Goal: Contribute content: Contribute content

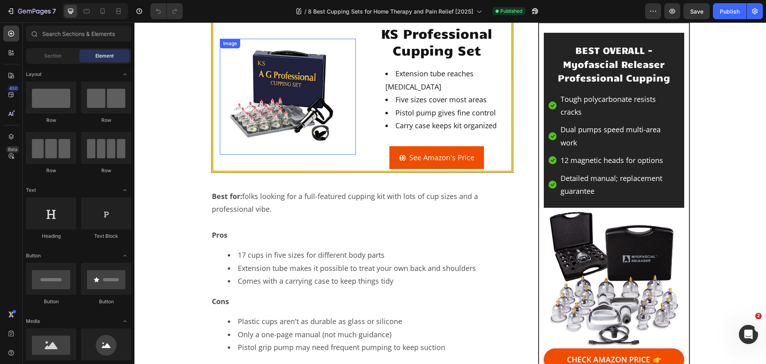
scroll to position [1078, 0]
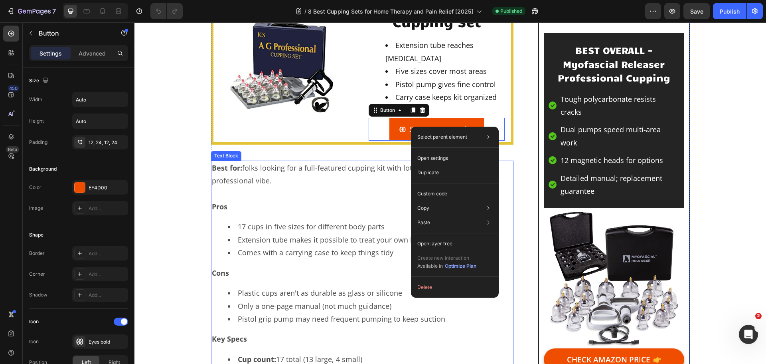
click at [378, 177] on p "Best for: folks looking for a full-featured cupping kit with lots of cup sizes …" at bounding box center [362, 174] width 301 height 26
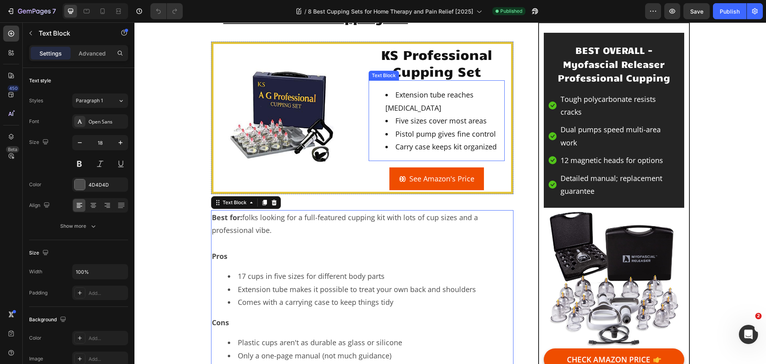
scroll to position [958, 0]
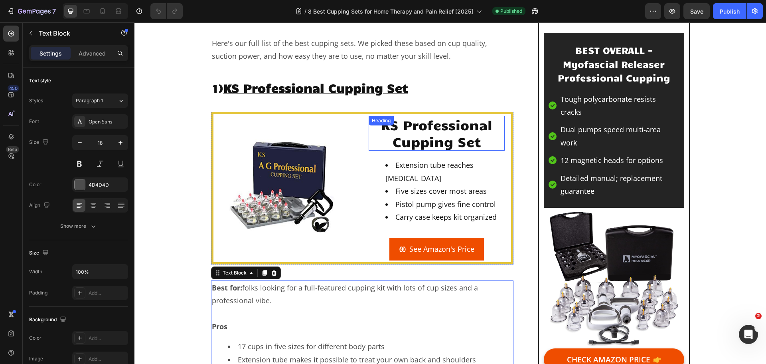
click at [382, 130] on div "KS Professional Cupping Set Heading" at bounding box center [437, 133] width 136 height 35
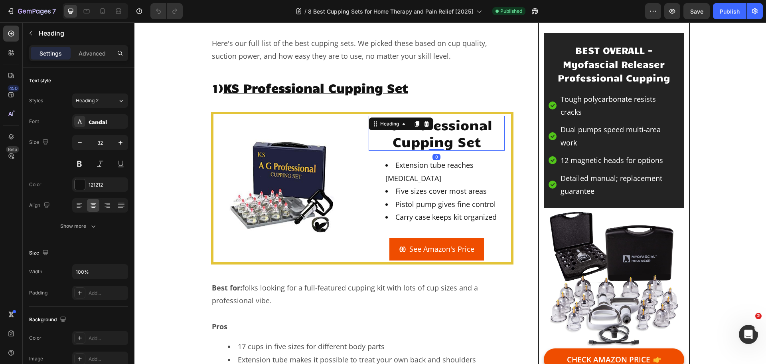
click at [382, 130] on div "Heading" at bounding box center [401, 123] width 65 height 13
click at [675, 15] on button "button" at bounding box center [673, 11] width 16 height 16
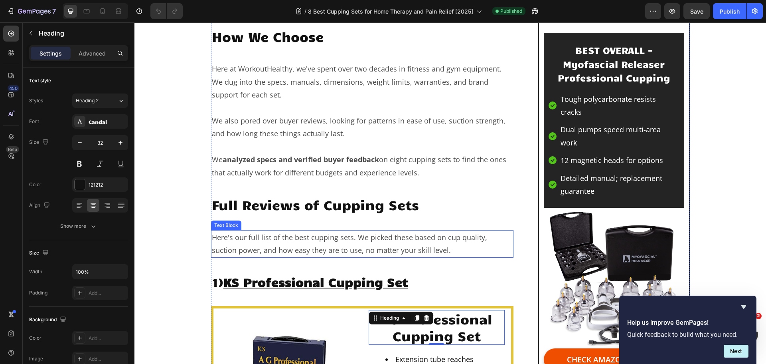
scroll to position [758, 0]
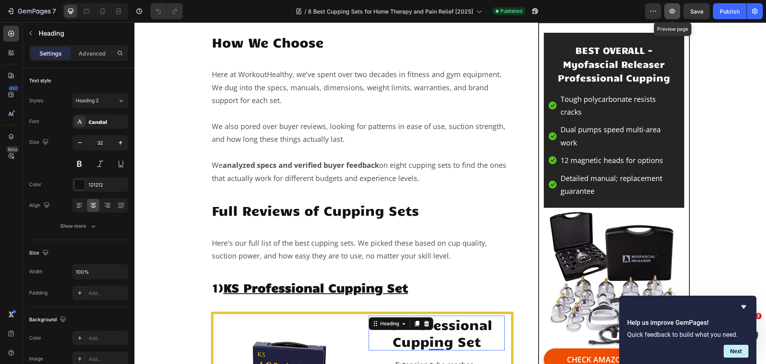
click at [671, 12] on icon "button" at bounding box center [673, 11] width 6 height 5
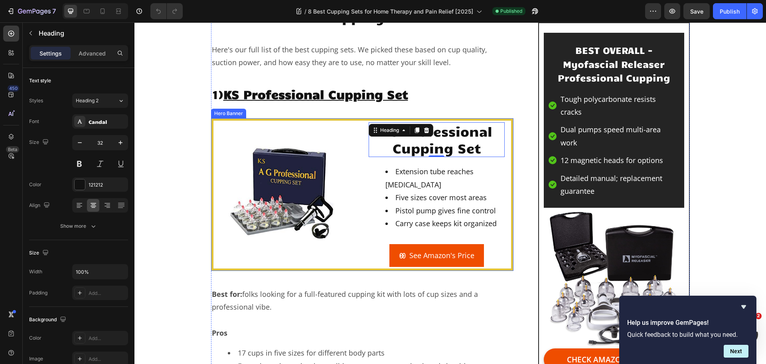
scroll to position [998, 0]
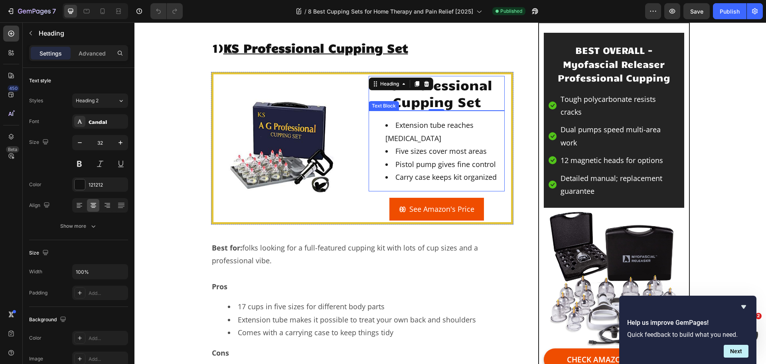
click at [449, 170] on li "Carry case keeps kit organized" at bounding box center [445, 176] width 119 height 13
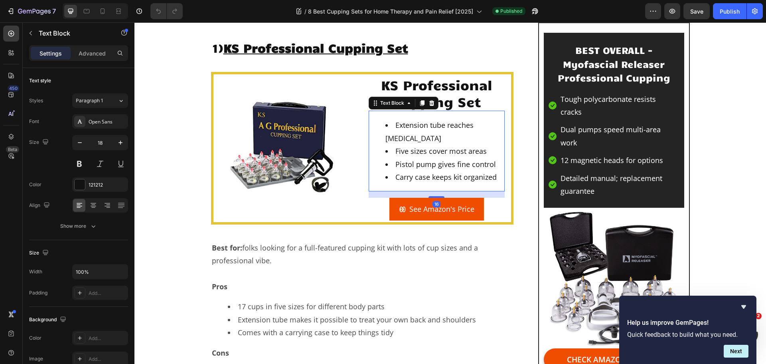
click at [449, 170] on li "Carry case keeps kit organized" at bounding box center [445, 176] width 119 height 13
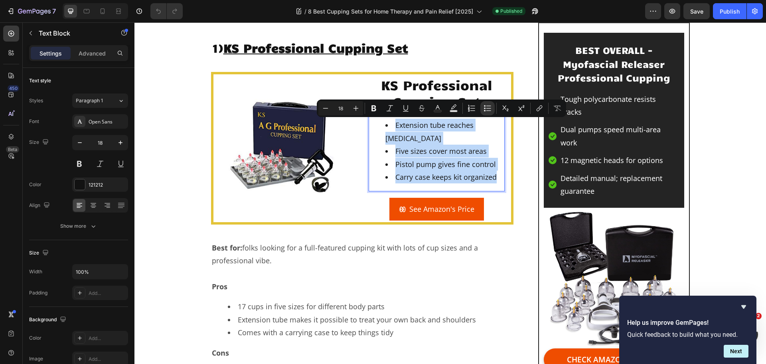
drag, startPoint x: 493, startPoint y: 176, endPoint x: 389, endPoint y: 123, distance: 116.2
click at [389, 123] on ul "Extension tube reaches upper back Five sizes cover most areas Pistol pump gives…" at bounding box center [437, 151] width 135 height 65
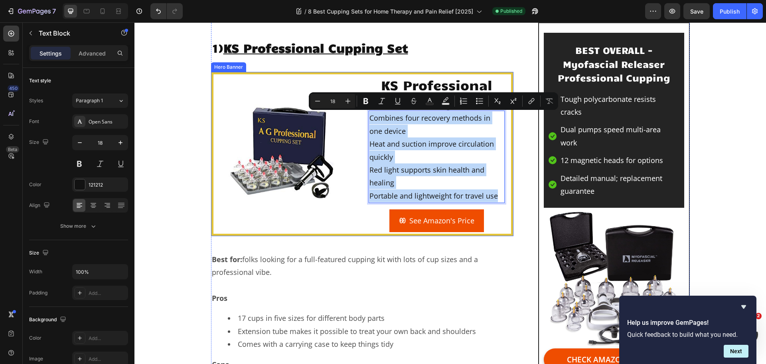
drag, startPoint x: 495, startPoint y: 195, endPoint x: 357, endPoint y: 114, distance: 159.6
click at [357, 114] on div "KS Professional Cupping Set Heading Combines four recovery methods in one devic…" at bounding box center [363, 153] width 298 height 159
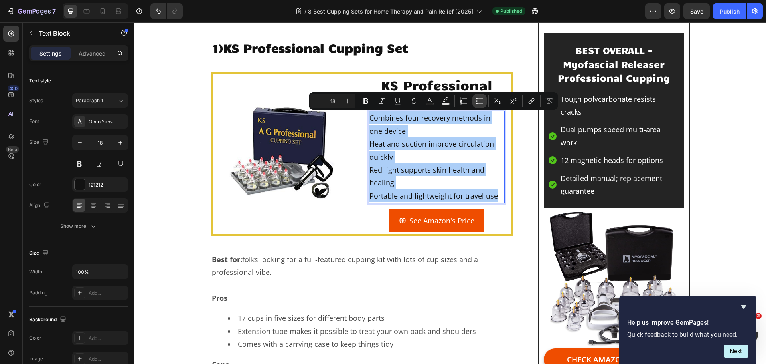
click at [477, 101] on icon "Editor contextual toolbar" at bounding box center [477, 101] width 2 height 2
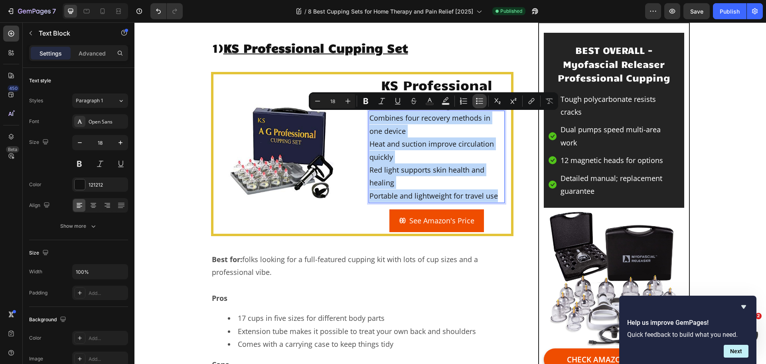
type input "18"
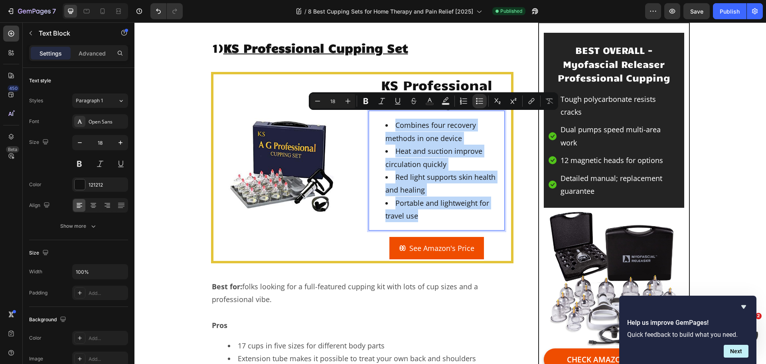
click at [436, 138] on li "Combines four recovery methods in one device" at bounding box center [445, 132] width 119 height 26
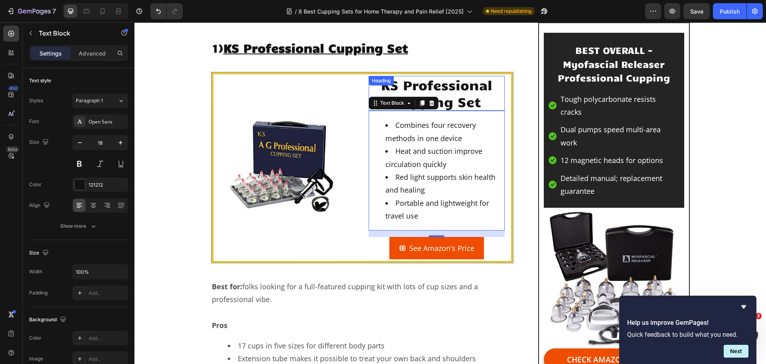
click at [464, 97] on h2 "KS Professional Cupping Set" at bounding box center [437, 93] width 136 height 35
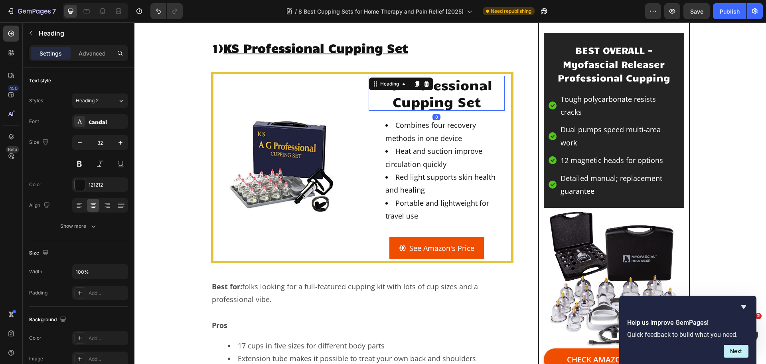
click at [464, 97] on h2 "KS Professional Cupping Set" at bounding box center [437, 93] width 136 height 35
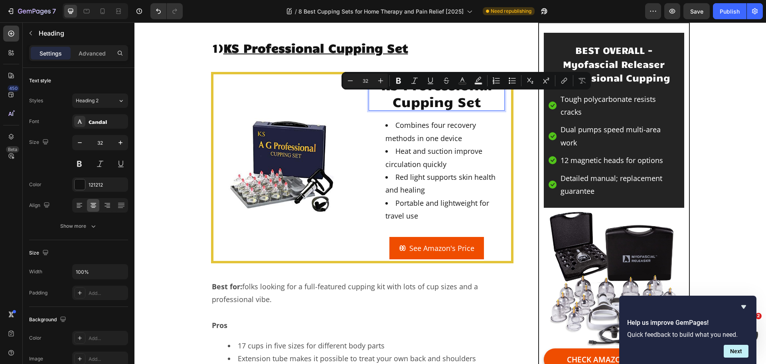
click at [478, 99] on p "KS Professional Cupping Set" at bounding box center [437, 93] width 135 height 33
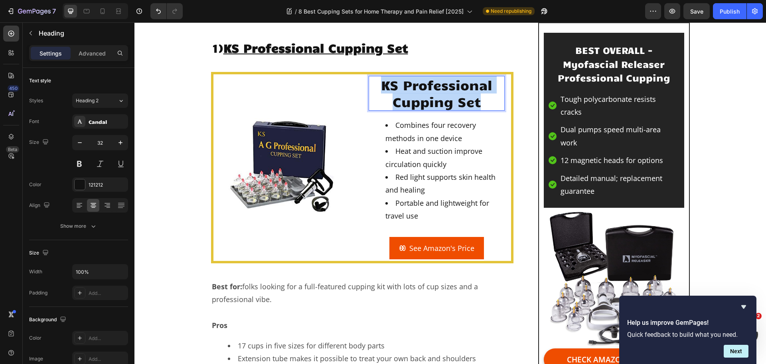
drag, startPoint x: 480, startPoint y: 101, endPoint x: 377, endPoint y: 86, distance: 104.4
click at [377, 86] on p "KS Professional Cupping Set" at bounding box center [437, 93] width 135 height 33
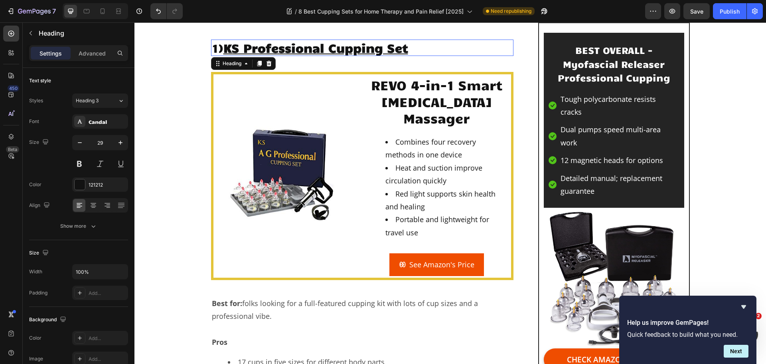
click at [344, 45] on u "KS Professional Cupping Set" at bounding box center [316, 47] width 185 height 15
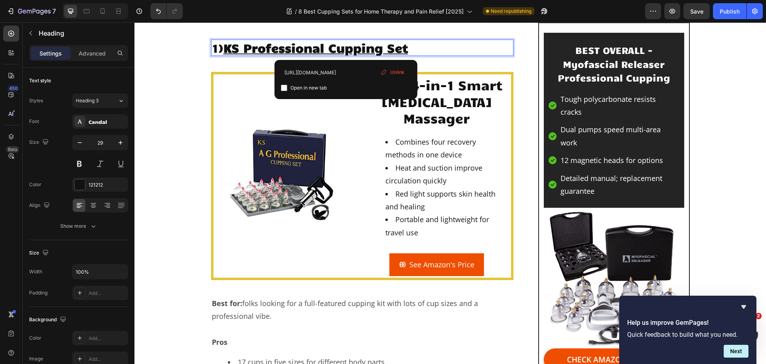
click at [349, 48] on u "KS Professional Cupping Set" at bounding box center [316, 47] width 185 height 15
drag, startPoint x: 391, startPoint y: 71, endPoint x: 271, endPoint y: 43, distance: 122.7
click at [391, 71] on span "Unlink" at bounding box center [397, 72] width 14 height 7
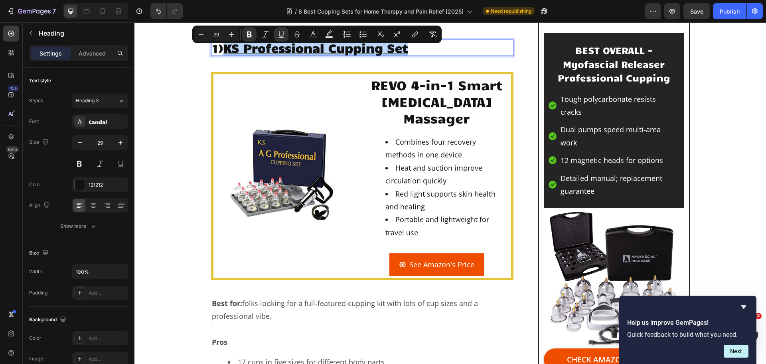
drag, startPoint x: 419, startPoint y: 48, endPoint x: 225, endPoint y: 51, distance: 194.4
click at [225, 51] on p "1) KS Professional Cupping Set ⁠⁠⁠⁠⁠⁠⁠" at bounding box center [362, 47] width 301 height 15
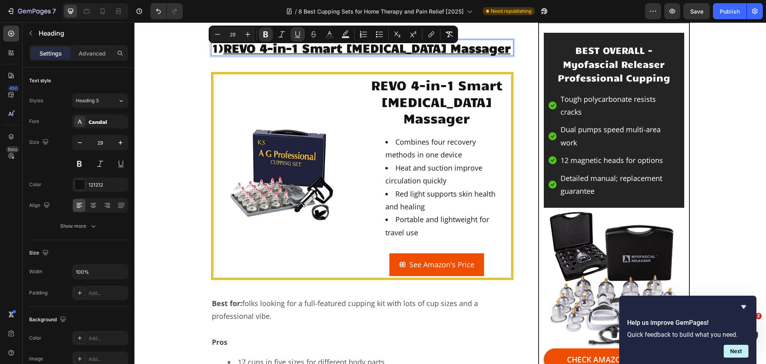
drag, startPoint x: 298, startPoint y: 61, endPoint x: 227, endPoint y: 49, distance: 72.2
click at [227, 49] on p "1) REVO 4-in-1 Smart Cupping Therapy Massager" at bounding box center [362, 47] width 301 height 15
click at [304, 55] on p "1) REVO 4-in-1 Smart Cupping Therapy Massager" at bounding box center [362, 47] width 301 height 15
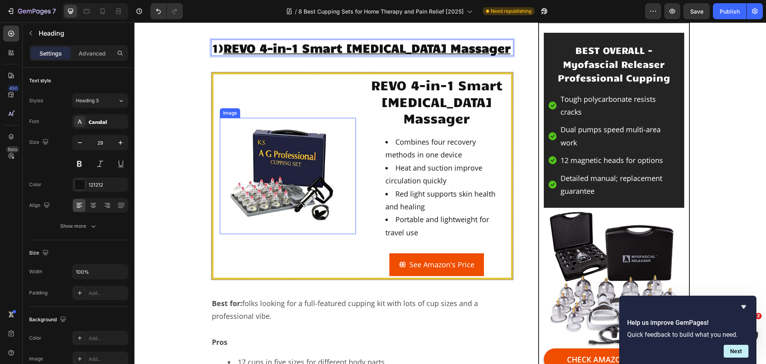
click at [301, 189] on img at bounding box center [288, 176] width 136 height 116
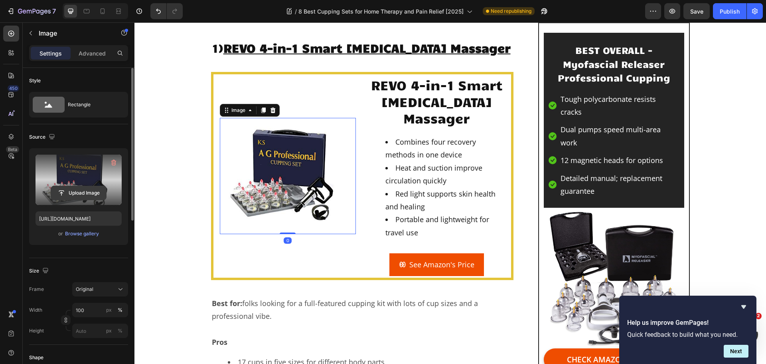
click at [77, 194] on input "file" at bounding box center [78, 193] width 55 height 14
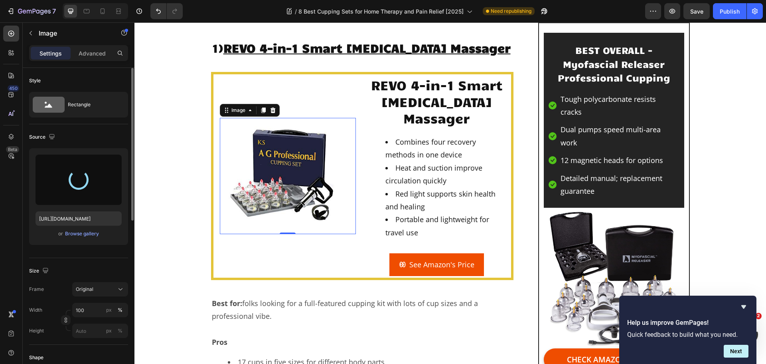
type input "[URL][DOMAIN_NAME]"
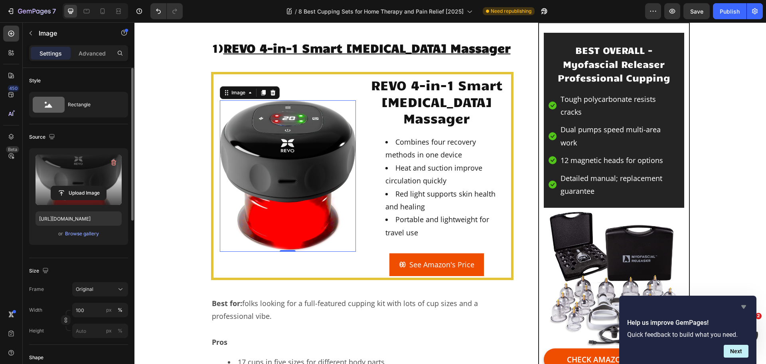
click at [743, 307] on icon "Hide survey" at bounding box center [744, 307] width 5 height 4
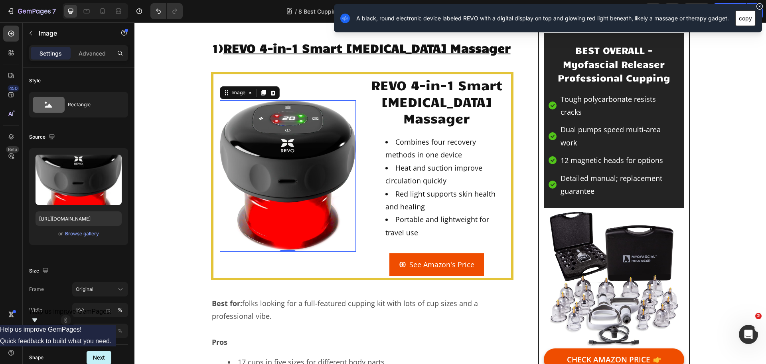
click at [742, 20] on button "copy" at bounding box center [746, 18] width 20 height 16
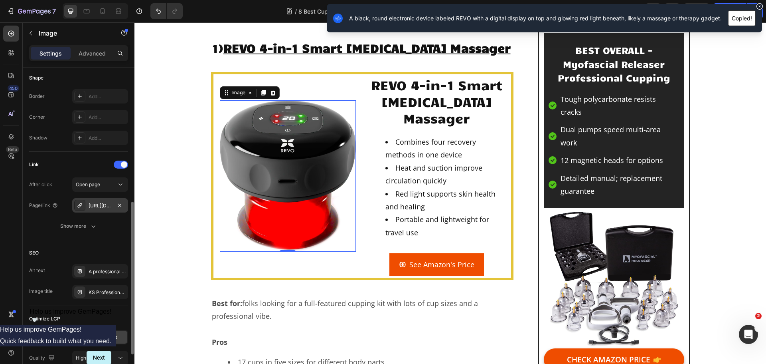
scroll to position [346, 0]
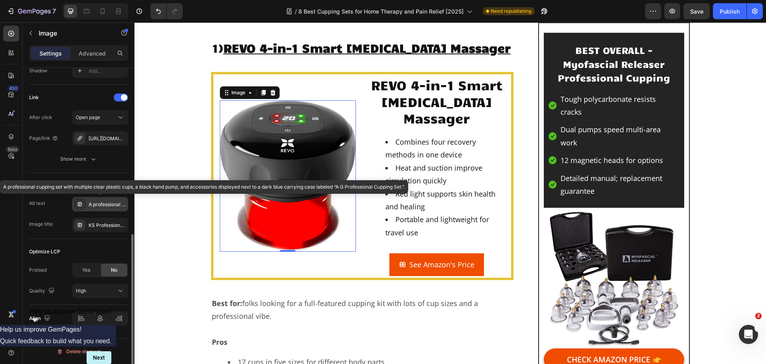
click at [98, 208] on div "A professional cupping set with multiple clear plastic cups, a black hand pump,…" at bounding box center [108, 204] width 38 height 7
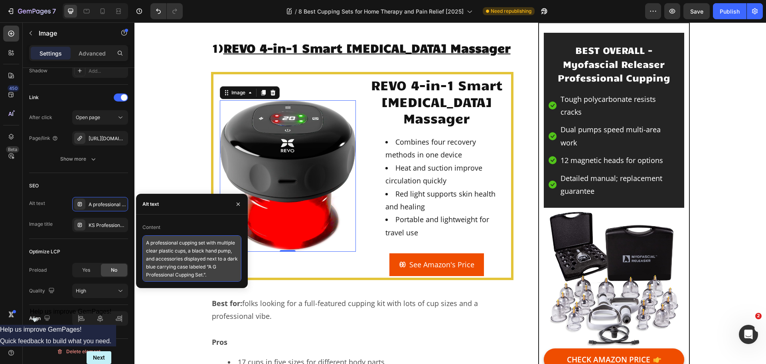
click at [164, 249] on textarea "A professional cupping set with multiple clear plastic cups, a black hand pump,…" at bounding box center [191, 258] width 99 height 46
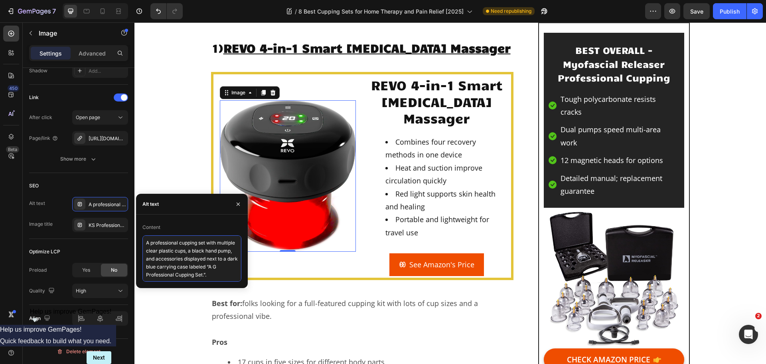
paste textarea "black, round electronic device labeled REVO with a digital display on top and g…"
type textarea "A black, round electronic device labeled REVO with a digital display on top and…"
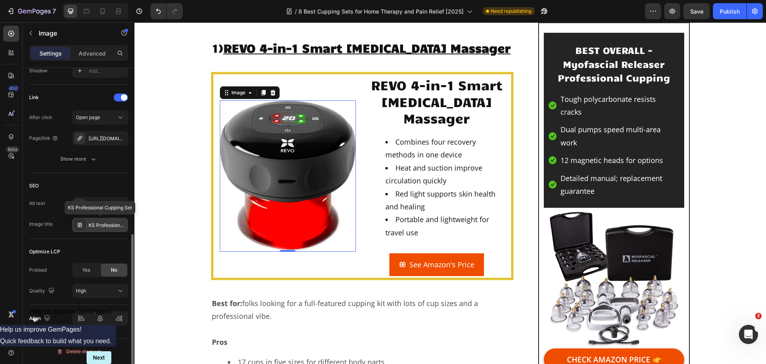
click at [94, 224] on div "KS Professional Cupping Set" at bounding box center [108, 225] width 38 height 7
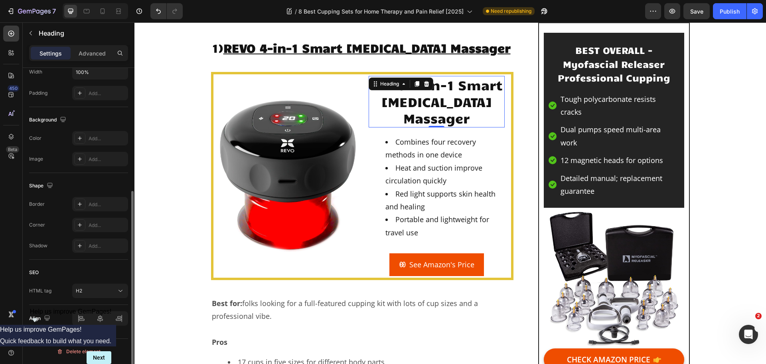
click at [410, 108] on p "REVO 4-in-1 Smart [MEDICAL_DATA] Massager" at bounding box center [437, 102] width 135 height 50
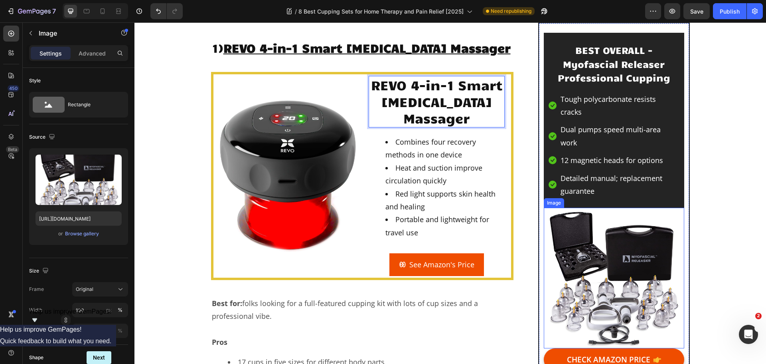
click at [601, 263] on img at bounding box center [614, 278] width 140 height 140
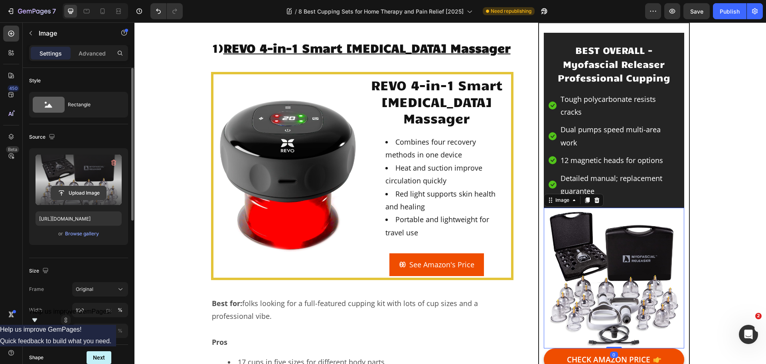
click at [87, 190] on input "file" at bounding box center [78, 193] width 55 height 14
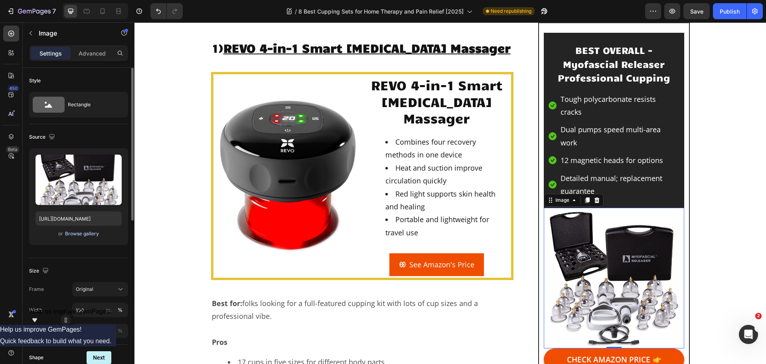
click at [87, 235] on div "Browse gallery" at bounding box center [82, 233] width 34 height 7
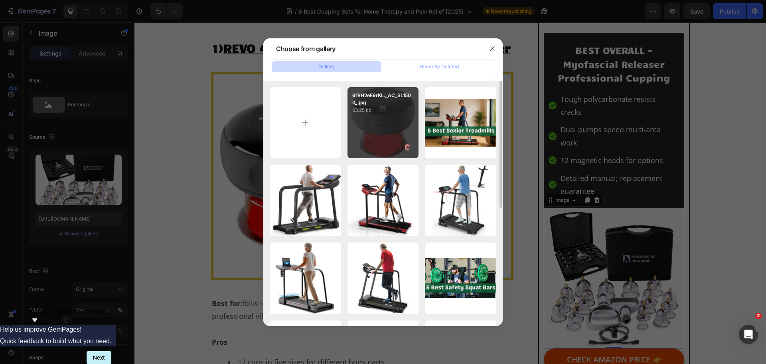
click at [380, 119] on div "61RH2eE9rKL._AC_SL1500_.jpg 63.25 kb" at bounding box center [383, 122] width 71 height 71
type input "[URL][DOMAIN_NAME]"
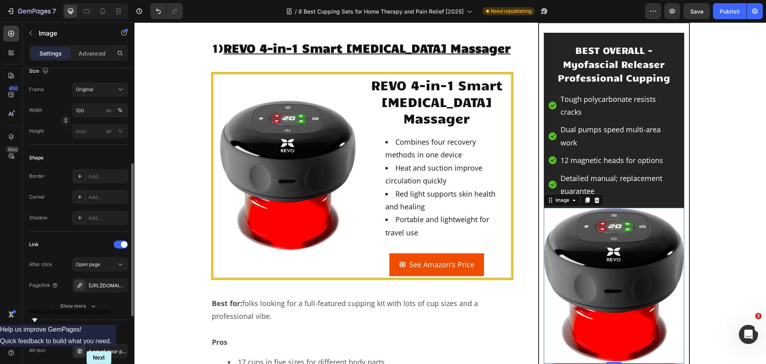
scroll to position [279, 0]
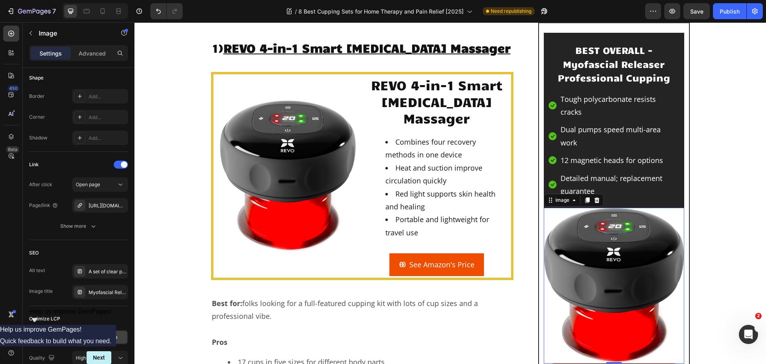
click at [653, 255] on img at bounding box center [614, 285] width 140 height 155
click at [106, 268] on div "A set of clear plastic myofascial cupping therapy tools, various sizes, arrange…" at bounding box center [108, 271] width 38 height 7
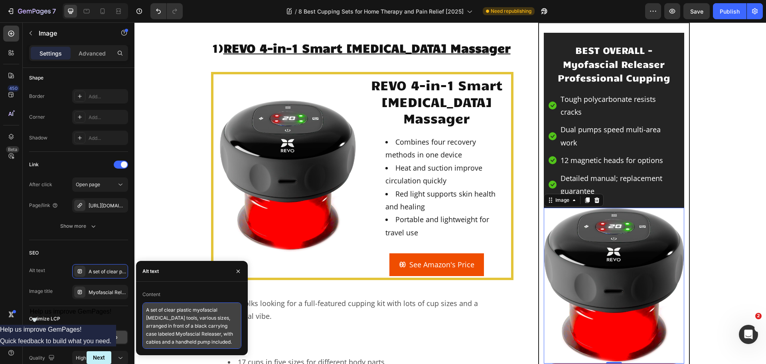
click at [193, 320] on textarea "A set of clear plastic myofascial cupping therapy tools, various sizes, arrange…" at bounding box center [191, 325] width 99 height 46
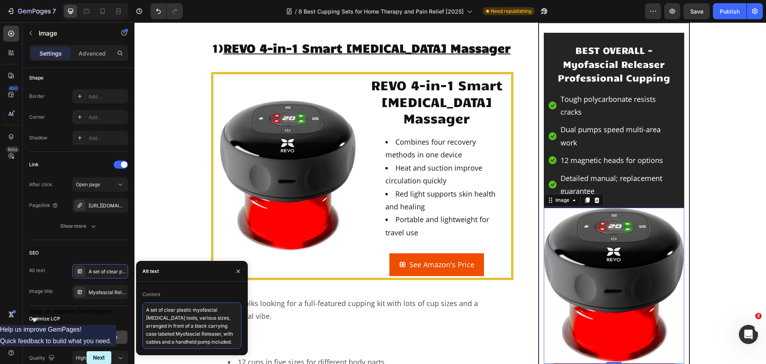
paste textarea "black, round electronic device labeled REVO with a digital display on top and g…"
type textarea "A black, round electronic device labeled REVO with a digital display on top and…"
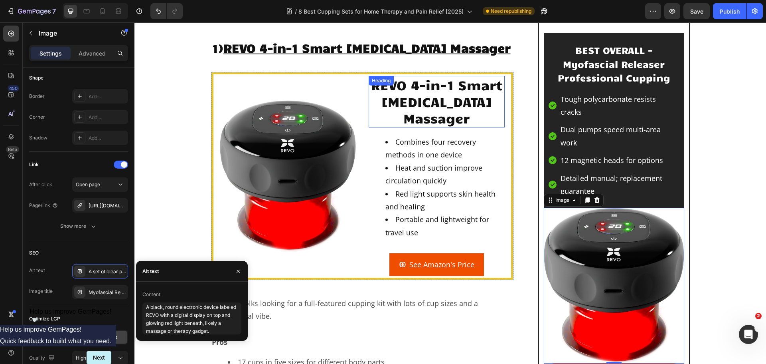
click at [450, 108] on p "REVO 4-in-1 Smart [MEDICAL_DATA] Massager" at bounding box center [437, 102] width 135 height 50
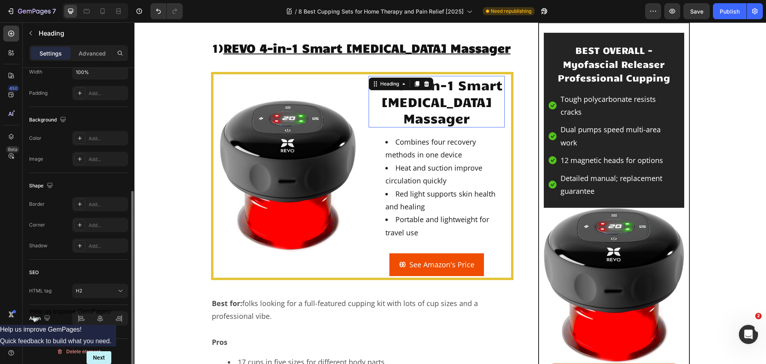
scroll to position [0, 0]
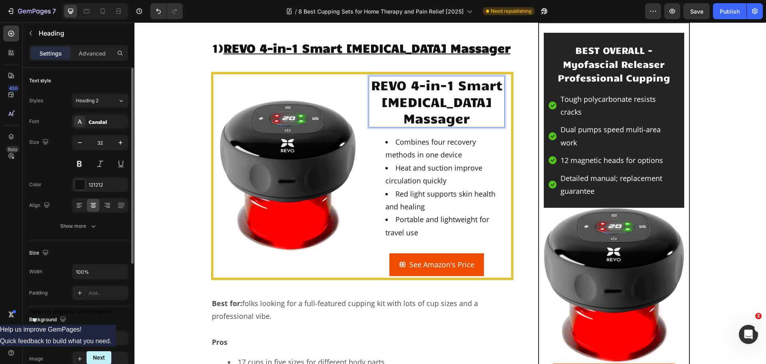
click at [462, 127] on p "REVO 4-in-1 Smart [MEDICAL_DATA] Massager" at bounding box center [437, 102] width 135 height 50
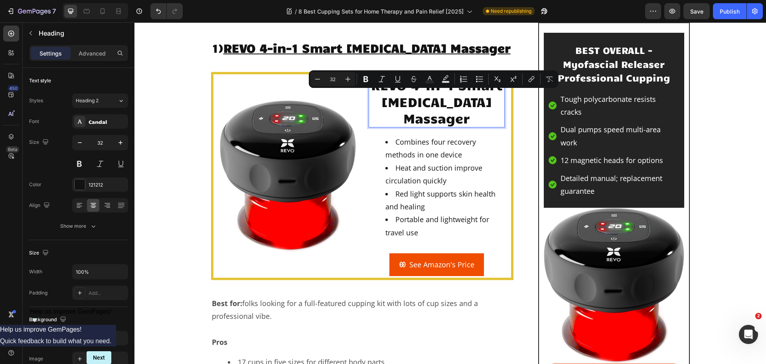
copy p "REVO 4-in-1 Smart [MEDICAL_DATA] Massager"
click at [609, 253] on img at bounding box center [614, 285] width 140 height 155
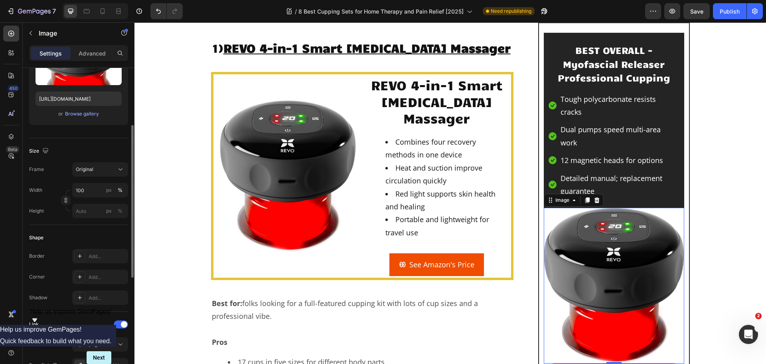
scroll to position [239, 0]
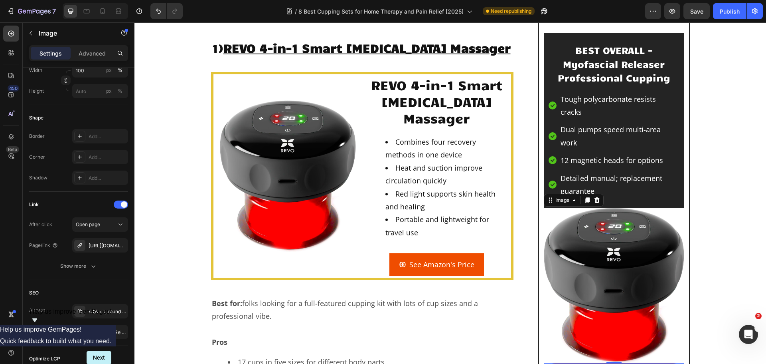
click at [585, 236] on img at bounding box center [614, 285] width 140 height 155
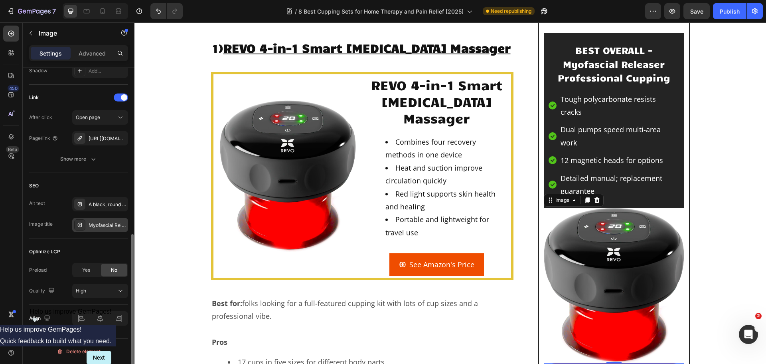
click at [107, 228] on div "Myofascial Releaser Professional Cupping" at bounding box center [108, 225] width 38 height 7
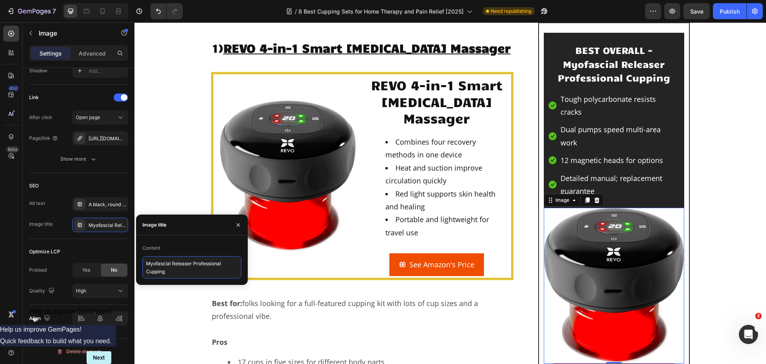
click at [193, 277] on textarea "Myofascial Releaser Professional Cupping" at bounding box center [191, 267] width 99 height 22
paste textarea "REVO 4-in-1 Smart [MEDICAL_DATA] Massager"
type textarea "REVO 4-in-1 Smart [MEDICAL_DATA] Massager"
click at [273, 183] on img at bounding box center [288, 175] width 136 height 151
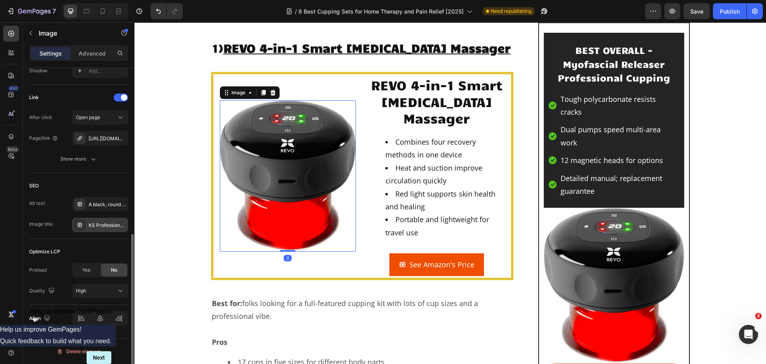
click at [93, 226] on div "KS Professional Cupping Set" at bounding box center [108, 225] width 38 height 7
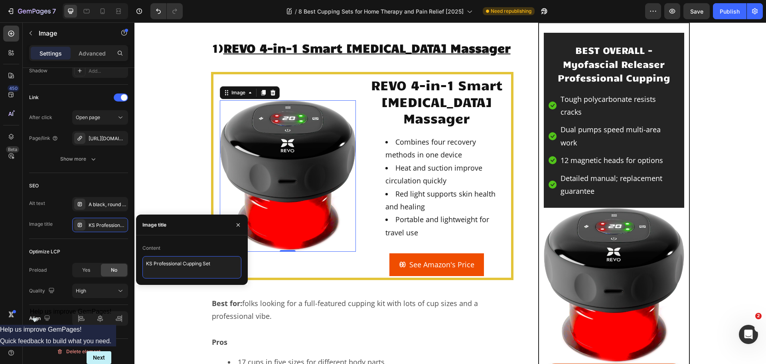
click at [168, 264] on textarea "KS Professional Cupping Set" at bounding box center [191, 267] width 99 height 22
paste textarea "REVO 4-in-1 Smart [MEDICAL_DATA] Massager"
type textarea "REVO 4-in-1 Smart [MEDICAL_DATA] Massager"
click at [430, 187] on li "Heat and suction improve circulation quickly" at bounding box center [445, 174] width 119 height 26
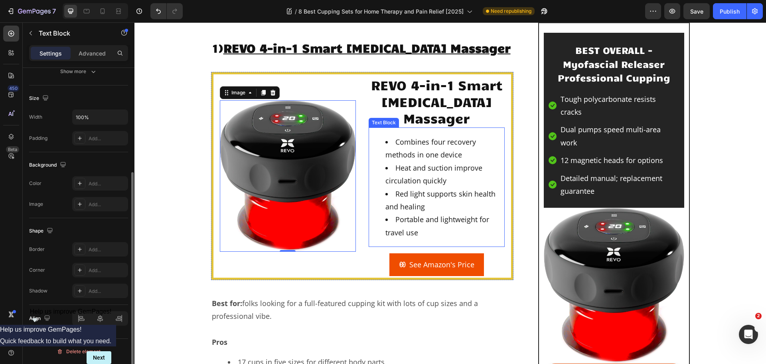
scroll to position [0, 0]
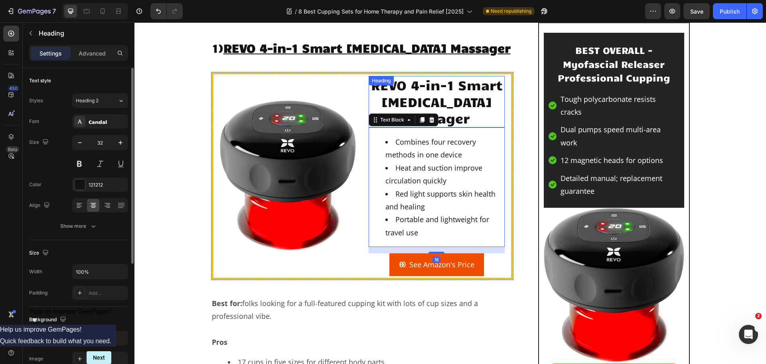
click at [473, 105] on p "REVO 4-in-1 Smart [MEDICAL_DATA] Massager" at bounding box center [437, 102] width 135 height 50
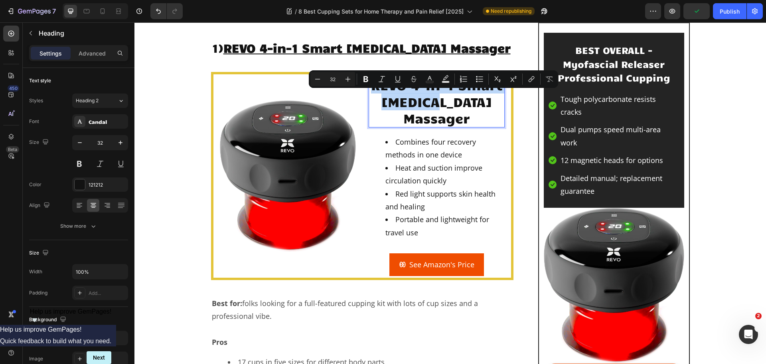
drag, startPoint x: 368, startPoint y: 100, endPoint x: 431, endPoint y: 114, distance: 64.6
click at [431, 114] on p "REVO 4-in-1 Smart [MEDICAL_DATA] Massager" at bounding box center [437, 102] width 135 height 50
copy p "REVO 4-in-1 Smart Cupping"
click at [630, 70] on h2 "BEST OVERALL - Myofascial Releaser Professional Cupping" at bounding box center [614, 63] width 131 height 43
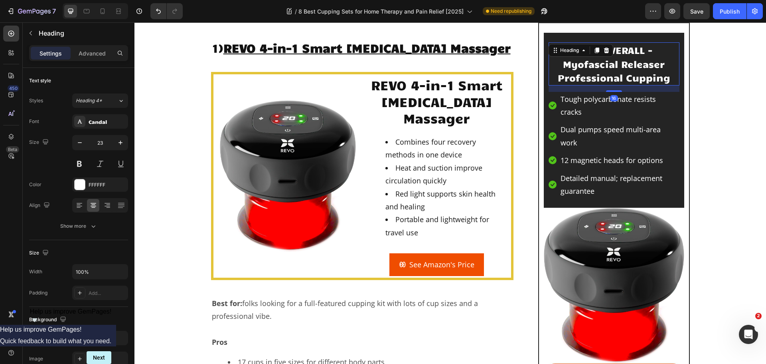
click at [630, 70] on h2 "BEST OVERALL - Myofascial Releaser Professional Cupping" at bounding box center [614, 63] width 131 height 43
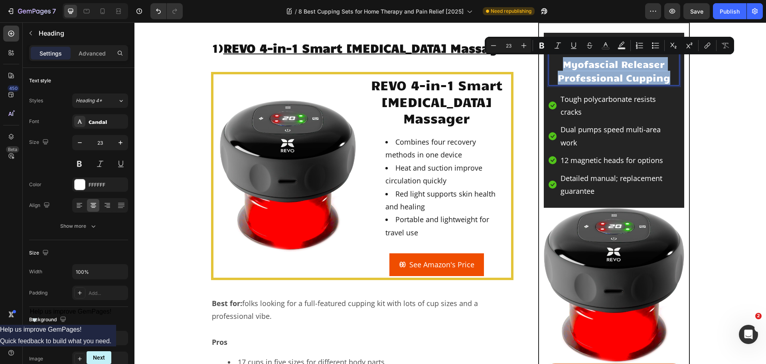
drag, startPoint x: 663, startPoint y: 79, endPoint x: 553, endPoint y: 69, distance: 110.7
click at [553, 69] on p "BEST OVERALL - Myofascial Releaser Professional Cupping" at bounding box center [614, 64] width 129 height 42
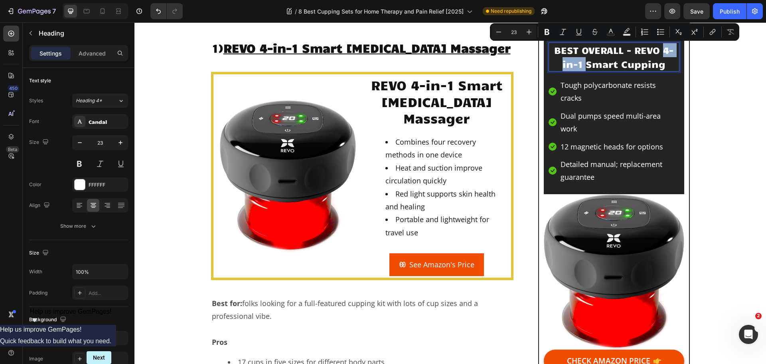
drag, startPoint x: 660, startPoint y: 49, endPoint x: 584, endPoint y: 60, distance: 76.5
click at [584, 60] on p "BEST OVERALL - REVO 4-in-1 Smart Cupping" at bounding box center [614, 57] width 129 height 28
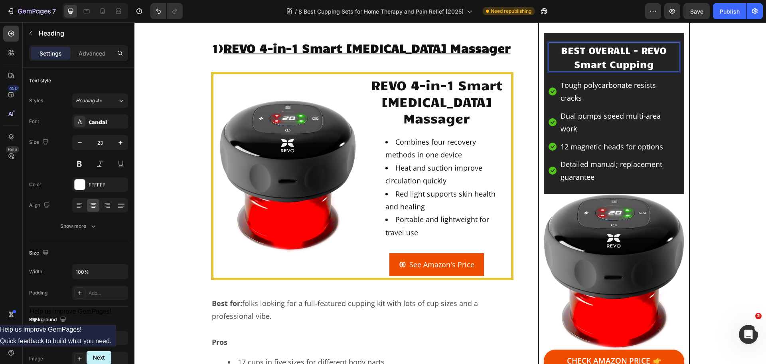
click at [651, 67] on p "BEST OVERALL - REVO Smart Cupping" at bounding box center [614, 57] width 129 height 28
click at [421, 161] on li "Combines four recovery methods in one device" at bounding box center [445, 148] width 119 height 26
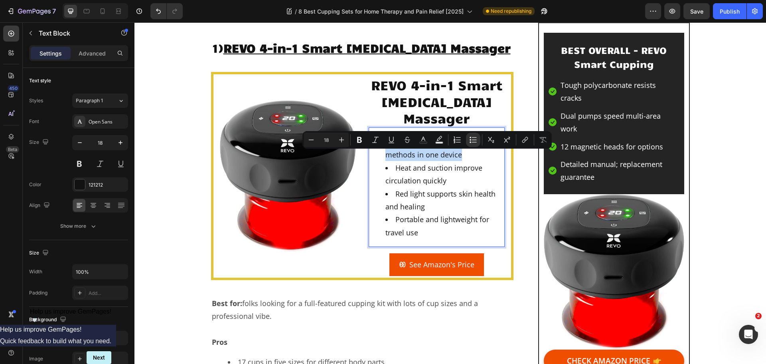
drag, startPoint x: 429, startPoint y: 157, endPoint x: 458, endPoint y: 170, distance: 32.2
click at [458, 161] on li "Combines four recovery methods in one device" at bounding box center [445, 148] width 119 height 26
copy li "four recovery methods in one device"
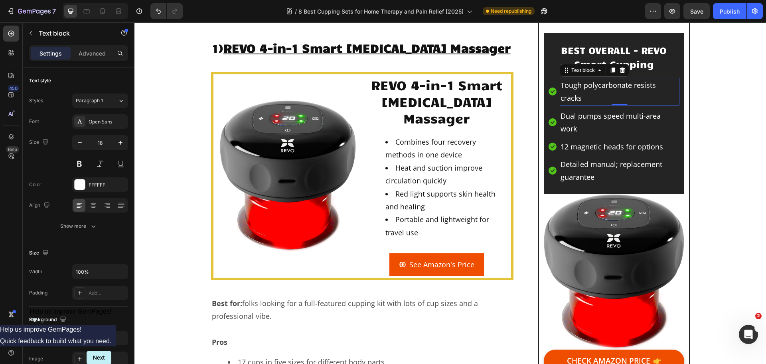
click at [617, 88] on p "Tough polycarbonate resists cracks" at bounding box center [620, 92] width 118 height 26
click at [561, 87] on p "four recovery methods in one device" at bounding box center [620, 92] width 118 height 26
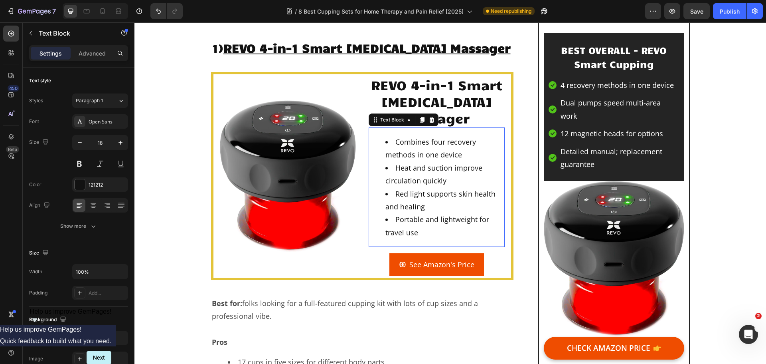
click at [418, 186] on li "Heat and suction improve circulation quickly" at bounding box center [445, 174] width 119 height 26
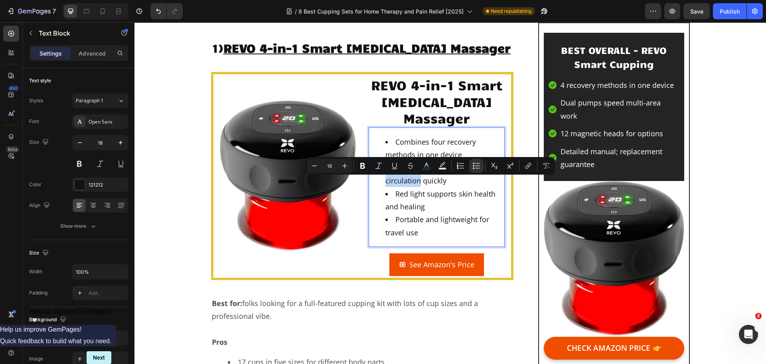
drag, startPoint x: 393, startPoint y: 182, endPoint x: 418, endPoint y: 196, distance: 29.5
click at [418, 187] on li "Heat and suction improve circulation quickly" at bounding box center [445, 174] width 119 height 26
copy li "Heat and suction improve circulation"
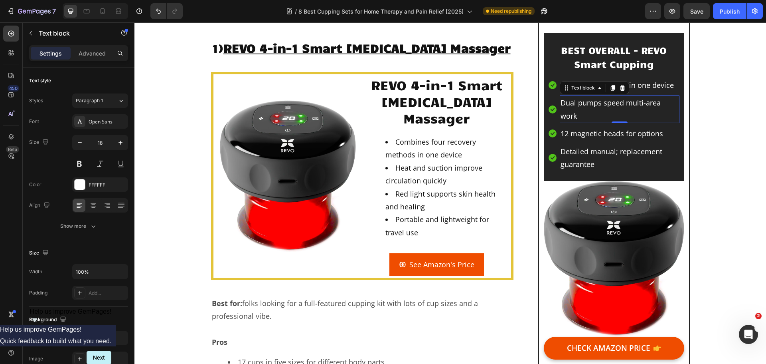
click at [624, 104] on p "Dual pumps speed multi-area work" at bounding box center [620, 109] width 118 height 26
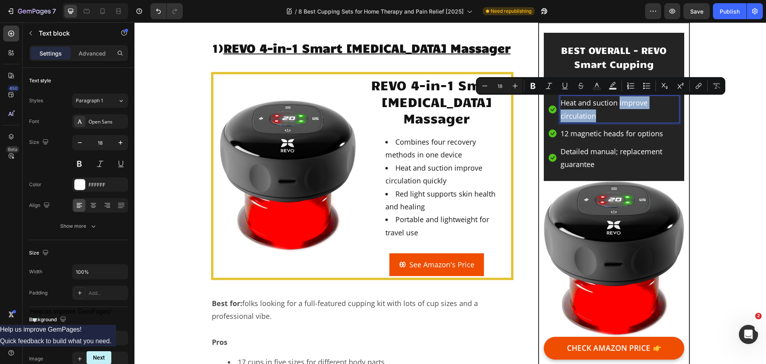
drag, startPoint x: 606, startPoint y: 112, endPoint x: 616, endPoint y: 104, distance: 13.1
click at [616, 104] on p "Heat and suction improve circulation" at bounding box center [620, 109] width 118 height 26
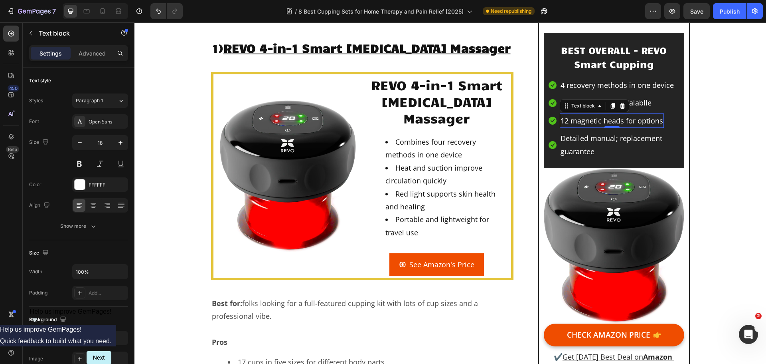
click at [616, 123] on p "12 magnetic heads for options" at bounding box center [612, 120] width 103 height 13
click at [644, 99] on p "Heat and suction avialablle" at bounding box center [606, 102] width 91 height 13
click at [637, 102] on p "Heat and suction avialablle" at bounding box center [606, 102] width 91 height 13
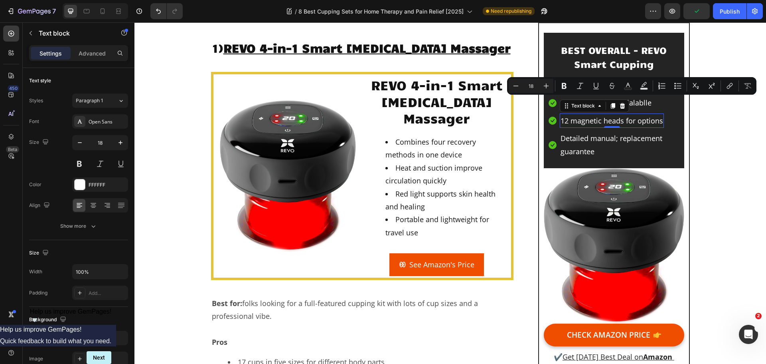
click at [622, 119] on p "12 magnetic heads for options" at bounding box center [612, 120] width 103 height 13
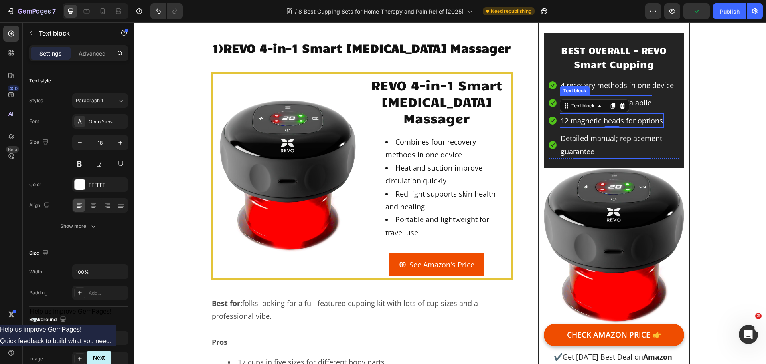
click at [636, 104] on p "Heat and suction avialablle" at bounding box center [606, 102] width 91 height 13
click at [630, 103] on p "Heat and suction avialablle" at bounding box center [606, 102] width 91 height 13
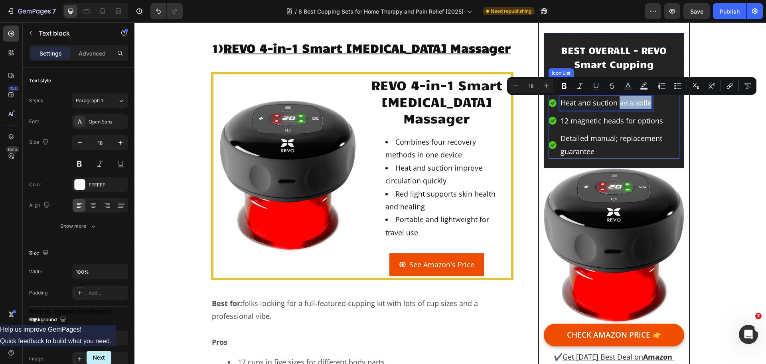
drag, startPoint x: 618, startPoint y: 103, endPoint x: 649, endPoint y: 103, distance: 30.3
click at [649, 103] on li "Icon Heat and suction avialablle Text block 0" at bounding box center [614, 102] width 131 height 14
click at [643, 105] on p "Heat and suction avialablle" at bounding box center [606, 102] width 91 height 13
drag, startPoint x: 617, startPoint y: 104, endPoint x: 646, endPoint y: 104, distance: 28.3
click at [646, 104] on p "Heat and suction avialablle" at bounding box center [606, 102] width 91 height 13
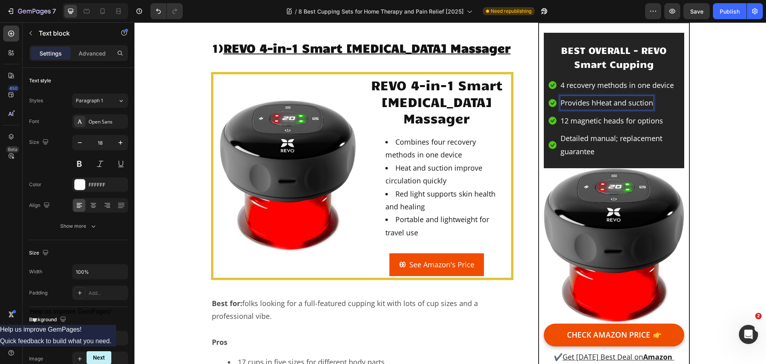
click at [600, 102] on p "Provides hHeat and suction" at bounding box center [607, 102] width 93 height 13
click at [606, 124] on p "12 magnetic heads for options" at bounding box center [612, 120] width 103 height 13
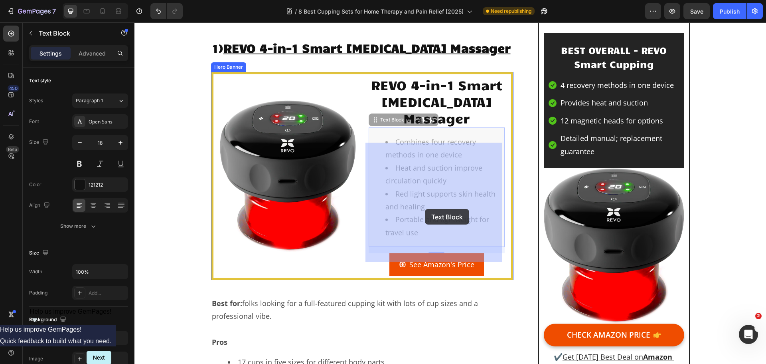
drag, startPoint x: 394, startPoint y: 208, endPoint x: 425, endPoint y: 209, distance: 30.7
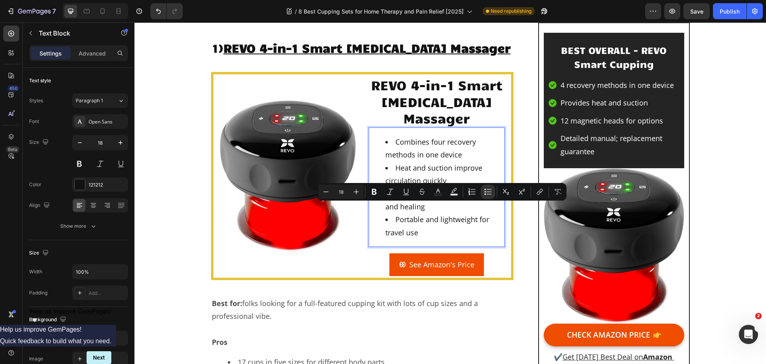
drag, startPoint x: 391, startPoint y: 208, endPoint x: 491, endPoint y: 207, distance: 100.6
click at [491, 207] on li "Red light supports skin health and healing" at bounding box center [445, 200] width 119 height 26
copy li "Red light supports skin health"
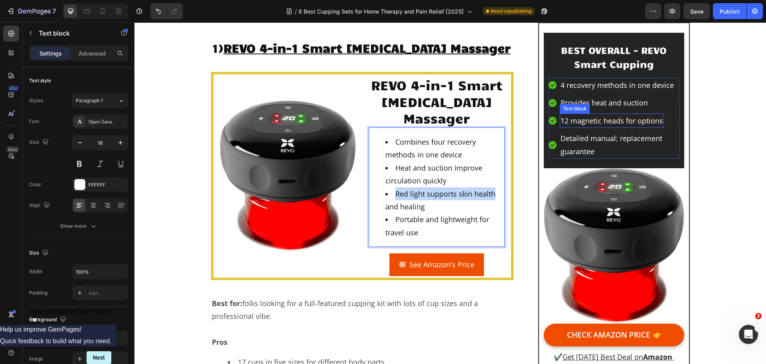
click at [615, 125] on p "12 magnetic heads for options" at bounding box center [612, 120] width 103 height 13
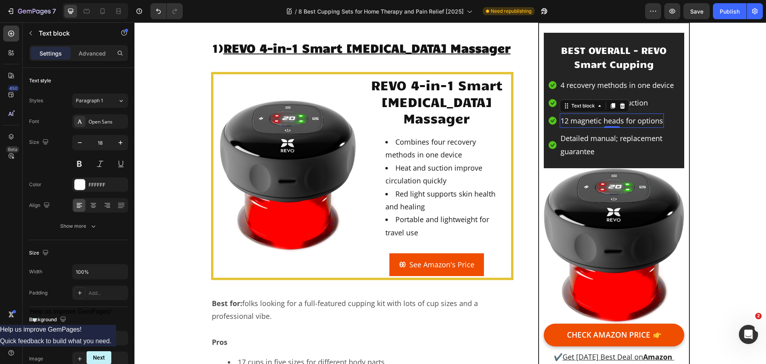
click at [615, 125] on p "12 magnetic heads for options" at bounding box center [612, 120] width 103 height 13
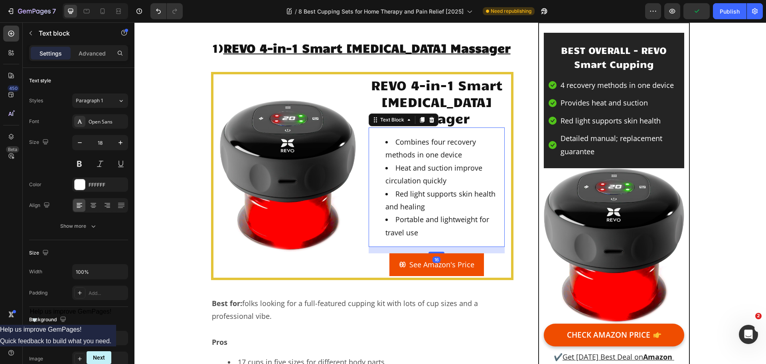
click at [401, 235] on li "Portable and lightweight for travel use" at bounding box center [445, 226] width 119 height 26
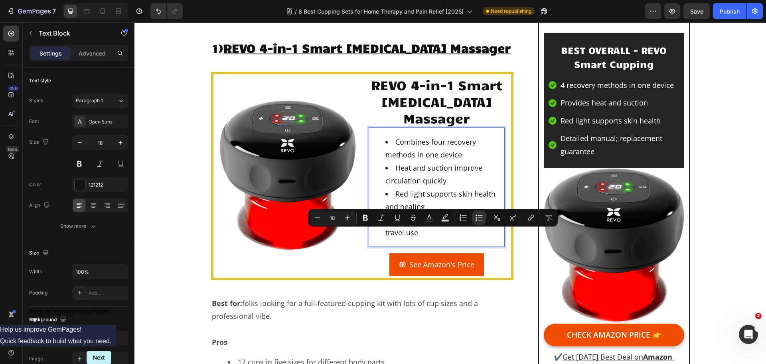
drag, startPoint x: 393, startPoint y: 233, endPoint x: 473, endPoint y: 234, distance: 80.6
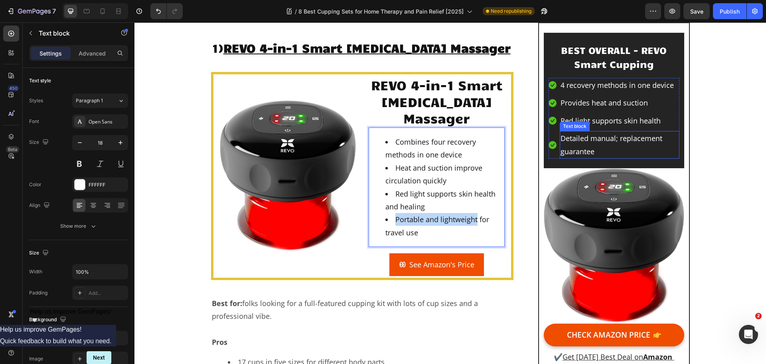
click at [587, 146] on p "Detailed manual; replacement guarantee" at bounding box center [620, 145] width 118 height 26
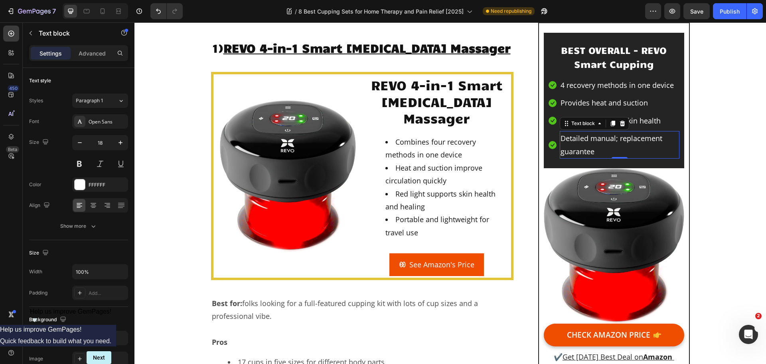
click at [587, 146] on p "Detailed manual; replacement guarantee" at bounding box center [620, 145] width 118 height 26
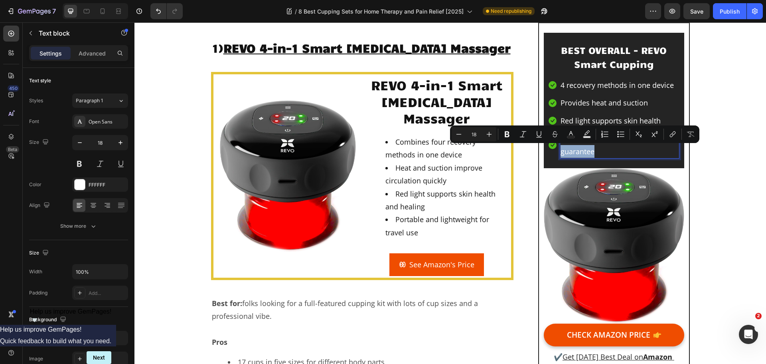
click at [597, 150] on p "Detailed manual; replacement guarantee" at bounding box center [620, 145] width 118 height 26
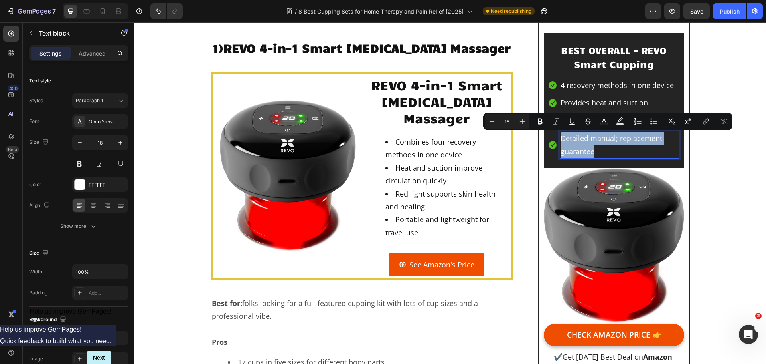
drag, startPoint x: 600, startPoint y: 150, endPoint x: 557, endPoint y: 142, distance: 43.5
click at [560, 142] on div "Detailed manual; replacement guarantee" at bounding box center [619, 145] width 119 height 28
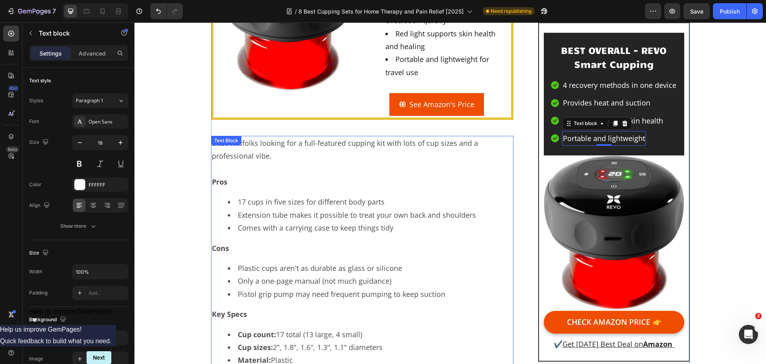
scroll to position [1157, 0]
click at [255, 163] on p "Best for: folks looking for a full-featured cupping kit with lots of cup sizes …" at bounding box center [362, 150] width 301 height 26
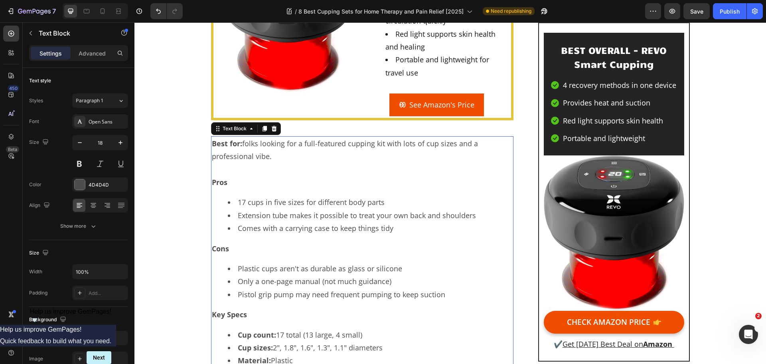
click at [215, 148] on strong "Best for:" at bounding box center [227, 143] width 30 height 10
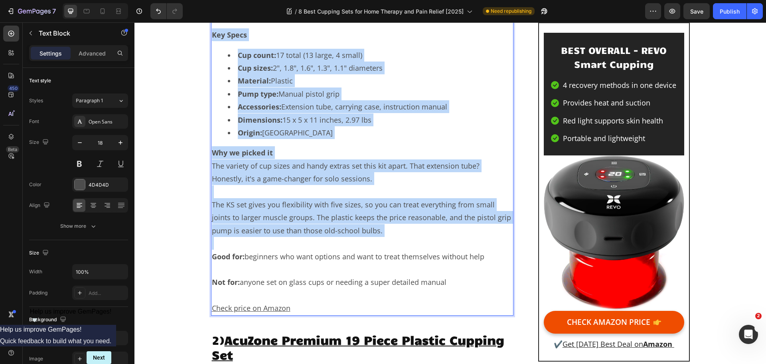
scroll to position [1477, 0]
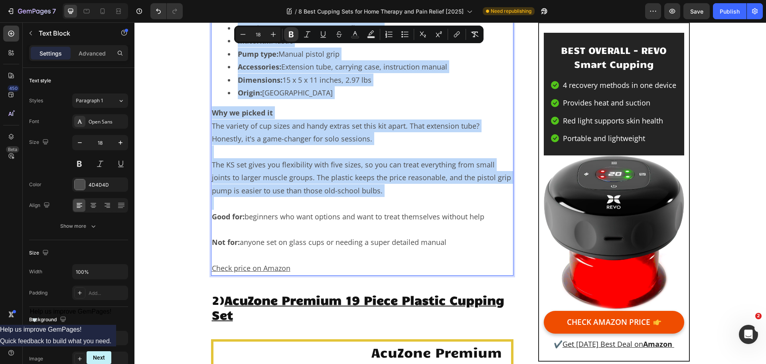
drag, startPoint x: 211, startPoint y: 158, endPoint x: 451, endPoint y: 263, distance: 261.5
click at [451, 263] on div "Best for: folks looking for a full-featured cupping kit with lots of cup sizes …" at bounding box center [362, 46] width 303 height 459
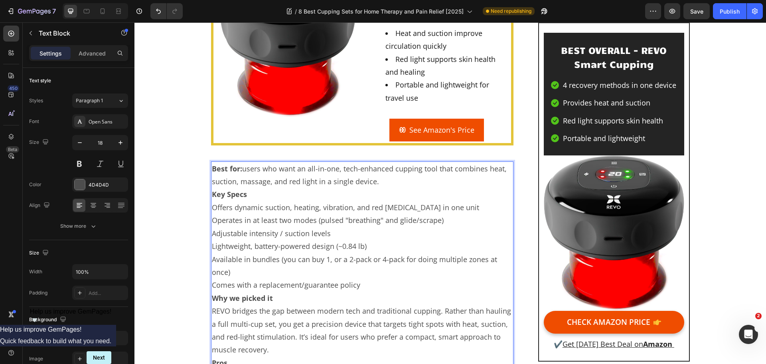
scroll to position [1139, 0]
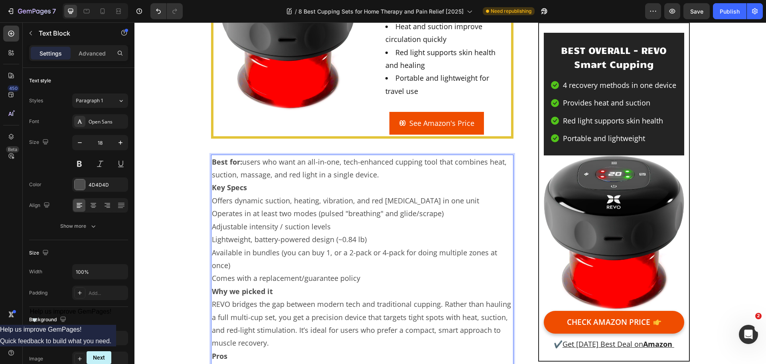
click at [391, 181] on p "Best for: users who want an all-in-one, tech-enhanced cupping tool that combine…" at bounding box center [362, 168] width 301 height 26
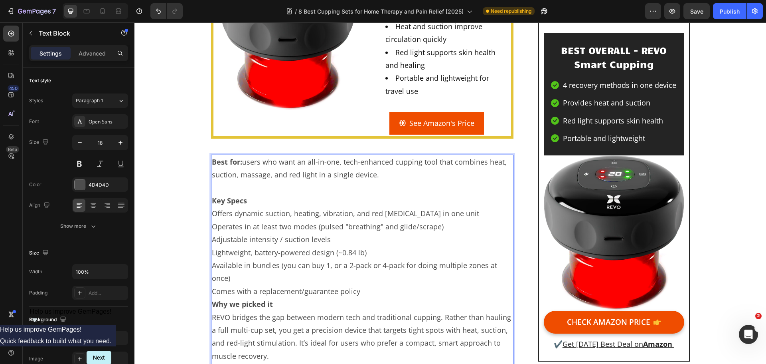
click at [306, 207] on p "Key Specs" at bounding box center [362, 200] width 301 height 13
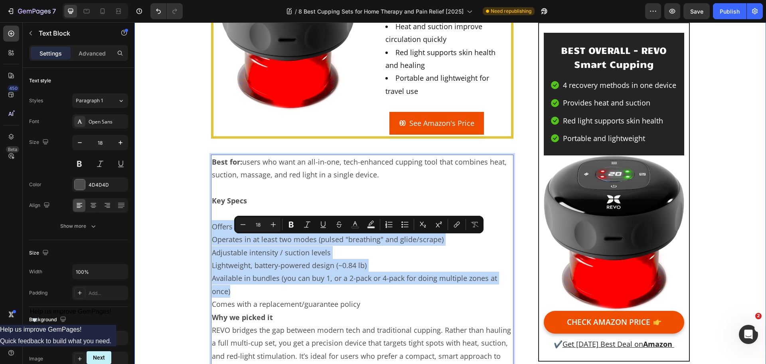
drag, startPoint x: 252, startPoint y: 300, endPoint x: 202, endPoint y: 243, distance: 75.8
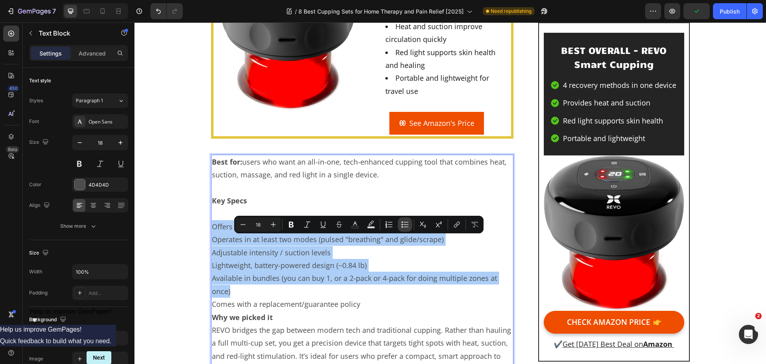
click at [408, 227] on icon "Editor contextual toolbar" at bounding box center [405, 224] width 8 height 8
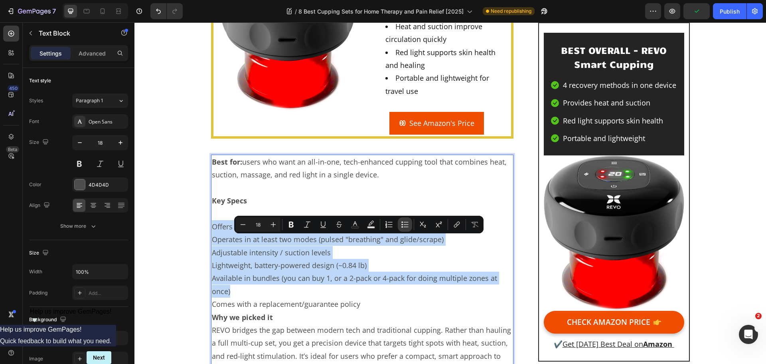
type input "18"
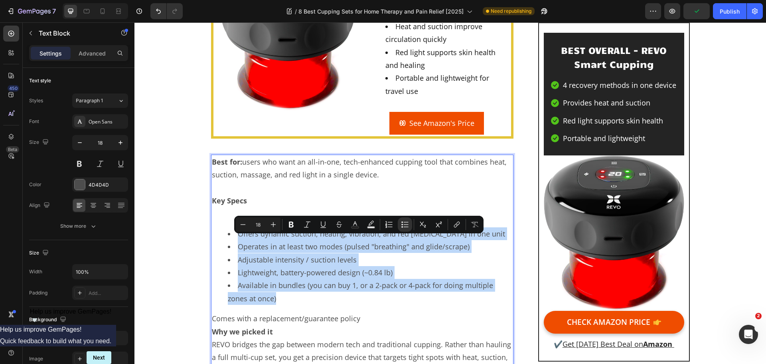
click at [323, 253] on li "Operates in at least two modes (pulsed "breathing" and glide/scrape)" at bounding box center [370, 246] width 285 height 13
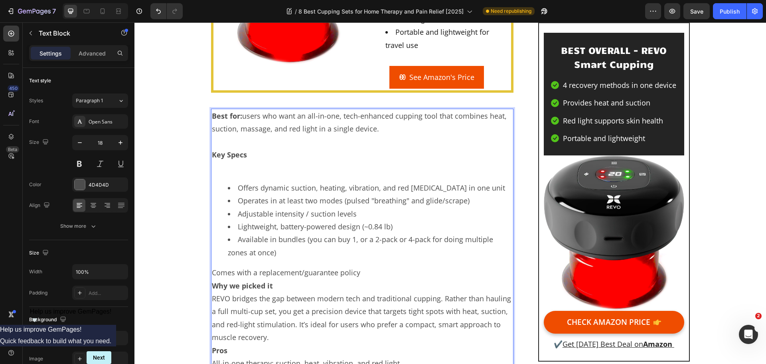
scroll to position [1179, 0]
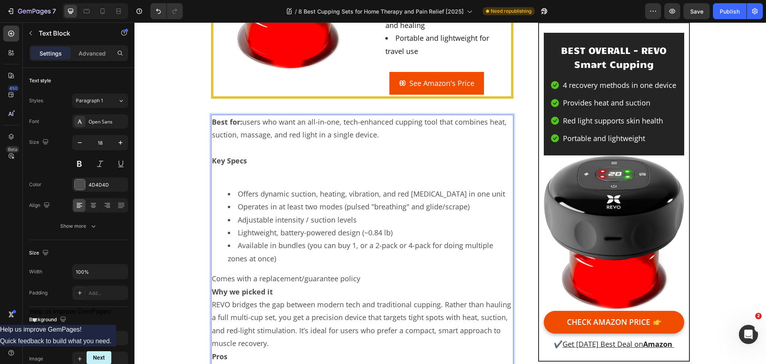
click at [252, 180] on p "Rich Text Editor. Editing area: main" at bounding box center [362, 173] width 301 height 13
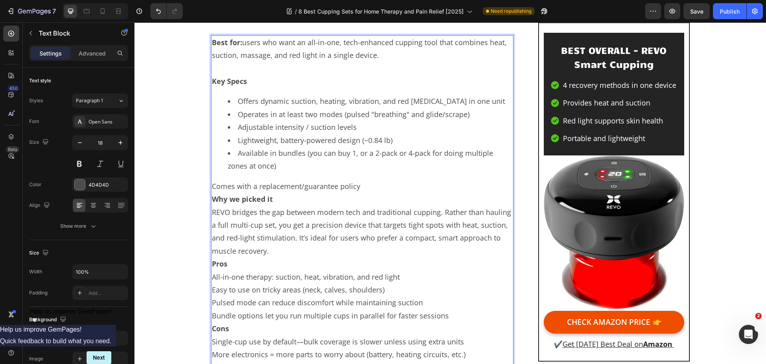
scroll to position [1259, 0]
click at [212, 192] on p "Comes with a replacement/guarantee policy" at bounding box center [362, 185] width 301 height 13
click at [281, 214] on p "Why we picked it REVO bridges the gap between modern tech and traditional cuppi…" at bounding box center [362, 224] width 301 height 65
click at [423, 185] on li "Comes with a replacement/guarantee policy" at bounding box center [370, 178] width 285 height 13
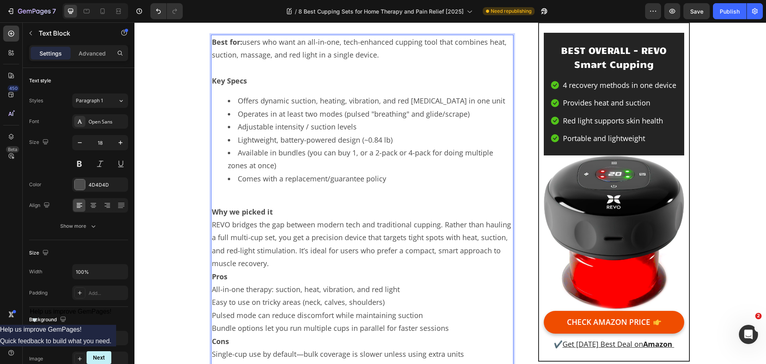
click at [321, 230] on p "Why we picked it REVO bridges the gap between modern tech and traditional cuppi…" at bounding box center [362, 237] width 301 height 65
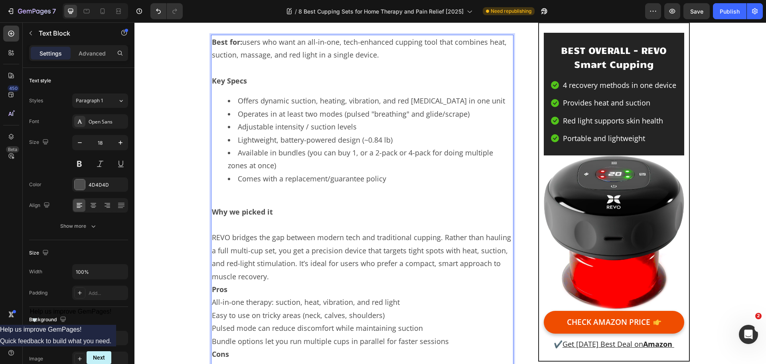
click at [289, 283] on p "REVO bridges the gap between modern tech and traditional cupping. Rather than h…" at bounding box center [362, 250] width 301 height 65
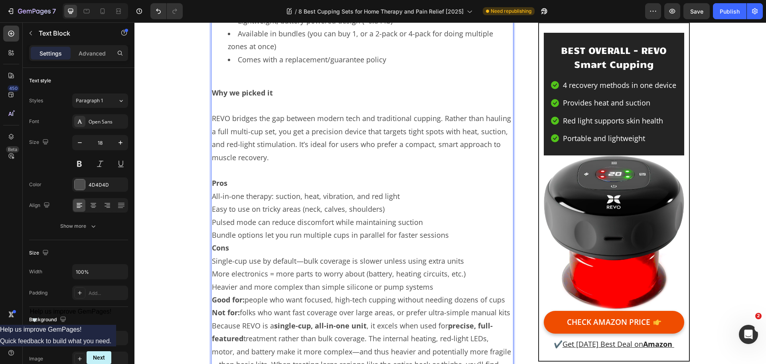
scroll to position [1379, 0]
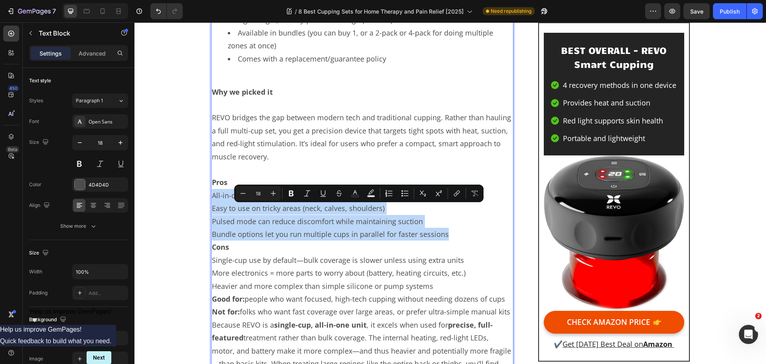
drag, startPoint x: 445, startPoint y: 247, endPoint x: 208, endPoint y: 210, distance: 239.6
click at [211, 210] on div "Best for: users who want an all-in-one, tech-enhanced cupping tool that combine…" at bounding box center [362, 175] width 303 height 520
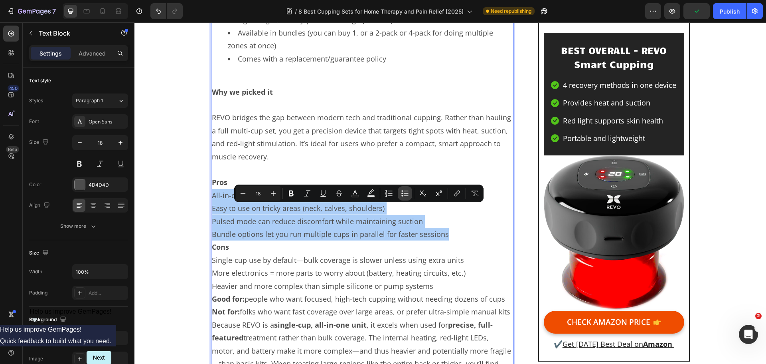
click at [401, 195] on icon "Editor contextual toolbar" at bounding box center [405, 193] width 8 height 8
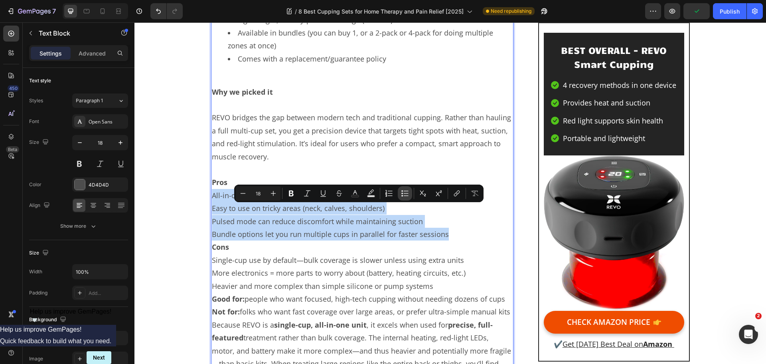
type input "18"
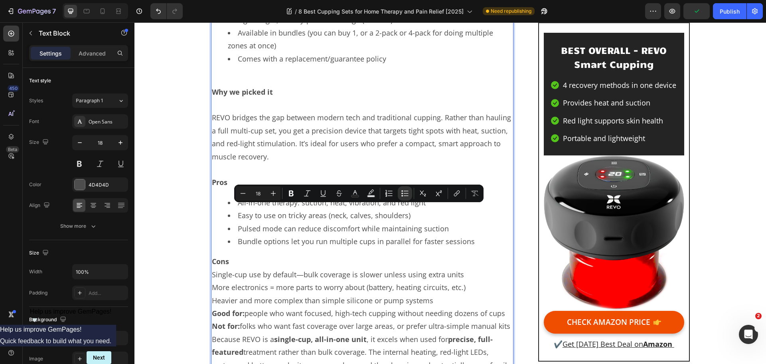
click at [361, 235] on li "Pulsed mode can reduce discomfort while maintaining suction" at bounding box center [370, 228] width 285 height 13
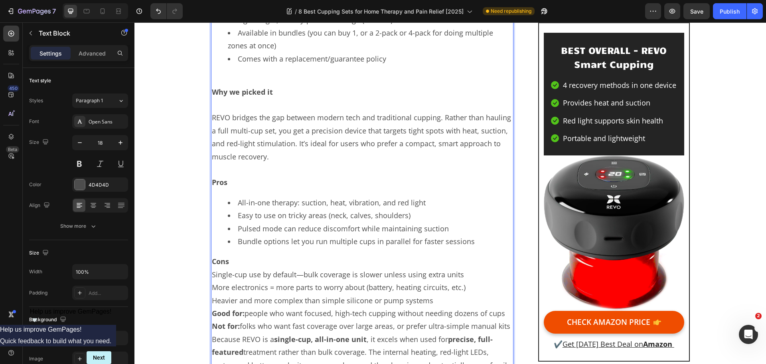
click at [254, 267] on p "Cons" at bounding box center [362, 261] width 301 height 13
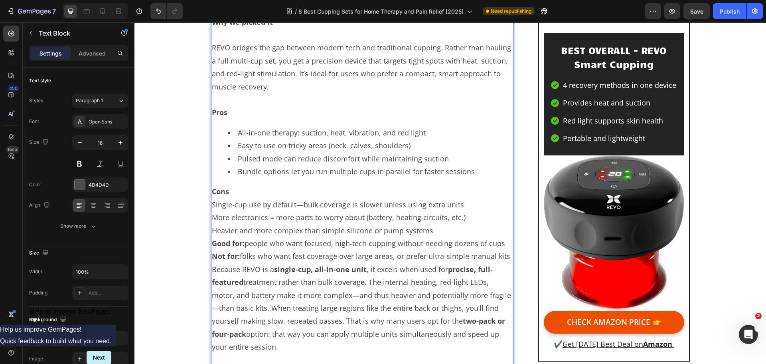
scroll to position [1458, 0]
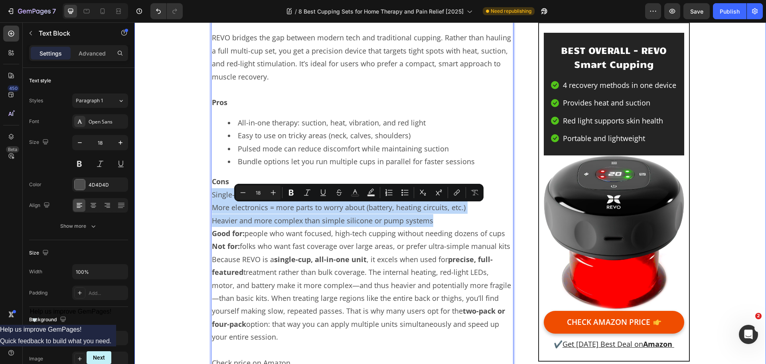
drag, startPoint x: 449, startPoint y: 233, endPoint x: 208, endPoint y: 209, distance: 242.7
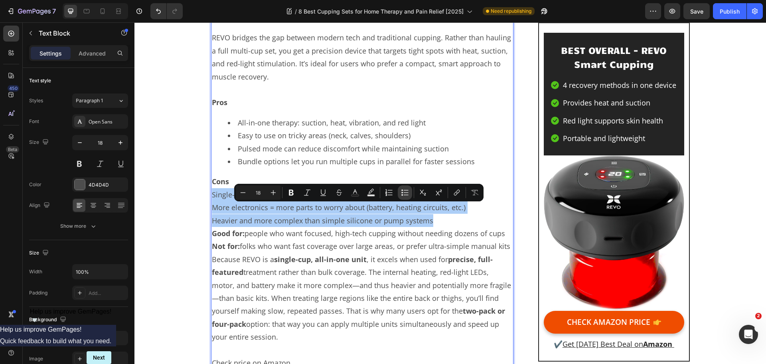
click at [404, 194] on icon "Editor contextual toolbar" at bounding box center [405, 192] width 8 height 8
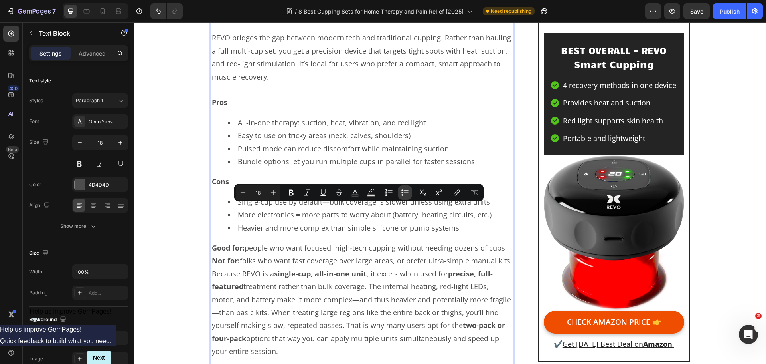
type input "18"
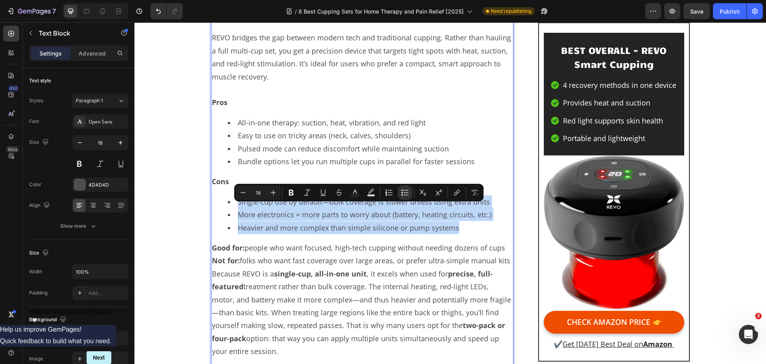
click at [370, 221] on li "More electronics = more parts to worry about (battery, heating circuits, etc.)" at bounding box center [370, 214] width 285 height 13
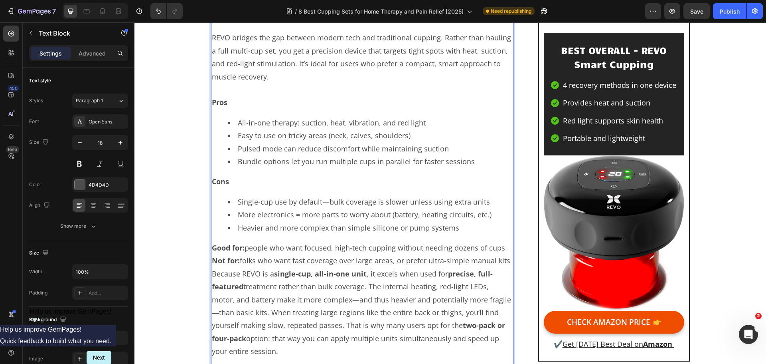
click at [483, 208] on li "Single-cup use by default—bulk coverage is slower unless using extra units" at bounding box center [370, 201] width 285 height 13
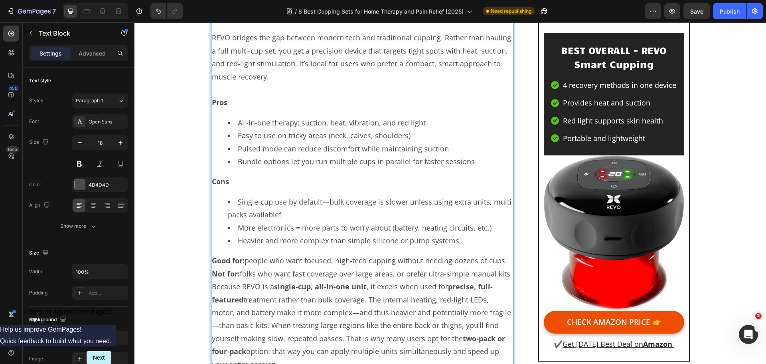
click at [324, 247] on li "Heavier and more complex than simple silicone or pump systems" at bounding box center [370, 240] width 285 height 13
click at [301, 187] on div "Best for: users who want an all-in-one, tech-enhanced cupping tool that combine…" at bounding box center [362, 116] width 303 height 562
click at [296, 221] on li "Single-cup use by default—bulk coverage is slower unless using extra units; mul…" at bounding box center [370, 208] width 285 height 26
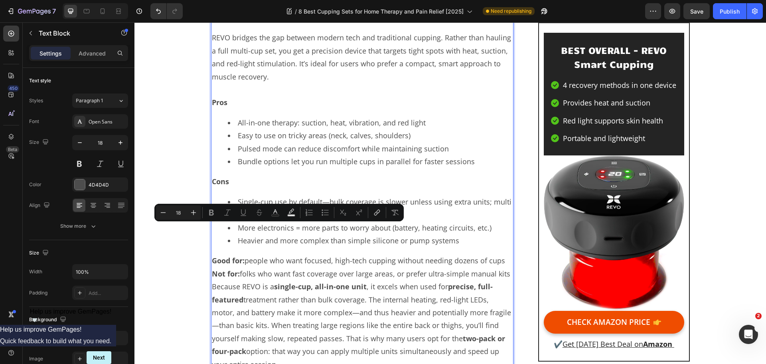
click at [286, 221] on li "Single-cup use by default—bulk coverage is slower unless using extra units; mul…" at bounding box center [370, 208] width 285 height 26
click at [275, 221] on li "Single-cup use by default—bulk coverage is slower unless using extra units; mul…" at bounding box center [370, 208] width 285 height 26
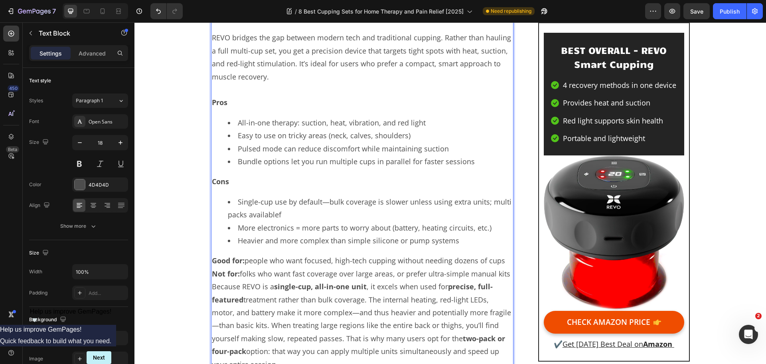
click at [281, 221] on li "Single-cup use by default—bulk coverage is slower unless using extra units; mul…" at bounding box center [370, 208] width 285 height 26
click at [275, 188] on p "Cons" at bounding box center [362, 181] width 301 height 13
click at [285, 221] on li "Single-cup use by default—bulk coverage is slower unless using extra units; mul…" at bounding box center [370, 208] width 285 height 26
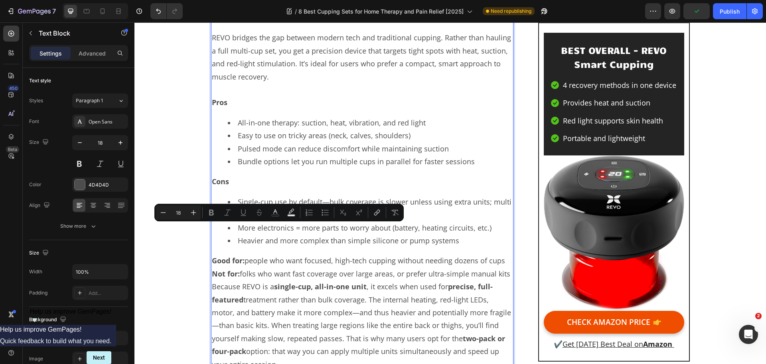
click at [279, 221] on li "Single-cup use by default—bulk coverage is slower unless using extra units; mul…" at bounding box center [370, 208] width 285 height 26
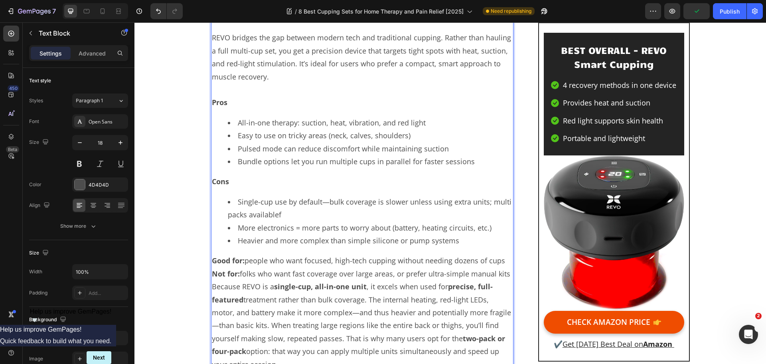
click at [272, 221] on li "Single-cup use by default—bulk coverage is slower unless using extra units; mul…" at bounding box center [370, 208] width 285 height 26
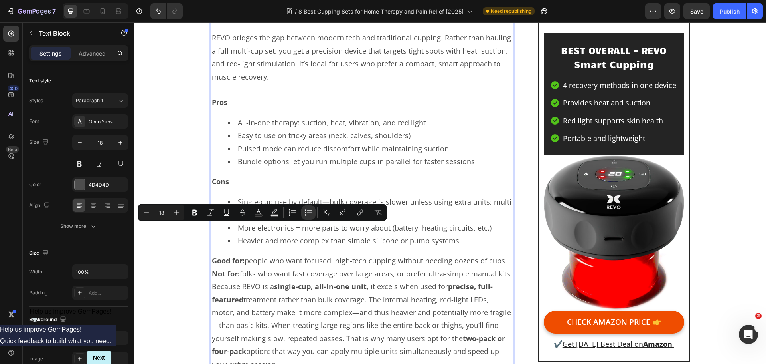
click at [283, 221] on li "Single-cup use by default—bulk coverage is slower unless using extra units; mul…" at bounding box center [370, 208] width 285 height 26
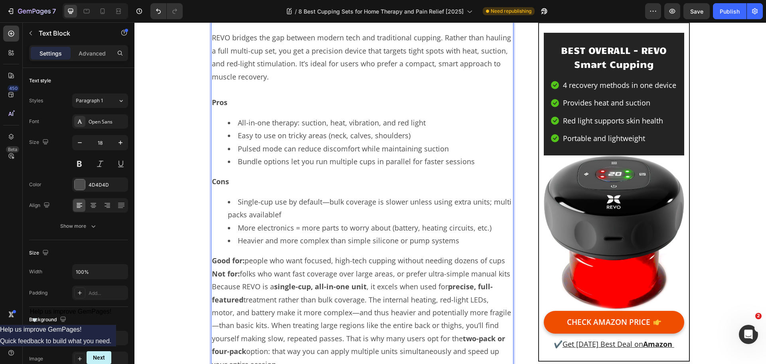
click at [278, 221] on li "Single-cup use by default—bulk coverage is slower unless using extra units; mul…" at bounding box center [370, 208] width 285 height 26
click at [277, 221] on li "Single-cup use by default—bulk coverage is slower unless using extra units; mul…" at bounding box center [370, 208] width 285 height 26
click at [279, 221] on li "Single-cup use by default—bulk coverage is slower unless using extra units; mul…" at bounding box center [370, 208] width 285 height 26
click at [291, 247] on li "Heavier and more complex than simple silicone or pump systems" at bounding box center [370, 240] width 285 height 13
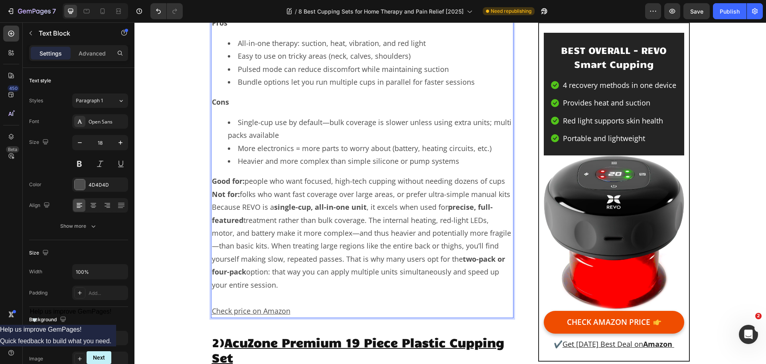
scroll to position [1538, 0]
click at [503, 192] on p "Good for: people who want focused, high-tech cupping without needing dozens of …" at bounding box center [362, 187] width 301 height 26
click at [455, 167] on li "Heavier and more complex than simple silicone or pump systems" at bounding box center [370, 160] width 285 height 13
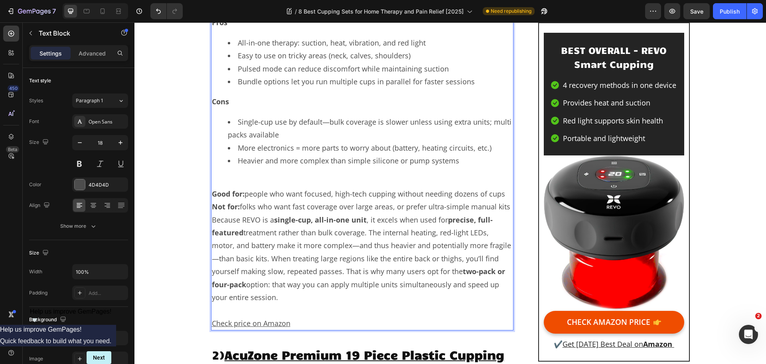
click at [503, 210] on p "Good for: people who want focused, high-tech cupping without needing dozens of …" at bounding box center [362, 200] width 301 height 26
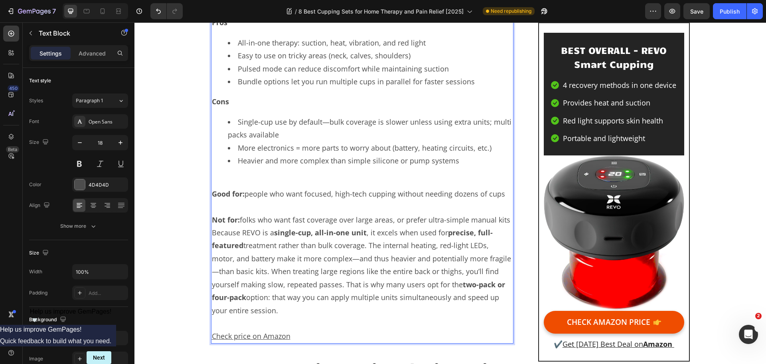
click at [506, 226] on p "⁠⁠⁠⁠⁠⁠⁠ Not for: folks who want fast coverage over large areas, or prefer ultra…" at bounding box center [362, 213] width 301 height 26
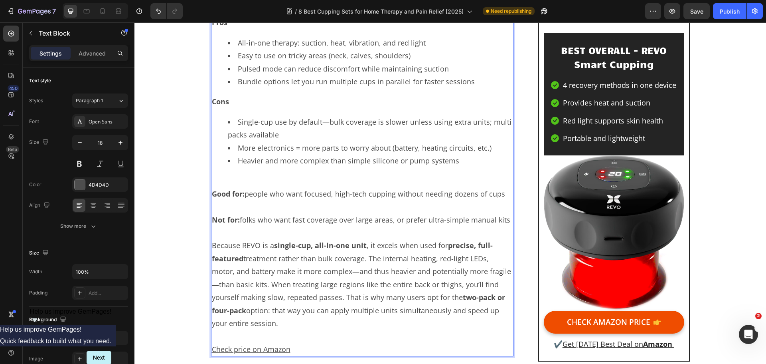
click at [370, 271] on p "Because REVO is a single-cup, all-in-one unit , it excels when used for precise…" at bounding box center [362, 284] width 301 height 91
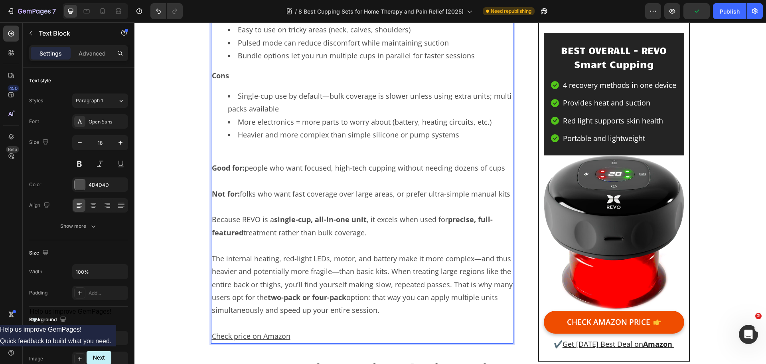
scroll to position [1578, 0]
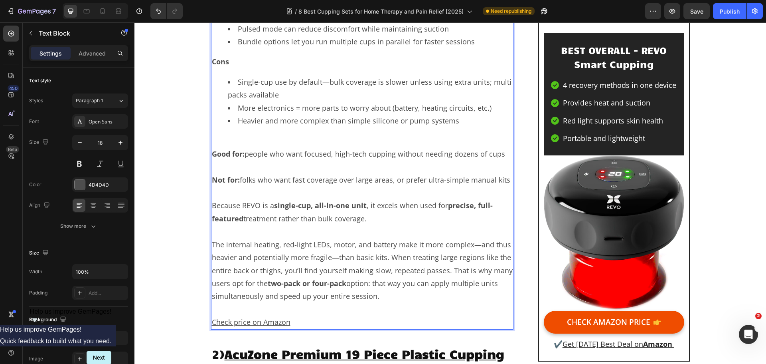
click at [447, 281] on p "The internal heating, red-light LEDs, motor, and battery make it more complex—a…" at bounding box center [362, 270] width 301 height 65
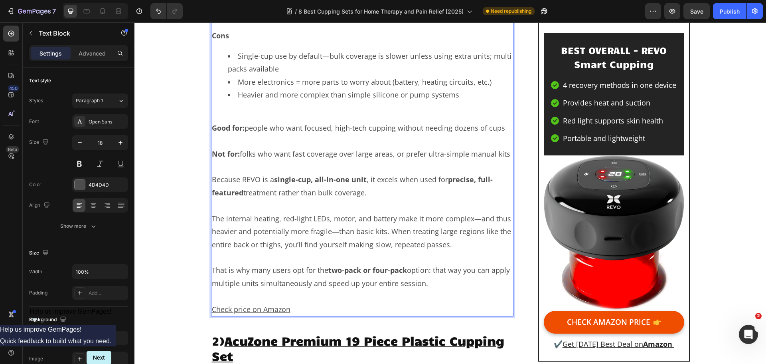
scroll to position [1618, 0]
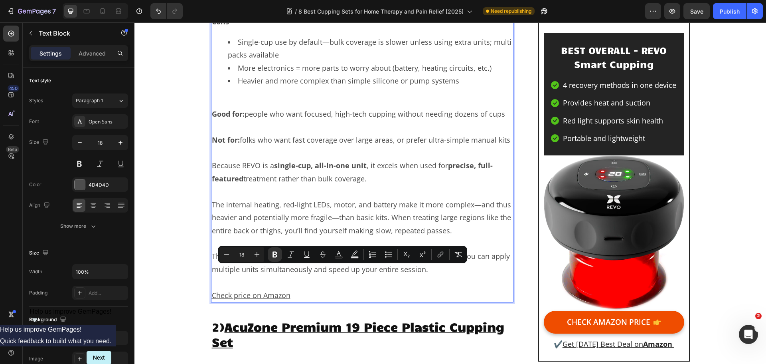
drag, startPoint x: 326, startPoint y: 272, endPoint x: 358, endPoint y: 271, distance: 31.1
click at [358, 261] on strong "two-pack or four-pack" at bounding box center [367, 256] width 79 height 10
click at [297, 288] on p "Rich Text Editor. Editing area: main" at bounding box center [362, 281] width 301 height 13
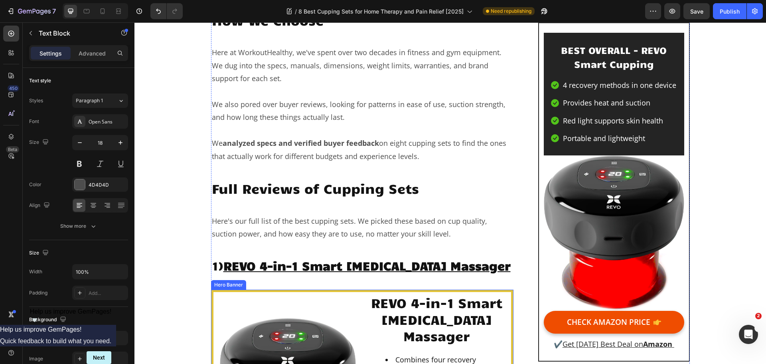
scroll to position [780, 0]
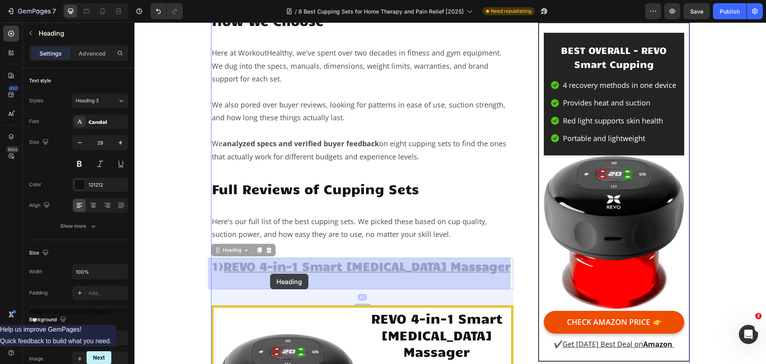
drag, startPoint x: 222, startPoint y: 263, endPoint x: 270, endPoint y: 273, distance: 49.9
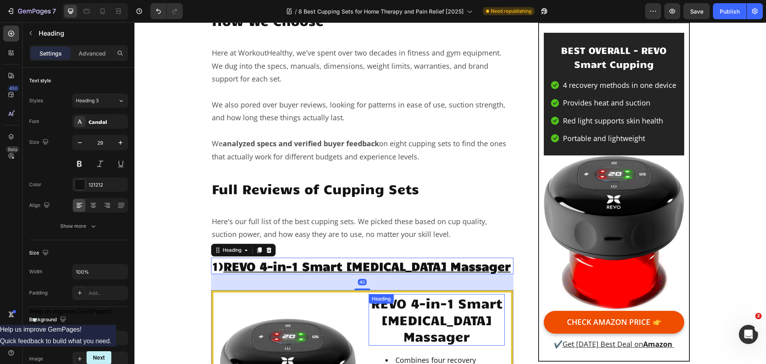
click at [432, 323] on p "REVO 4-in-1 Smart [MEDICAL_DATA] Massager" at bounding box center [437, 320] width 135 height 50
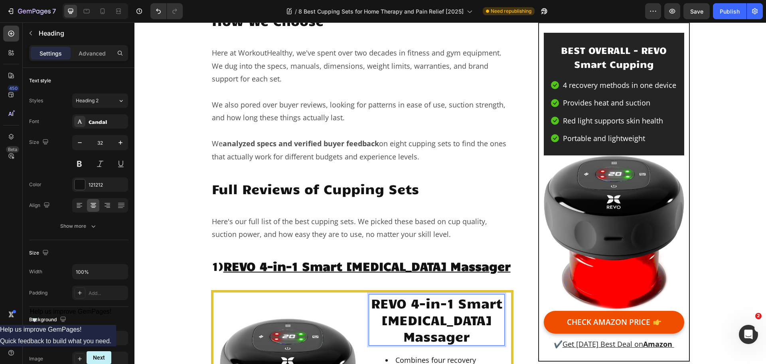
click at [434, 325] on p "REVO 4-in-1 Smart [MEDICAL_DATA] Massager" at bounding box center [437, 320] width 135 height 50
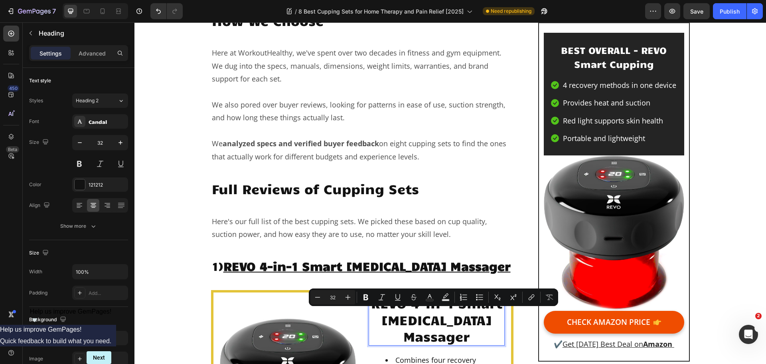
copy p "REVO 4-in-1 Smart [MEDICAL_DATA] Massager"
click at [367, 157] on p "We analyzed specs and verified buyer feedback on eight cupping sets to find the…" at bounding box center [362, 150] width 301 height 26
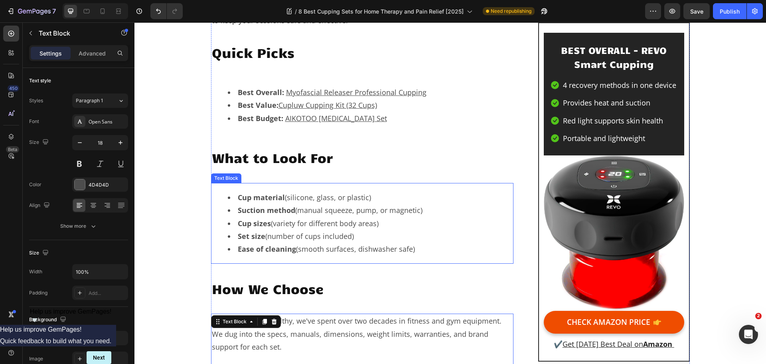
scroll to position [501, 0]
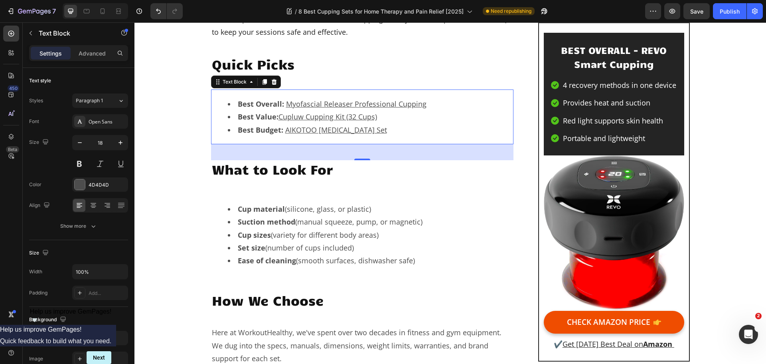
click at [431, 104] on li "Best Overall: Myofascial Releaser Professional Cupping" at bounding box center [370, 103] width 285 height 13
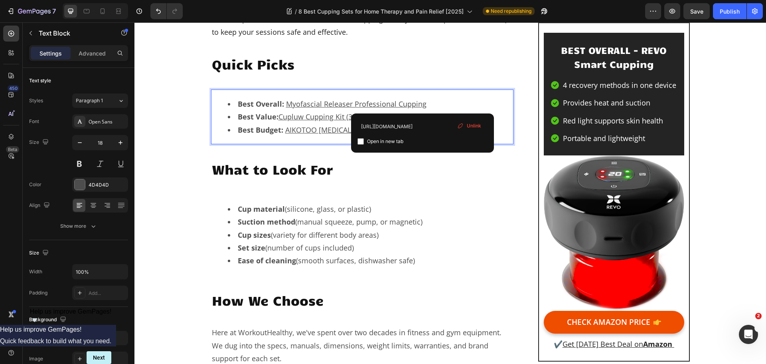
click at [428, 102] on li "Best Overall: Myofascial Releaser Professional Cupping" at bounding box center [370, 103] width 285 height 13
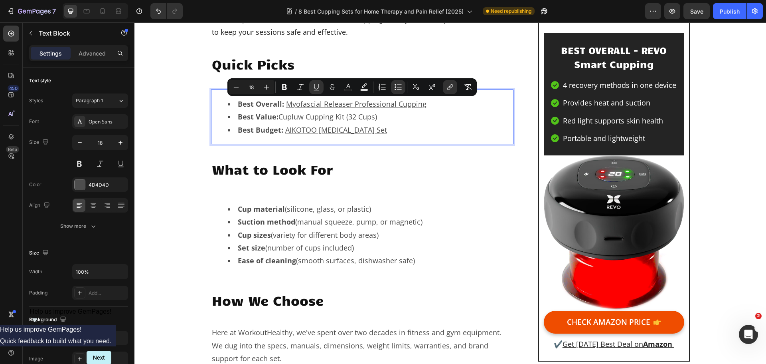
drag, startPoint x: 433, startPoint y: 102, endPoint x: 284, endPoint y: 104, distance: 148.5
click at [284, 104] on li "Best Overall: Myofascial Releaser Professional Cupping" at bounding box center [370, 103] width 285 height 13
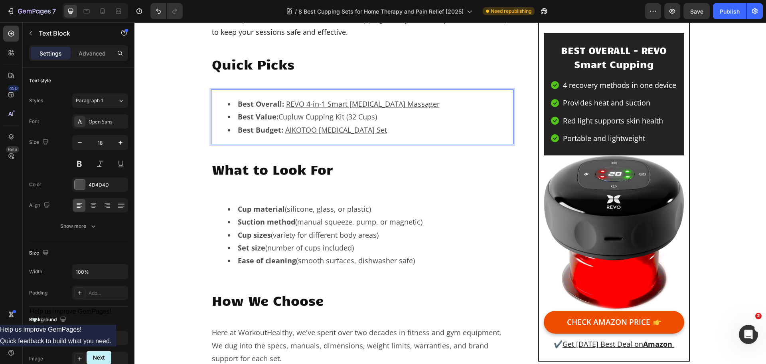
click at [414, 101] on u "REVO 4-in-1 Smart [MEDICAL_DATA] Massager" at bounding box center [363, 104] width 154 height 10
click at [414, 102] on u "REVO 4-in-1 Smart [MEDICAL_DATA] Massager" at bounding box center [363, 104] width 154 height 10
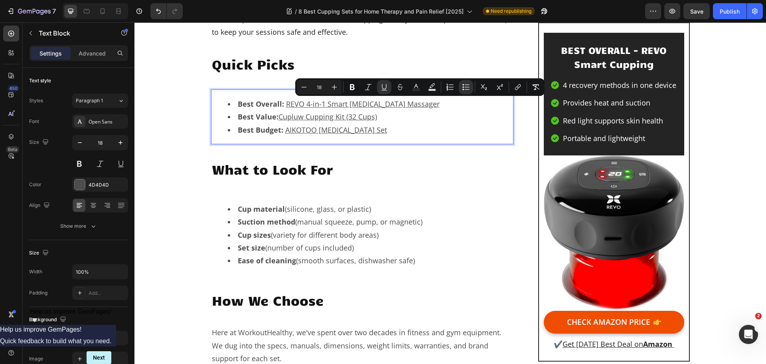
click at [421, 103] on u "REVO 4-in-1 Smart [MEDICAL_DATA] Massager" at bounding box center [363, 104] width 154 height 10
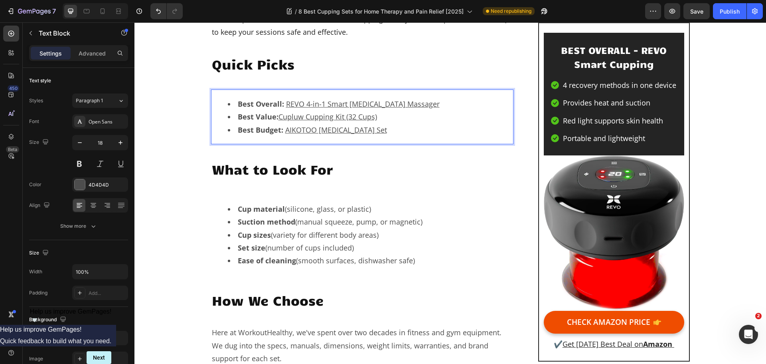
drag, startPoint x: 441, startPoint y: 103, endPoint x: 283, endPoint y: 105, distance: 157.3
click at [283, 105] on li "Best Overall: REVO 4-in-1 Smart [MEDICAL_DATA] Massager" at bounding box center [370, 103] width 285 height 13
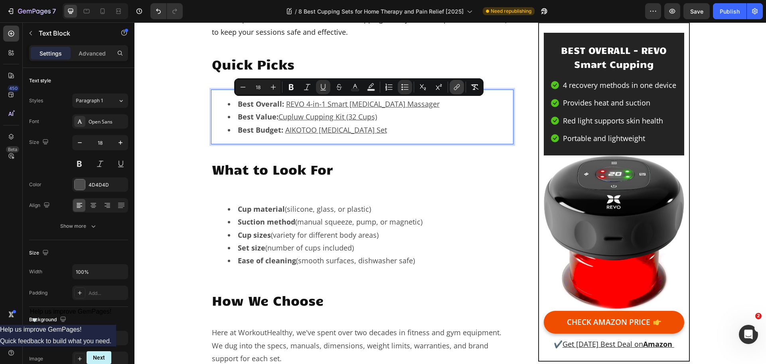
click at [461, 93] on button "link" at bounding box center [457, 87] width 14 height 14
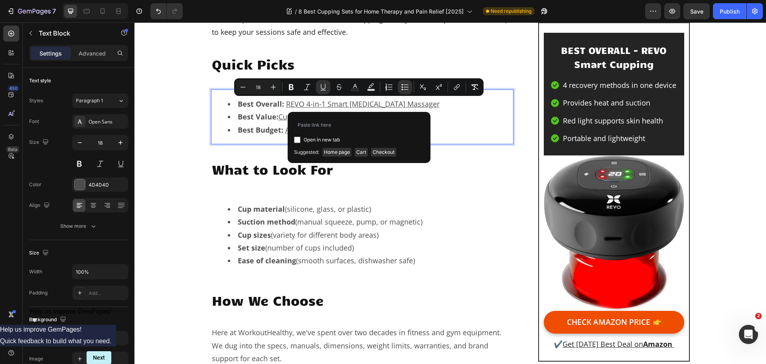
click at [446, 133] on li "Best Budget: AIKOTOO Cupping Therapy Set" at bounding box center [370, 129] width 285 height 13
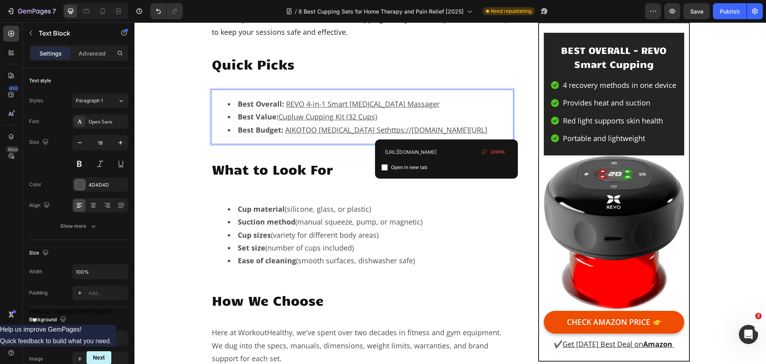
click at [446, 125] on li "Best Budget: AIKOTOO Cupping Therapy Sethttps://geni.us/AIKOTOO-Cupping" at bounding box center [370, 129] width 285 height 13
click at [424, 105] on u "REVO 4-in-1 Smart [MEDICAL_DATA] Massager" at bounding box center [363, 104] width 154 height 10
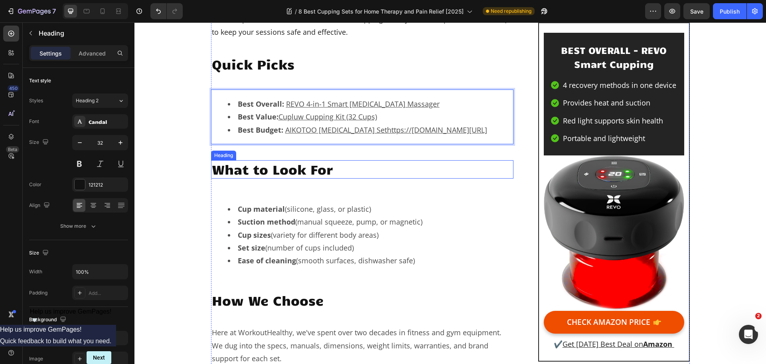
click at [357, 170] on h2 "What to Look For" at bounding box center [362, 169] width 303 height 18
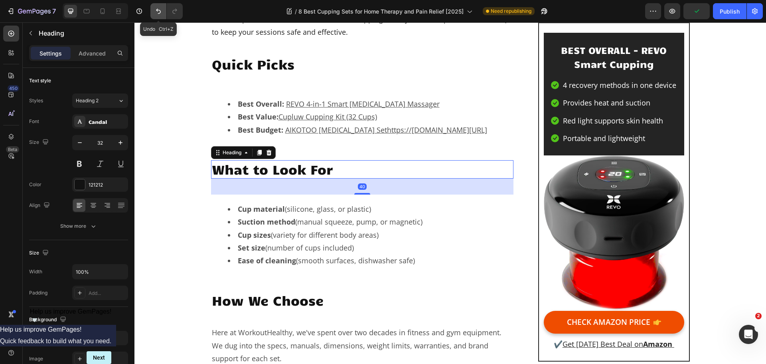
click at [154, 12] on button "Undo/Redo" at bounding box center [158, 11] width 16 height 16
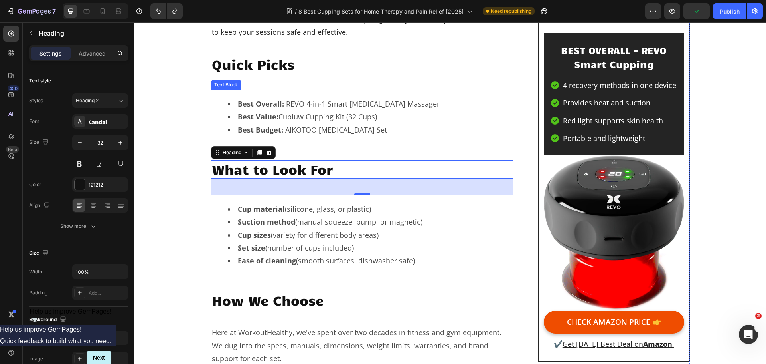
click at [344, 128] on u "AIKOTOO [MEDICAL_DATA] Set" at bounding box center [336, 130] width 102 height 10
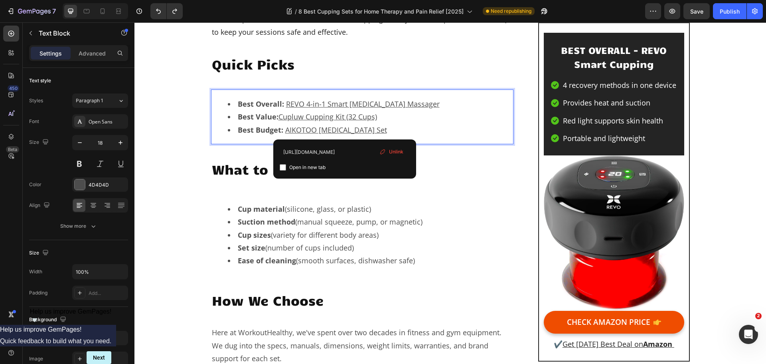
click at [346, 131] on u "AIKOTOO [MEDICAL_DATA] Set" at bounding box center [336, 130] width 102 height 10
click at [340, 119] on u "Cupluw Cupping Kit (32 Cups)" at bounding box center [328, 117] width 99 height 10
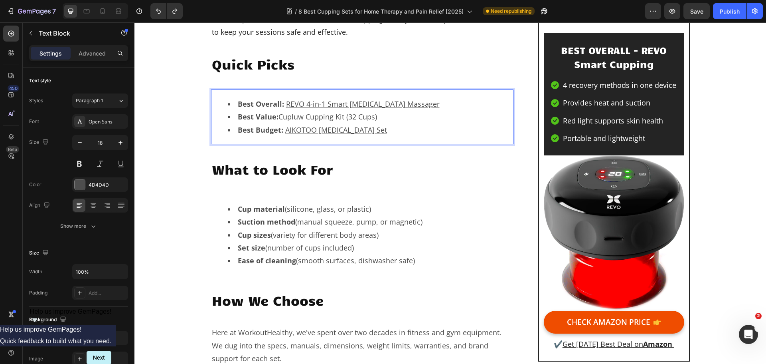
click at [340, 101] on u "REVO 4-in-1 Smart [MEDICAL_DATA] Massager" at bounding box center [363, 104] width 154 height 10
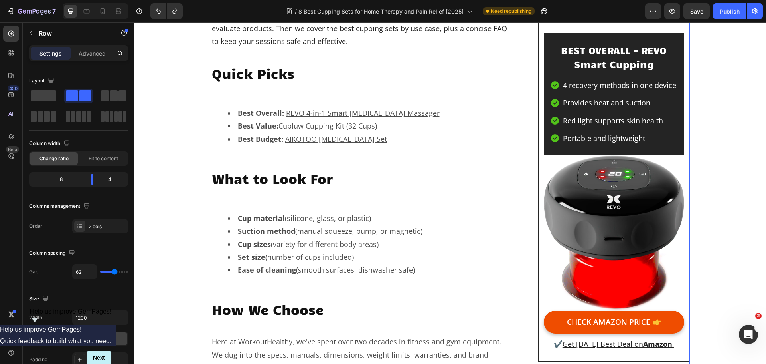
scroll to position [461, 0]
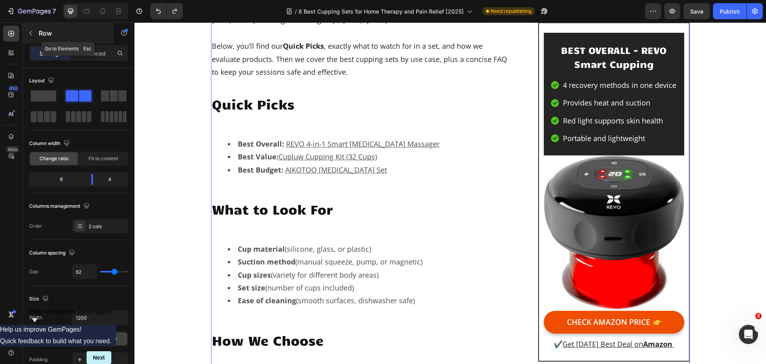
click at [31, 36] on button "button" at bounding box center [30, 33] width 13 height 13
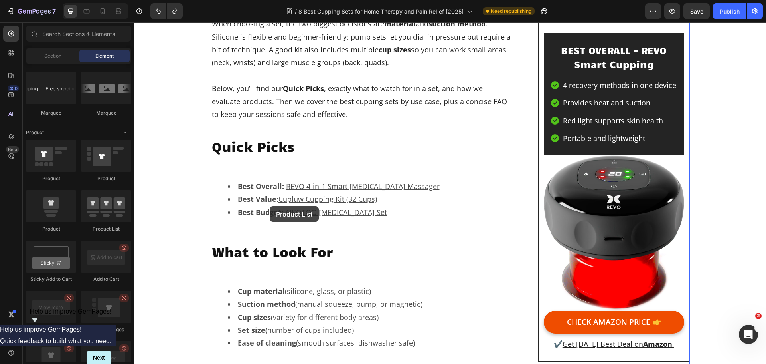
scroll to position [399, 0]
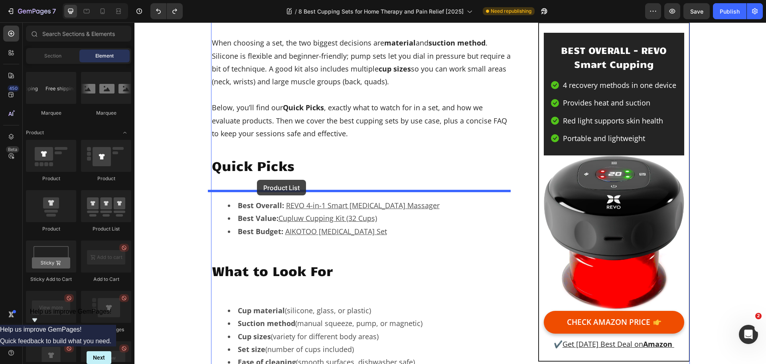
drag, startPoint x: 241, startPoint y: 233, endPoint x: 257, endPoint y: 180, distance: 55.9
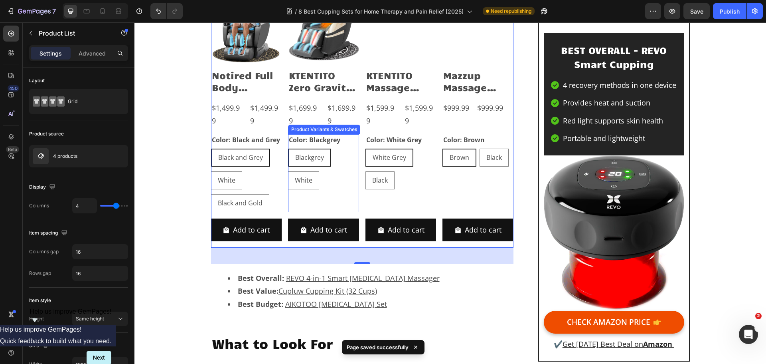
scroll to position [519, 0]
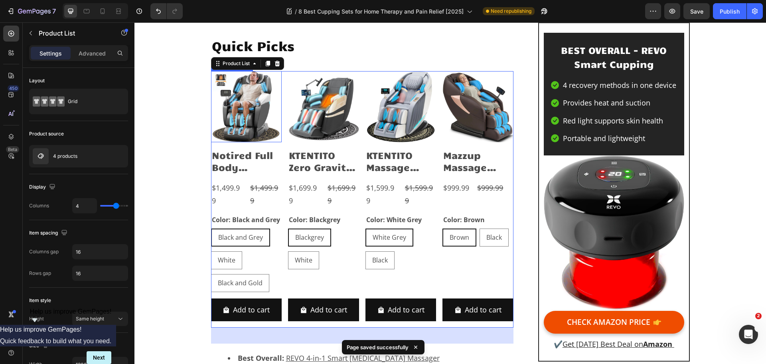
click at [252, 117] on img at bounding box center [246, 106] width 71 height 71
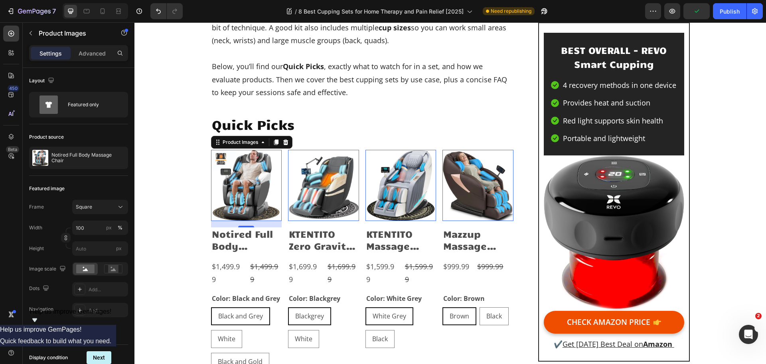
scroll to position [439, 0]
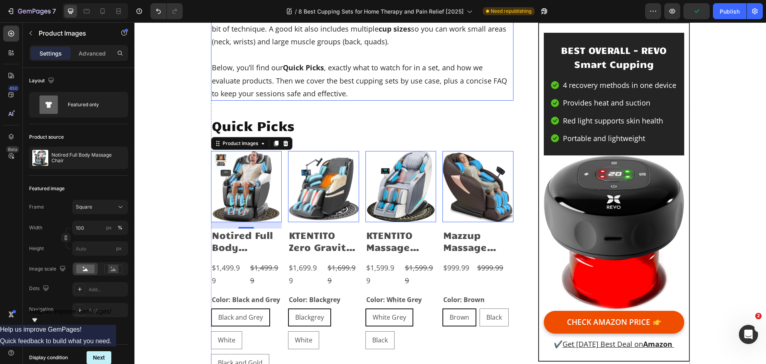
click at [257, 57] on p at bounding box center [362, 54] width 301 height 13
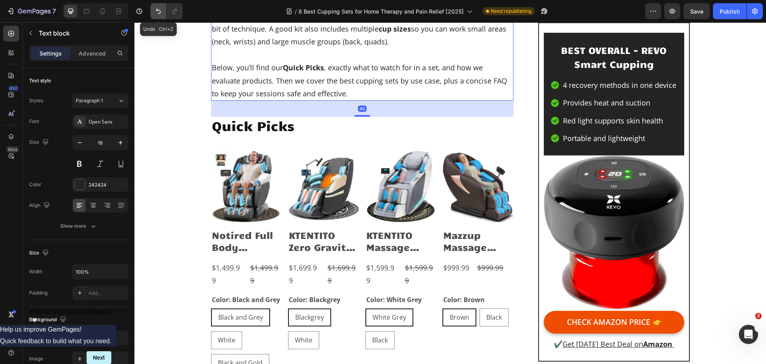
click at [157, 9] on icon "Undo/Redo" at bounding box center [158, 11] width 5 height 5
click at [157, 13] on icon "Undo/Redo" at bounding box center [158, 11] width 8 height 8
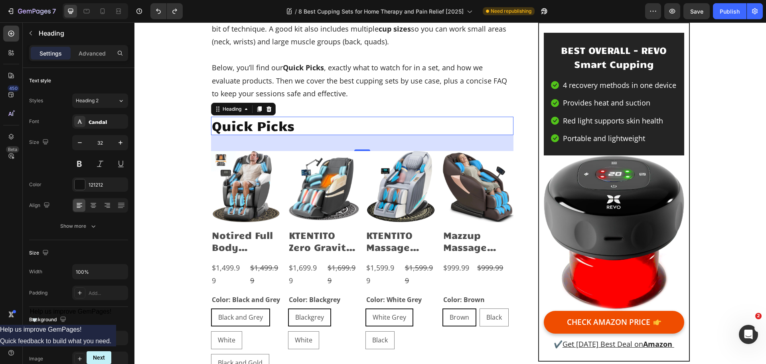
click at [279, 133] on h2 "Quick Picks" at bounding box center [362, 126] width 303 height 18
click at [268, 145] on div "40" at bounding box center [362, 143] width 303 height 16
click at [284, 172] on div "Product Images Notired Full Body Massage Chair Product Title $1,499.99 Product …" at bounding box center [362, 279] width 303 height 256
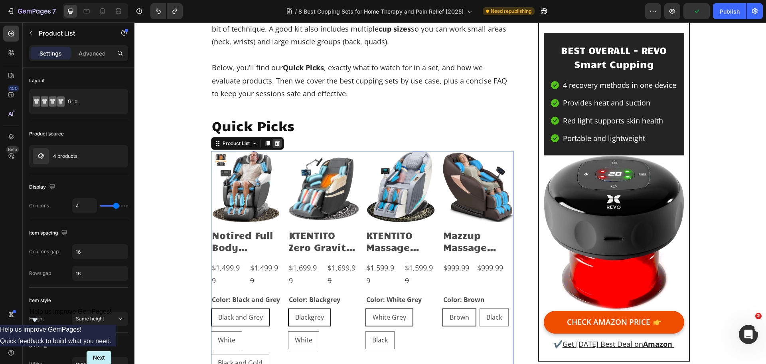
click at [275, 144] on icon at bounding box center [277, 143] width 5 height 6
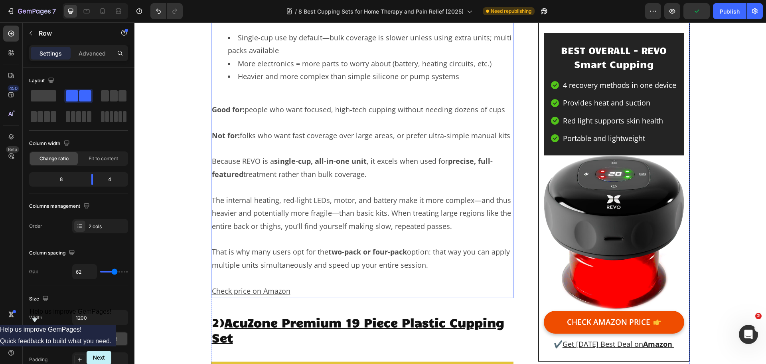
scroll to position [1636, 0]
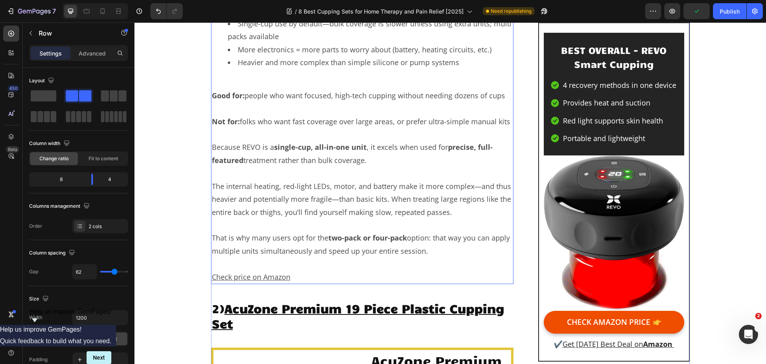
click at [338, 152] on strong "single-cup, all-in-one unit" at bounding box center [320, 147] width 93 height 10
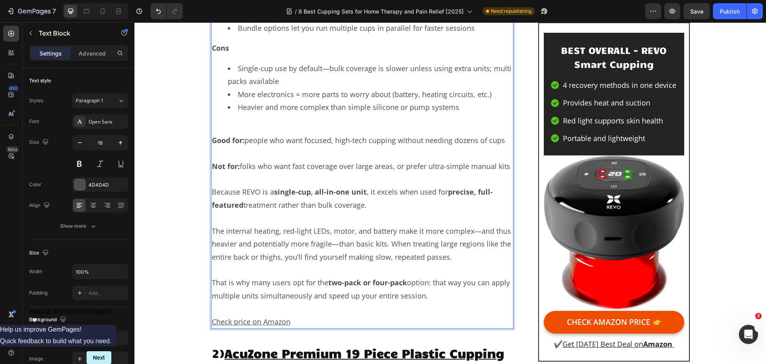
scroll to position [1642, 0]
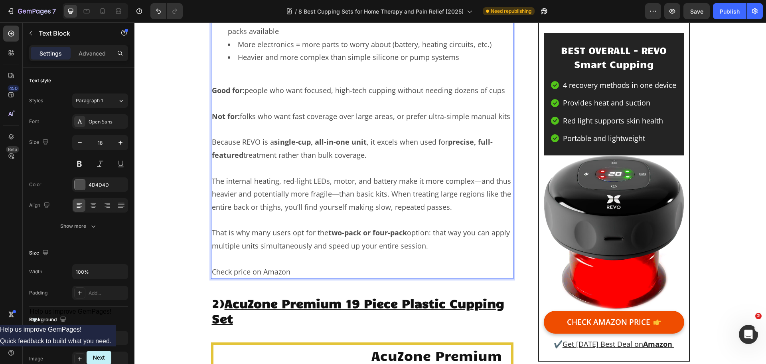
click at [371, 160] on p "Because REVO is a single-cup, all-in-one unit , it excels when used for precise…" at bounding box center [362, 148] width 301 height 26
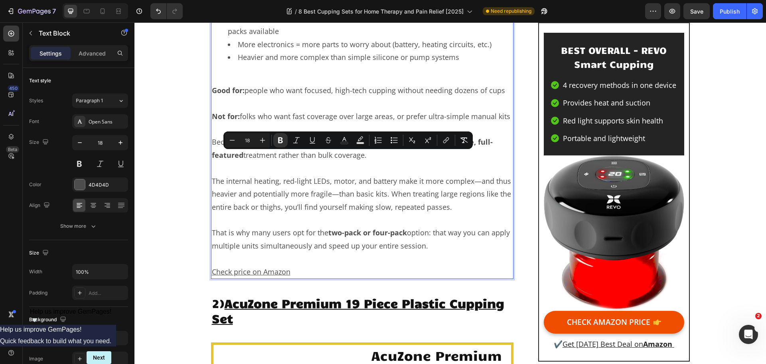
drag, startPoint x: 272, startPoint y: 155, endPoint x: 377, endPoint y: 170, distance: 106.0
click at [377, 161] on p "Because REVO is a single-cup, all-in-one unit , it excels when used for precise…" at bounding box center [362, 148] width 301 height 26
click at [280, 142] on icon "Editor contextual toolbar" at bounding box center [280, 140] width 5 height 6
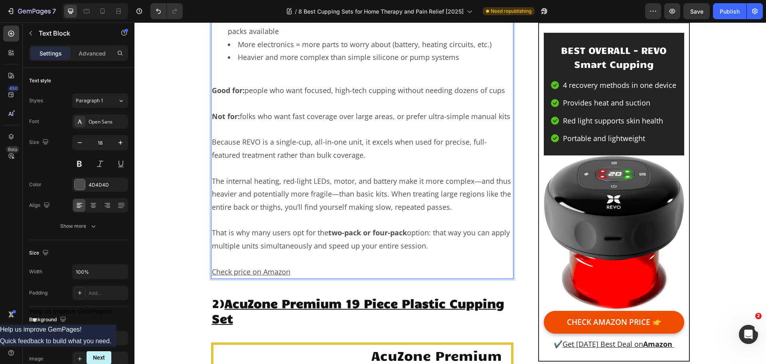
click at [280, 135] on p "Rich Text Editor. Editing area: main" at bounding box center [362, 129] width 301 height 13
click at [361, 190] on p "The internal heating, red-light LEDs, motor, and battery make it more complex—a…" at bounding box center [362, 193] width 301 height 39
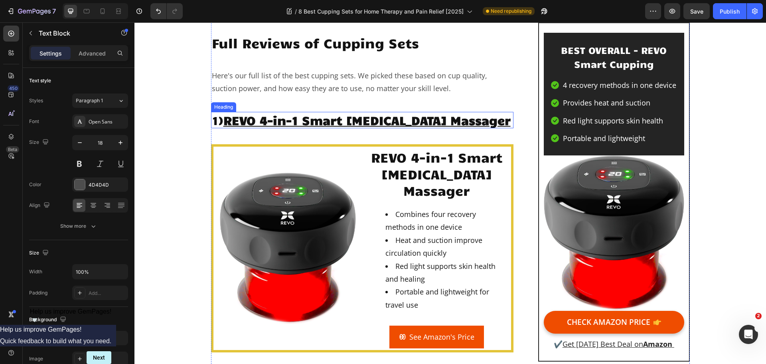
scroll to position [843, 0]
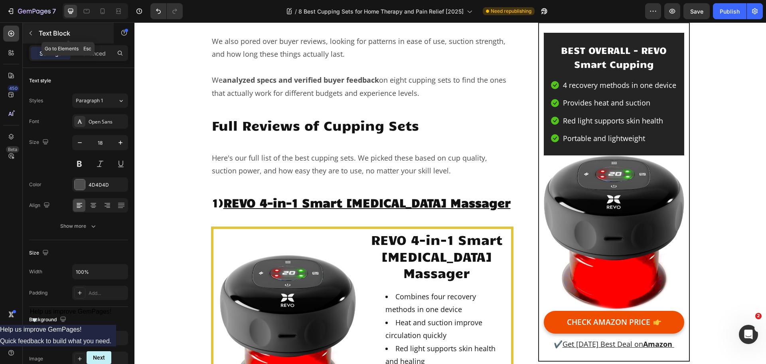
click at [28, 31] on icon "button" at bounding box center [31, 33] width 6 height 6
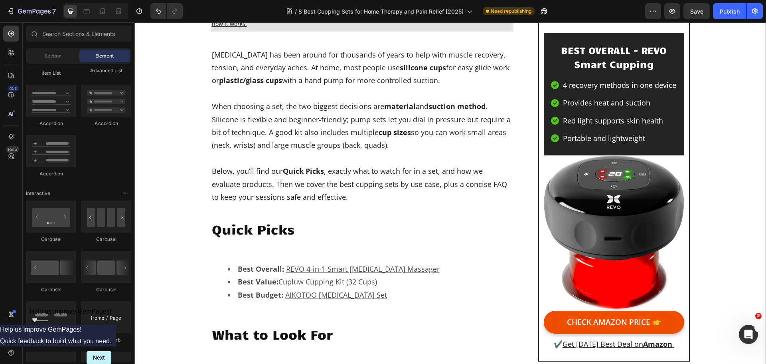
scroll to position [404, 0]
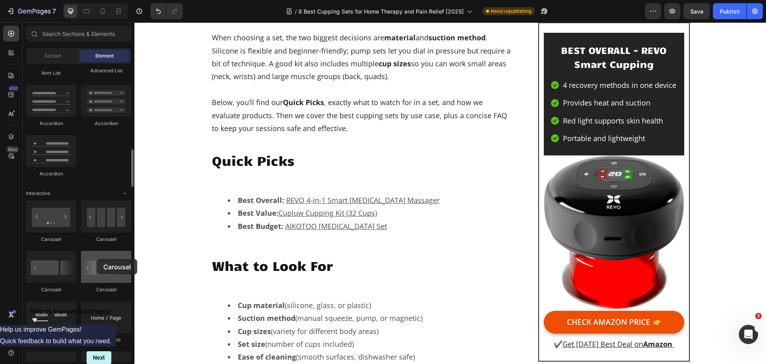
drag, startPoint x: 113, startPoint y: 269, endPoint x: 97, endPoint y: 259, distance: 18.9
click at [97, 259] on div at bounding box center [106, 267] width 50 height 32
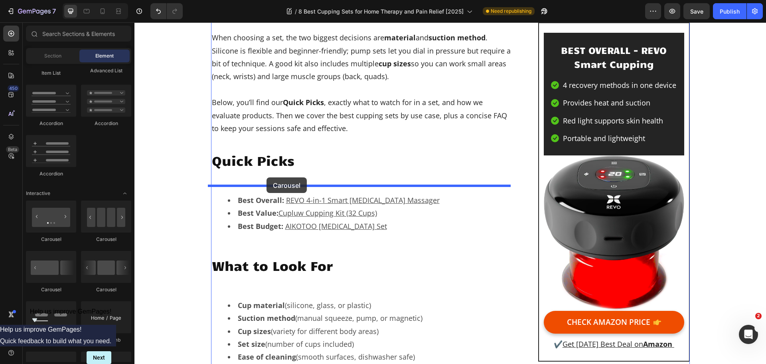
drag, startPoint x: 243, startPoint y: 292, endPoint x: 267, endPoint y: 177, distance: 117.0
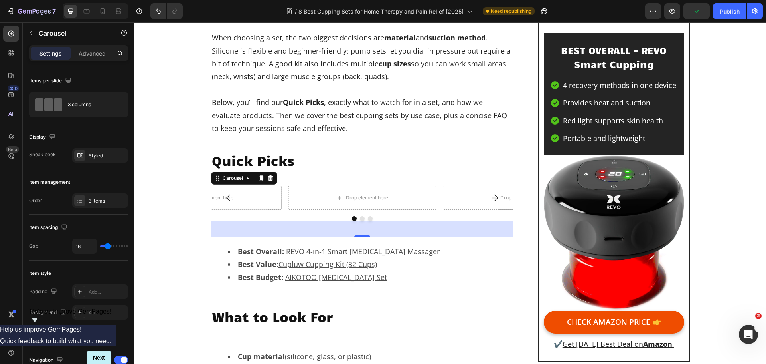
click at [495, 199] on icon "Carousel Next Arrow" at bounding box center [496, 198] width 10 height 10
click at [491, 198] on icon "Carousel Next Arrow" at bounding box center [496, 198] width 10 height 10
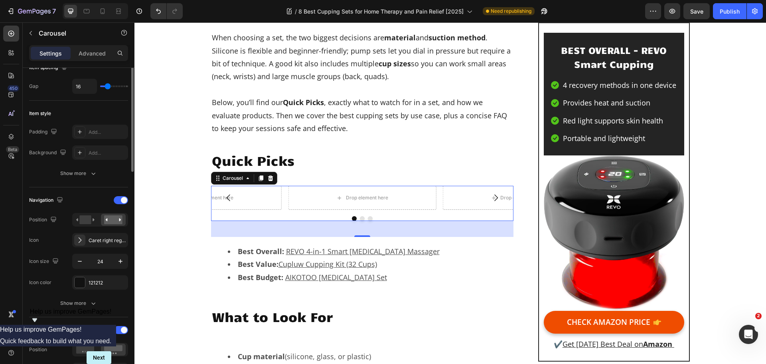
scroll to position [40, 0]
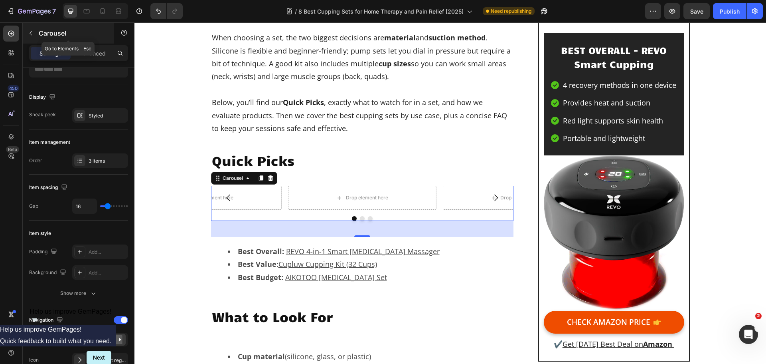
click at [30, 32] on icon "button" at bounding box center [31, 33] width 2 height 4
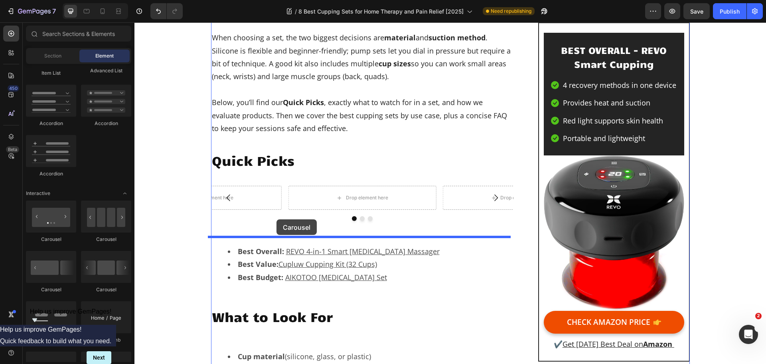
drag, startPoint x: 231, startPoint y: 247, endPoint x: 277, endPoint y: 219, distance: 52.8
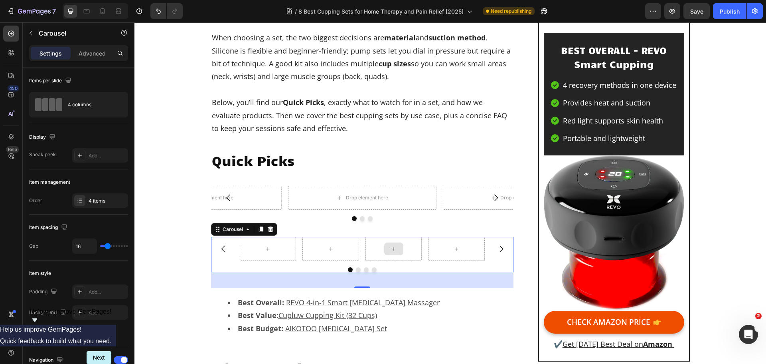
click at [392, 250] on icon at bounding box center [394, 248] width 6 height 7
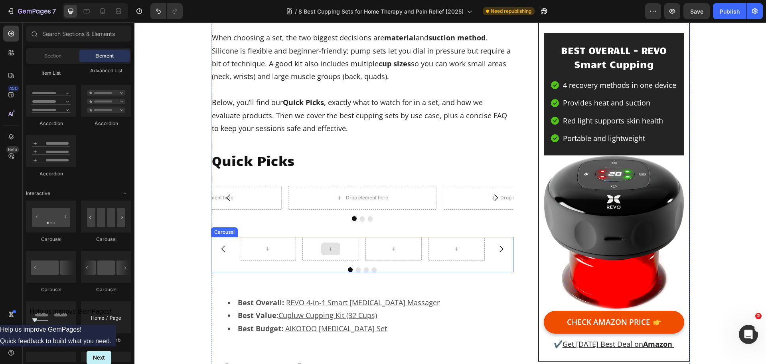
click at [329, 251] on icon at bounding box center [331, 248] width 6 height 7
click at [265, 251] on icon at bounding box center [268, 248] width 6 height 7
click at [387, 249] on div at bounding box center [393, 248] width 19 height 13
click at [457, 247] on icon at bounding box center [456, 248] width 6 height 7
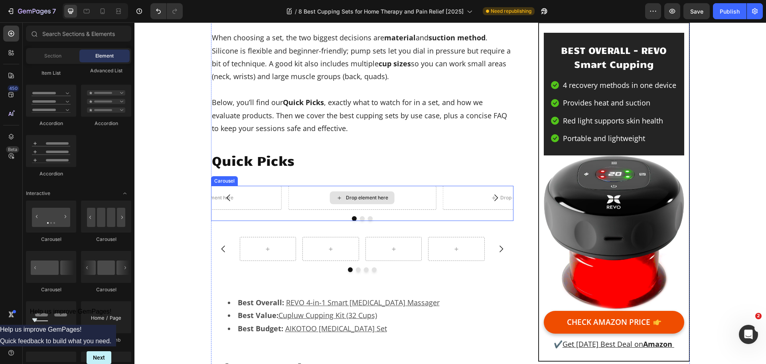
click at [359, 195] on div "Drop element here" at bounding box center [367, 197] width 42 height 6
click at [394, 241] on div at bounding box center [394, 249] width 57 height 24
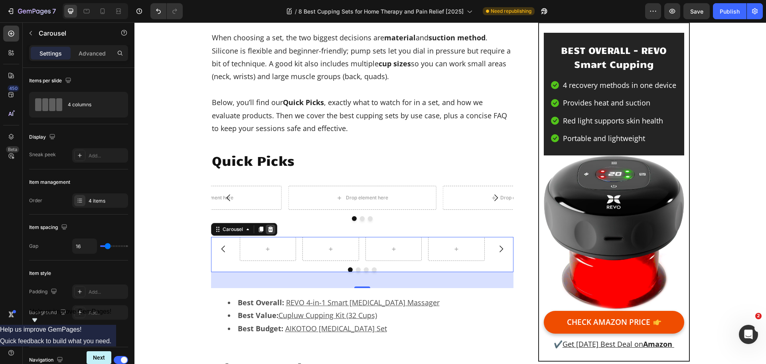
click at [268, 229] on icon at bounding box center [270, 229] width 5 height 6
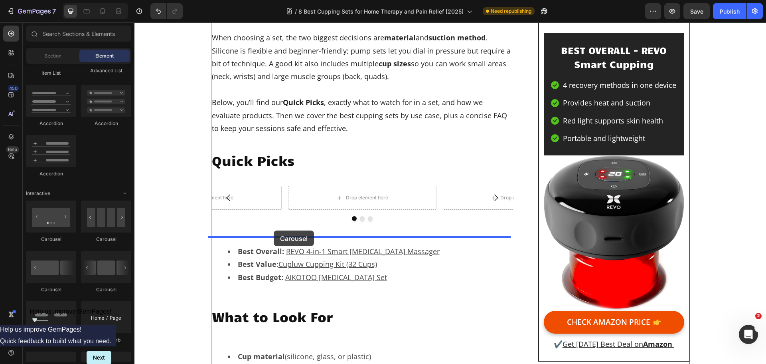
drag, startPoint x: 229, startPoint y: 295, endPoint x: 274, endPoint y: 230, distance: 78.7
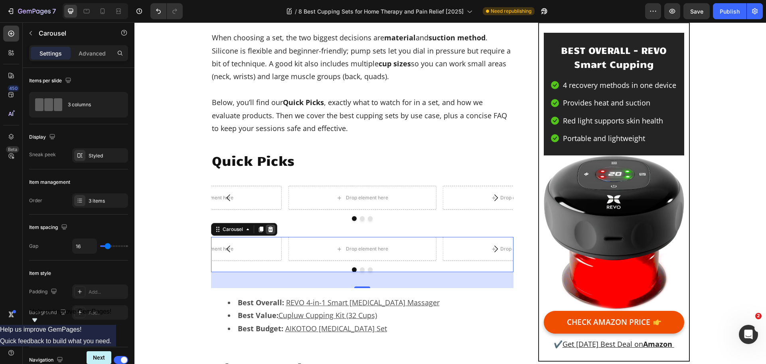
click at [267, 229] on icon at bounding box center [270, 229] width 6 height 6
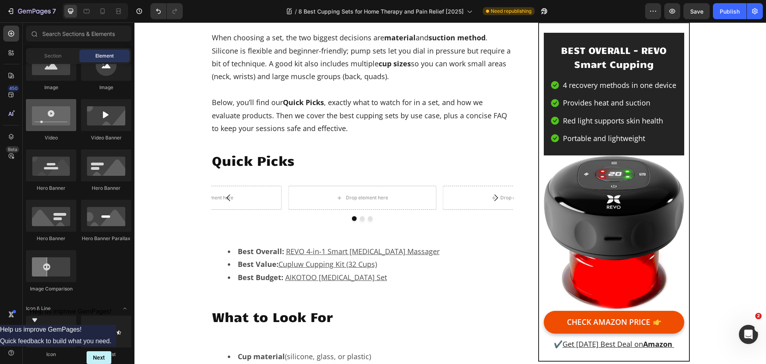
scroll to position [160, 0]
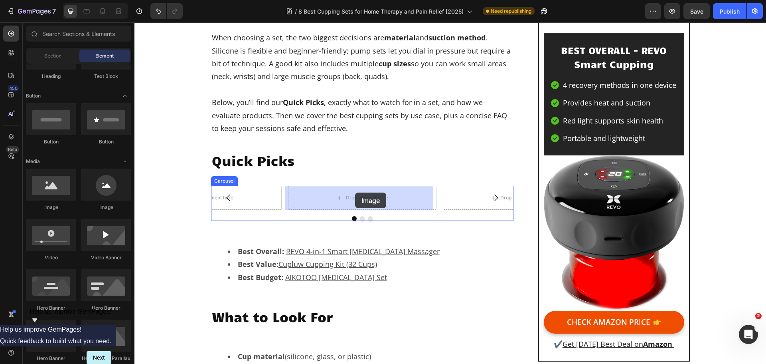
drag, startPoint x: 202, startPoint y: 220, endPoint x: 355, endPoint y: 192, distance: 155.6
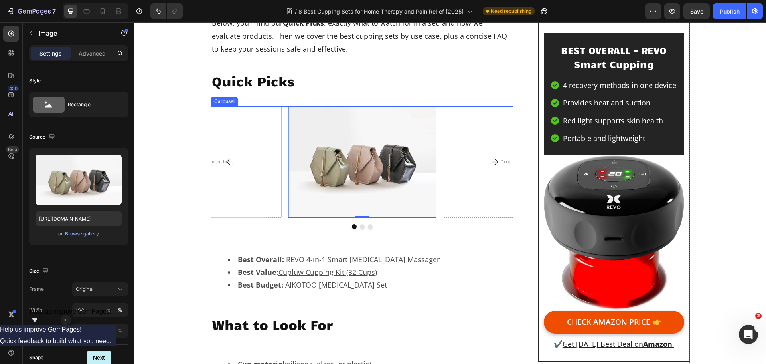
scroll to position [484, 0]
click at [357, 190] on img at bounding box center [362, 161] width 148 height 111
click at [495, 162] on icon "Carousel Next Arrow" at bounding box center [497, 161] width 4 height 7
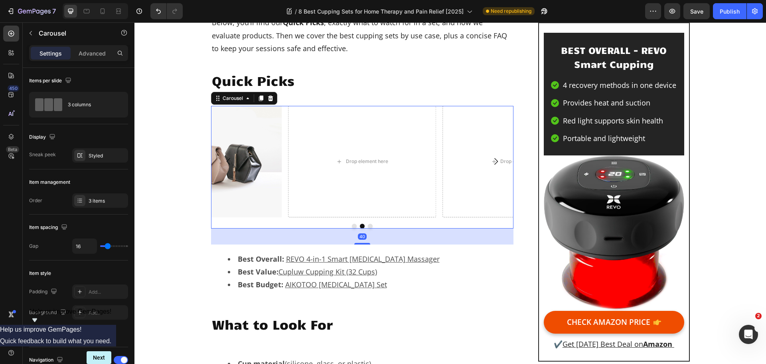
click at [495, 162] on icon "Carousel Next Arrow" at bounding box center [497, 161] width 4 height 7
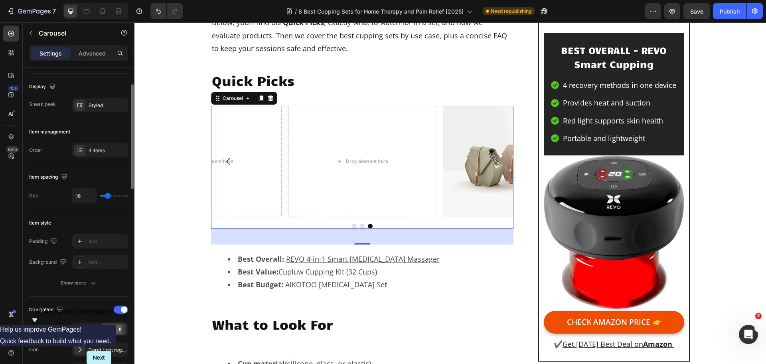
scroll to position [0, 0]
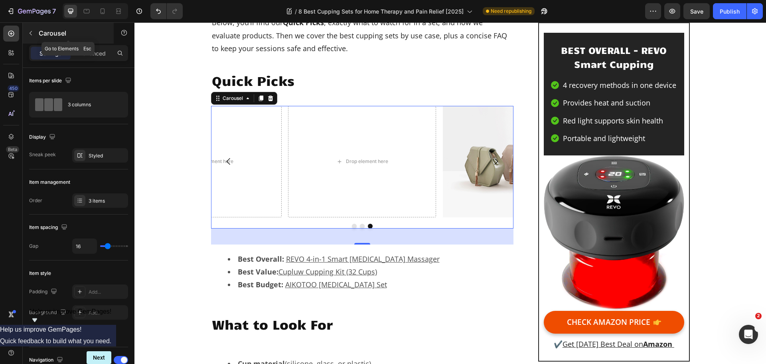
click at [32, 35] on icon "button" at bounding box center [31, 33] width 6 height 6
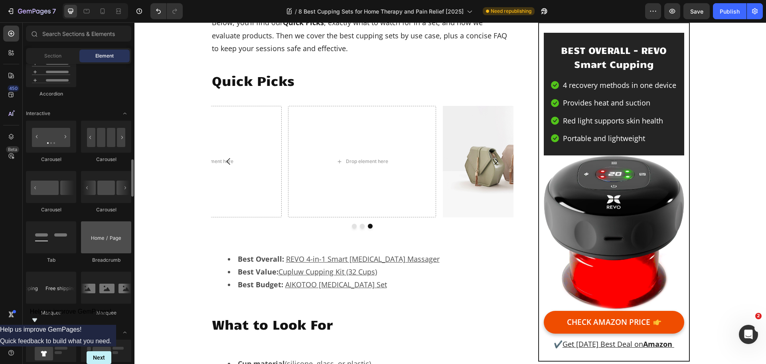
scroll to position [718, 0]
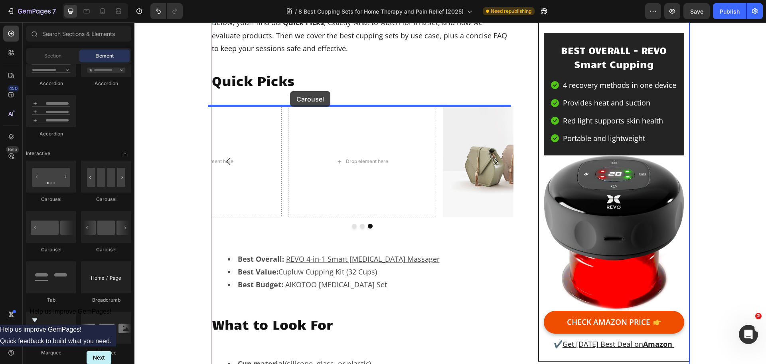
drag, startPoint x: 196, startPoint y: 251, endPoint x: 290, endPoint y: 91, distance: 185.9
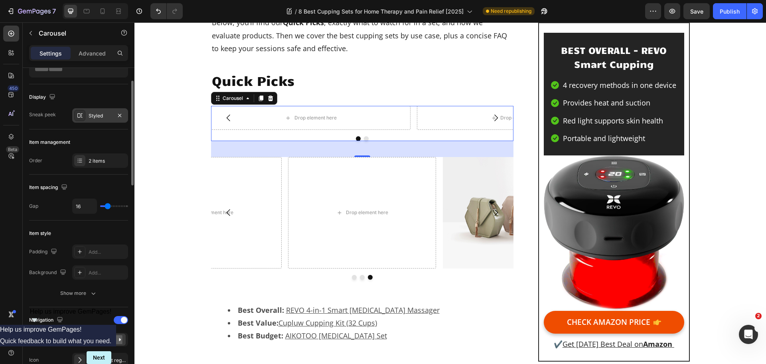
scroll to position [0, 0]
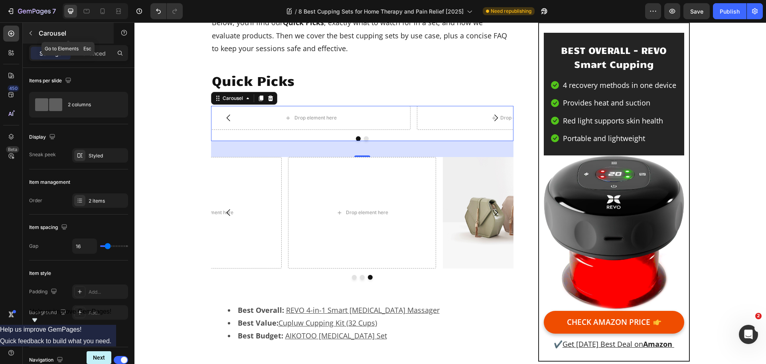
click at [34, 33] on icon "button" at bounding box center [31, 33] width 6 height 6
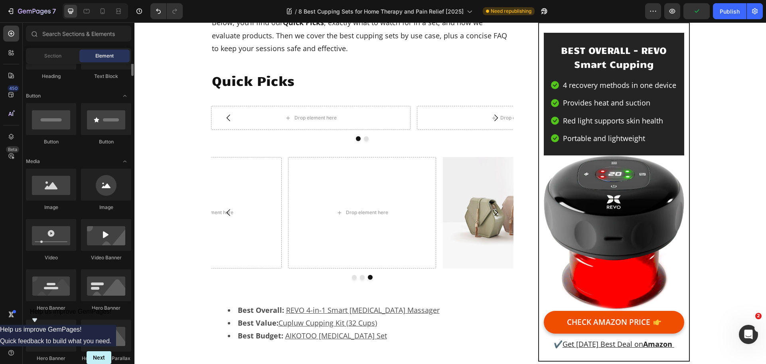
scroll to position [120, 0]
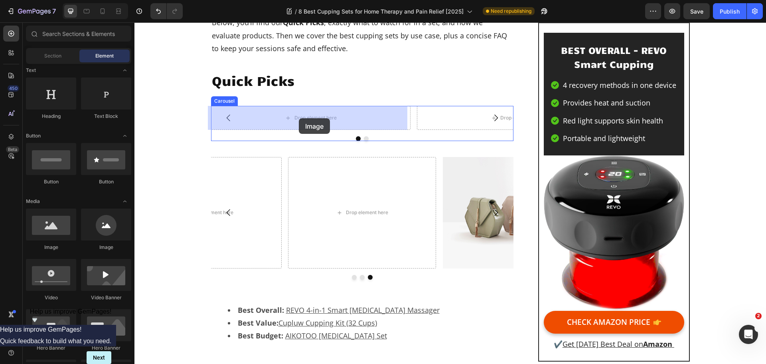
drag, startPoint x: 198, startPoint y: 249, endPoint x: 299, endPoint y: 118, distance: 165.6
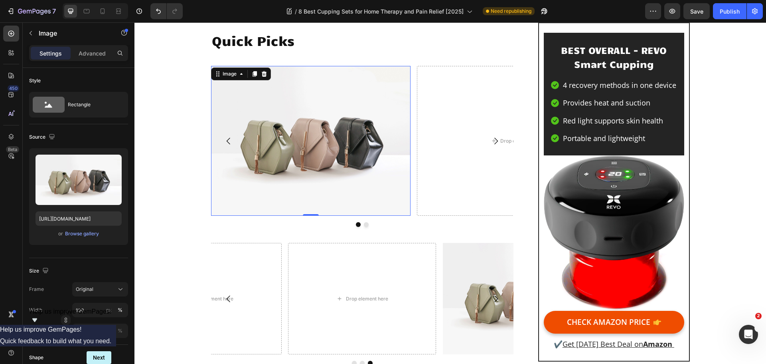
scroll to position [484, 0]
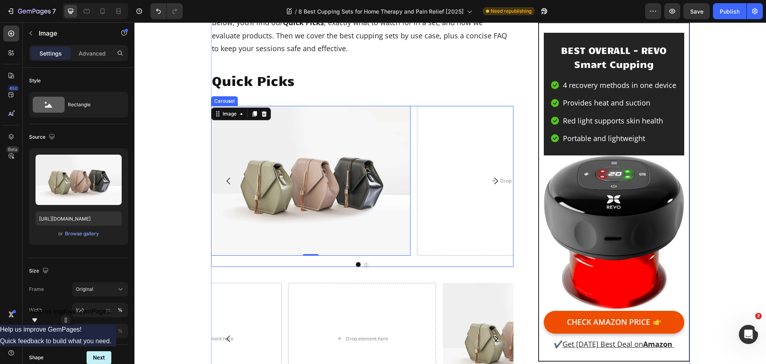
click at [494, 176] on icon "Carousel Next Arrow" at bounding box center [496, 181] width 10 height 10
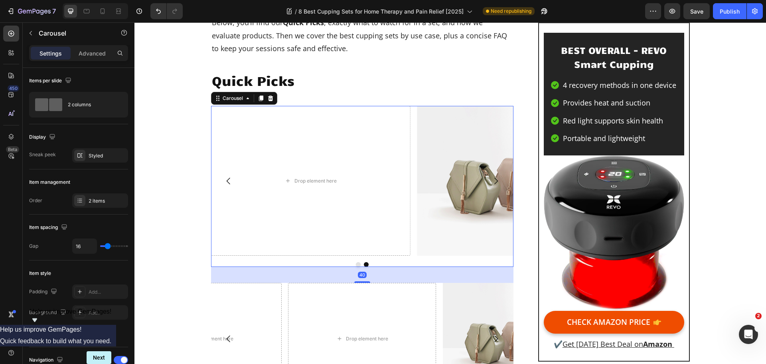
click at [224, 182] on icon "Carousel Back Arrow" at bounding box center [229, 181] width 10 height 10
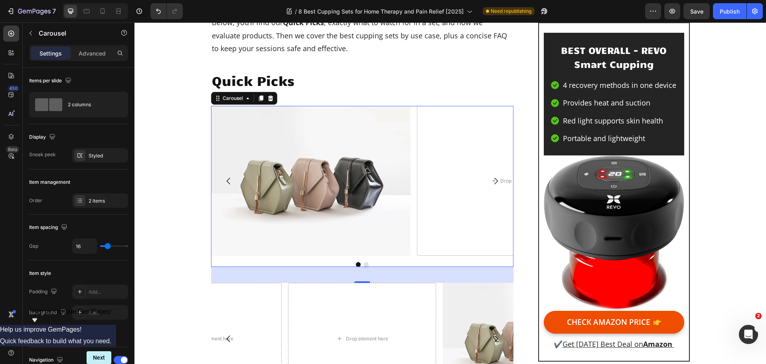
click at [488, 180] on button "Carousel Next Arrow" at bounding box center [496, 181] width 22 height 22
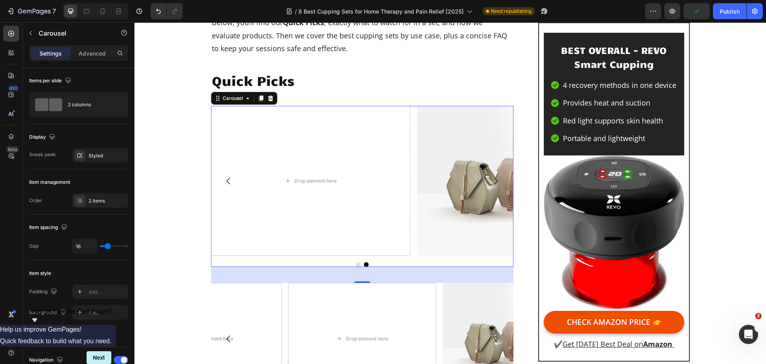
click at [220, 177] on button "Carousel Back Arrow" at bounding box center [229, 181] width 22 height 22
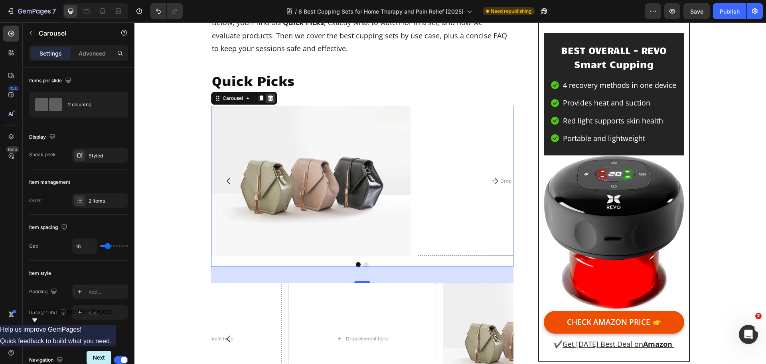
click at [269, 102] on div at bounding box center [271, 98] width 10 height 10
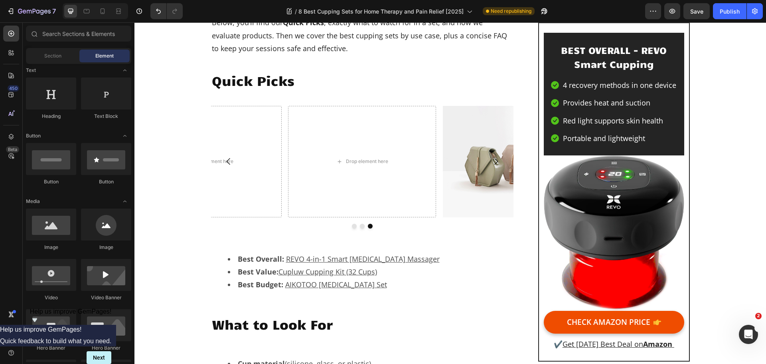
scroll to position [160, 0]
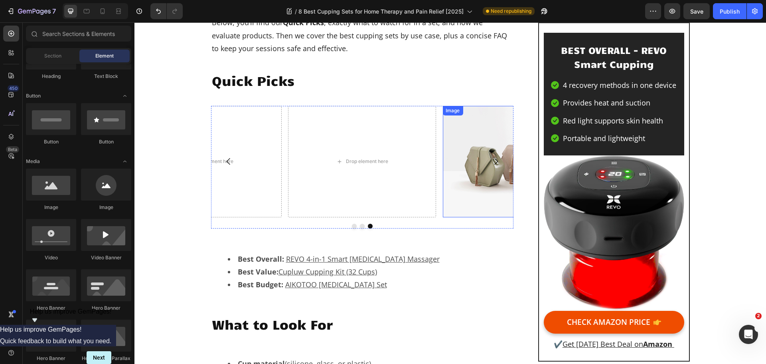
click at [497, 178] on img at bounding box center [517, 161] width 148 height 111
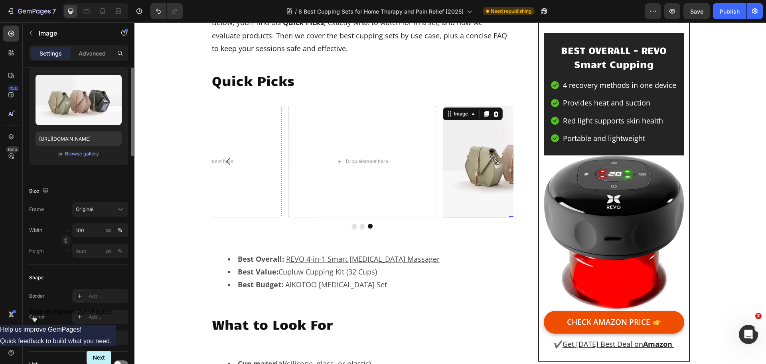
scroll to position [0, 0]
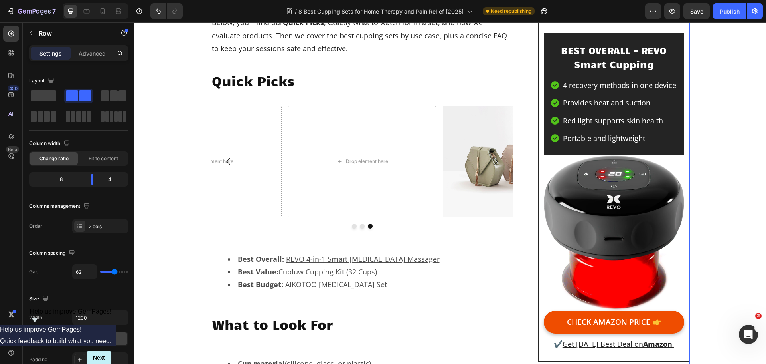
click at [745, 330] on icon "Open Intercom Messenger" at bounding box center [747, 332] width 13 height 13
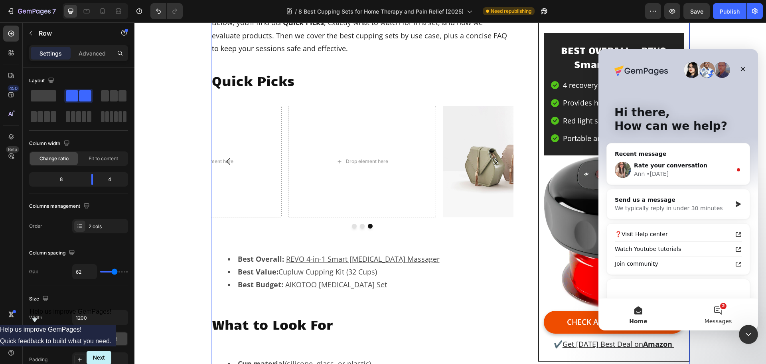
click at [722, 313] on button "2 Messages" at bounding box center [719, 314] width 80 height 32
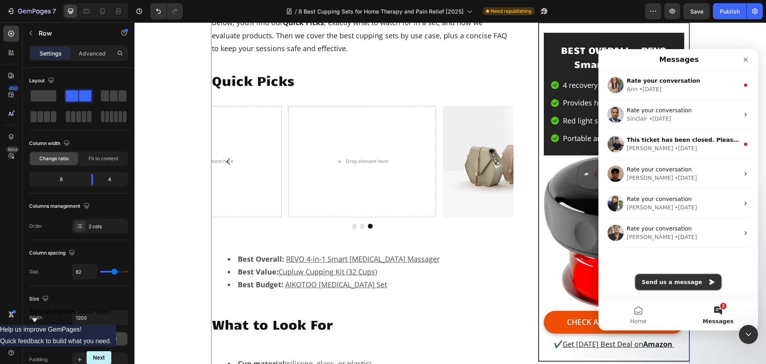
click at [694, 282] on button "Send us a message" at bounding box center [678, 282] width 86 height 16
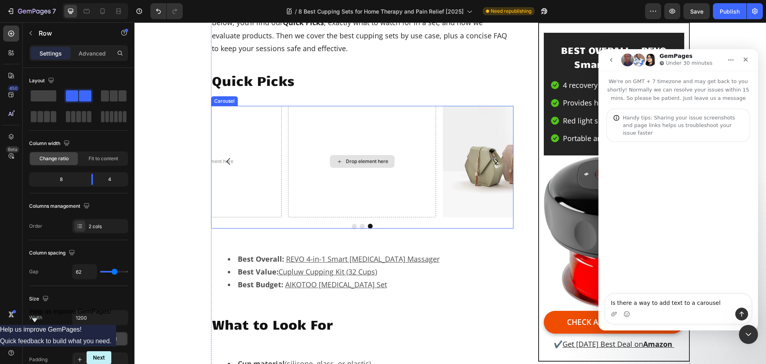
type textarea "Is there a way to add text to a carousel?"
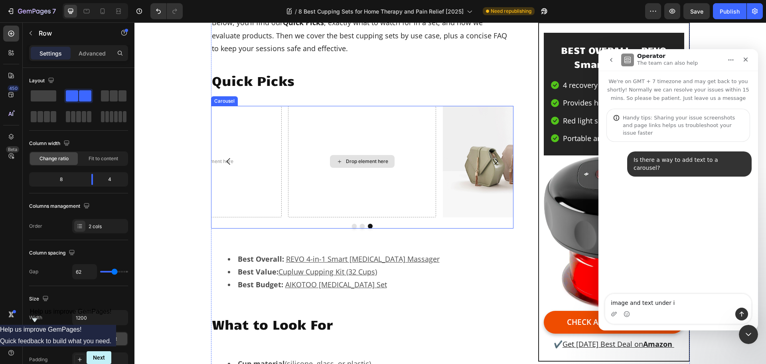
type textarea "image and text under it"
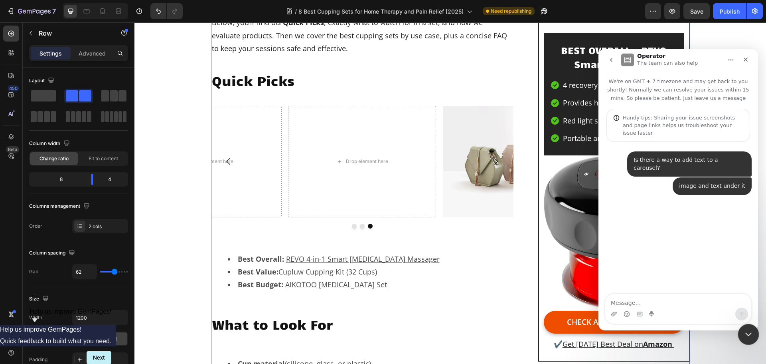
click at [746, 338] on div "Close Intercom Messenger" at bounding box center [747, 332] width 19 height 19
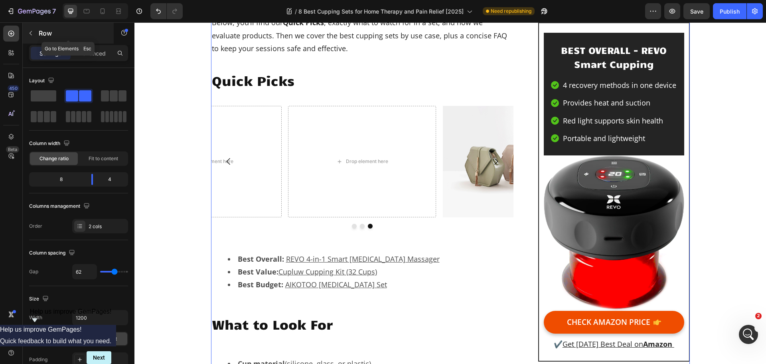
click at [33, 36] on icon "button" at bounding box center [31, 33] width 6 height 6
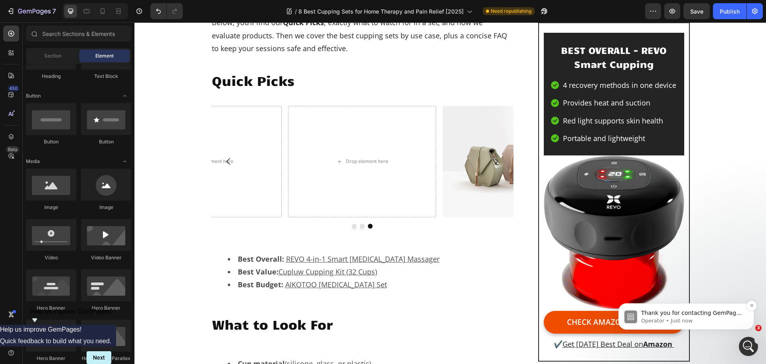
click at [685, 313] on span "Thank you for contacting GemPages Support! 👋 Our support team will assist you s…" at bounding box center [692, 332] width 102 height 46
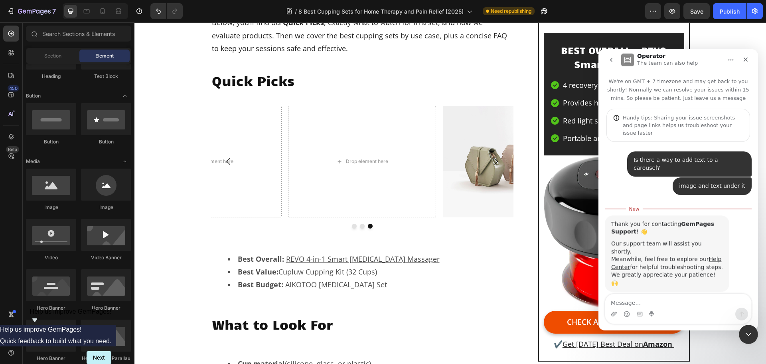
scroll to position [1, 0]
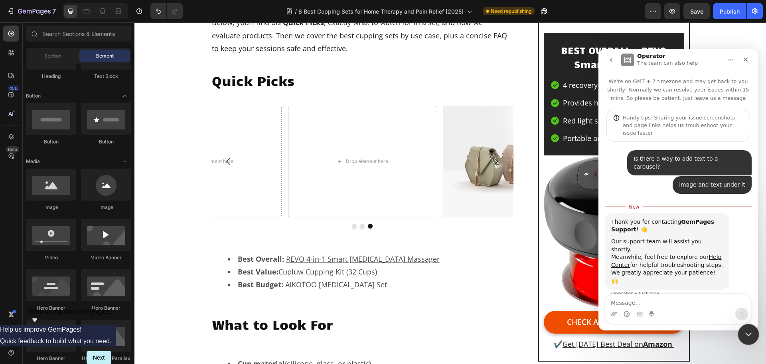
click at [755, 334] on div "Close Intercom Messenger" at bounding box center [747, 332] width 19 height 19
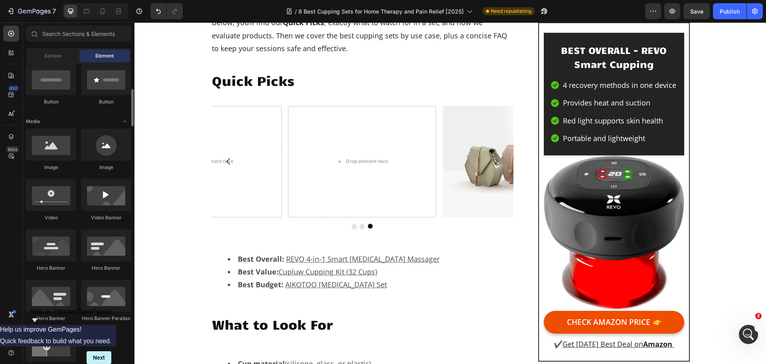
scroll to position [0, 0]
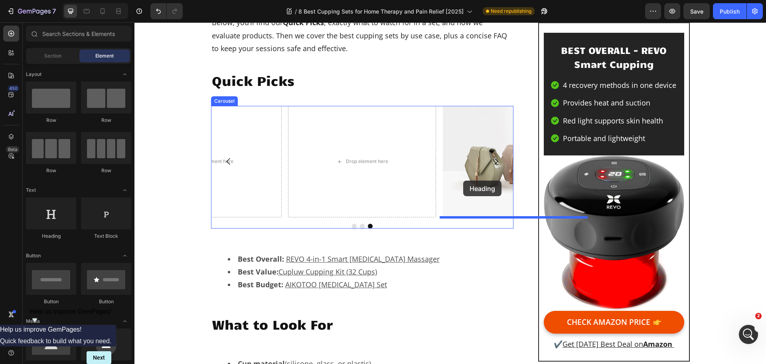
drag, startPoint x: 197, startPoint y: 243, endPoint x: 463, endPoint y: 180, distance: 273.5
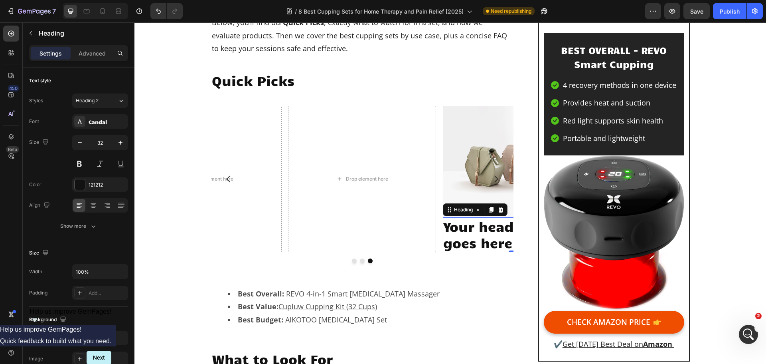
click at [37, 322] on icon "Show survey - Help us improve GemPages!" at bounding box center [34, 320] width 5 height 4
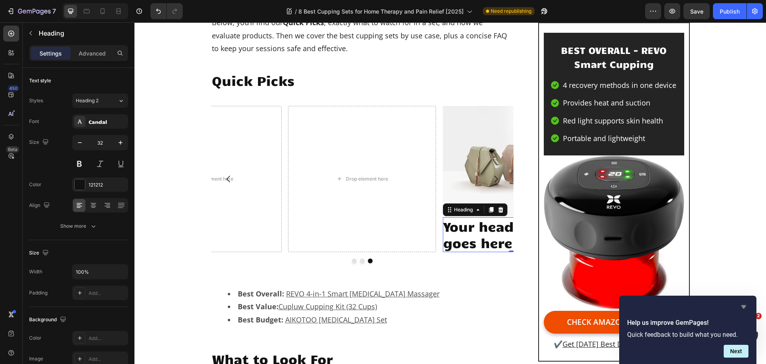
click at [742, 307] on icon "Hide survey" at bounding box center [744, 307] width 10 height 10
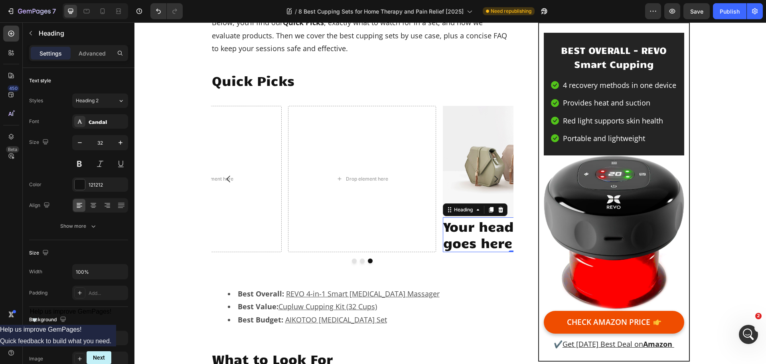
click at [37, 322] on icon "Show survey - Help us improve GemPages!" at bounding box center [34, 320] width 5 height 4
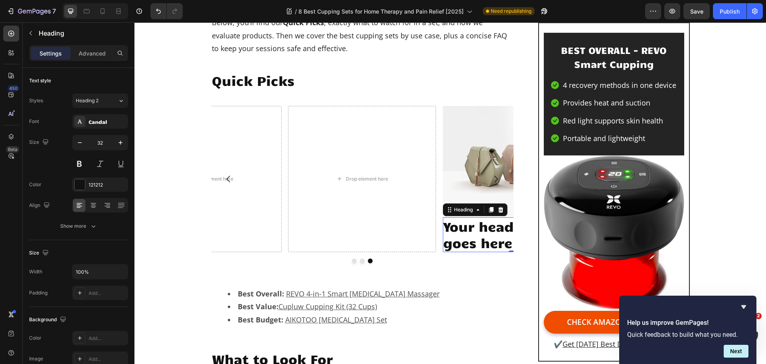
click at [744, 309] on icon "Hide survey" at bounding box center [744, 307] width 10 height 10
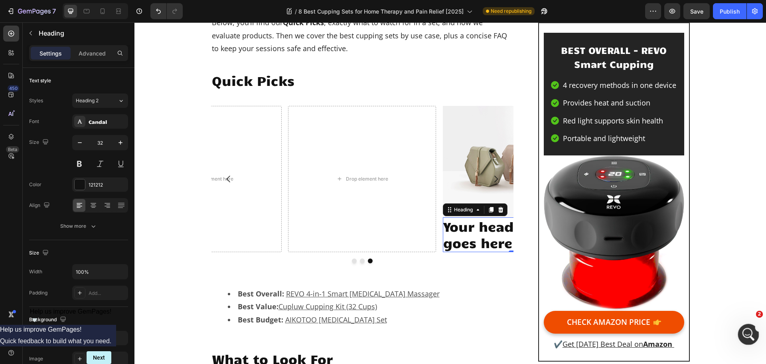
click at [746, 334] on icon "Open Intercom Messenger" at bounding box center [747, 332] width 13 height 13
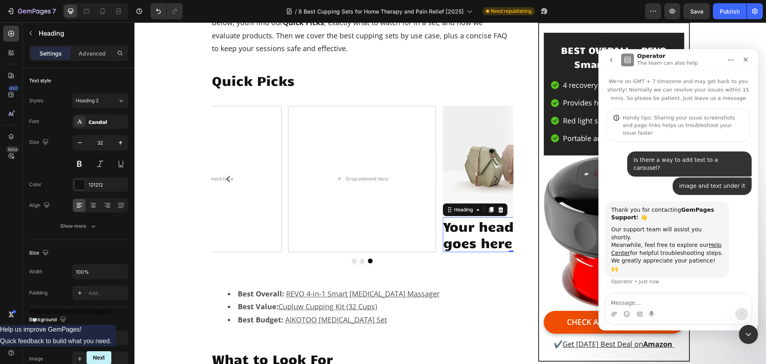
click at [732, 59] on icon "Home" at bounding box center [731, 59] width 5 height 1
click at [746, 63] on div "Close" at bounding box center [746, 59] width 14 height 14
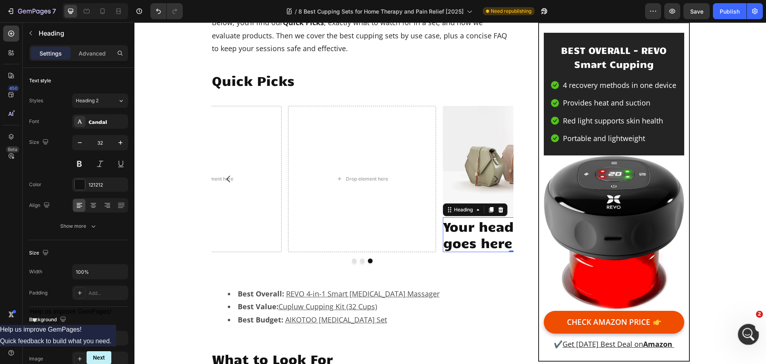
click at [747, 335] on icon "Open Intercom Messenger" at bounding box center [747, 332] width 13 height 13
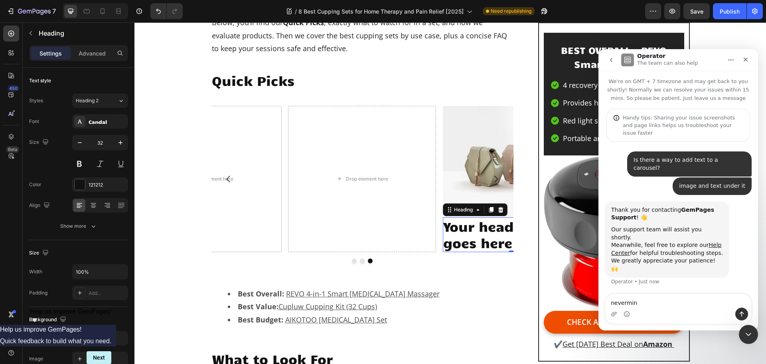
type textarea "nevermind"
click at [746, 62] on icon "Close" at bounding box center [746, 59] width 6 height 6
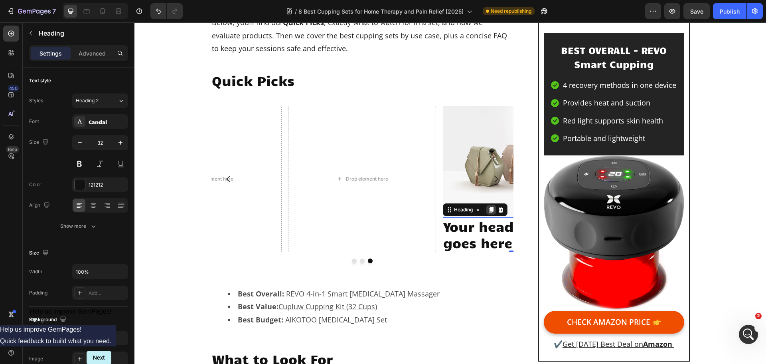
click at [489, 213] on div at bounding box center [491, 210] width 10 height 10
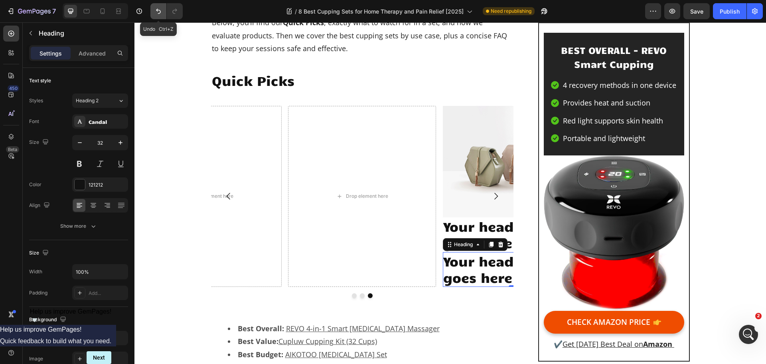
click at [159, 12] on icon "Undo/Redo" at bounding box center [158, 11] width 8 height 8
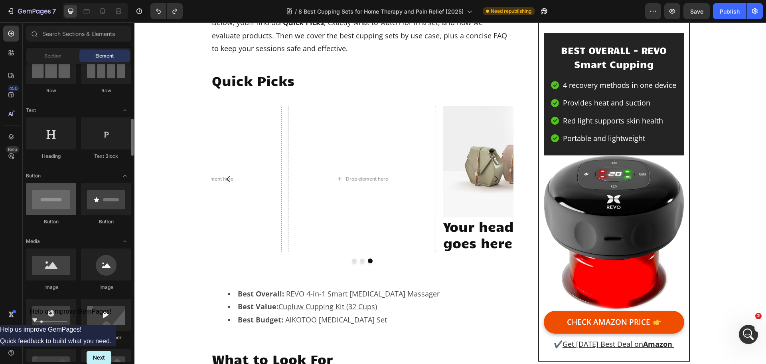
scroll to position [120, 0]
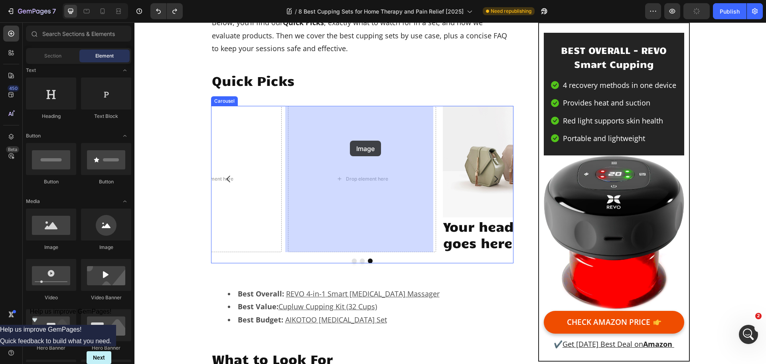
drag, startPoint x: 198, startPoint y: 255, endPoint x: 350, endPoint y: 140, distance: 190.7
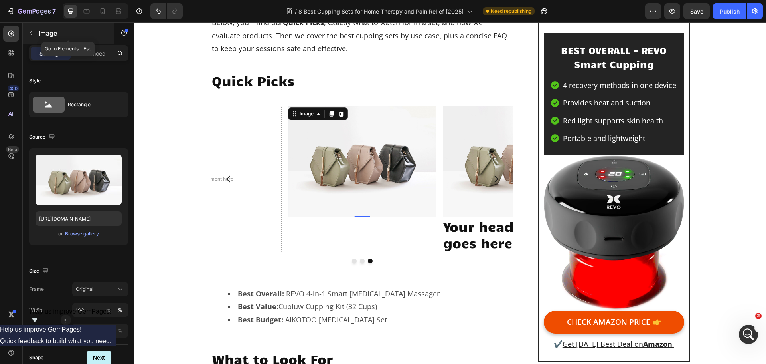
click at [34, 34] on button "button" at bounding box center [30, 33] width 13 height 13
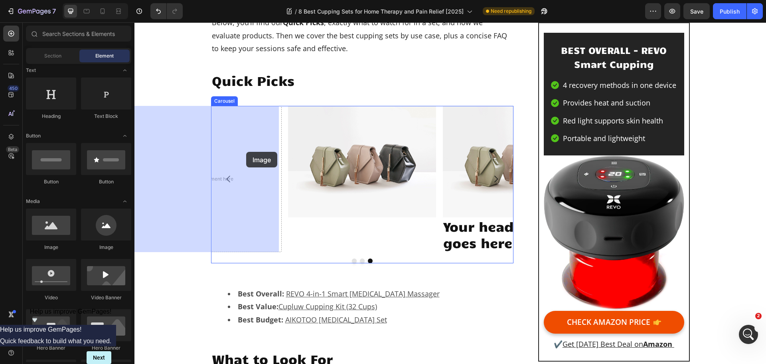
drag, startPoint x: 239, startPoint y: 250, endPoint x: 246, endPoint y: 152, distance: 98.8
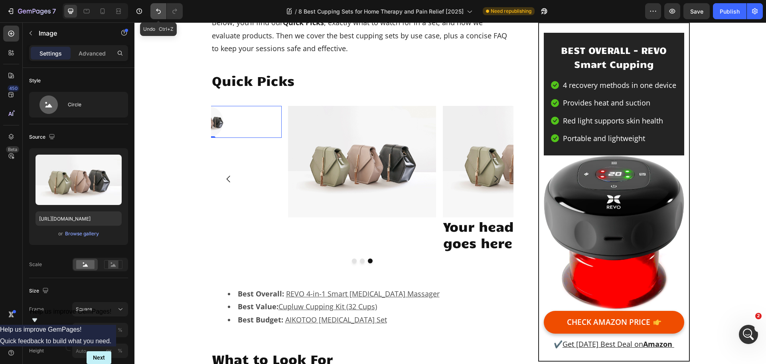
click at [156, 12] on icon "Undo/Redo" at bounding box center [158, 11] width 8 height 8
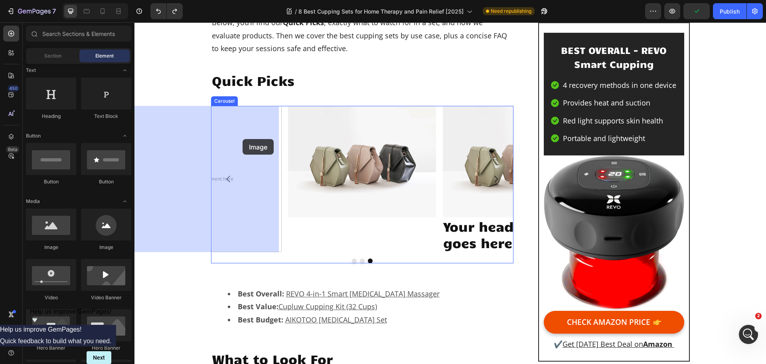
drag, startPoint x: 194, startPoint y: 248, endPoint x: 243, endPoint y: 139, distance: 119.6
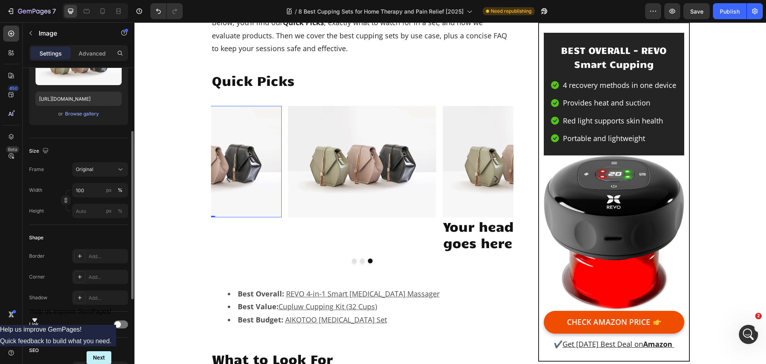
scroll to position [0, 0]
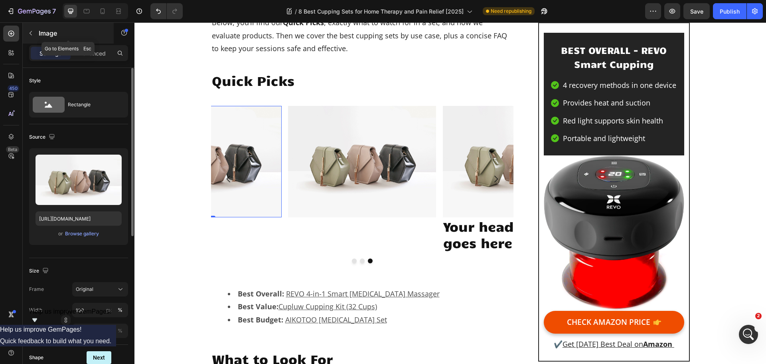
click at [28, 32] on icon "button" at bounding box center [31, 33] width 6 height 6
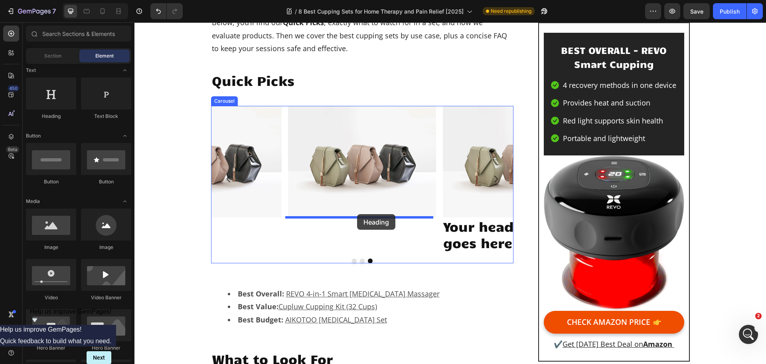
drag, startPoint x: 192, startPoint y: 125, endPoint x: 357, endPoint y: 214, distance: 187.1
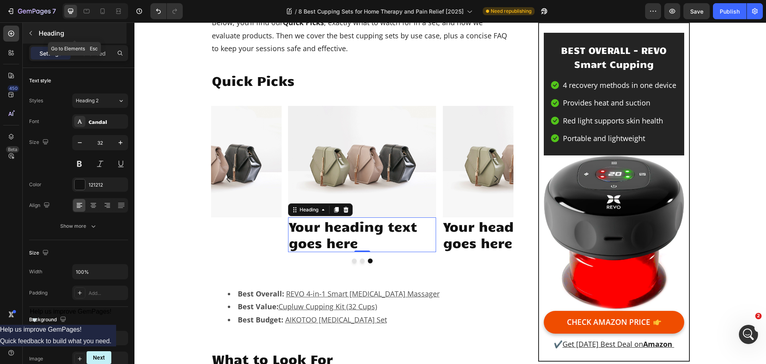
click at [32, 31] on icon "button" at bounding box center [31, 33] width 6 height 6
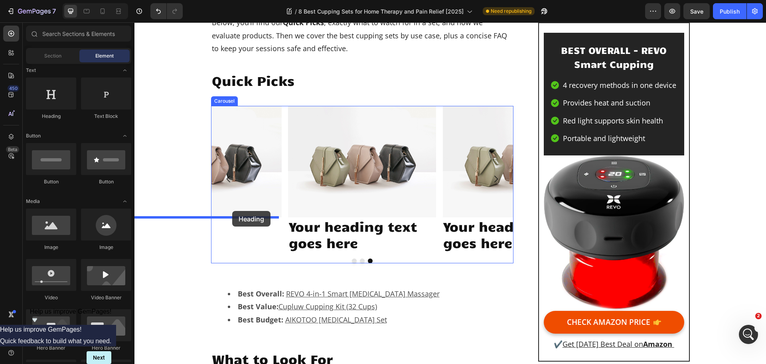
drag, startPoint x: 192, startPoint y: 122, endPoint x: 232, endPoint y: 211, distance: 97.5
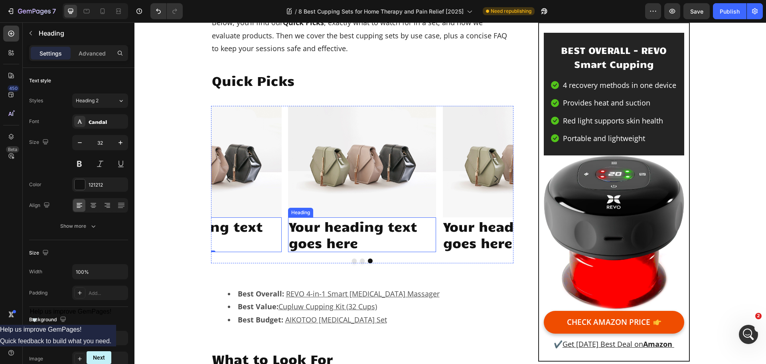
click at [325, 228] on h2 "Your heading text goes here" at bounding box center [362, 234] width 148 height 35
click at [320, 211] on icon at bounding box center [323, 209] width 6 height 6
click at [328, 229] on h2 "Your heading text goes here" at bounding box center [362, 234] width 148 height 35
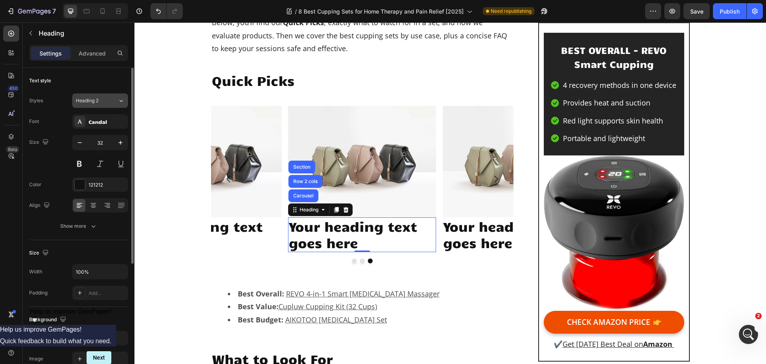
click at [92, 105] on button "Heading 2" at bounding box center [100, 100] width 56 height 14
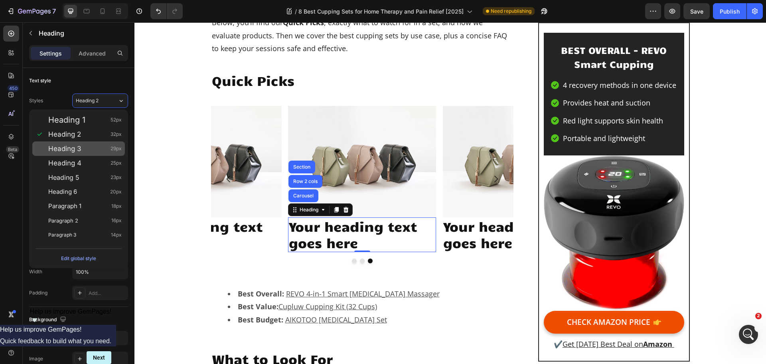
click at [84, 149] on div "Heading 3 29px" at bounding box center [84, 148] width 73 height 8
type input "29"
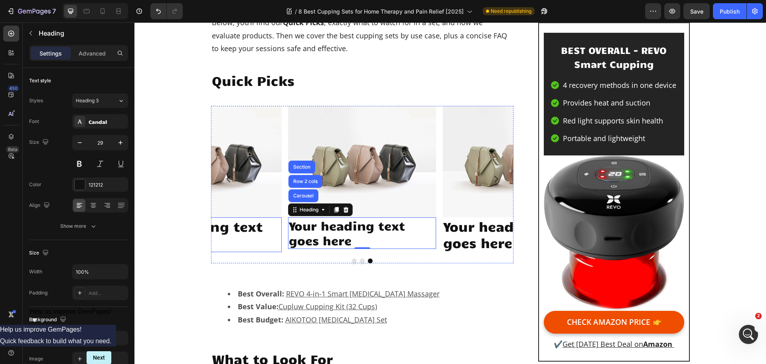
click at [243, 229] on h2 "Your heading text goes here" at bounding box center [208, 234] width 148 height 35
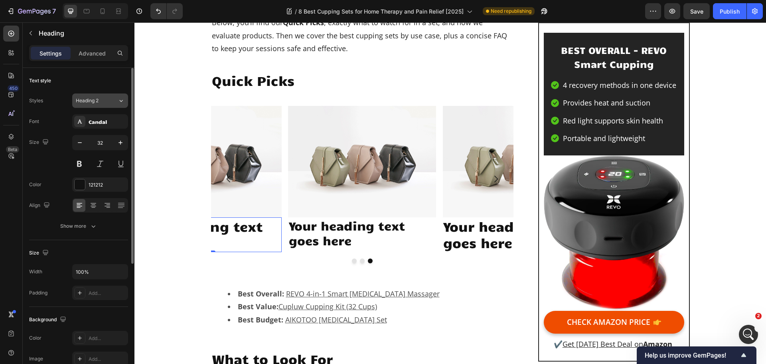
click at [97, 107] on button "Heading 2" at bounding box center [100, 100] width 56 height 14
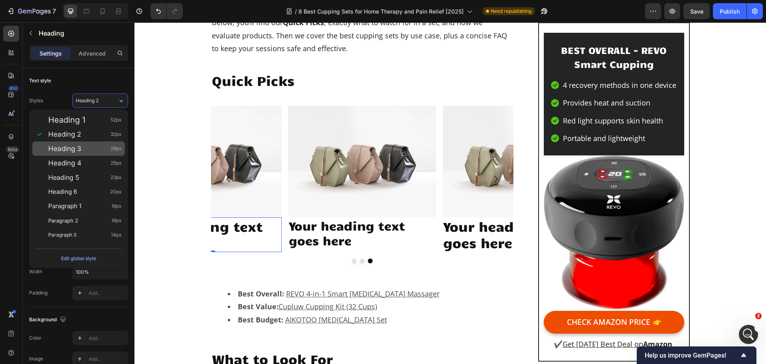
click at [94, 145] on div "Heading 3 29px" at bounding box center [84, 148] width 73 height 8
type input "29"
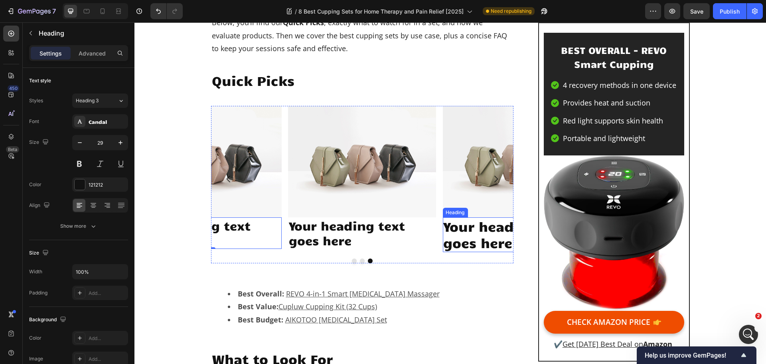
click at [472, 231] on h2 "Your heading text goes here" at bounding box center [517, 234] width 148 height 35
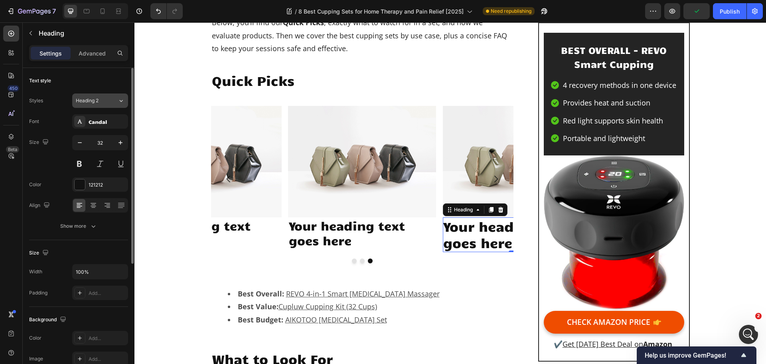
click at [96, 101] on span "Heading 2" at bounding box center [87, 100] width 23 height 7
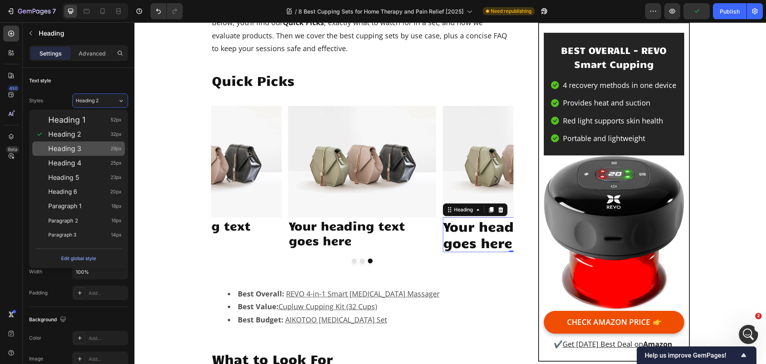
click at [83, 148] on div "Heading 3 29px" at bounding box center [84, 148] width 73 height 8
type input "29"
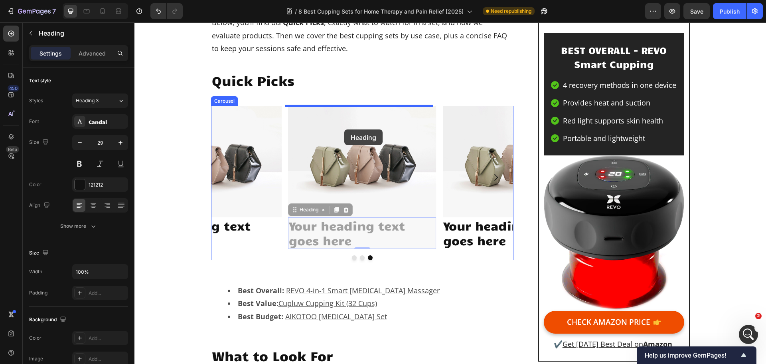
drag, startPoint x: 346, startPoint y: 229, endPoint x: 344, endPoint y: 129, distance: 100.2
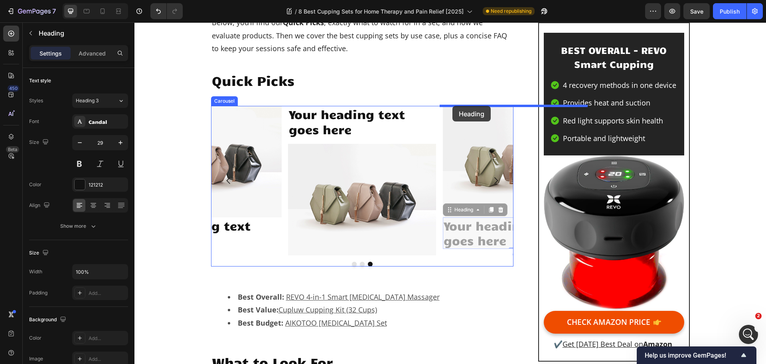
drag, startPoint x: 451, startPoint y: 230, endPoint x: 453, endPoint y: 106, distance: 124.1
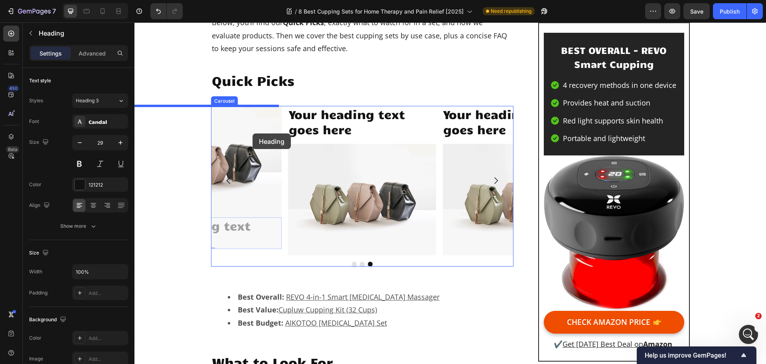
drag, startPoint x: 243, startPoint y: 225, endPoint x: 253, endPoint y: 133, distance: 92.3
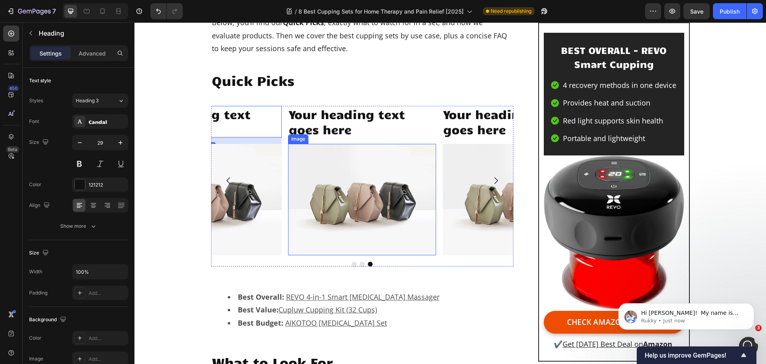
scroll to position [90, 0]
click at [30, 34] on icon "button" at bounding box center [31, 33] width 6 height 6
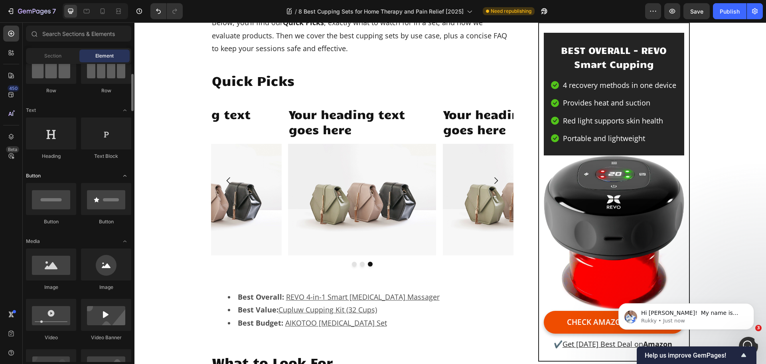
scroll to position [40, 0]
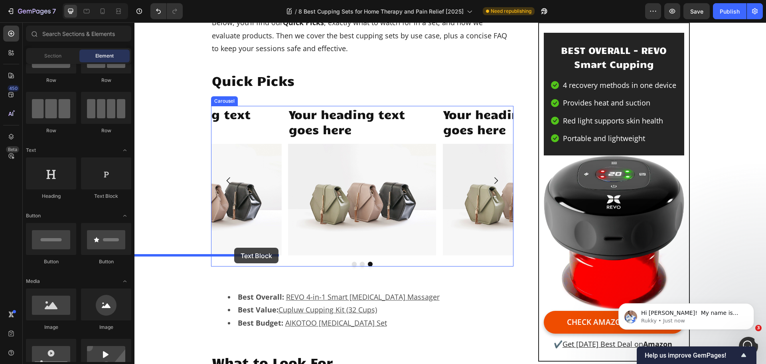
drag, startPoint x: 237, startPoint y: 207, endPoint x: 234, endPoint y: 247, distance: 40.4
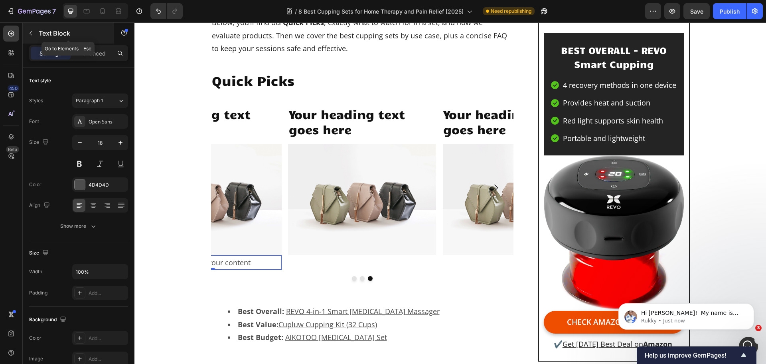
click at [32, 36] on icon "button" at bounding box center [31, 33] width 6 height 6
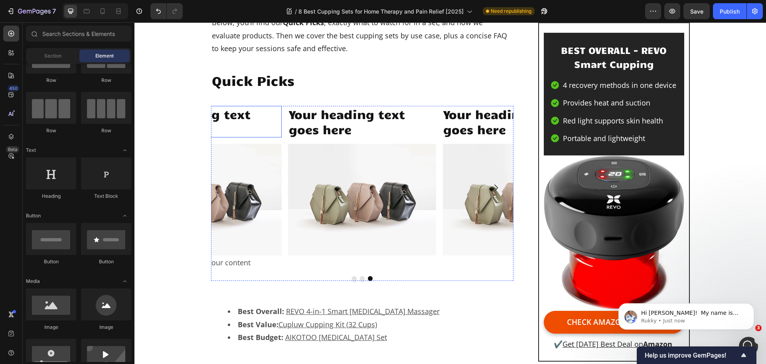
click at [228, 127] on h2 "Your heading text goes here" at bounding box center [208, 122] width 148 height 32
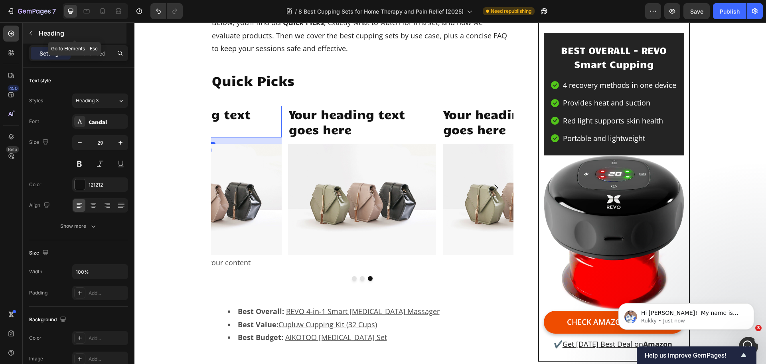
click at [30, 33] on icon "button" at bounding box center [31, 33] width 2 height 4
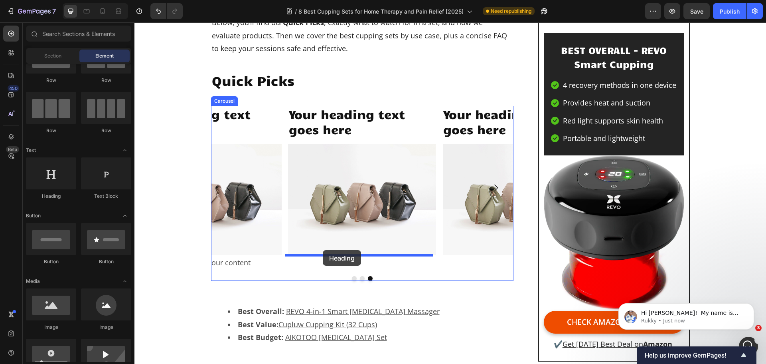
drag, startPoint x: 188, startPoint y: 199, endPoint x: 323, endPoint y: 250, distance: 144.6
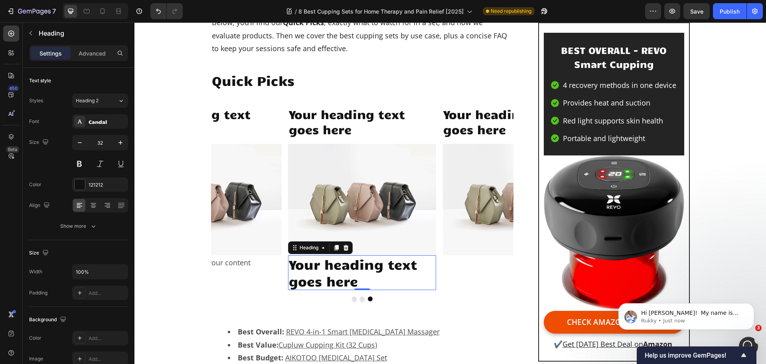
click at [333, 267] on h2 "Your heading text goes here" at bounding box center [362, 272] width 148 height 35
click at [95, 97] on span "Heading 2" at bounding box center [87, 100] width 23 height 7
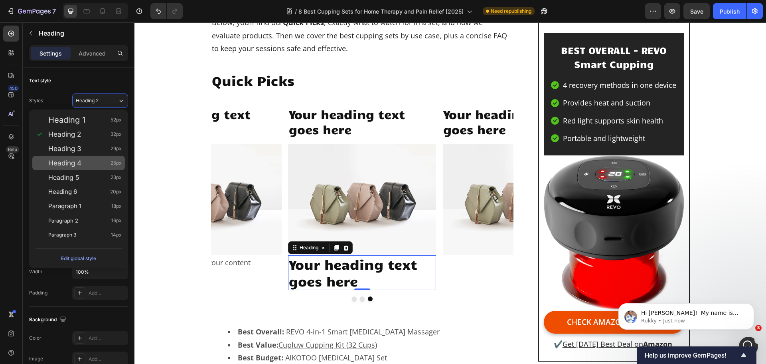
click at [85, 166] on div "Heading 4 25px" at bounding box center [84, 163] width 73 height 8
type input "25"
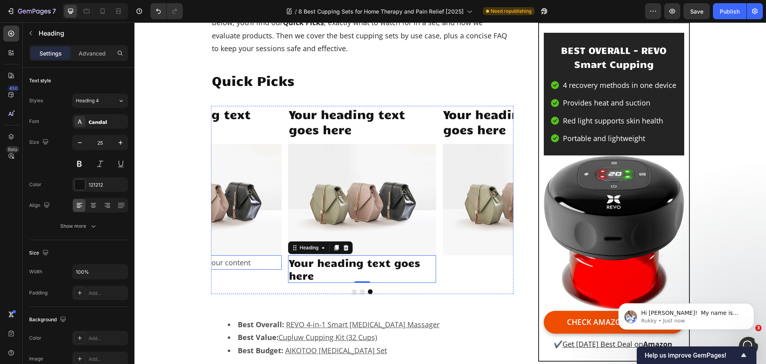
click at [230, 259] on div "Replace this text with your content" at bounding box center [208, 262] width 148 height 14
click at [298, 266] on p "Your heading text goes here" at bounding box center [362, 269] width 146 height 26
click at [28, 34] on icon "button" at bounding box center [31, 33] width 6 height 6
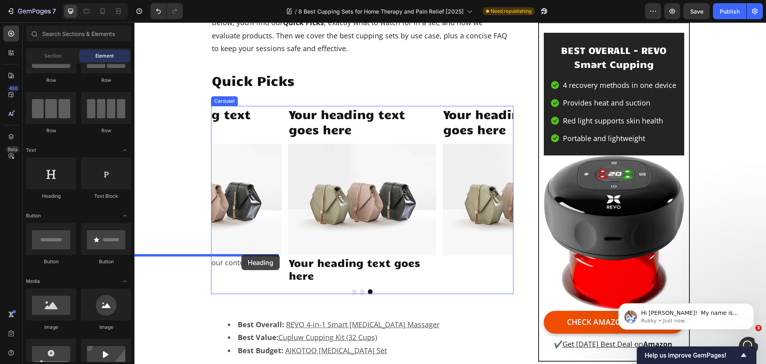
drag, startPoint x: 198, startPoint y: 198, endPoint x: 241, endPoint y: 254, distance: 71.4
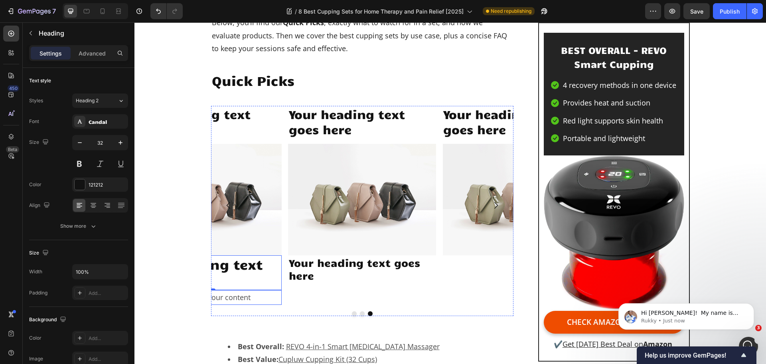
click at [247, 295] on div "Replace this text with your content" at bounding box center [208, 297] width 148 height 14
click at [254, 294] on div "Replace this text with your content" at bounding box center [208, 297] width 148 height 14
click at [35, 32] on button "button" at bounding box center [30, 33] width 13 height 13
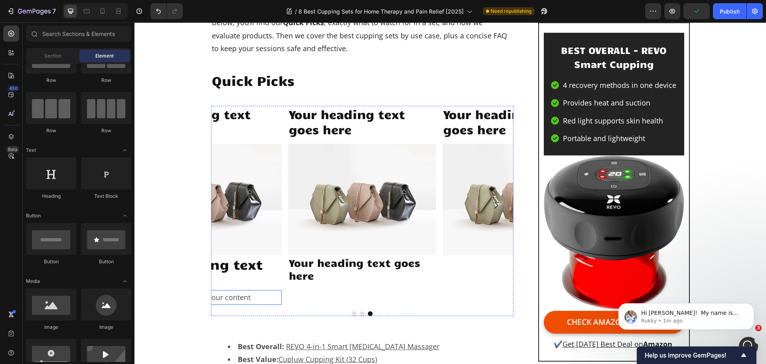
click at [249, 297] on p "Replace this text with your content" at bounding box center [208, 297] width 146 height 13
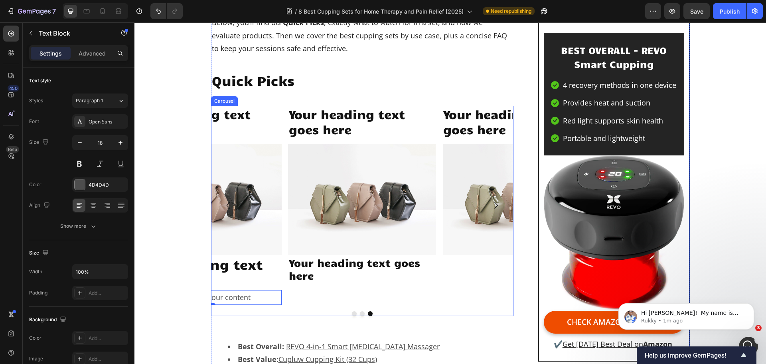
click at [352, 314] on button "Dot" at bounding box center [354, 313] width 5 height 5
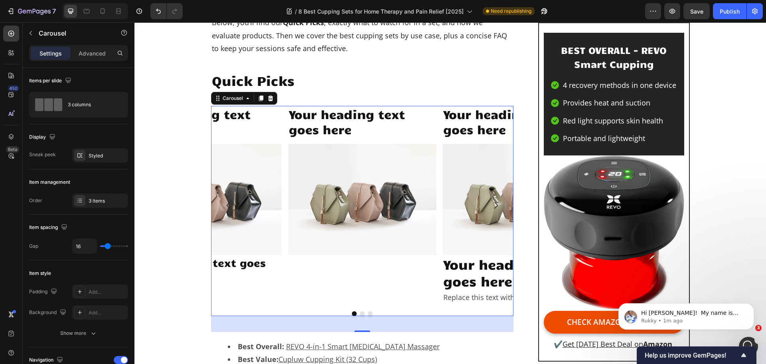
click at [354, 313] on div at bounding box center [362, 313] width 303 height 5
click at [361, 315] on button "Dot" at bounding box center [362, 313] width 5 height 5
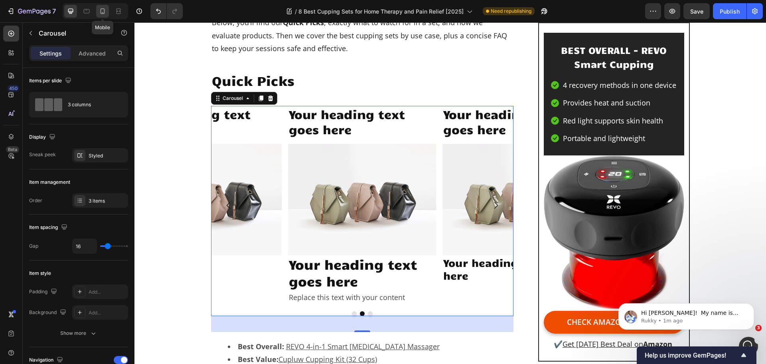
click at [101, 15] on div at bounding box center [102, 11] width 13 height 13
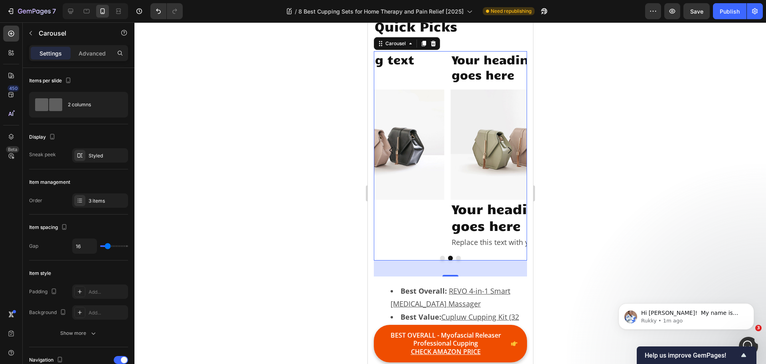
scroll to position [657, 0]
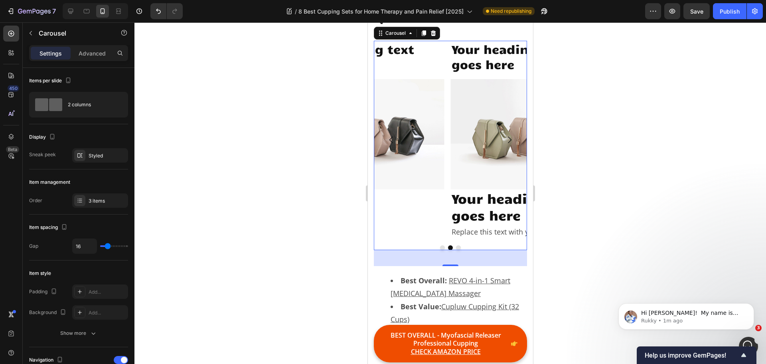
click at [457, 250] on button "Dot" at bounding box center [458, 247] width 5 height 5
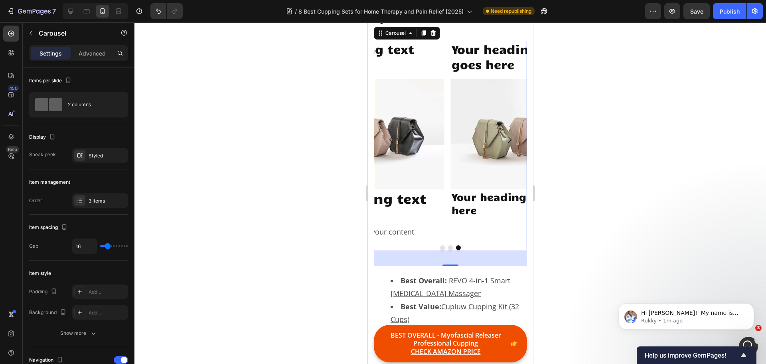
click at [440, 250] on button "Dot" at bounding box center [442, 247] width 5 height 5
click at [448, 250] on button "Dot" at bounding box center [450, 247] width 5 height 5
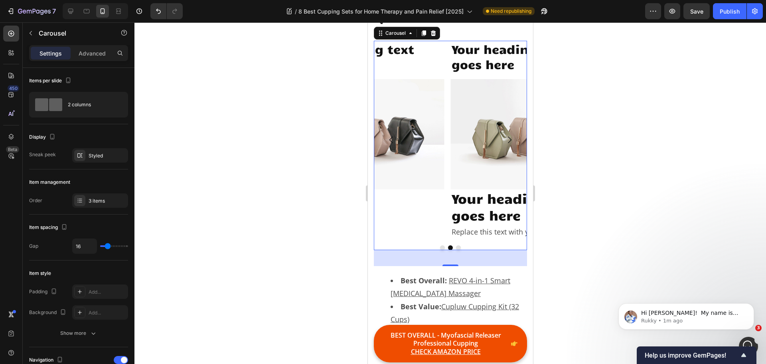
click at [440, 250] on button "Dot" at bounding box center [442, 247] width 5 height 5
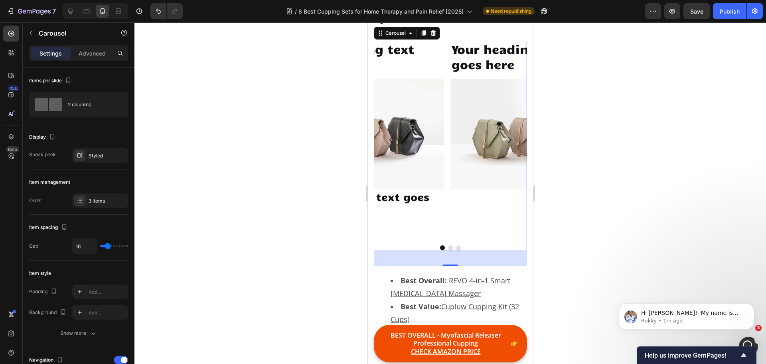
click at [456, 250] on button "Dot" at bounding box center [458, 247] width 5 height 5
click at [448, 250] on button "Dot" at bounding box center [450, 247] width 5 height 5
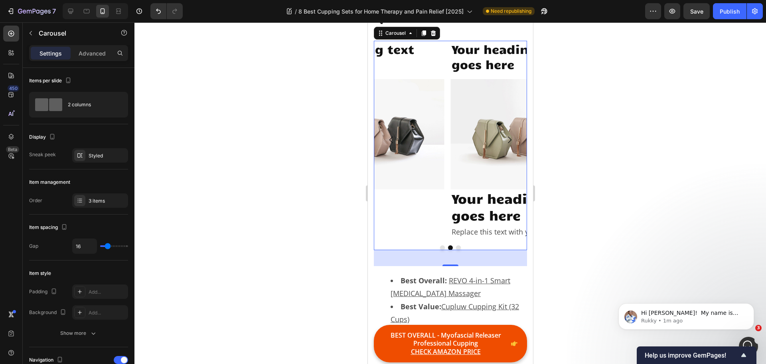
click at [456, 250] on button "Dot" at bounding box center [458, 247] width 5 height 5
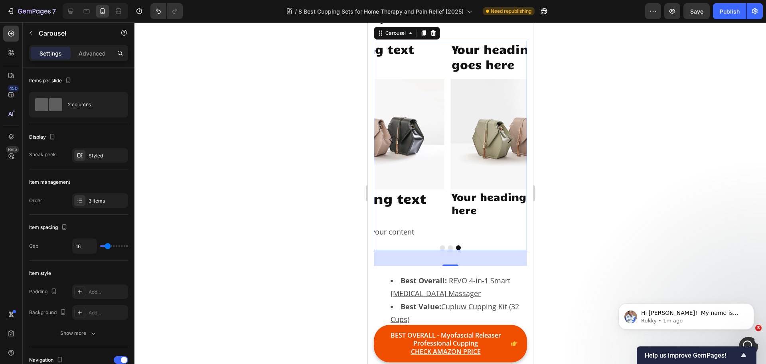
click at [448, 250] on button "Dot" at bounding box center [450, 247] width 5 height 5
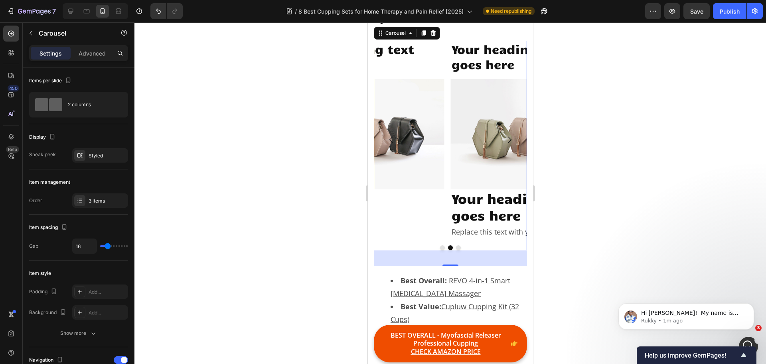
click at [440, 250] on button "Dot" at bounding box center [442, 247] width 5 height 5
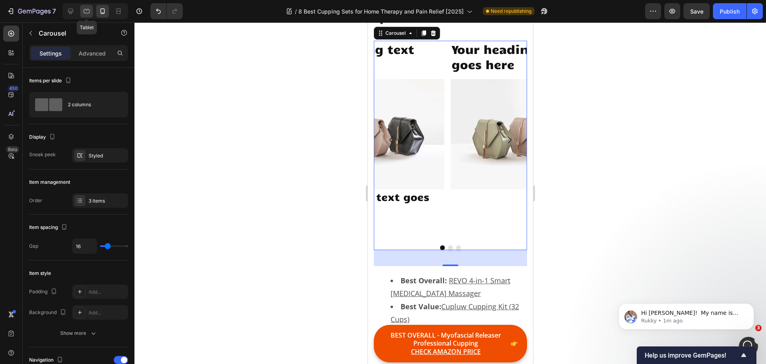
click at [85, 14] on icon at bounding box center [87, 11] width 8 height 8
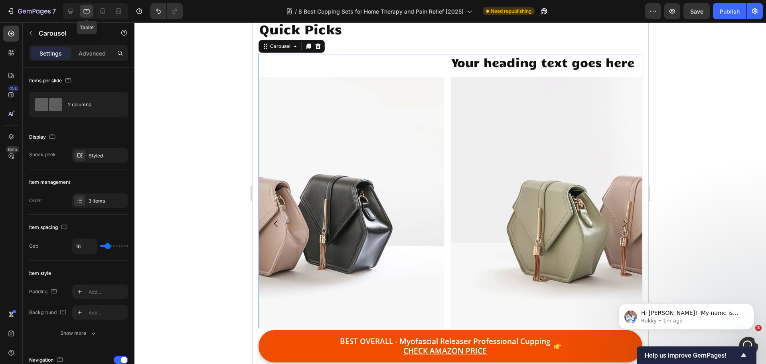
scroll to position [542, 0]
click at [100, 13] on icon at bounding box center [103, 11] width 8 height 8
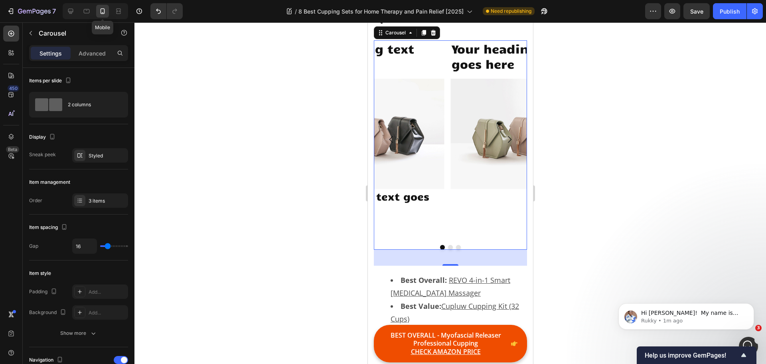
scroll to position [657, 0]
click at [73, 10] on icon at bounding box center [71, 11] width 8 height 8
type input "1200"
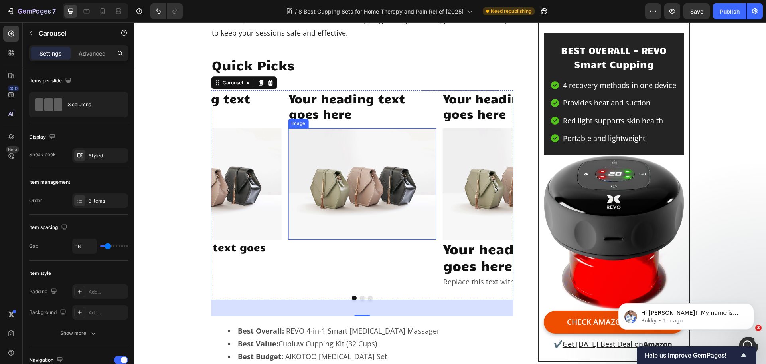
scroll to position [460, 0]
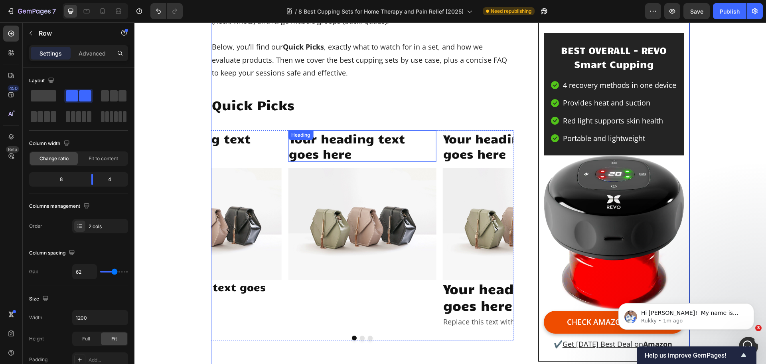
click at [313, 135] on div "Your heading text goes here Heading" at bounding box center [362, 146] width 148 height 32
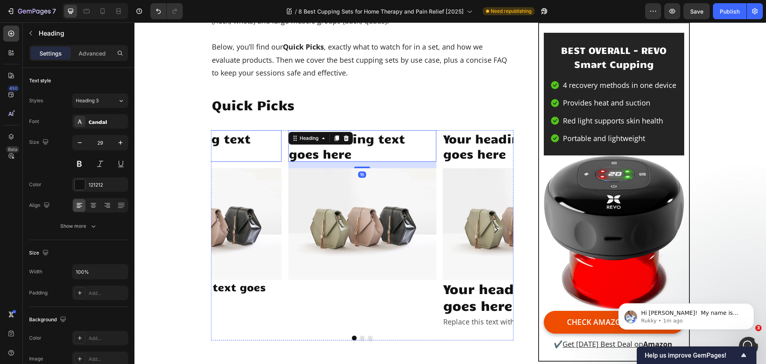
click at [253, 144] on p "Your heading text goes here" at bounding box center [208, 146] width 146 height 30
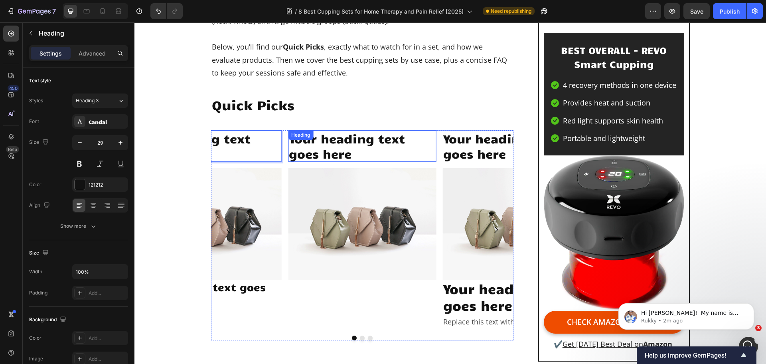
click at [288, 133] on div "Heading" at bounding box center [300, 135] width 25 height 10
click at [271, 133] on p "Your heading text goes here" at bounding box center [208, 146] width 146 height 30
click at [360, 181] on img at bounding box center [362, 223] width 148 height 111
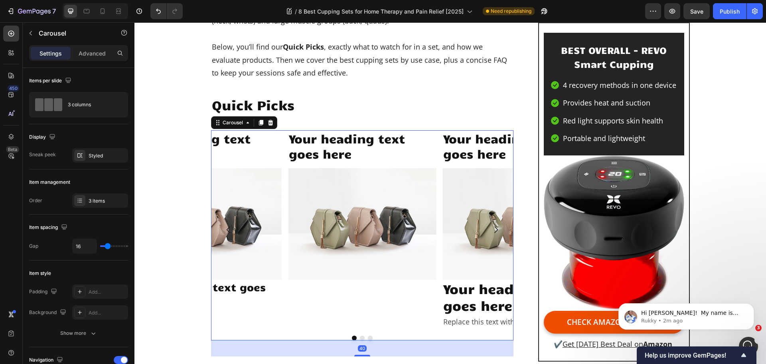
click at [437, 142] on div "Your heading text goes here Heading Image Your heading text goes here Heading I…" at bounding box center [362, 229] width 303 height 199
click at [270, 125] on icon at bounding box center [270, 122] width 6 height 6
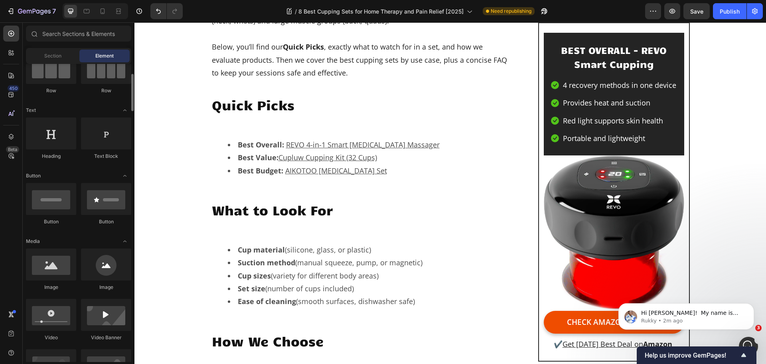
scroll to position [0, 0]
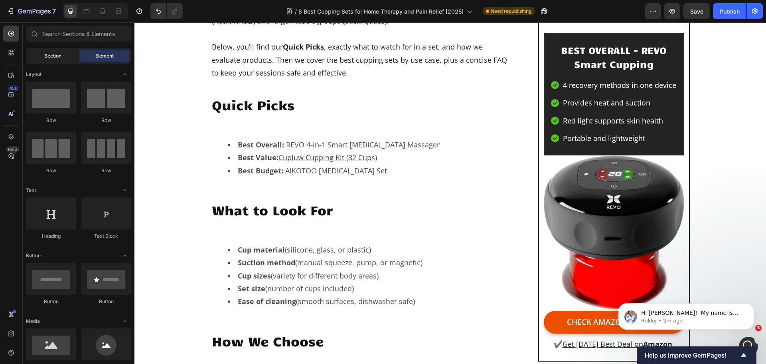
click at [49, 53] on span "Section" at bounding box center [52, 55] width 17 height 7
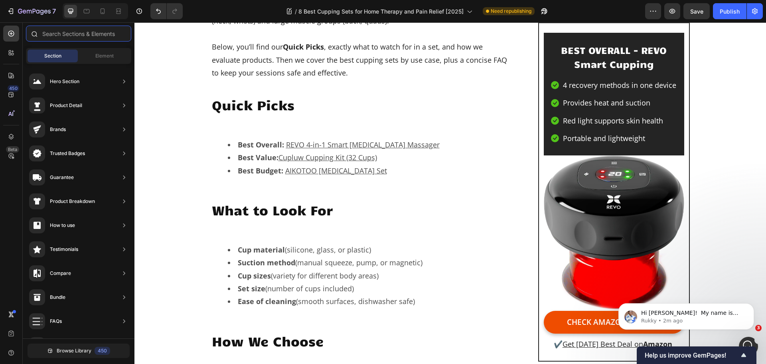
click at [62, 34] on input "text" at bounding box center [78, 34] width 105 height 16
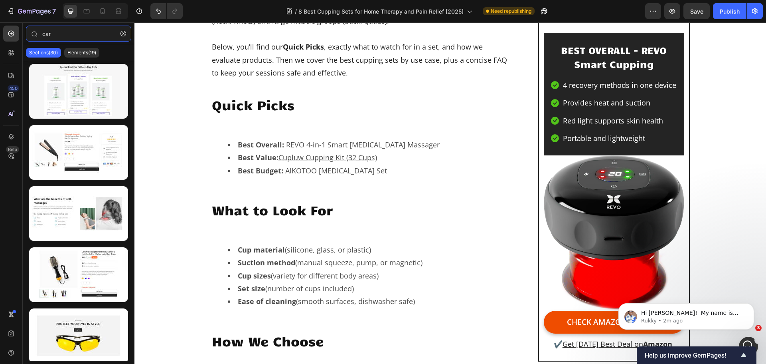
type input "car"
click at [91, 59] on div "Sections(30) Elements(19)" at bounding box center [79, 53] width 112 height 16
click at [89, 56] on div "Elements(19)" at bounding box center [81, 53] width 35 height 10
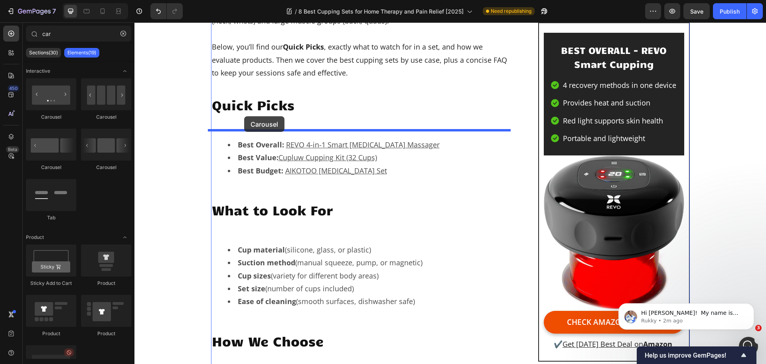
drag, startPoint x: 235, startPoint y: 171, endPoint x: 244, endPoint y: 116, distance: 55.8
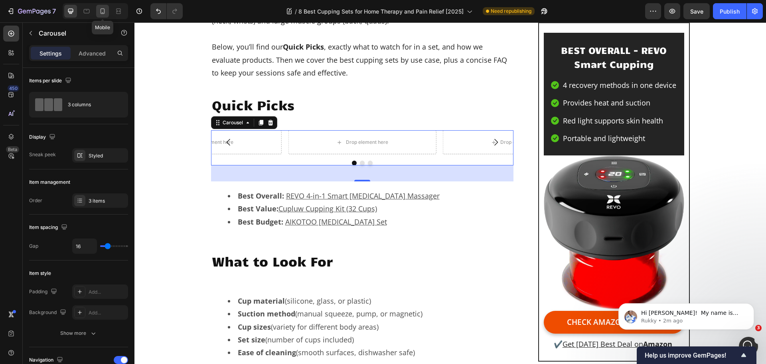
click at [102, 12] on icon at bounding box center [103, 11] width 8 height 8
type input "100%"
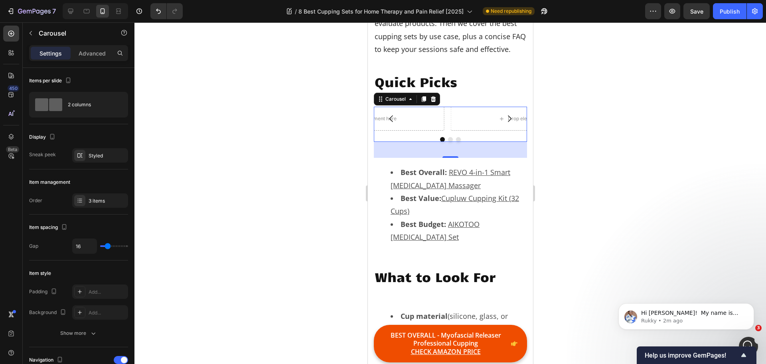
scroll to position [578, 0]
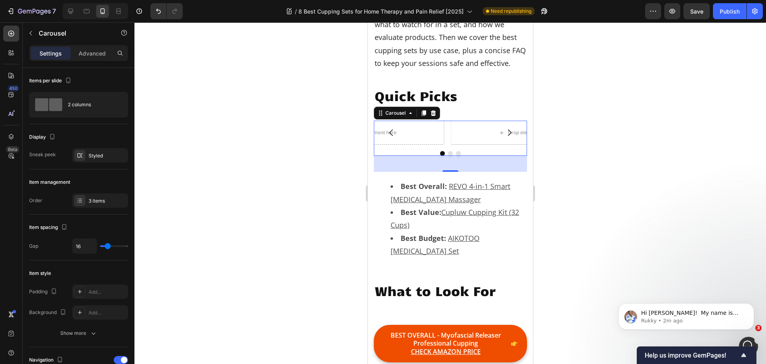
click at [506, 137] on icon "Carousel Next Arrow" at bounding box center [509, 133] width 10 height 10
click at [432, 116] on icon at bounding box center [433, 113] width 5 height 6
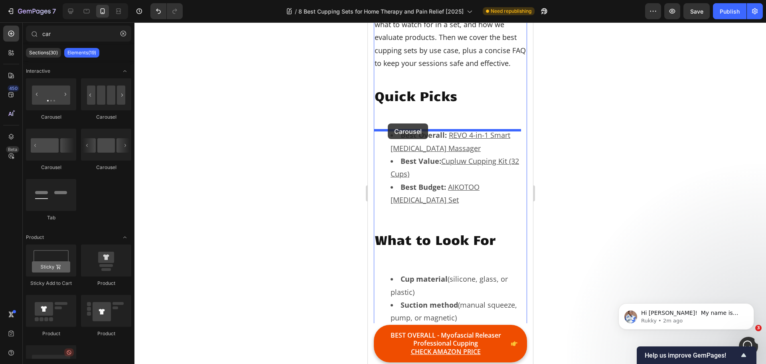
drag, startPoint x: 420, startPoint y: 174, endPoint x: 388, endPoint y: 123, distance: 60.1
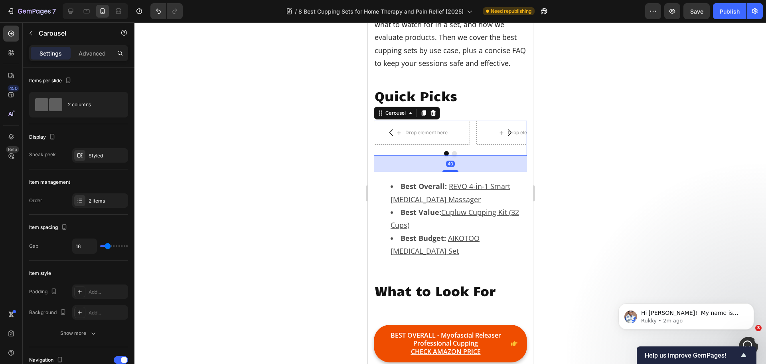
click at [506, 137] on icon "Carousel Next Arrow" at bounding box center [509, 133] width 10 height 10
click at [29, 32] on icon "button" at bounding box center [31, 33] width 6 height 6
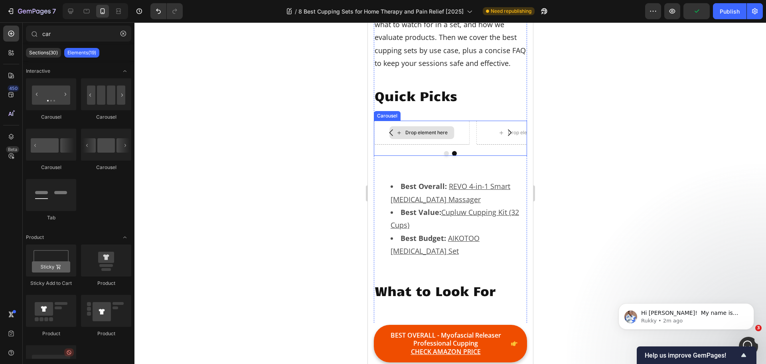
click at [451, 133] on div "Drop element here" at bounding box center [422, 133] width 96 height 24
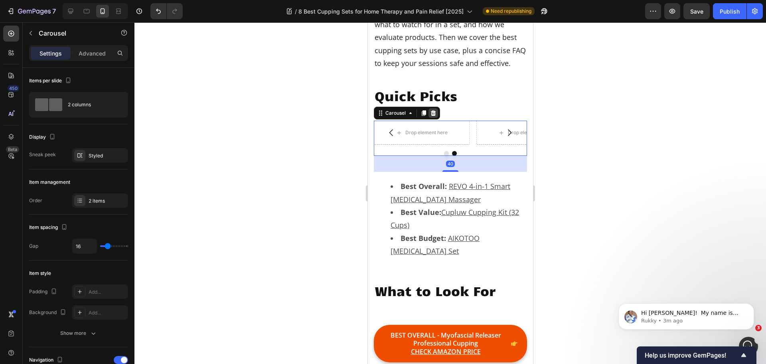
click at [431, 116] on icon at bounding box center [433, 113] width 6 height 6
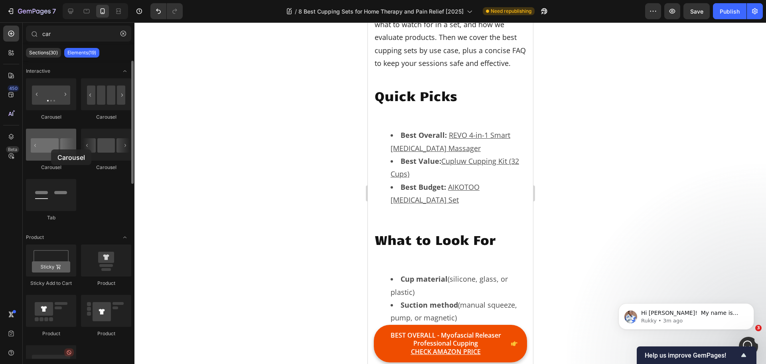
click at [51, 149] on div at bounding box center [51, 145] width 50 height 32
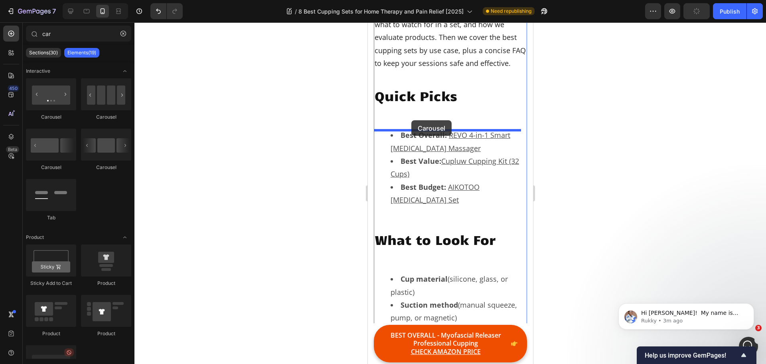
drag, startPoint x: 421, startPoint y: 172, endPoint x: 411, endPoint y: 120, distance: 53.2
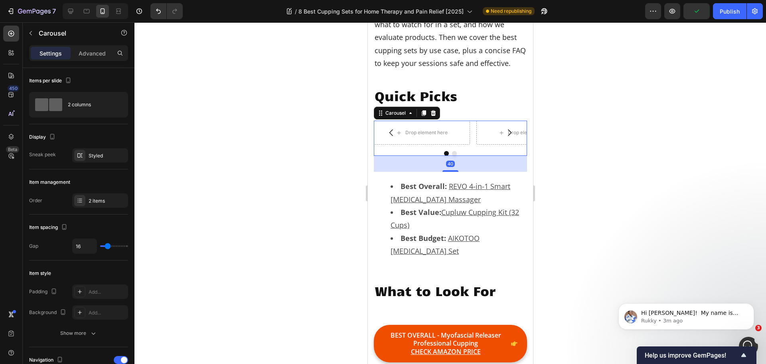
click at [504, 137] on icon "Carousel Next Arrow" at bounding box center [509, 133] width 10 height 10
click at [31, 36] on icon "button" at bounding box center [31, 33] width 6 height 6
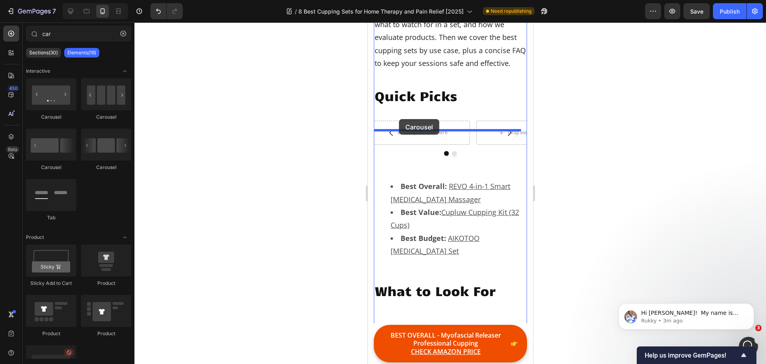
drag, startPoint x: 469, startPoint y: 122, endPoint x: 399, endPoint y: 119, distance: 69.9
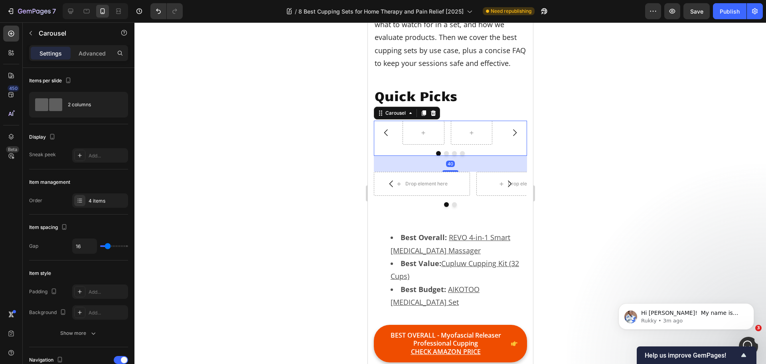
click at [510, 137] on icon "Carousel Next Arrow" at bounding box center [515, 133] width 10 height 10
click at [432, 116] on icon at bounding box center [433, 113] width 6 height 6
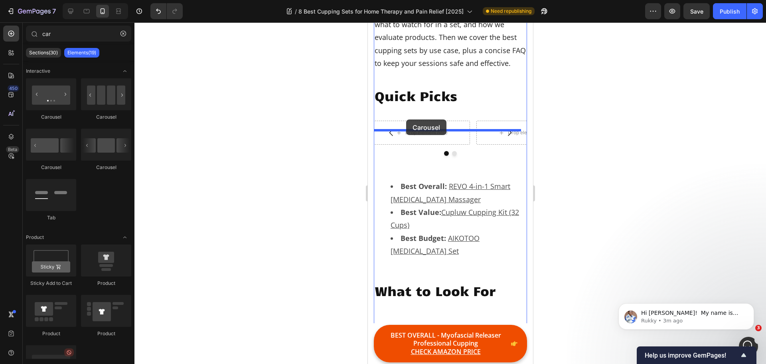
drag, startPoint x: 416, startPoint y: 125, endPoint x: 406, endPoint y: 119, distance: 11.4
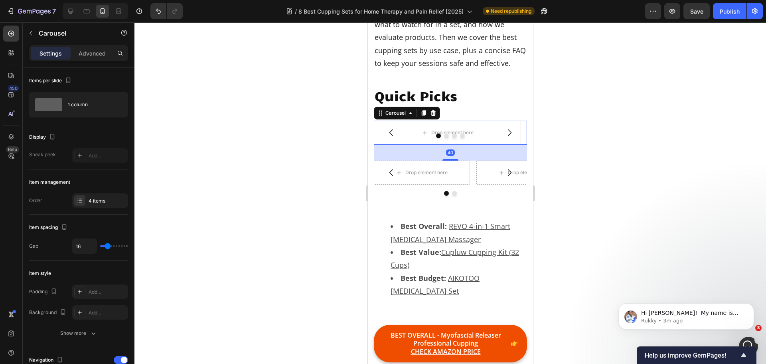
click at [505, 137] on icon "Carousel Next Arrow" at bounding box center [509, 133] width 10 height 10
click at [435, 116] on icon at bounding box center [433, 113] width 6 height 6
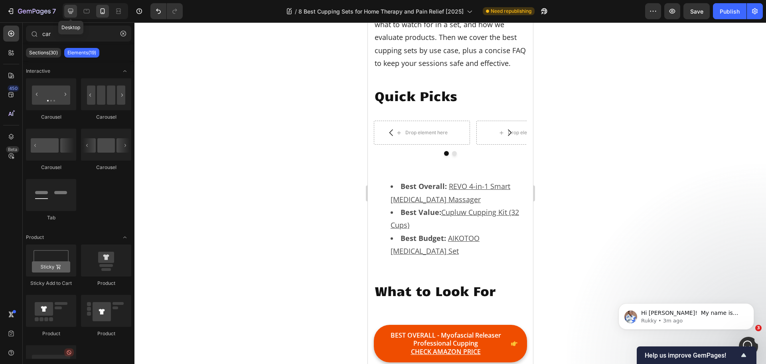
click at [73, 14] on icon at bounding box center [71, 11] width 8 height 8
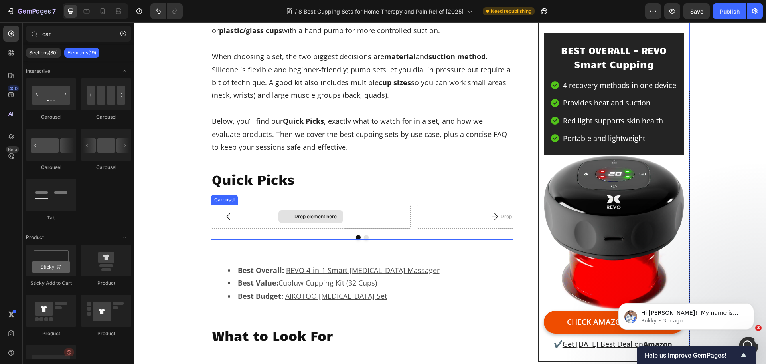
scroll to position [371, 0]
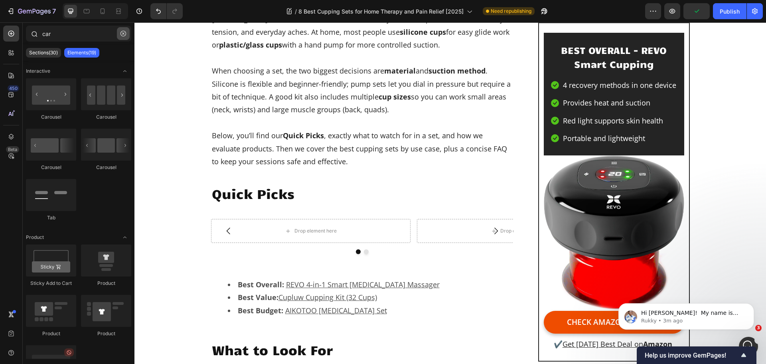
click at [124, 34] on icon "button" at bounding box center [124, 34] width 6 height 6
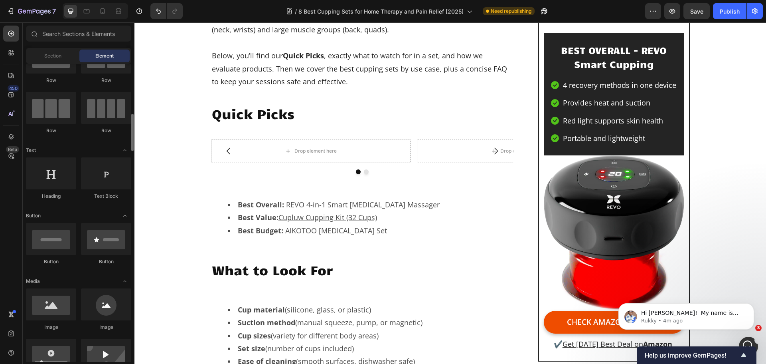
scroll to position [120, 0]
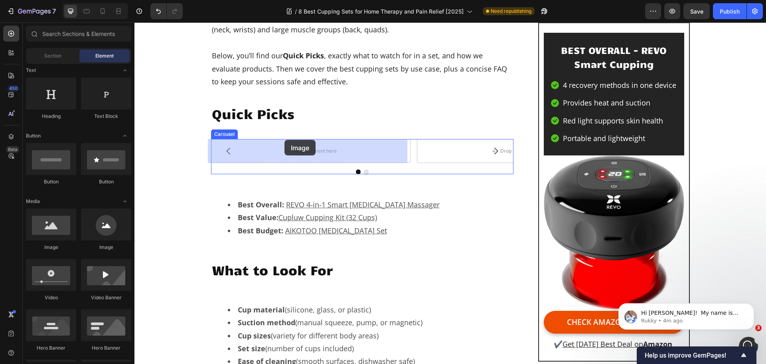
drag, startPoint x: 192, startPoint y: 243, endPoint x: 285, endPoint y: 140, distance: 138.8
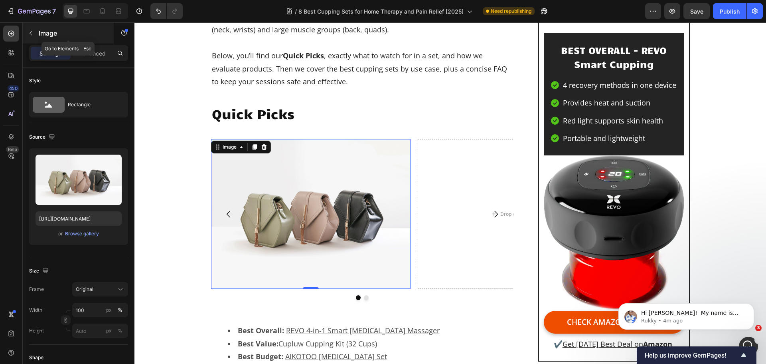
click at [30, 34] on icon "button" at bounding box center [31, 33] width 6 height 6
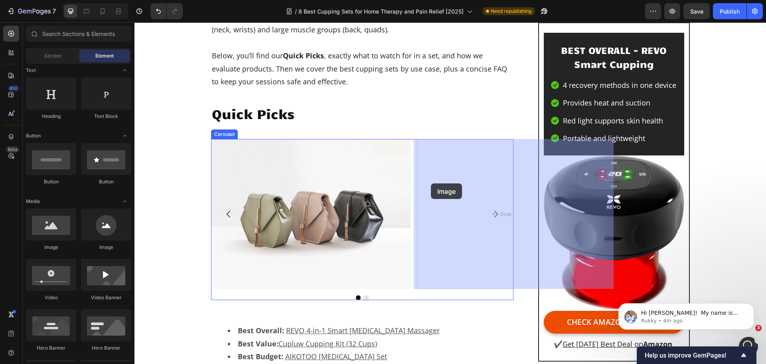
drag, startPoint x: 186, startPoint y: 252, endPoint x: 431, endPoint y: 183, distance: 254.1
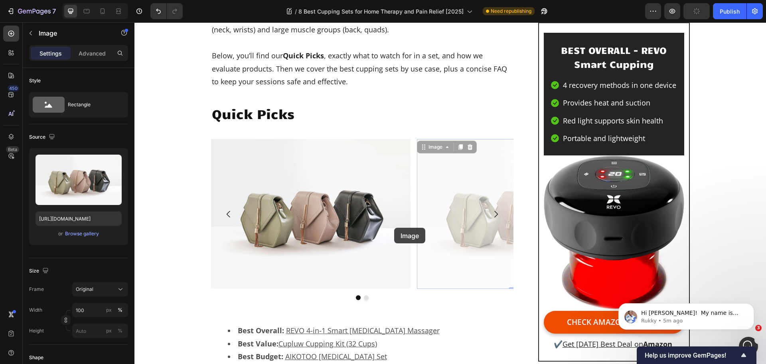
drag, startPoint x: 445, startPoint y: 229, endPoint x: 336, endPoint y: 305, distance: 132.8
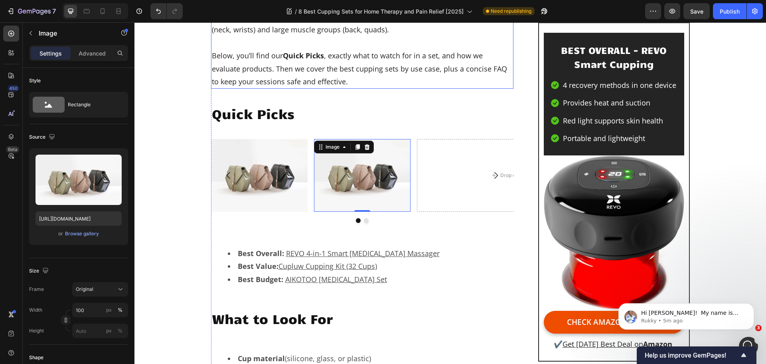
click at [334, 86] on p "Below, you’ll find our Quick Picks , exactly what to watch for in a set, and ho…" at bounding box center [362, 68] width 301 height 39
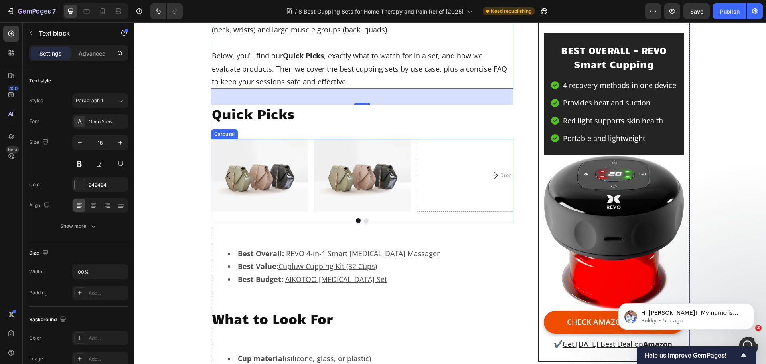
click at [492, 176] on icon "Carousel Next Arrow" at bounding box center [496, 175] width 10 height 10
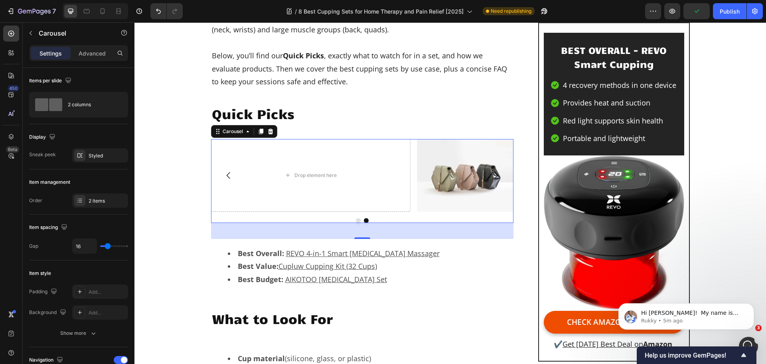
click at [491, 178] on icon "Carousel Next Arrow" at bounding box center [496, 175] width 10 height 10
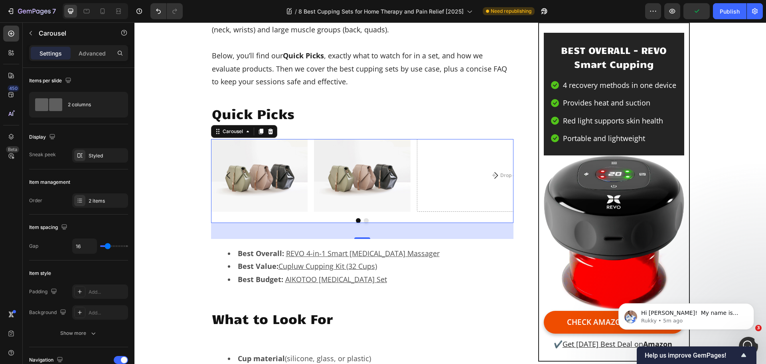
click at [491, 178] on icon "Carousel Next Arrow" at bounding box center [496, 175] width 10 height 10
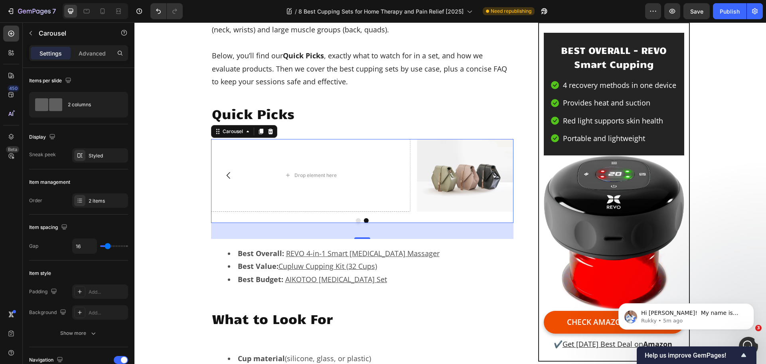
click at [224, 172] on icon "Carousel Back Arrow" at bounding box center [229, 175] width 10 height 10
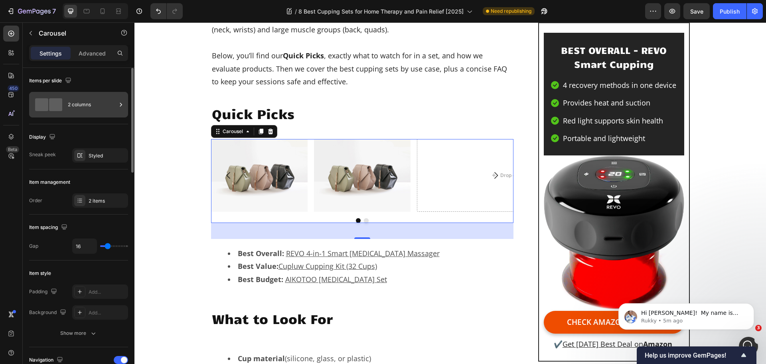
click at [101, 111] on div "2 columns" at bounding box center [92, 104] width 49 height 18
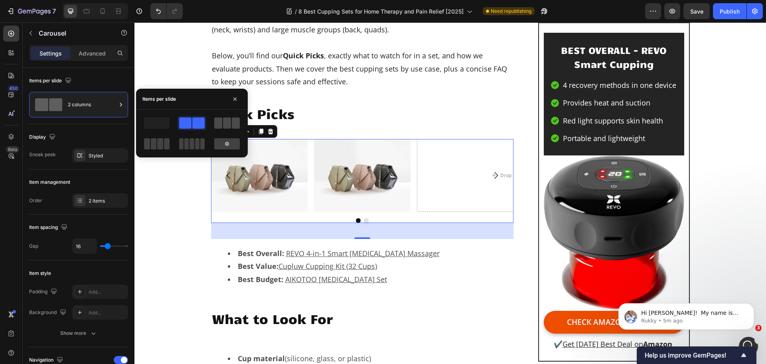
click at [225, 124] on span at bounding box center [227, 122] width 8 height 11
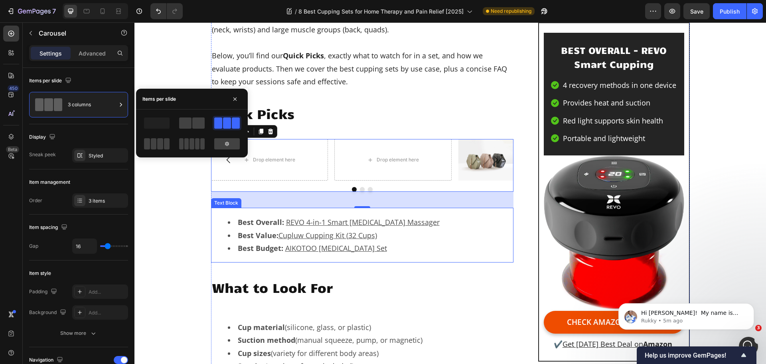
click at [492, 231] on li "Best Value: Cupluw Cupping Kit (32 Cups)" at bounding box center [370, 235] width 285 height 13
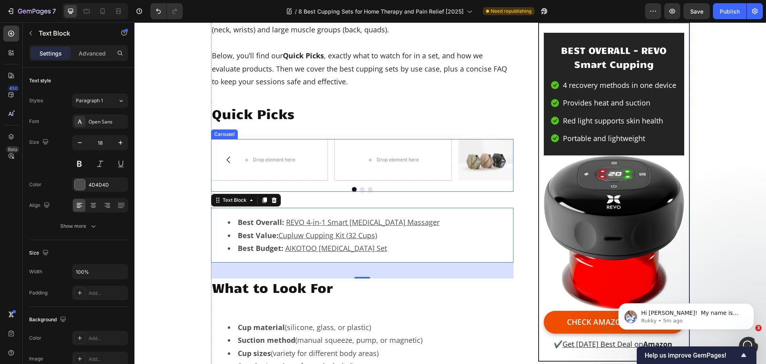
click at [224, 163] on icon "Carousel Back Arrow" at bounding box center [229, 160] width 10 height 10
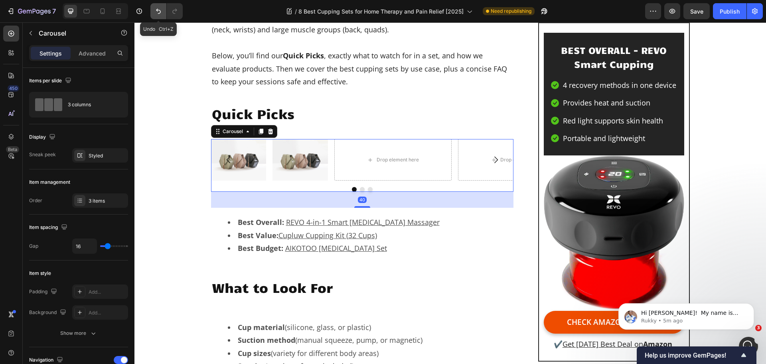
click at [159, 13] on icon "Undo/Redo" at bounding box center [158, 11] width 8 height 8
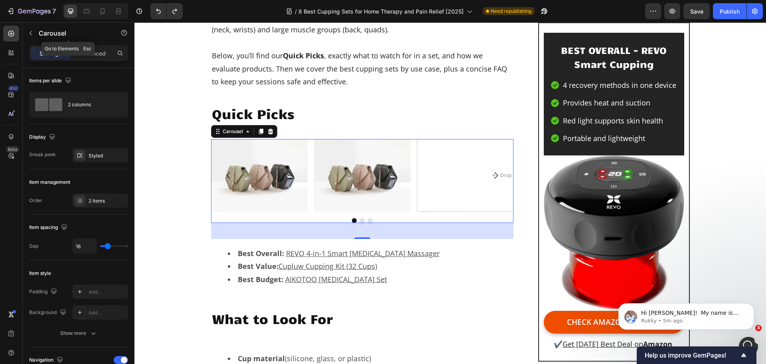
click at [28, 35] on icon "button" at bounding box center [31, 33] width 6 height 6
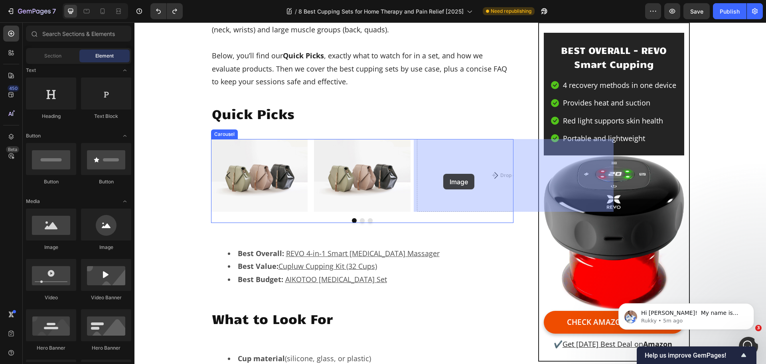
drag, startPoint x: 192, startPoint y: 254, endPoint x: 443, endPoint y: 174, distance: 263.9
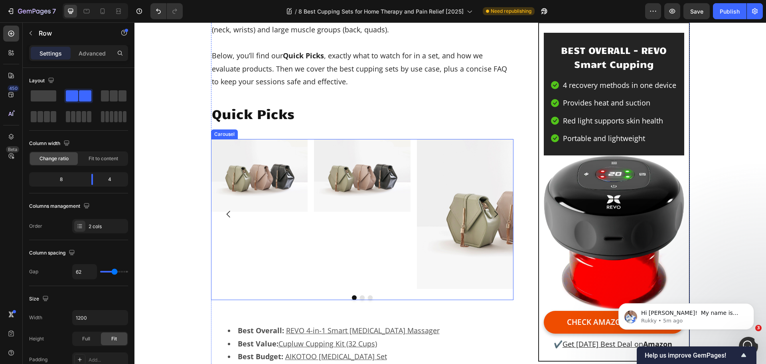
click at [397, 264] on div "Image Image Row" at bounding box center [311, 214] width 200 height 150
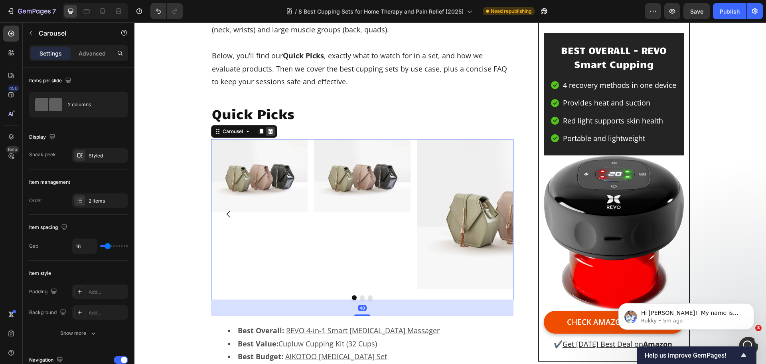
click at [267, 129] on icon at bounding box center [270, 131] width 6 height 6
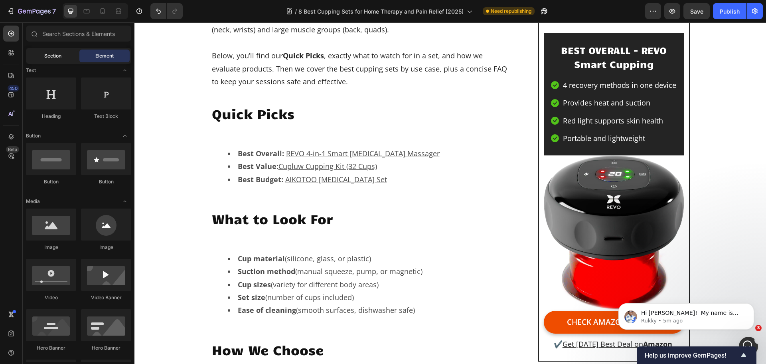
click at [57, 54] on span "Section" at bounding box center [52, 55] width 17 height 7
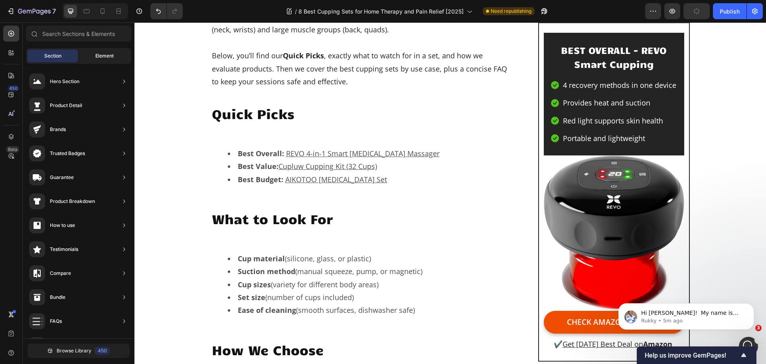
click at [85, 51] on div "Element" at bounding box center [104, 55] width 50 height 13
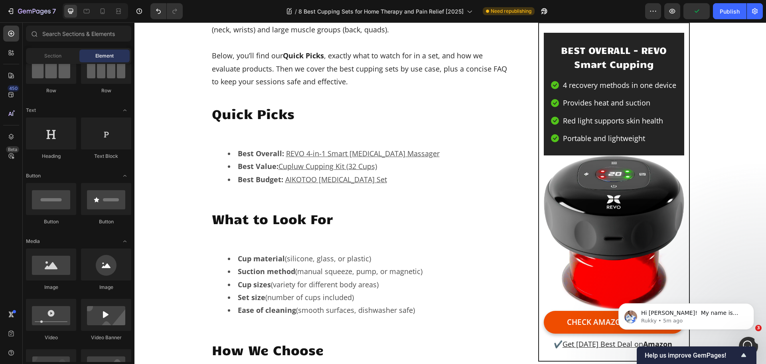
scroll to position [0, 0]
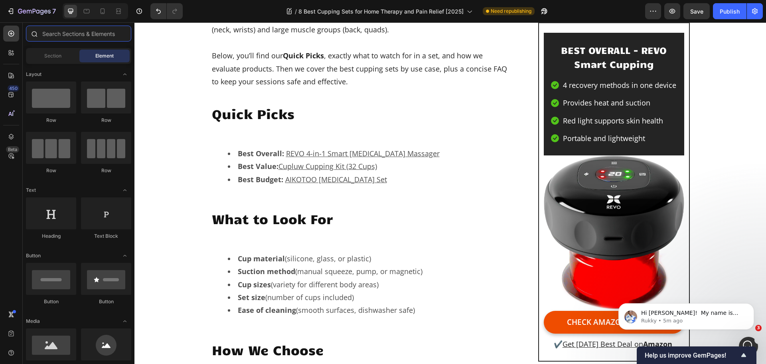
click at [70, 31] on input "text" at bounding box center [78, 34] width 105 height 16
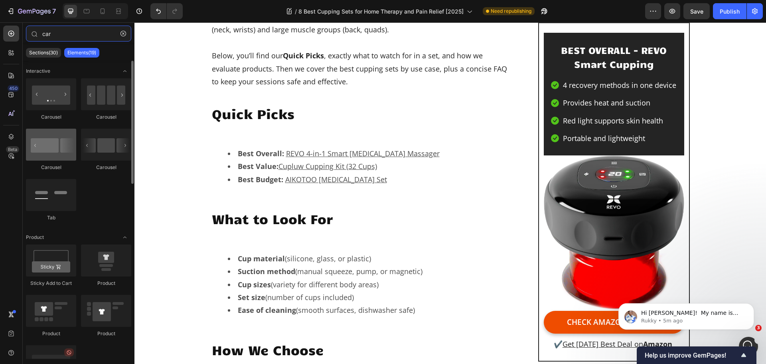
type input "car"
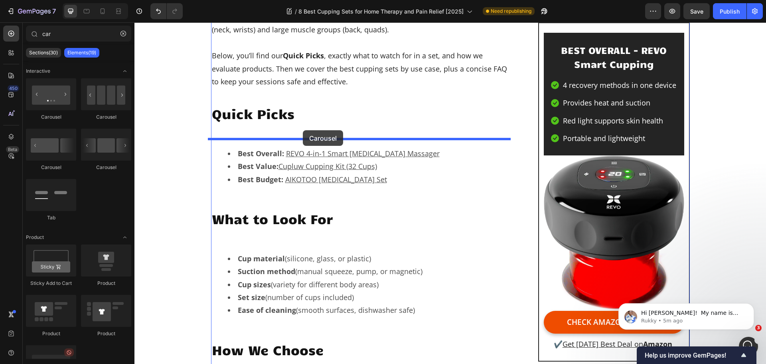
drag, startPoint x: 199, startPoint y: 178, endPoint x: 303, endPoint y: 130, distance: 114.8
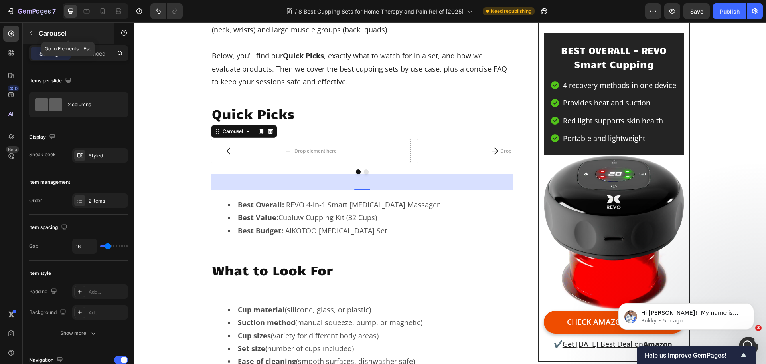
click at [28, 32] on icon "button" at bounding box center [31, 33] width 6 height 6
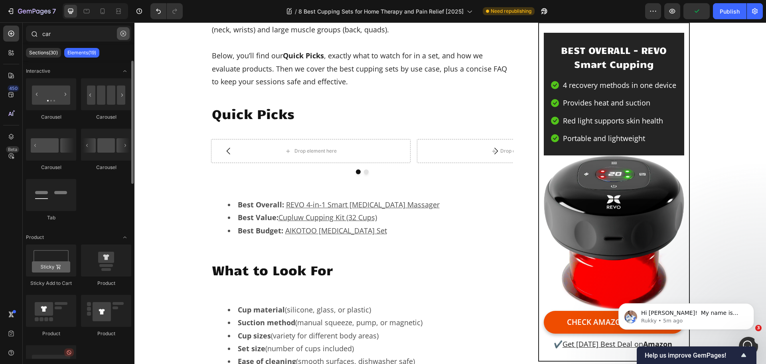
click at [123, 36] on icon "button" at bounding box center [124, 34] width 6 height 6
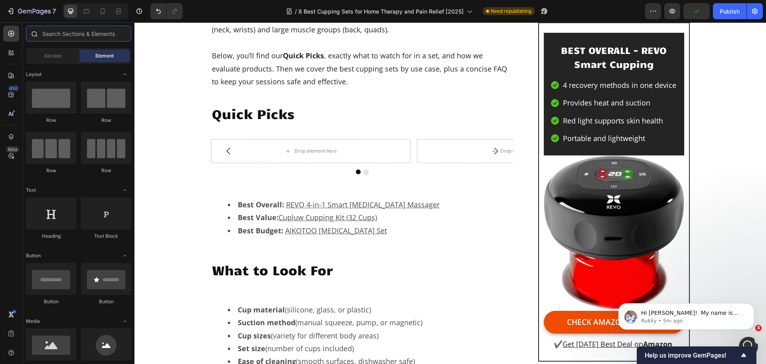
click at [85, 37] on input "text" at bounding box center [78, 34] width 105 height 16
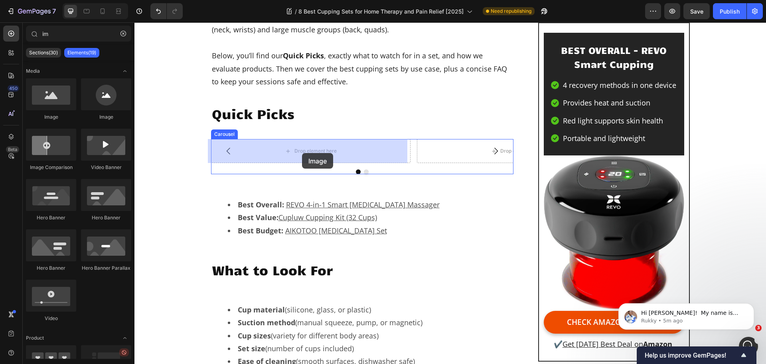
drag, startPoint x: 186, startPoint y: 122, endPoint x: 302, endPoint y: 153, distance: 120.6
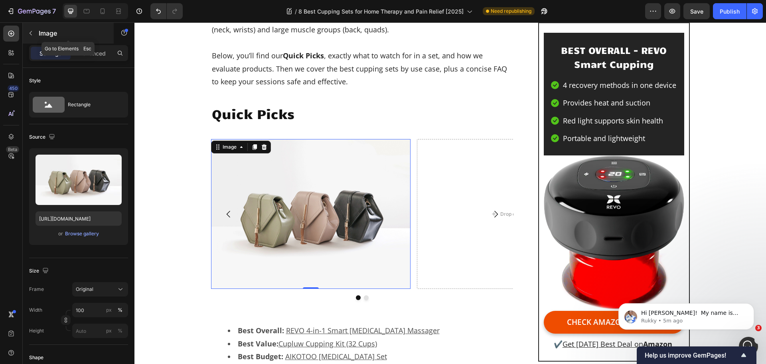
click at [28, 29] on button "button" at bounding box center [30, 33] width 13 height 13
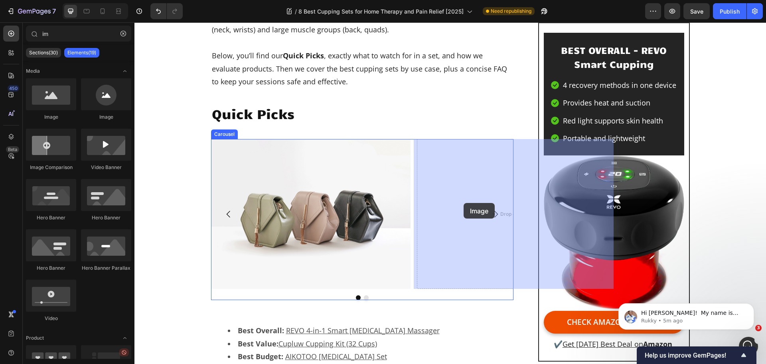
drag, startPoint x: 189, startPoint y: 124, endPoint x: 464, endPoint y: 203, distance: 286.0
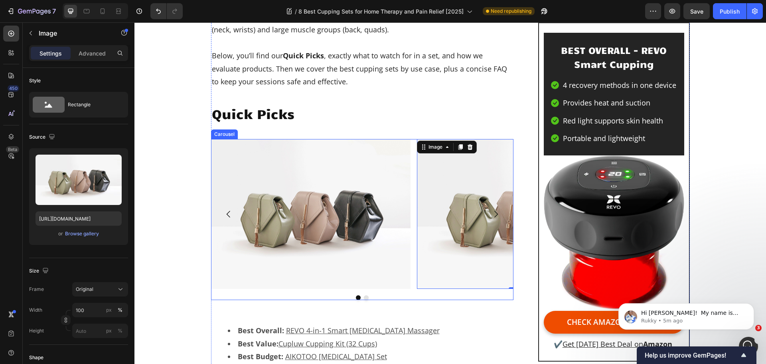
click at [365, 297] on button "Dot" at bounding box center [366, 297] width 5 height 5
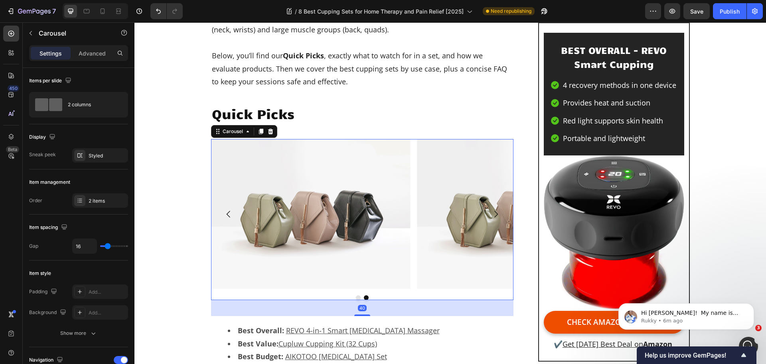
click at [496, 214] on icon "Carousel Next Arrow" at bounding box center [496, 214] width 10 height 10
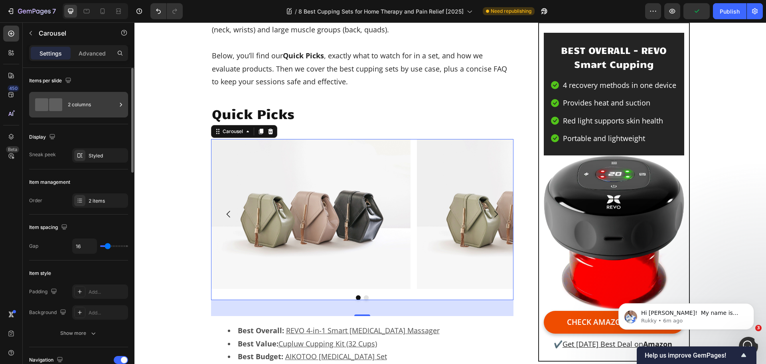
click at [115, 105] on div "2 columns" at bounding box center [92, 104] width 49 height 18
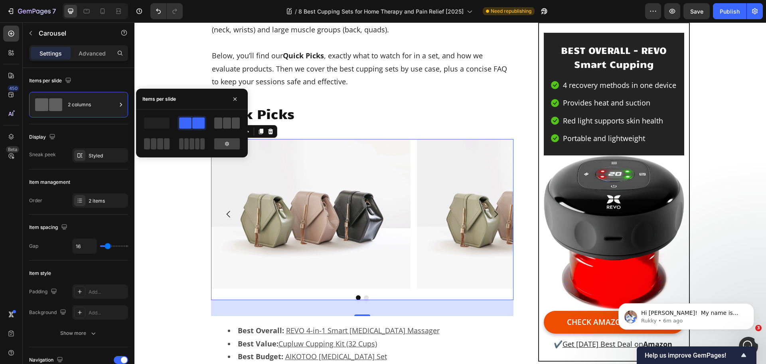
click at [222, 122] on span at bounding box center [218, 122] width 8 height 11
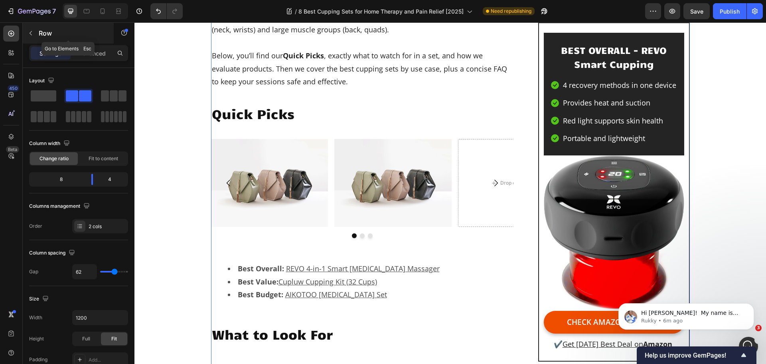
click at [32, 37] on button "button" at bounding box center [30, 33] width 13 height 13
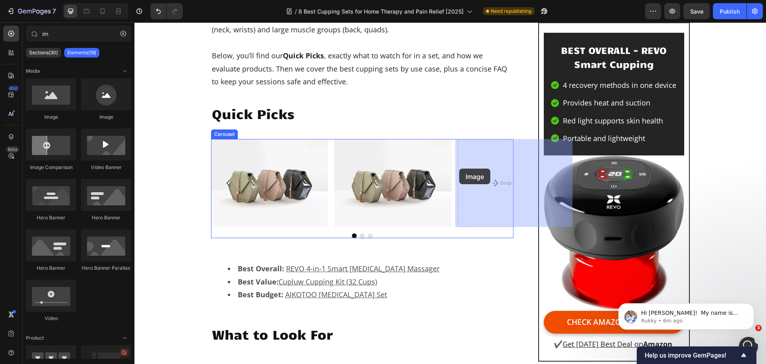
drag, startPoint x: 377, startPoint y: 152, endPoint x: 459, endPoint y: 168, distance: 83.9
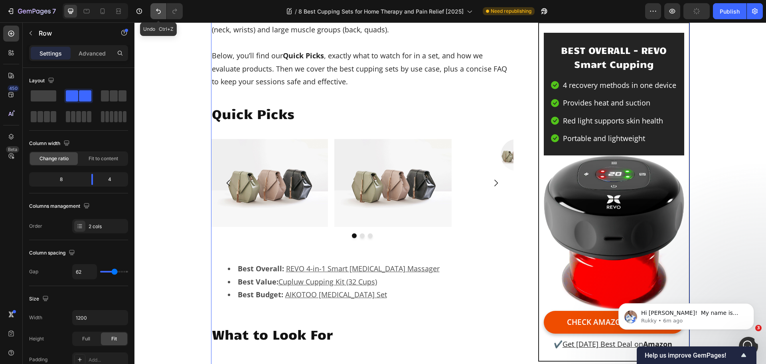
click at [156, 14] on icon "Undo/Redo" at bounding box center [158, 11] width 8 height 8
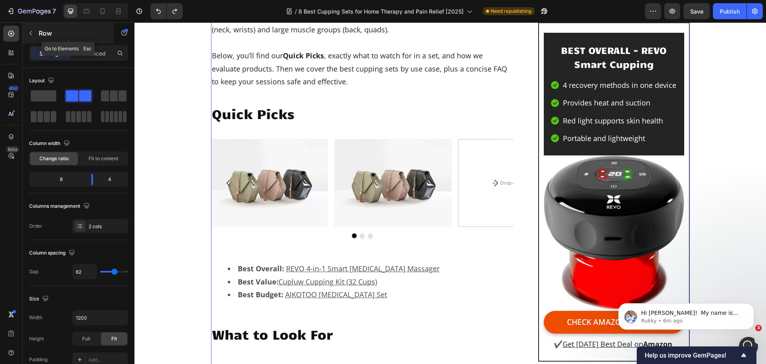
click at [30, 32] on icon "button" at bounding box center [31, 33] width 6 height 6
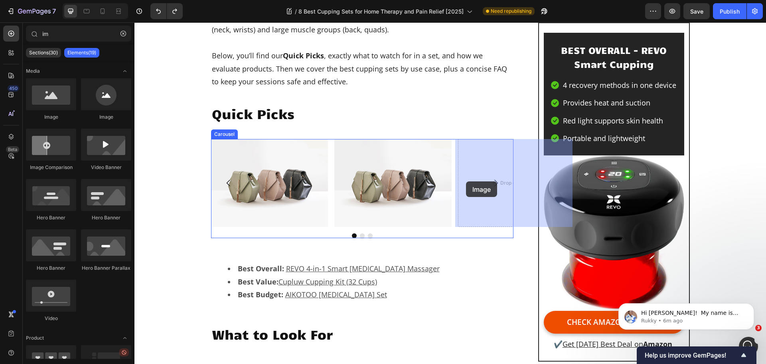
drag, startPoint x: 189, startPoint y: 124, endPoint x: 466, endPoint y: 181, distance: 282.8
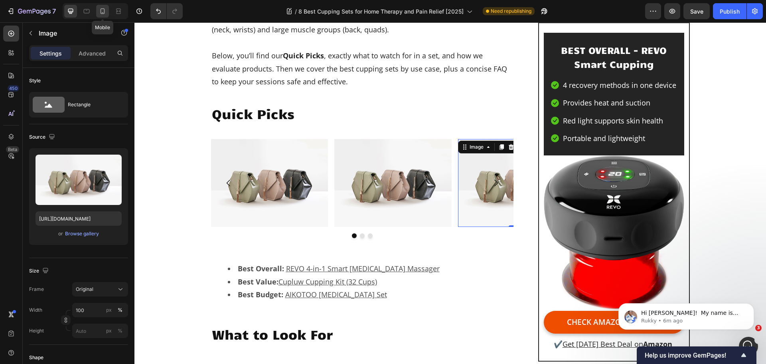
click at [104, 12] on icon at bounding box center [103, 11] width 8 height 8
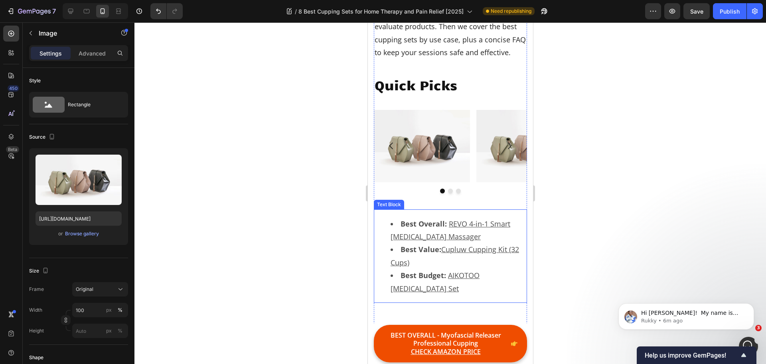
scroll to position [578, 0]
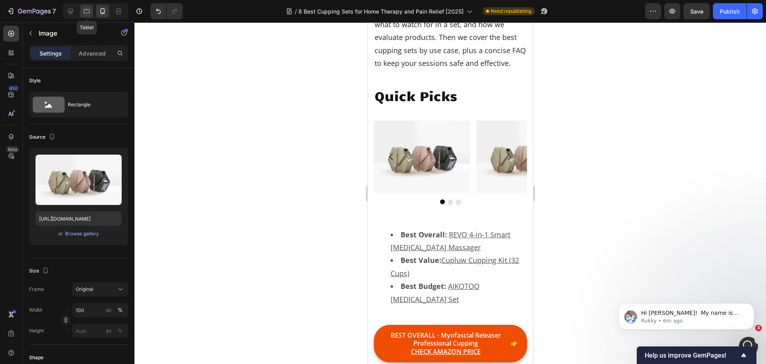
click at [85, 14] on icon at bounding box center [87, 11] width 8 height 8
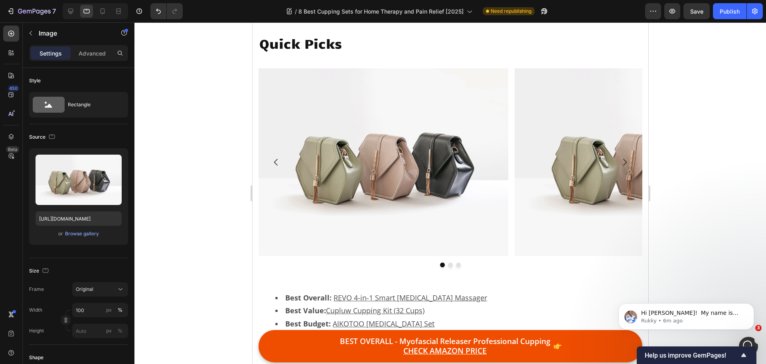
scroll to position [542, 0]
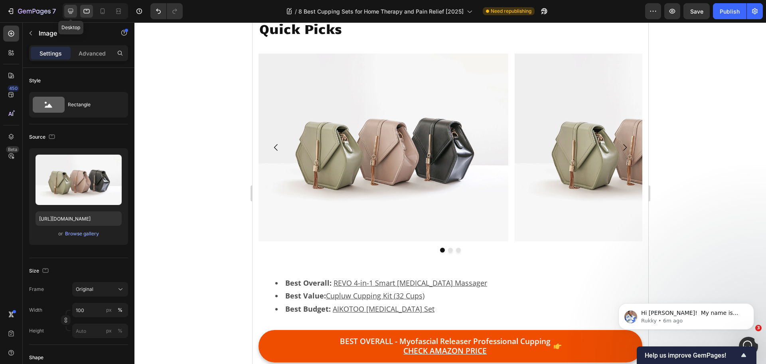
click at [74, 10] on icon at bounding box center [71, 11] width 8 height 8
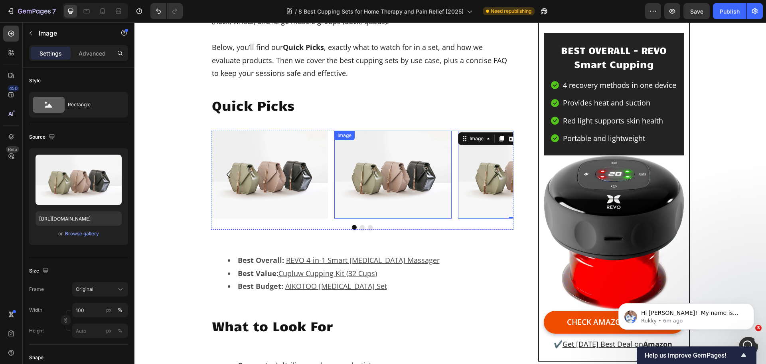
scroll to position [380, 0]
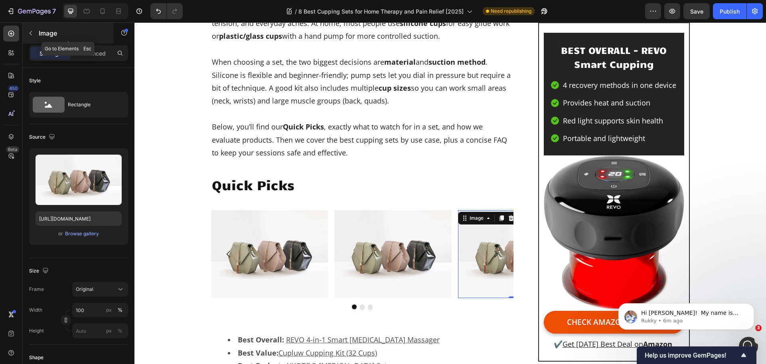
click at [30, 35] on icon "button" at bounding box center [31, 33] width 6 height 6
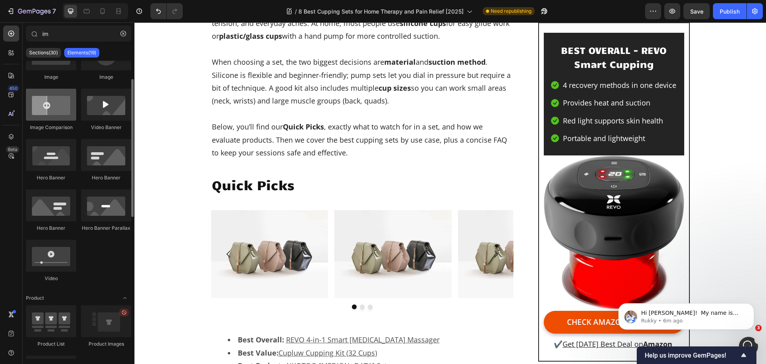
scroll to position [0, 0]
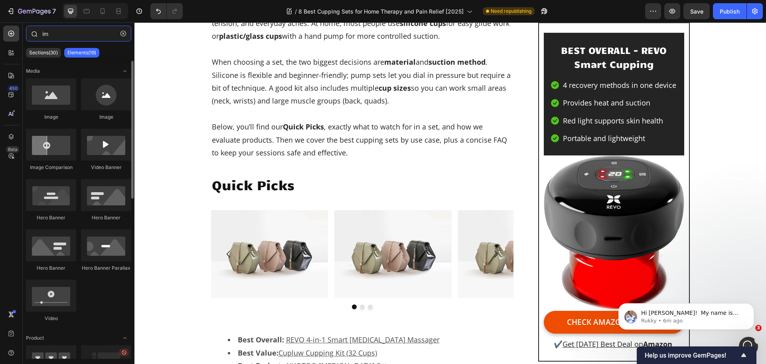
click at [75, 34] on input "im" at bounding box center [78, 34] width 105 height 16
type input "i"
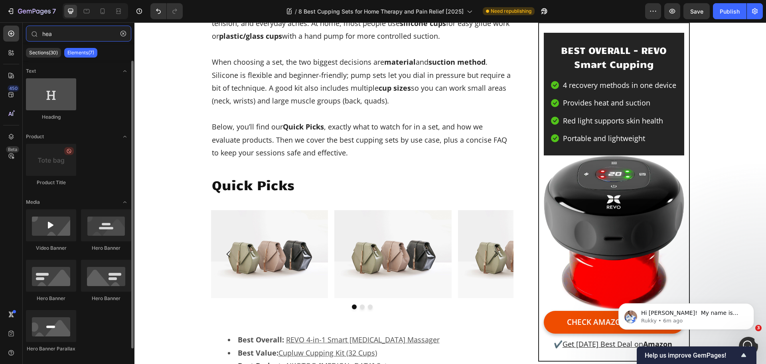
type input "hea"
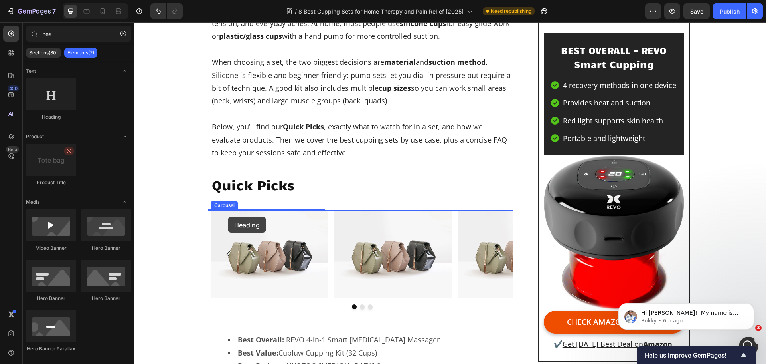
drag, startPoint x: 190, startPoint y: 120, endPoint x: 228, endPoint y: 217, distance: 104.3
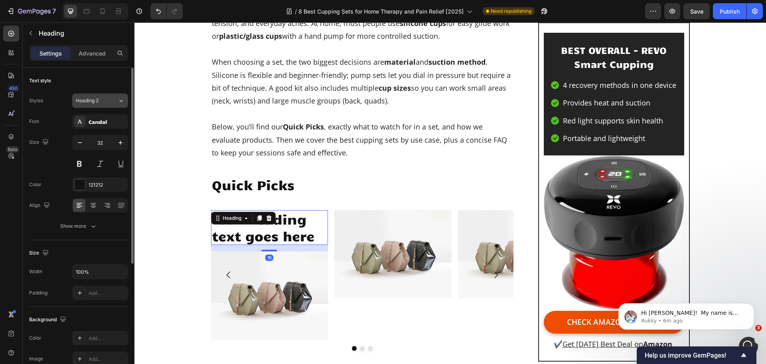
click at [103, 102] on div "Heading 2" at bounding box center [92, 100] width 32 height 7
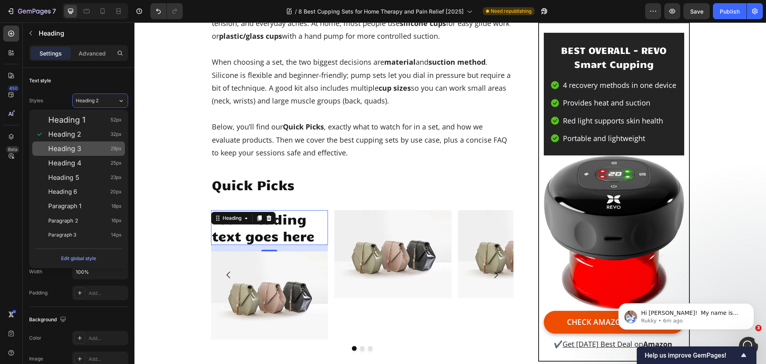
click at [93, 150] on div "Heading 3 29px" at bounding box center [84, 148] width 73 height 8
type input "29"
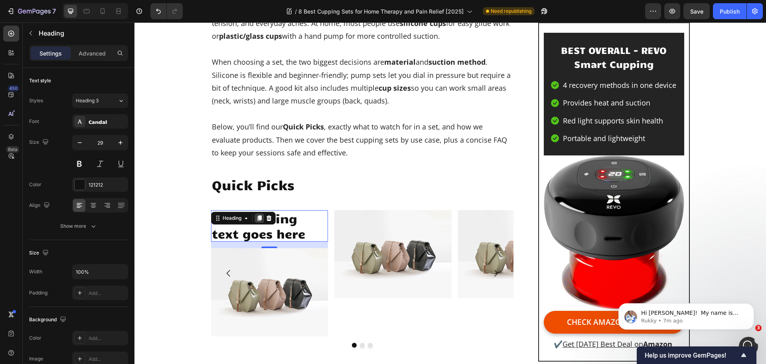
click at [257, 220] on icon at bounding box center [259, 218] width 4 height 6
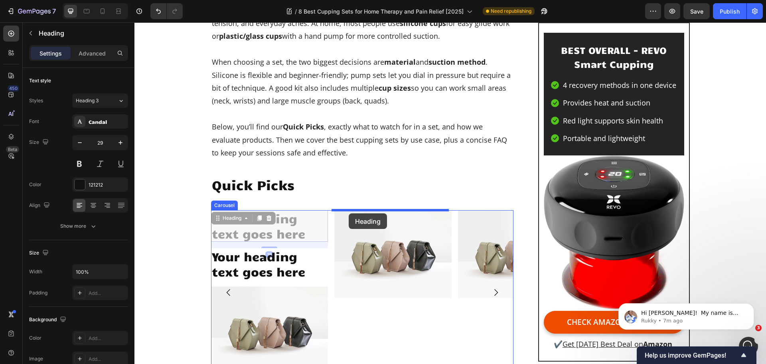
drag, startPoint x: 272, startPoint y: 224, endPoint x: 349, endPoint y: 213, distance: 77.4
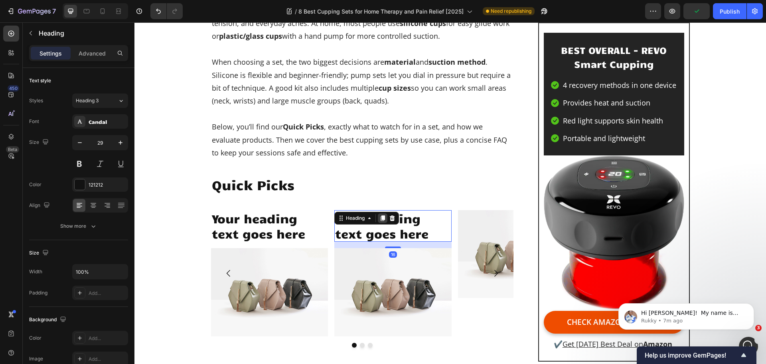
click at [381, 219] on icon at bounding box center [383, 218] width 4 height 6
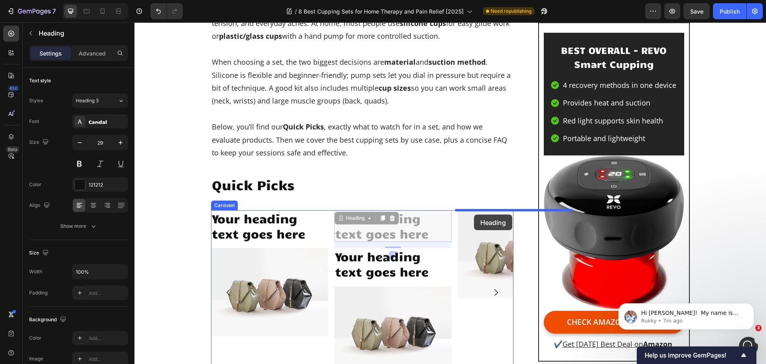
drag, startPoint x: 423, startPoint y: 222, endPoint x: 474, endPoint y: 214, distance: 52.0
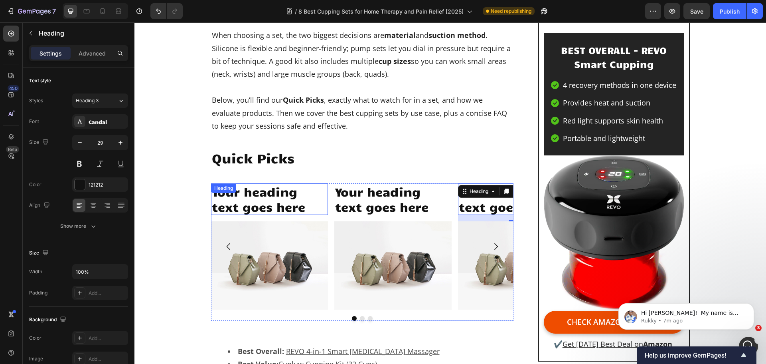
scroll to position [420, 0]
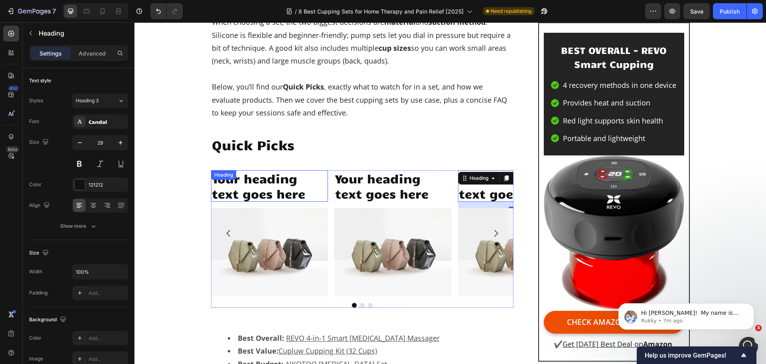
click at [277, 182] on h2 "Your heading text goes here" at bounding box center [269, 186] width 117 height 32
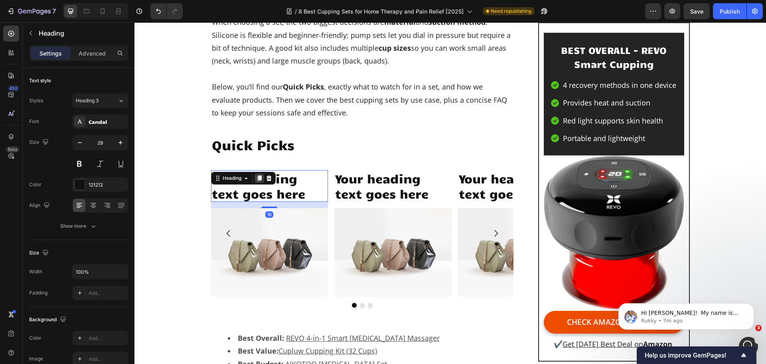
click at [257, 178] on icon at bounding box center [259, 178] width 4 height 6
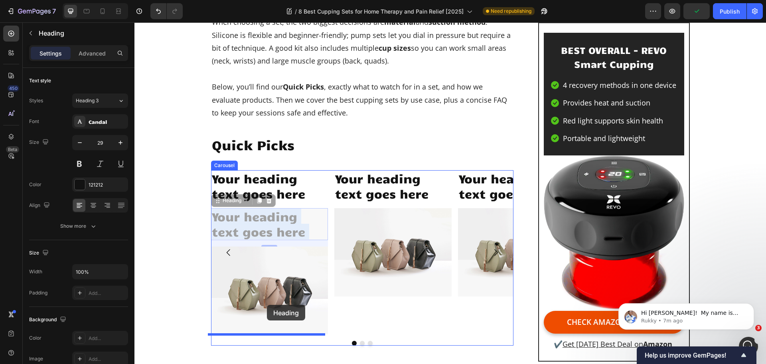
drag, startPoint x: 263, startPoint y: 223, endPoint x: 267, endPoint y: 305, distance: 81.9
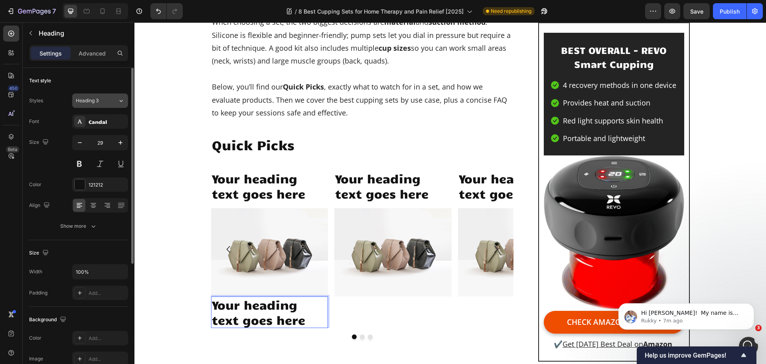
click at [104, 99] on div "Heading 3" at bounding box center [92, 100] width 32 height 7
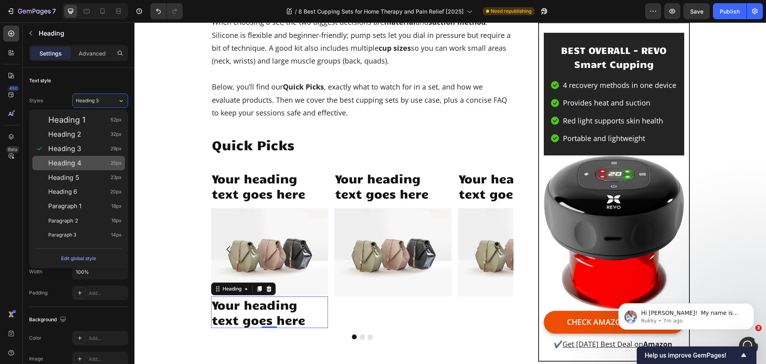
click at [87, 168] on div "Heading 4 25px" at bounding box center [78, 163] width 93 height 14
type input "25"
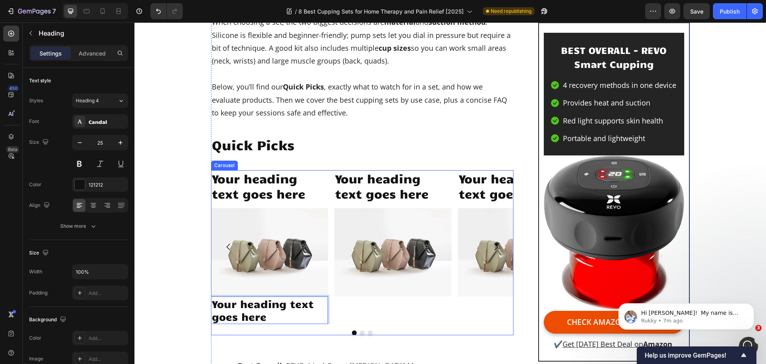
click at [340, 317] on div "Your heading text goes here Heading Image" at bounding box center [392, 247] width 117 height 154
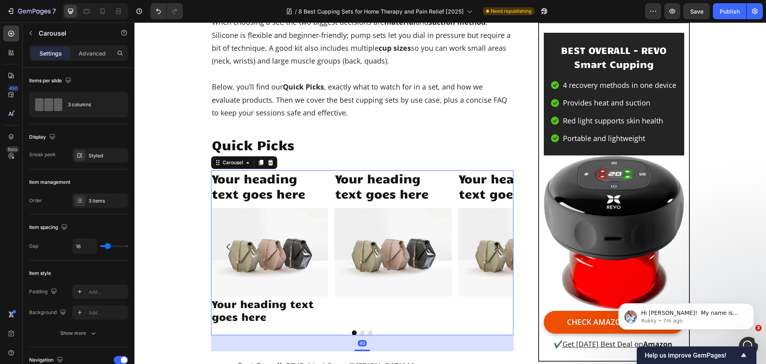
click at [306, 314] on p "Your heading text goes here" at bounding box center [270, 310] width 116 height 26
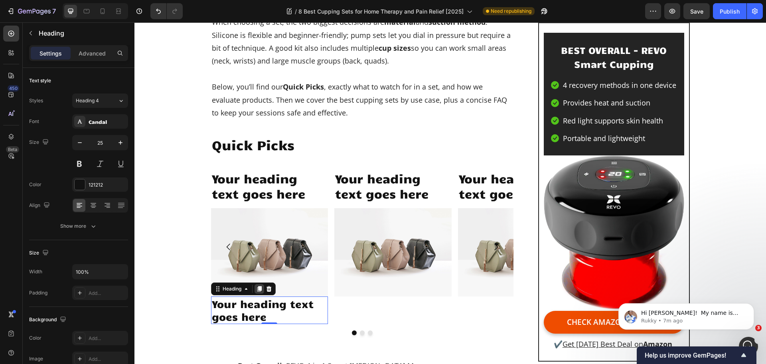
click at [256, 289] on icon at bounding box center [259, 288] width 6 height 6
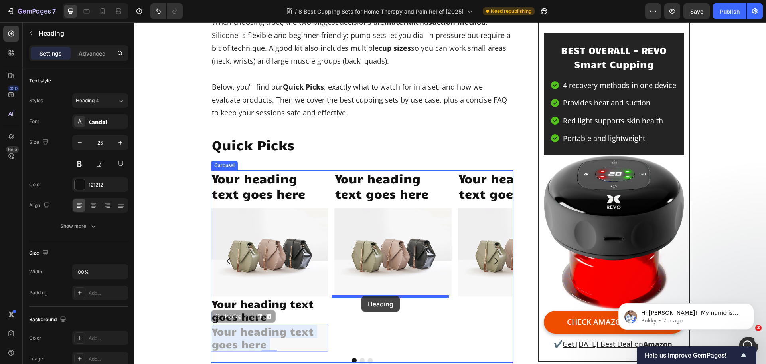
drag, startPoint x: 275, startPoint y: 334, endPoint x: 362, endPoint y: 296, distance: 95.1
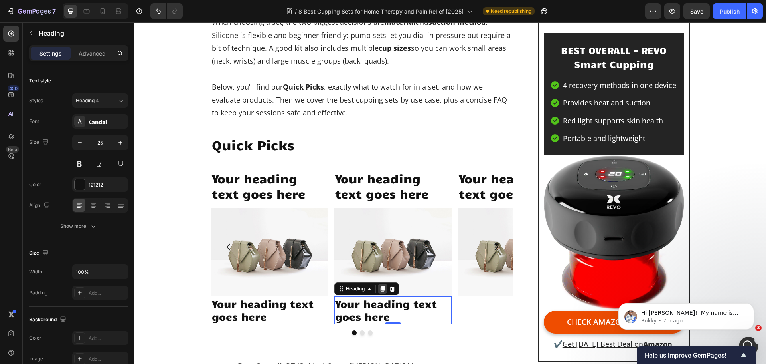
click at [381, 290] on icon at bounding box center [383, 289] width 4 height 6
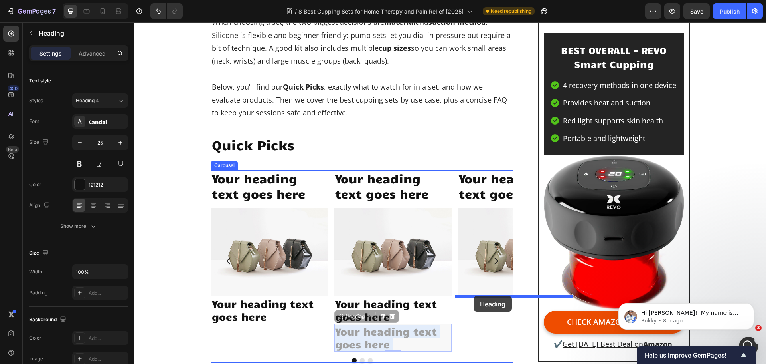
drag, startPoint x: 404, startPoint y: 337, endPoint x: 474, endPoint y: 296, distance: 81.0
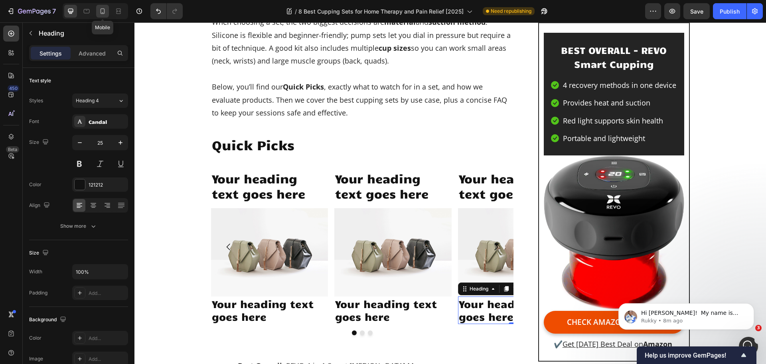
click at [104, 11] on icon at bounding box center [103, 11] width 8 height 8
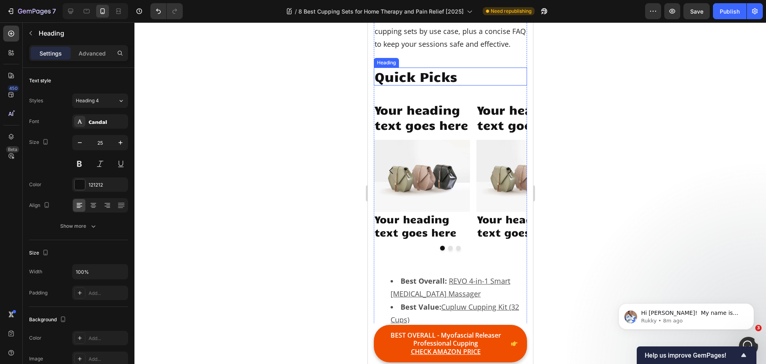
scroll to position [648, 0]
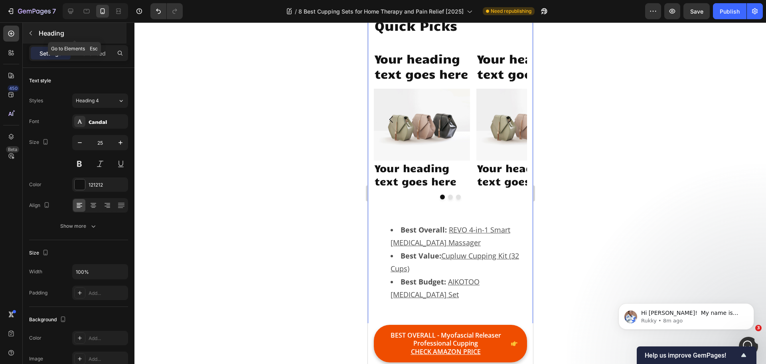
click at [32, 34] on icon "button" at bounding box center [31, 33] width 6 height 6
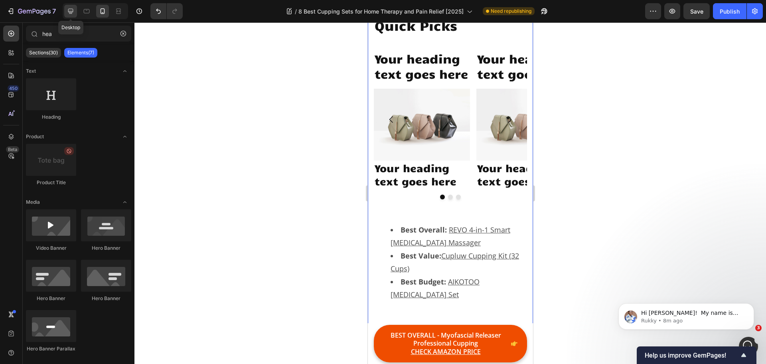
click at [75, 13] on div at bounding box center [70, 11] width 13 height 13
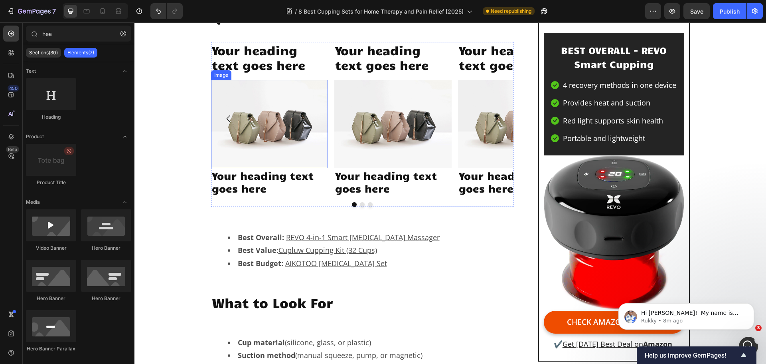
scroll to position [477, 0]
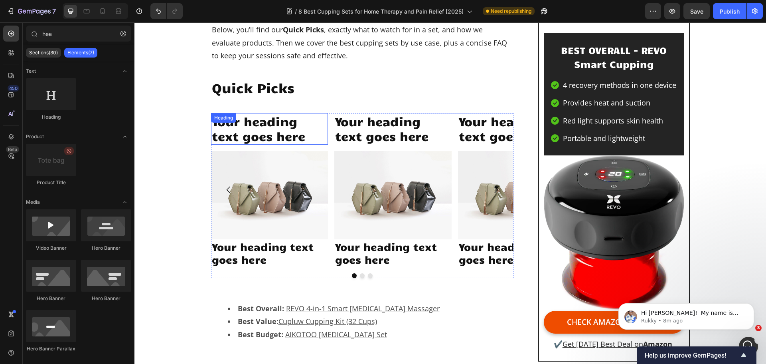
click at [270, 119] on div "Your heading text goes here Heading" at bounding box center [269, 129] width 117 height 32
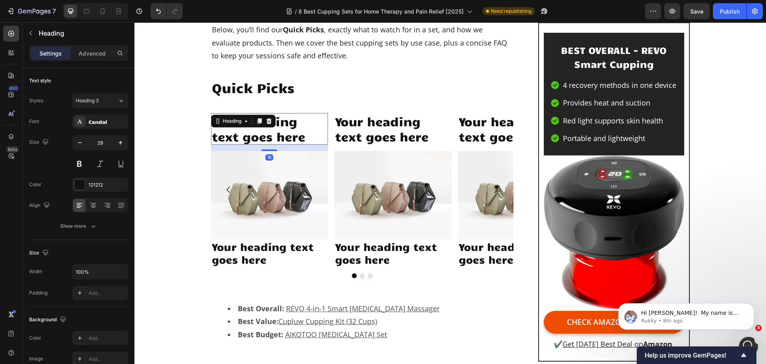
click at [279, 128] on h2 "Your heading text goes here" at bounding box center [269, 129] width 117 height 32
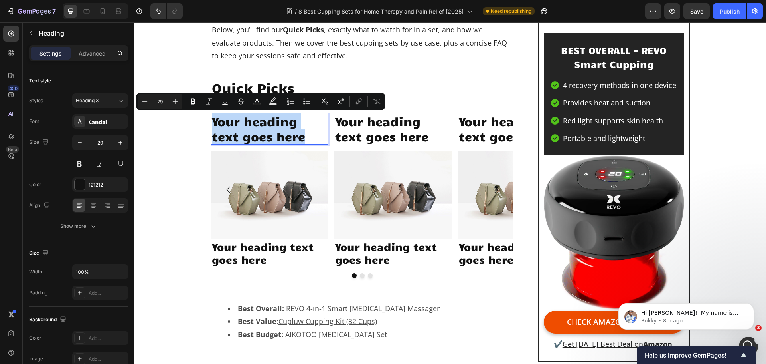
drag, startPoint x: 303, startPoint y: 134, endPoint x: 208, endPoint y: 119, distance: 95.4
click at [211, 119] on h2 "Your heading text goes here" at bounding box center [269, 129] width 117 height 32
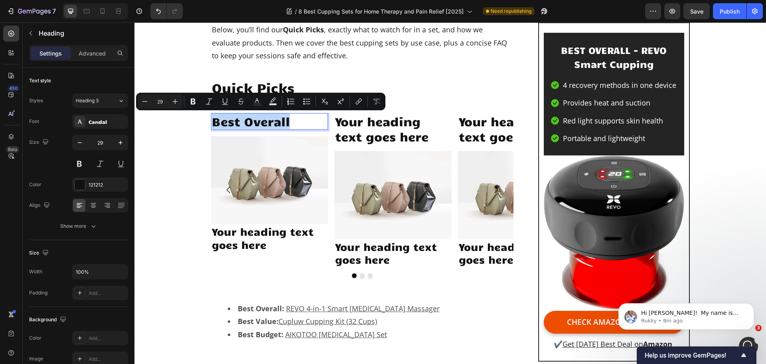
drag, startPoint x: 291, startPoint y: 119, endPoint x: 211, endPoint y: 127, distance: 80.2
click at [212, 127] on p "Best Overall" at bounding box center [270, 121] width 116 height 15
copy p "Best Overall"
click at [370, 135] on h2 "Your heading text goes here" at bounding box center [392, 129] width 117 height 32
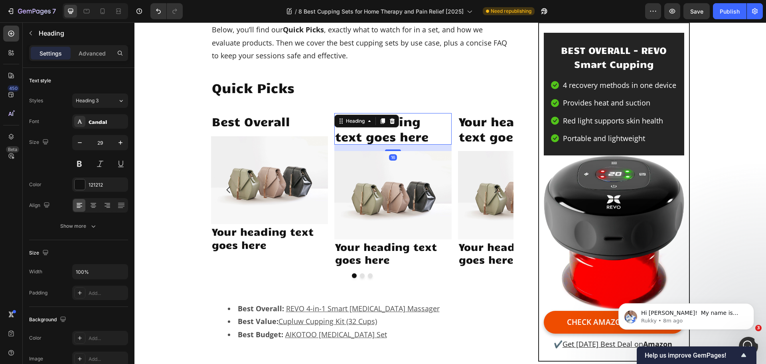
click at [370, 135] on h2 "Your heading text goes here" at bounding box center [392, 129] width 117 height 32
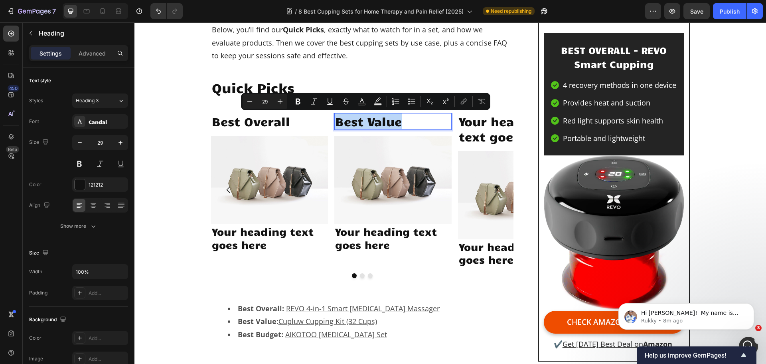
drag, startPoint x: 402, startPoint y: 122, endPoint x: 332, endPoint y: 120, distance: 69.9
click at [335, 120] on p "Best Value" at bounding box center [393, 121] width 116 height 15
copy p "Best Value"
click at [485, 136] on h2 "Your heading text goes here" at bounding box center [516, 129] width 117 height 32
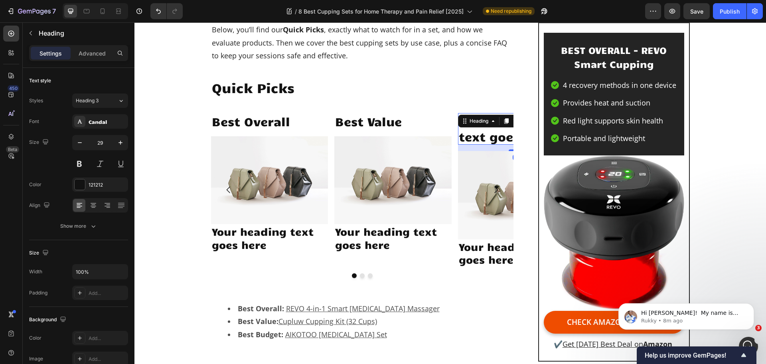
click at [484, 136] on h2 "Your heading text goes here" at bounding box center [516, 129] width 117 height 32
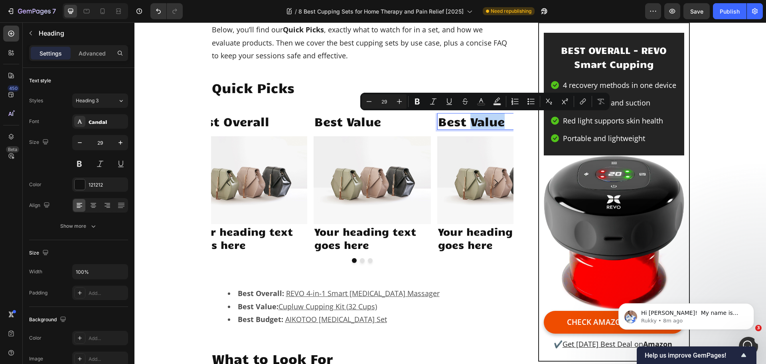
drag, startPoint x: 504, startPoint y: 123, endPoint x: 470, endPoint y: 124, distance: 33.9
click at [470, 124] on p "Best Value" at bounding box center [496, 121] width 116 height 15
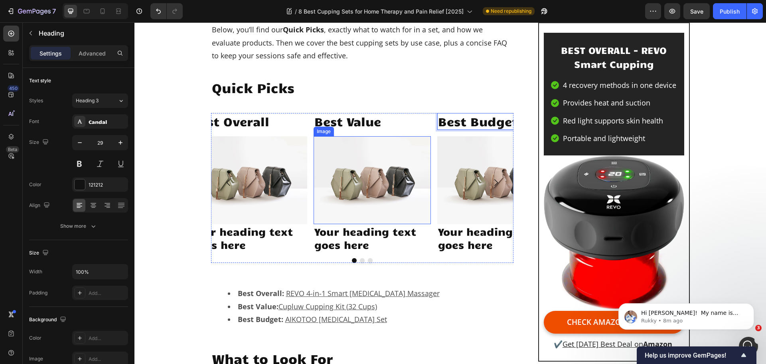
click at [371, 182] on img at bounding box center [372, 180] width 117 height 88
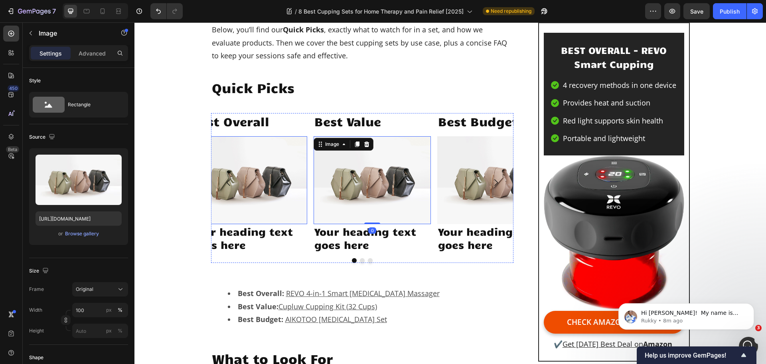
click at [263, 198] on img at bounding box center [248, 180] width 117 height 88
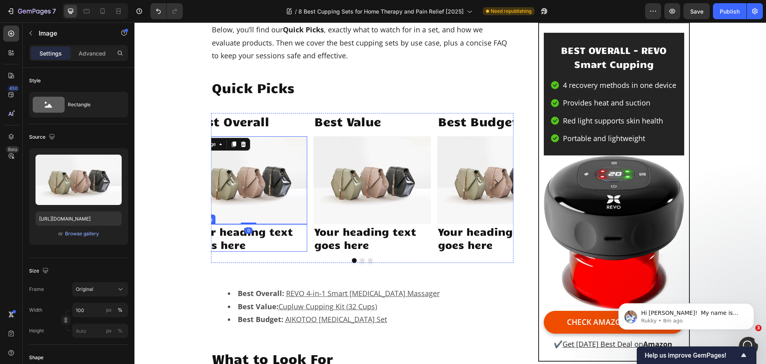
click at [255, 238] on p "Your heading text goes here" at bounding box center [249, 238] width 116 height 26
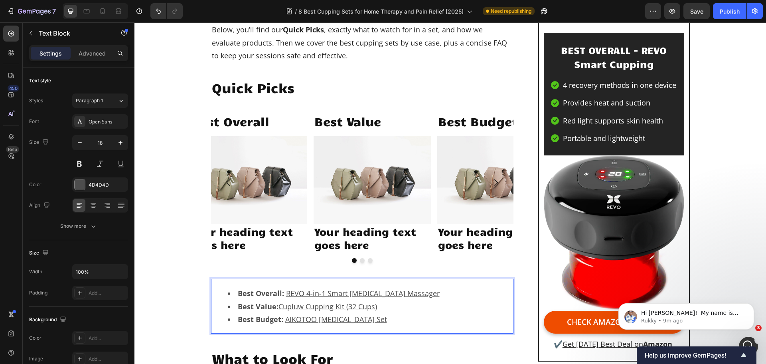
click at [443, 292] on li "Best Overall: REVO 4-in-1 Smart [MEDICAL_DATA] Massager" at bounding box center [370, 293] width 285 height 13
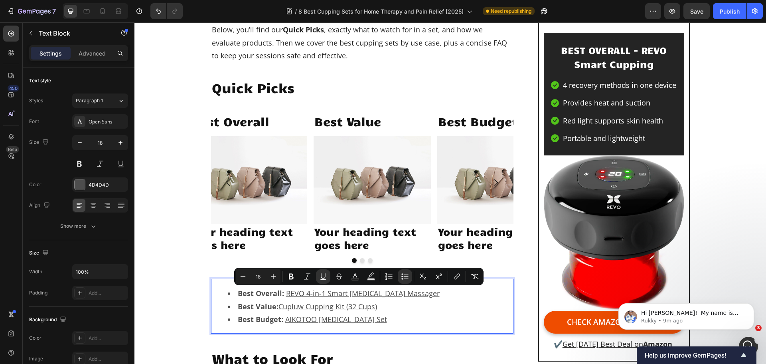
drag, startPoint x: 441, startPoint y: 293, endPoint x: 283, endPoint y: 293, distance: 157.7
click at [283, 293] on li "Best Overall: REVO 4-in-1 Smart [MEDICAL_DATA] Massager" at bounding box center [370, 293] width 285 height 13
copy u "REVO 4-in-1 Smart [MEDICAL_DATA] Massager"
click at [251, 239] on p "Your heading text goes here" at bounding box center [249, 238] width 116 height 26
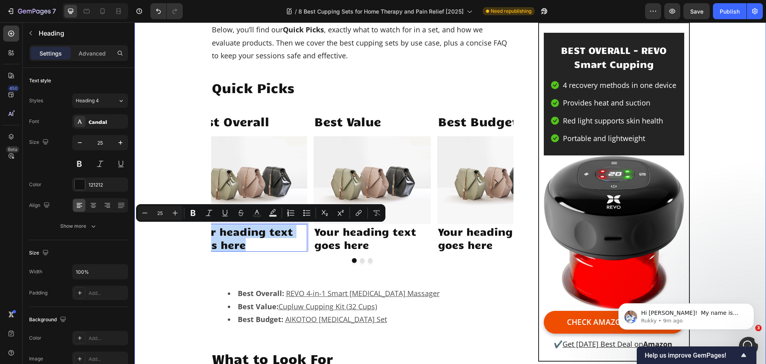
drag, startPoint x: 249, startPoint y: 245, endPoint x: 207, endPoint y: 231, distance: 44.9
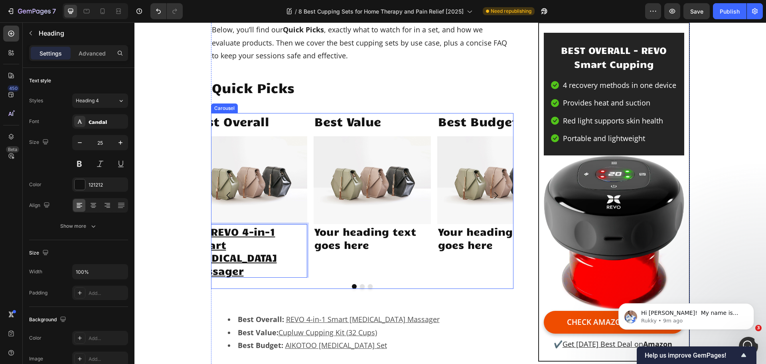
click at [352, 284] on button "Dot" at bounding box center [354, 286] width 5 height 5
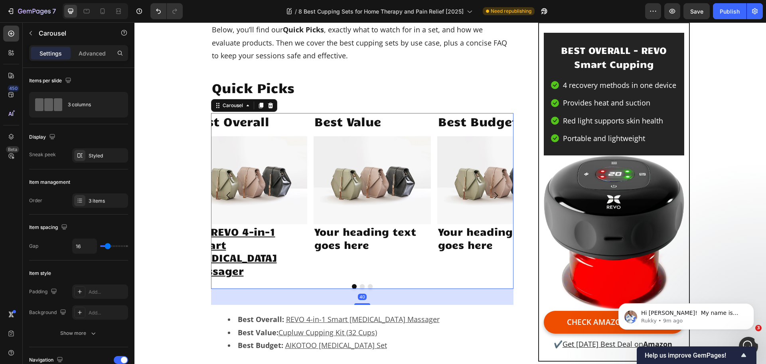
click at [360, 284] on button "Dot" at bounding box center [362, 286] width 5 height 5
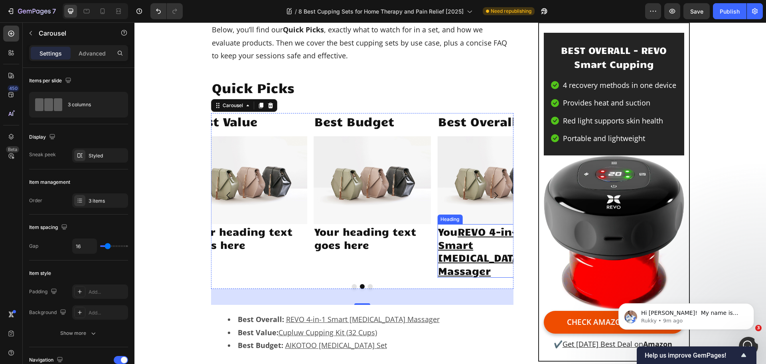
click at [452, 233] on p "You REVO 4-in-1 Smart [MEDICAL_DATA] Massager" at bounding box center [496, 251] width 116 height 52
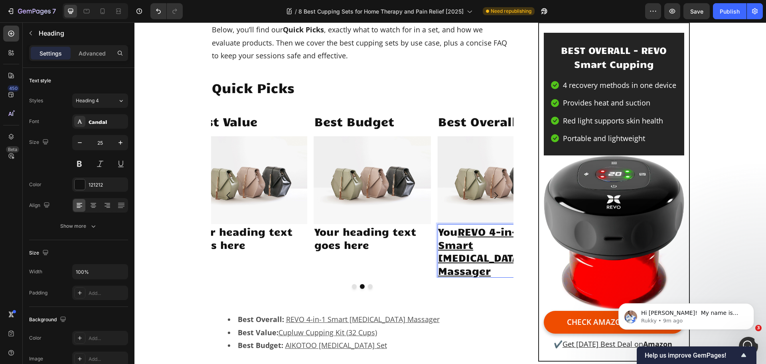
click at [453, 234] on p "You REVO 4-in-1 Smart [MEDICAL_DATA] Massager" at bounding box center [496, 251] width 116 height 52
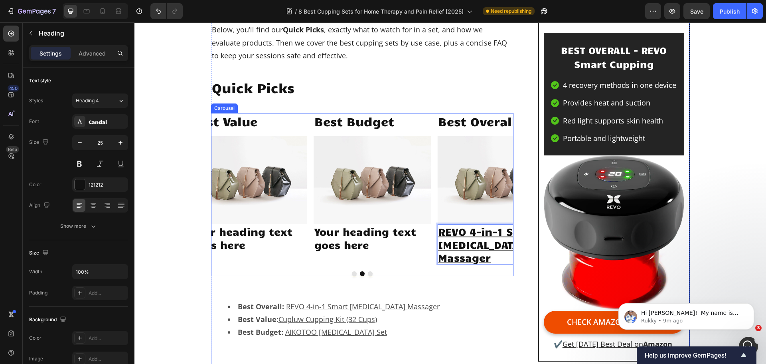
click at [482, 275] on div at bounding box center [362, 273] width 303 height 5
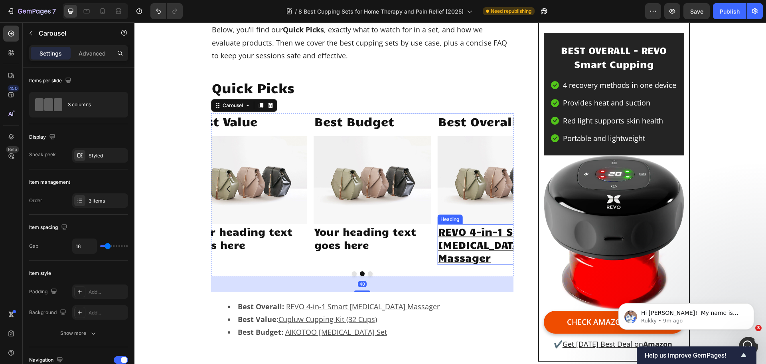
click at [466, 231] on u "REVO 4-in-1 Smart [MEDICAL_DATA] Massager" at bounding box center [489, 244] width 103 height 39
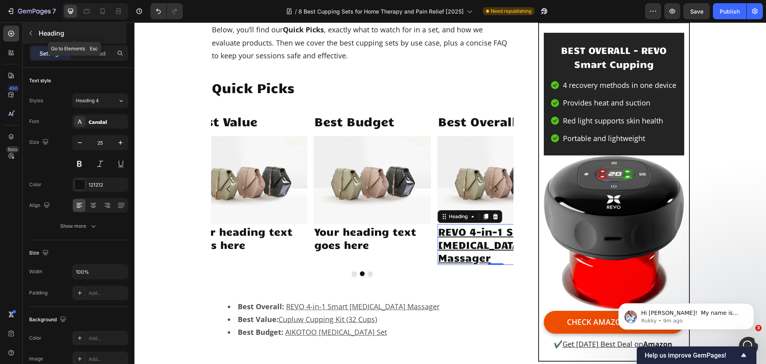
click at [30, 32] on icon "button" at bounding box center [31, 33] width 6 height 6
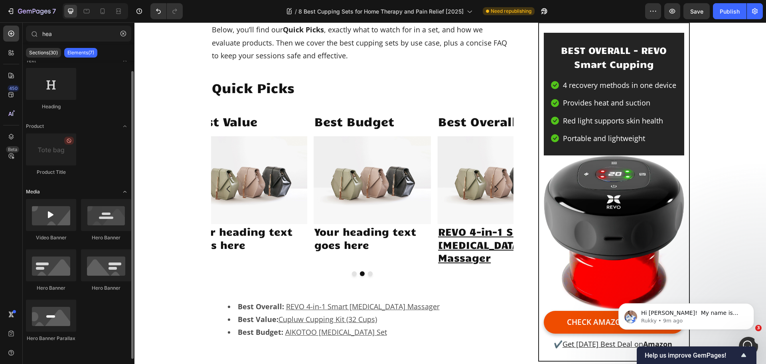
scroll to position [0, 0]
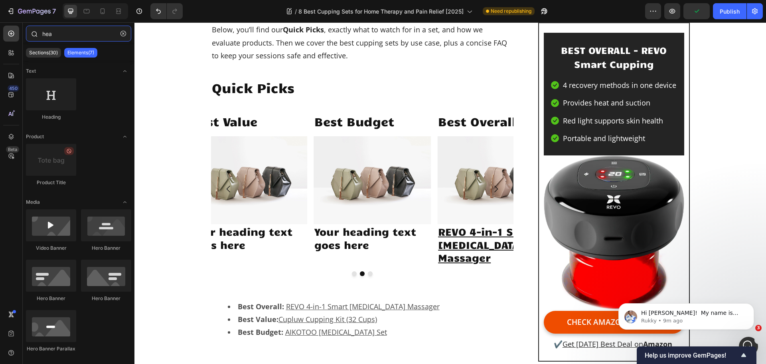
drag, startPoint x: 60, startPoint y: 36, endPoint x: 40, endPoint y: 33, distance: 20.5
click at [40, 33] on div "hea" at bounding box center [79, 35] width 112 height 19
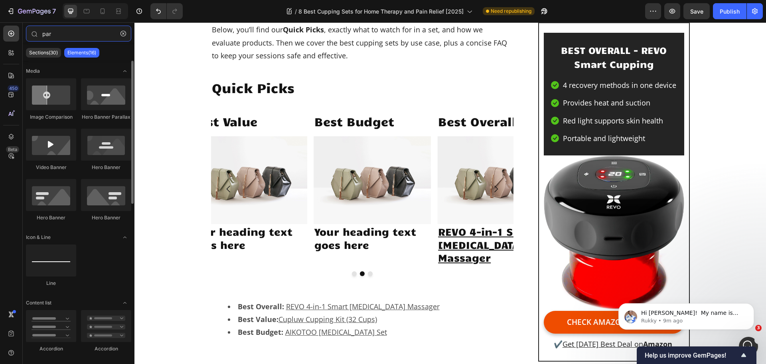
type input "para"
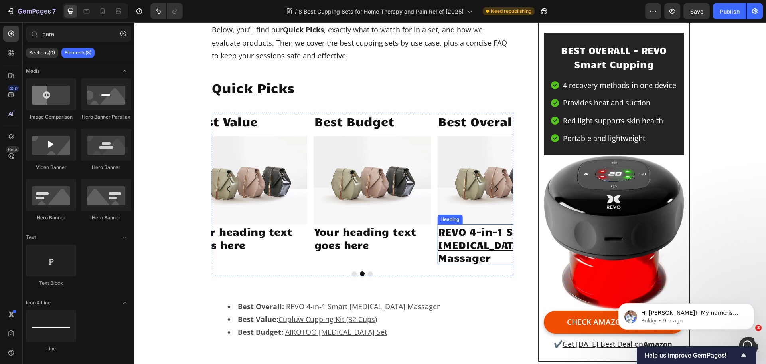
click at [475, 236] on u "REVO 4-in-1 Smart [MEDICAL_DATA] Massager" at bounding box center [489, 244] width 103 height 39
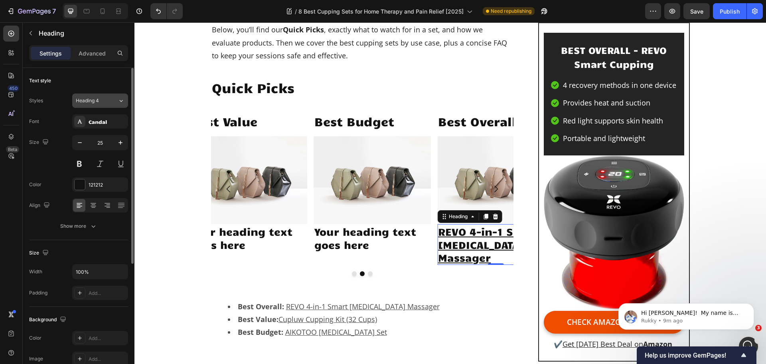
click at [111, 100] on div "Heading 4" at bounding box center [97, 100] width 42 height 7
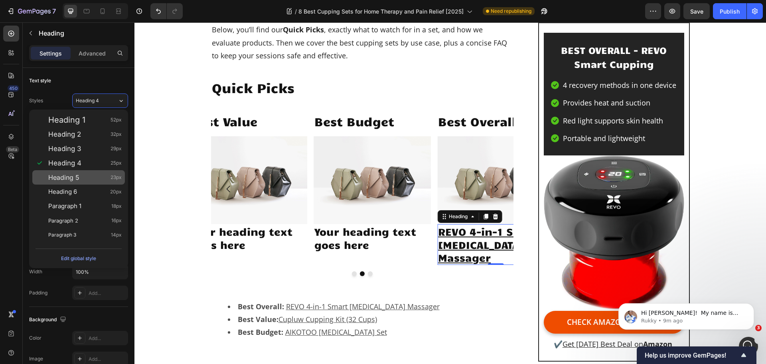
click at [82, 178] on div "Heading 5 23px" at bounding box center [84, 177] width 73 height 8
type input "23"
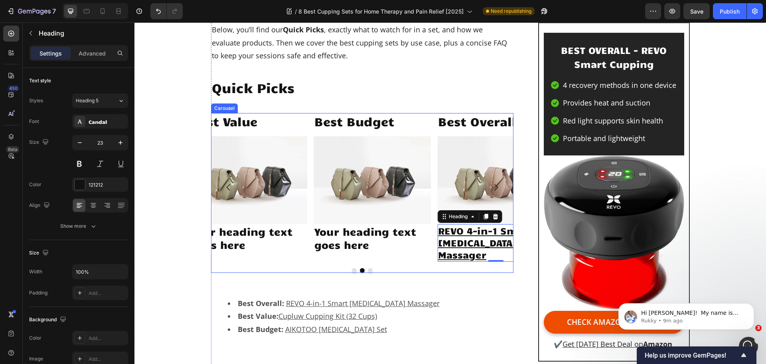
click at [352, 272] on button "Dot" at bounding box center [354, 270] width 5 height 5
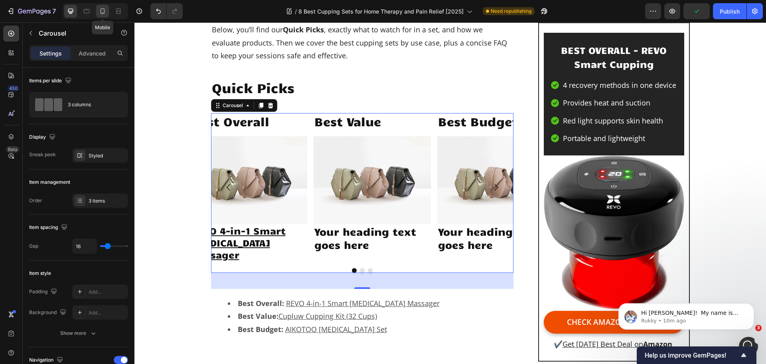
click at [101, 15] on div at bounding box center [102, 11] width 13 height 13
type input "100%"
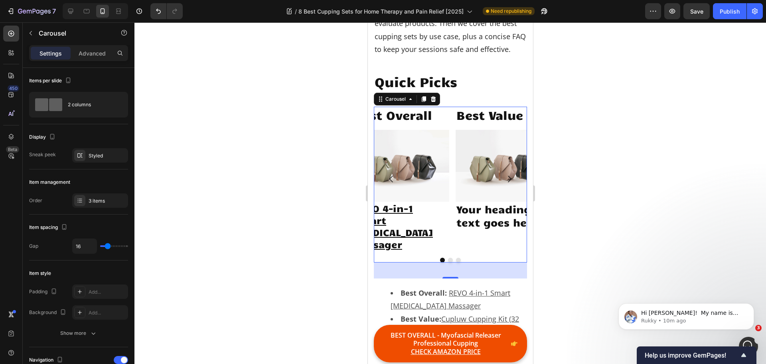
scroll to position [578, 0]
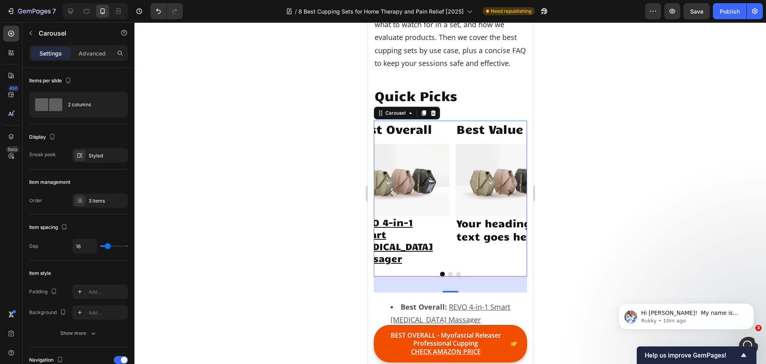
click at [448, 271] on button "Dot" at bounding box center [450, 273] width 5 height 5
click at [504, 197] on icon "Carousel Next Arrow" at bounding box center [509, 193] width 10 height 10
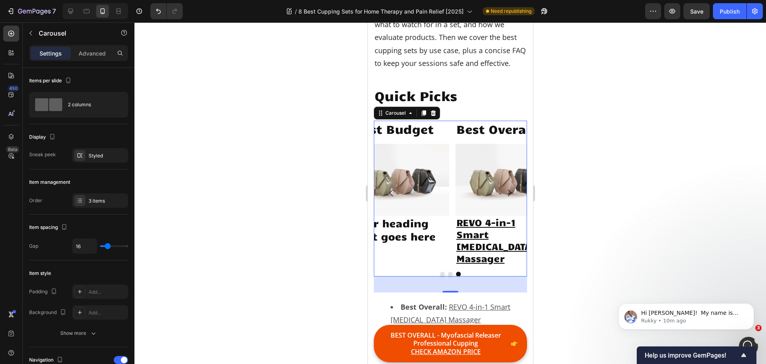
click at [504, 196] on icon "Carousel Next Arrow" at bounding box center [509, 193] width 10 height 10
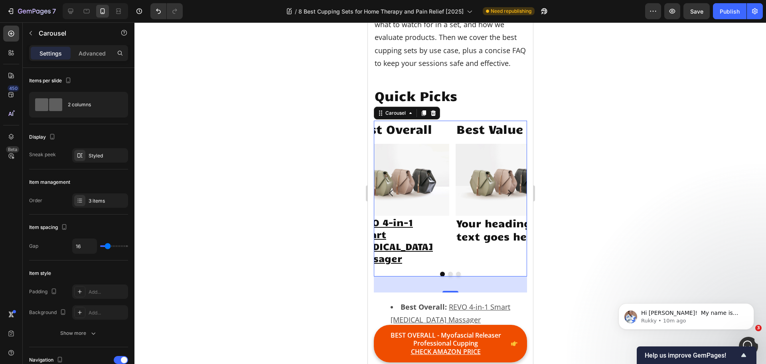
click at [504, 196] on icon "Carousel Next Arrow" at bounding box center [509, 193] width 10 height 10
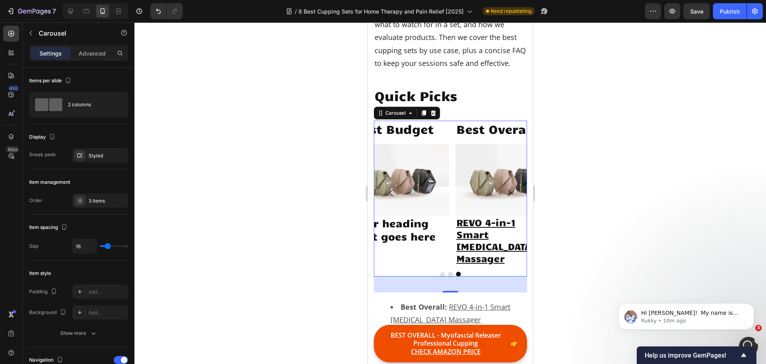
click at [504, 196] on icon "Carousel Next Arrow" at bounding box center [509, 193] width 10 height 10
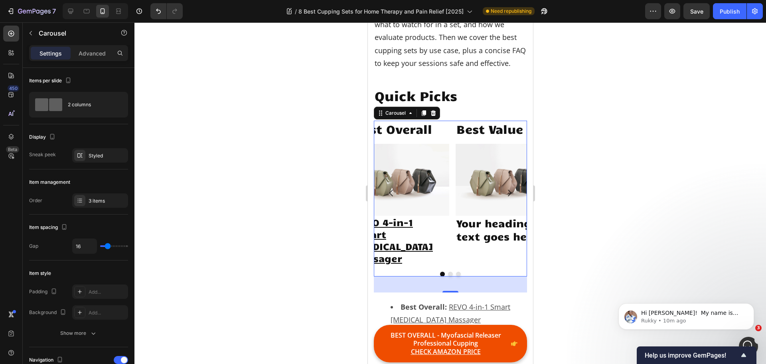
click at [504, 196] on icon "Carousel Next Arrow" at bounding box center [509, 193] width 10 height 10
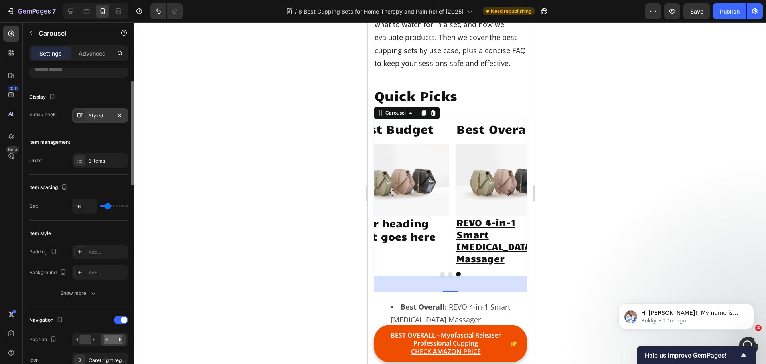
scroll to position [0, 0]
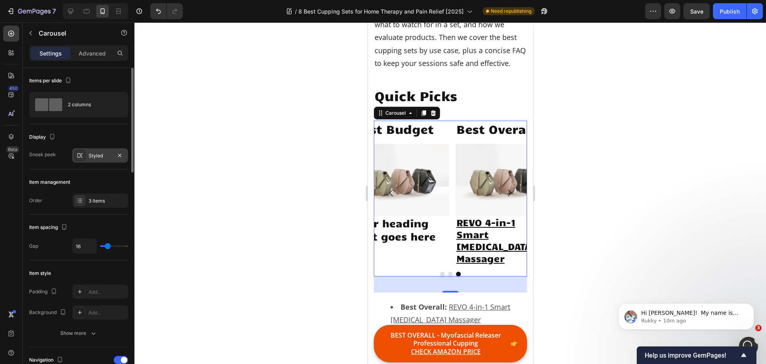
click at [101, 155] on div "Styled" at bounding box center [100, 155] width 23 height 7
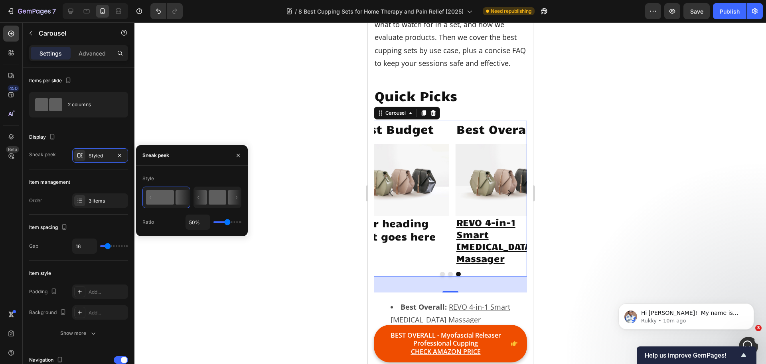
click at [222, 198] on rect at bounding box center [218, 197] width 18 height 14
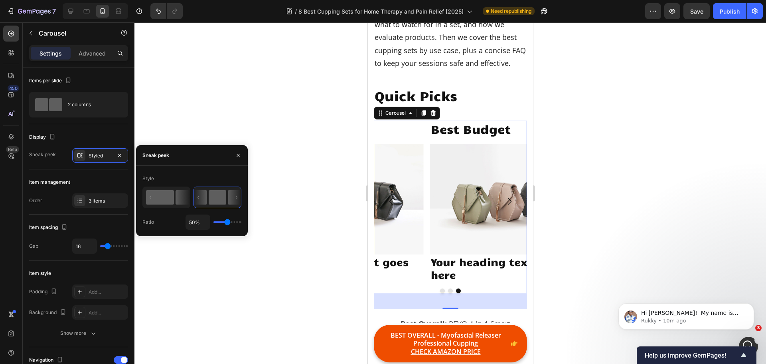
click at [170, 197] on rect at bounding box center [160, 197] width 28 height 14
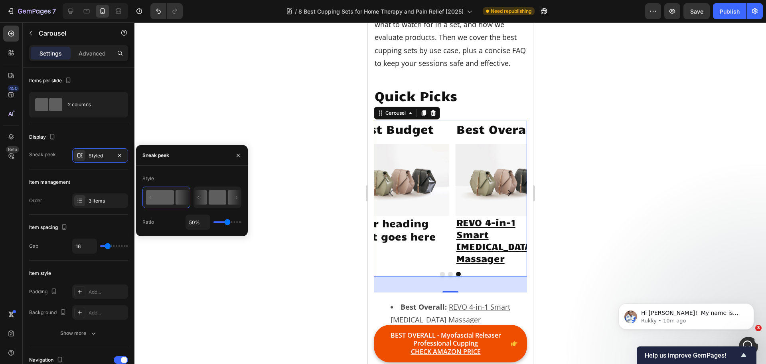
click at [224, 196] on rect at bounding box center [218, 197] width 18 height 14
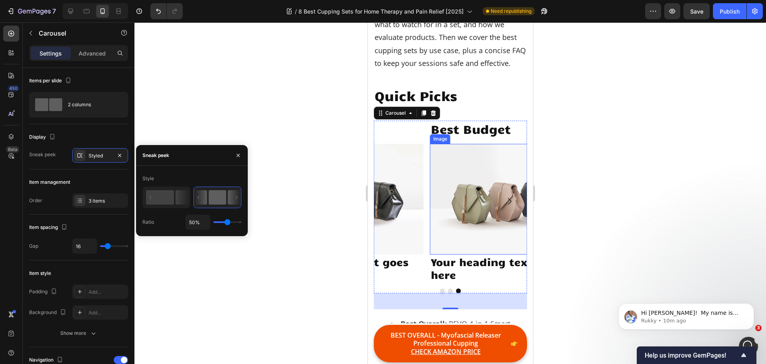
click at [445, 199] on img at bounding box center [503, 199] width 147 height 111
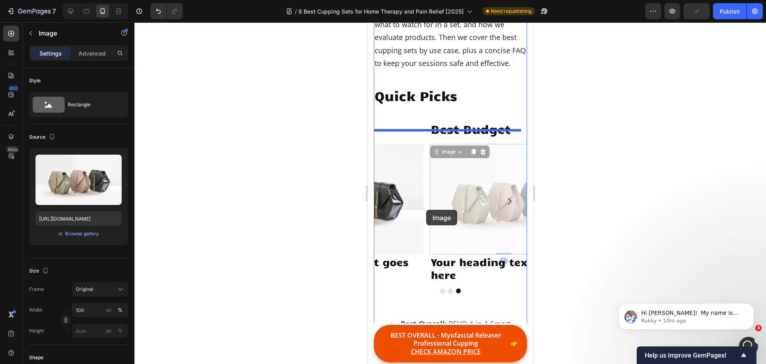
drag, startPoint x: 445, startPoint y: 209, endPoint x: 426, endPoint y: 210, distance: 19.6
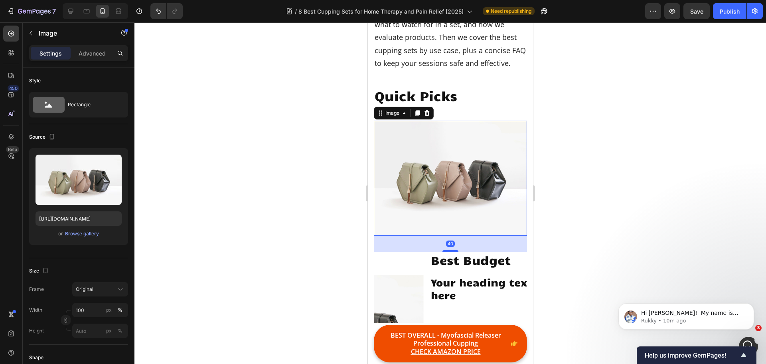
click at [568, 205] on div at bounding box center [451, 192] width 632 height 341
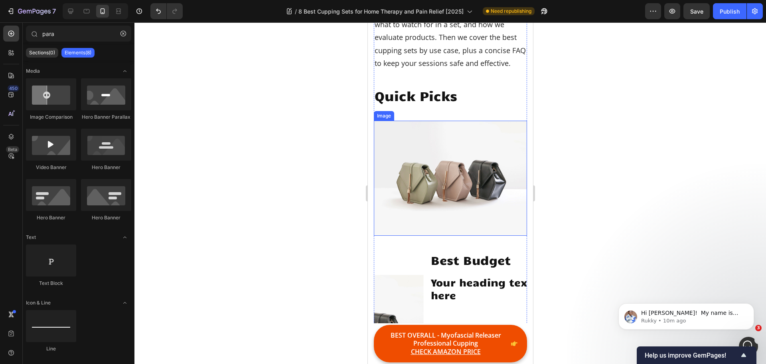
click at [472, 209] on img at bounding box center [450, 178] width 153 height 115
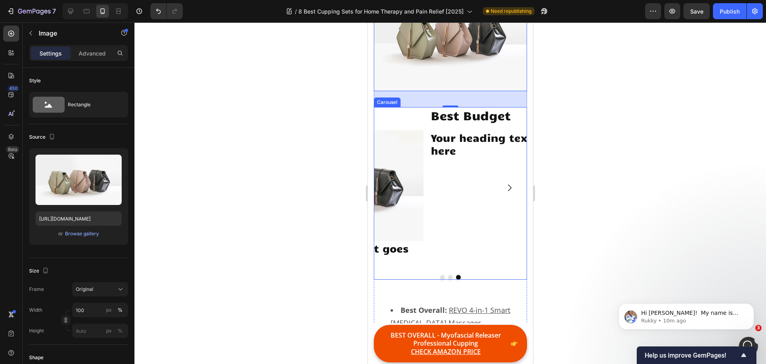
scroll to position [617, 0]
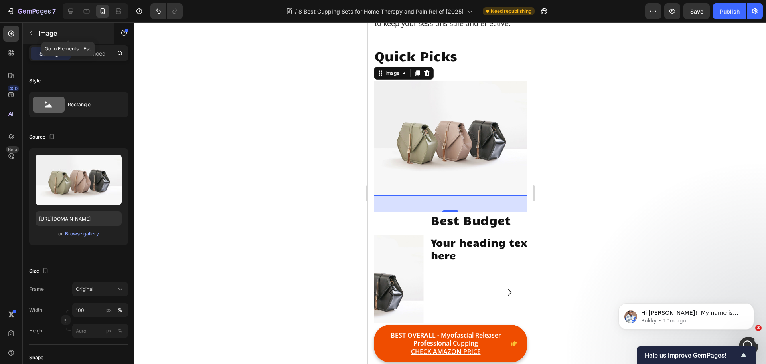
click at [28, 34] on icon "button" at bounding box center [31, 33] width 6 height 6
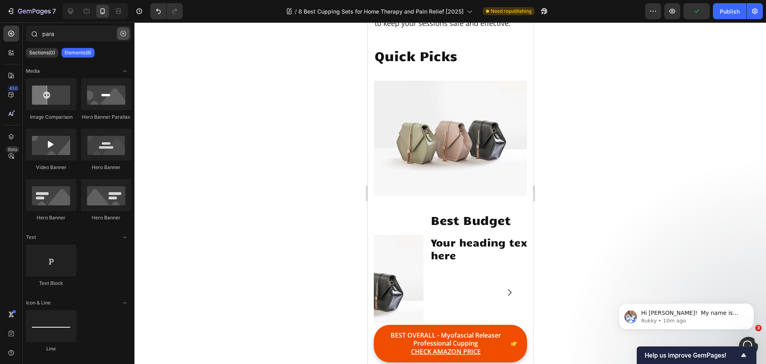
click at [123, 33] on icon "button" at bounding box center [124, 34] width 6 height 6
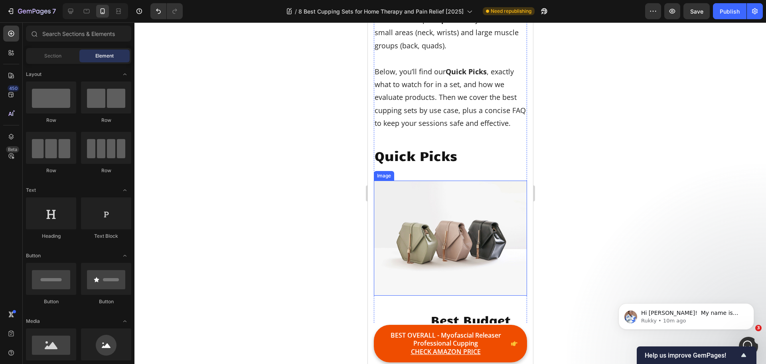
scroll to position [498, 0]
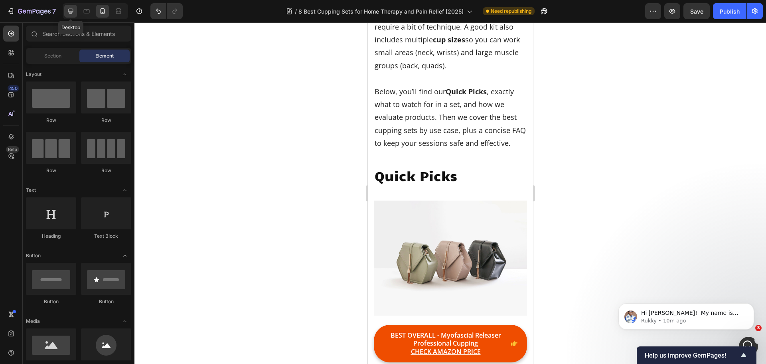
click at [69, 9] on icon at bounding box center [70, 11] width 5 height 5
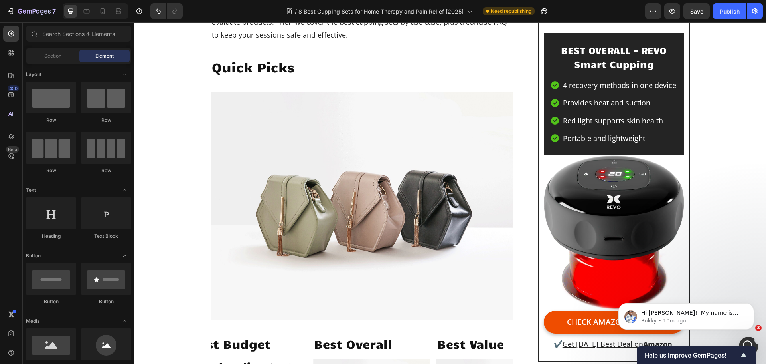
scroll to position [452, 0]
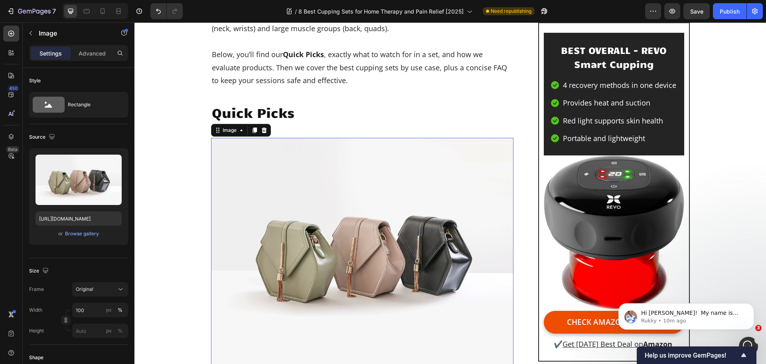
click at [350, 142] on img at bounding box center [362, 251] width 303 height 227
click at [263, 133] on icon at bounding box center [263, 130] width 5 height 6
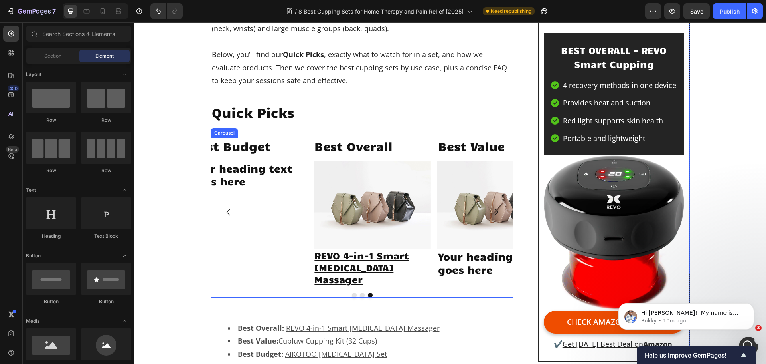
click at [432, 143] on div "Best Overall Heading Image ⁠⁠⁠⁠⁠⁠⁠ REVO 4-in-1 Smart [MEDICAL_DATA] Massager He…" at bounding box center [362, 212] width 303 height 148
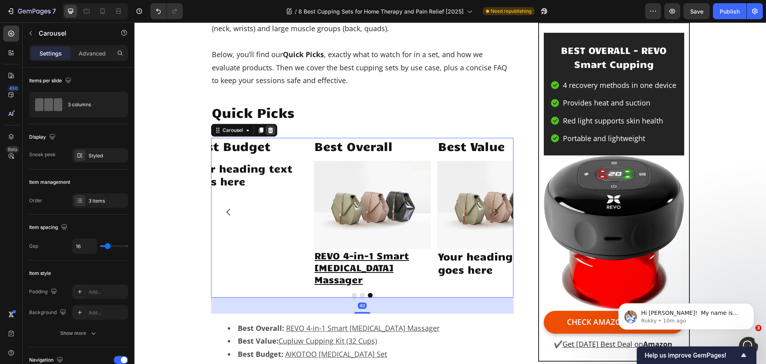
click at [269, 127] on icon at bounding box center [270, 130] width 6 height 6
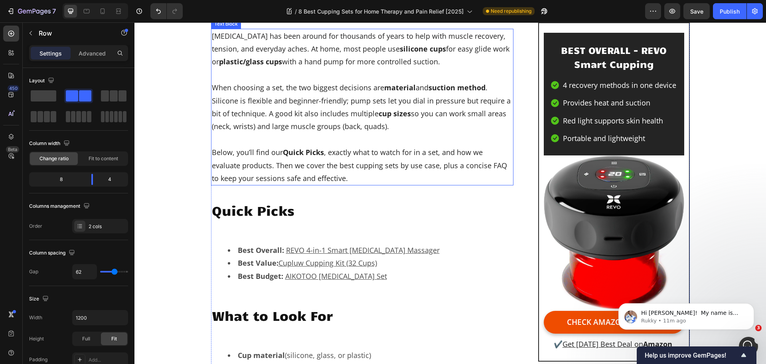
scroll to position [412, 0]
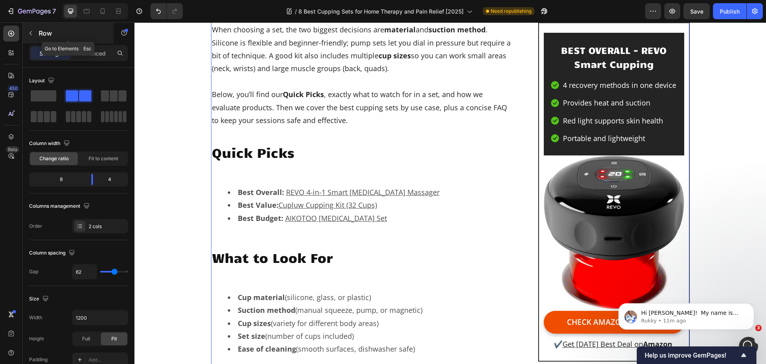
drag, startPoint x: 57, startPoint y: 31, endPoint x: 33, endPoint y: 30, distance: 24.4
click at [33, 30] on div "Row" at bounding box center [68, 33] width 91 height 21
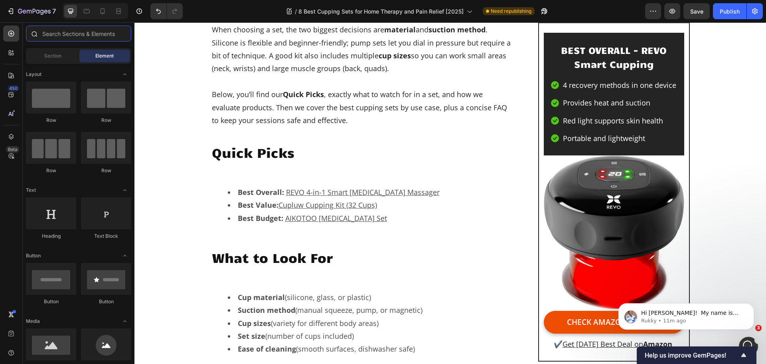
click at [54, 34] on input "text" at bounding box center [78, 34] width 105 height 16
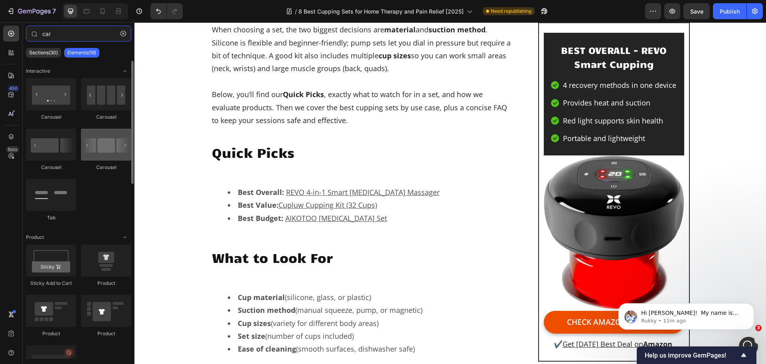
type input "car"
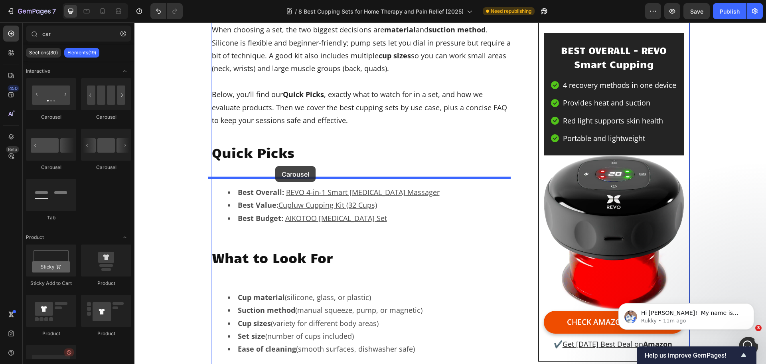
drag, startPoint x: 233, startPoint y: 172, endPoint x: 275, endPoint y: 166, distance: 43.1
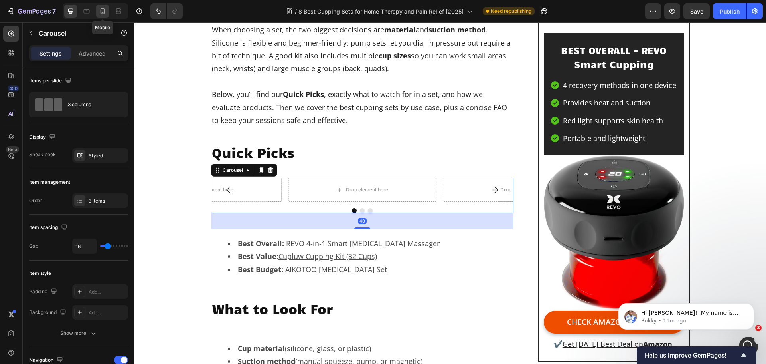
click at [105, 13] on icon at bounding box center [103, 11] width 8 height 8
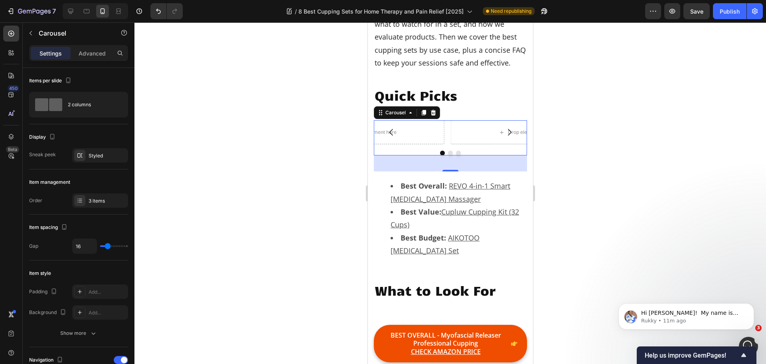
scroll to position [578, 0]
click at [504, 137] on icon "Carousel Next Arrow" at bounding box center [509, 133] width 10 height 10
click at [69, 13] on icon at bounding box center [71, 11] width 8 height 8
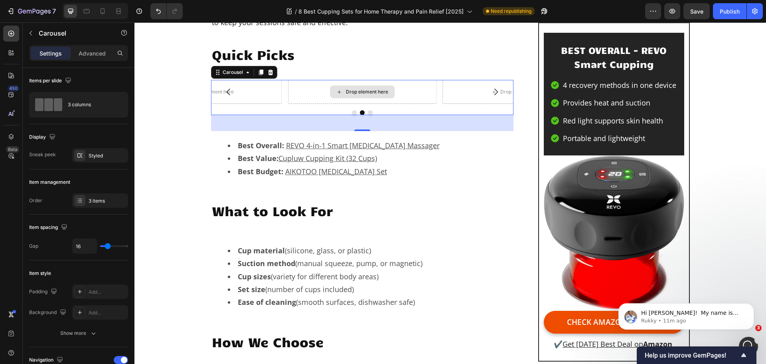
scroll to position [420, 0]
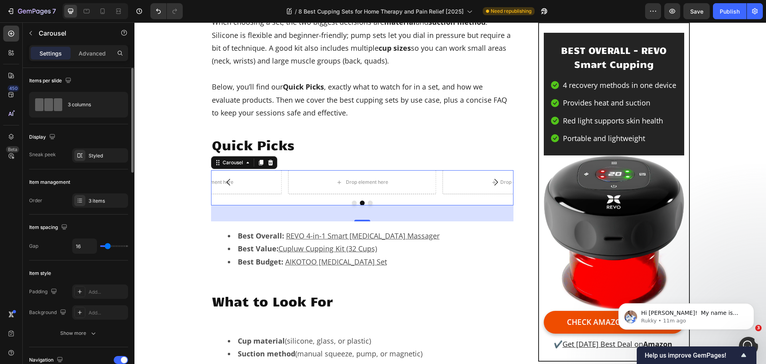
click at [39, 149] on div "Sneak peek" at bounding box center [42, 154] width 27 height 13
click at [52, 136] on icon "button" at bounding box center [51, 136] width 5 height 5
click at [59, 137] on div "Display" at bounding box center [78, 137] width 99 height 13
click at [99, 10] on icon at bounding box center [103, 11] width 8 height 8
type input "100%"
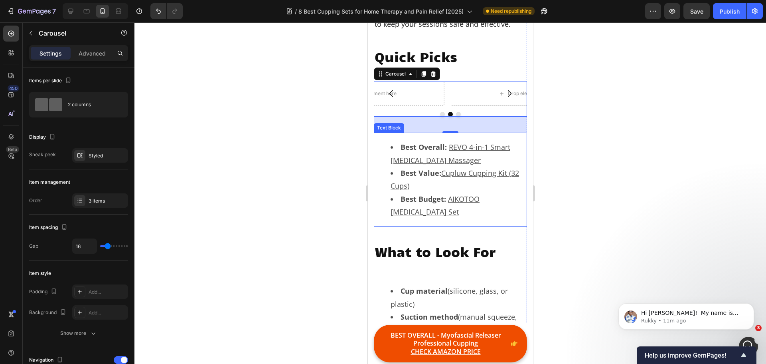
scroll to position [578, 0]
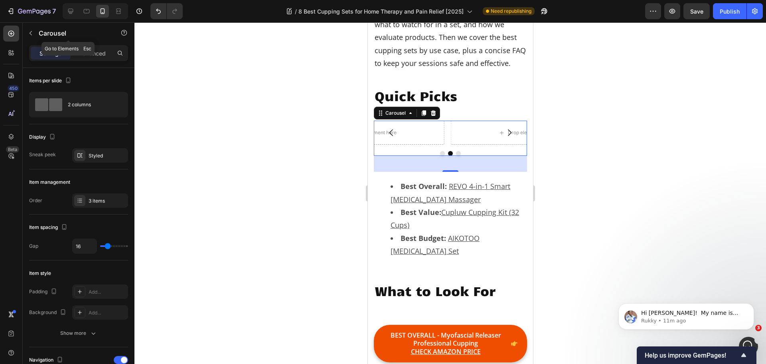
click at [29, 33] on icon "button" at bounding box center [31, 33] width 6 height 6
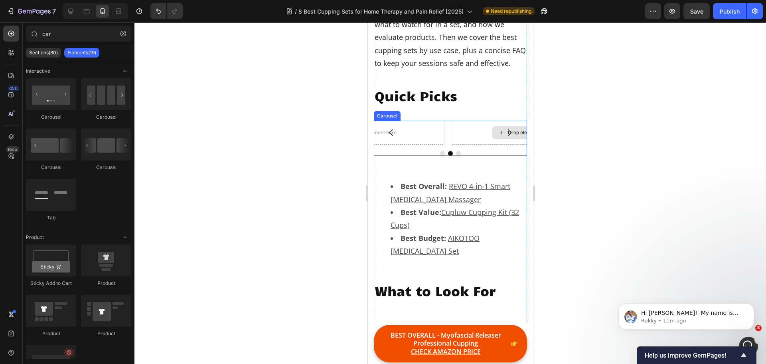
click at [466, 134] on div "Drop element here" at bounding box center [524, 133] width 147 height 24
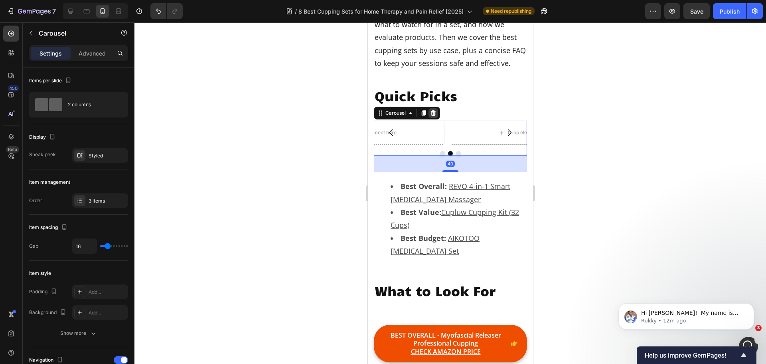
click at [433, 116] on icon at bounding box center [433, 113] width 6 height 6
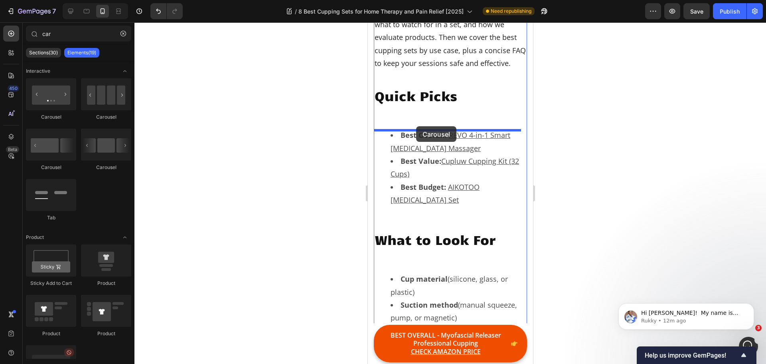
drag, startPoint x: 423, startPoint y: 122, endPoint x: 415, endPoint y: 126, distance: 9.1
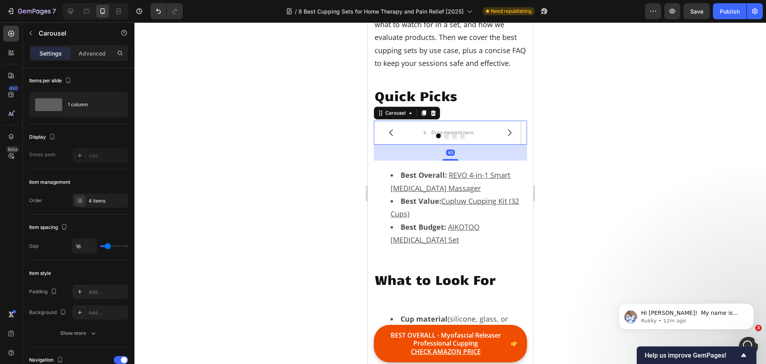
click at [504, 137] on icon "Carousel Next Arrow" at bounding box center [509, 133] width 10 height 10
click at [390, 138] on div at bounding box center [450, 135] width 153 height 5
click at [390, 137] on icon "Carousel Back Arrow" at bounding box center [391, 133] width 10 height 10
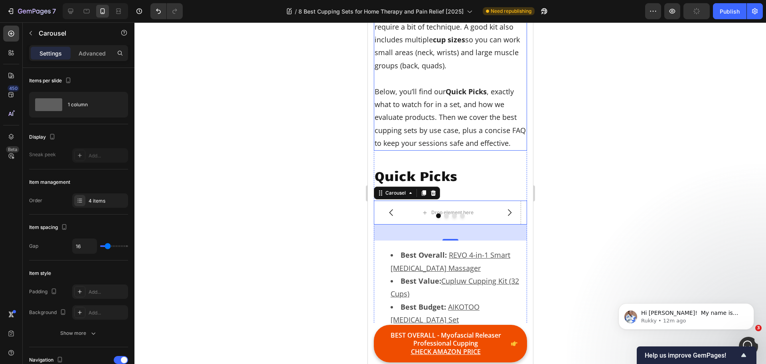
scroll to position [538, 0]
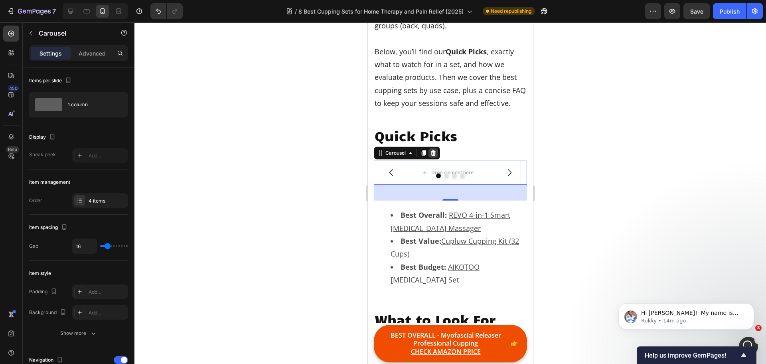
click at [434, 156] on icon at bounding box center [433, 153] width 6 height 6
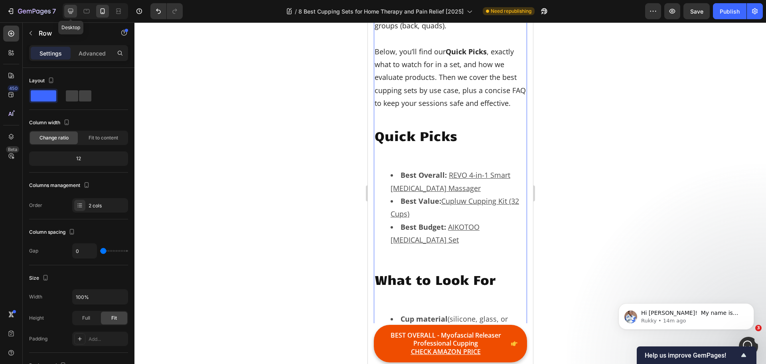
click at [67, 8] on icon at bounding box center [71, 11] width 8 height 8
type input "62"
type input "1200"
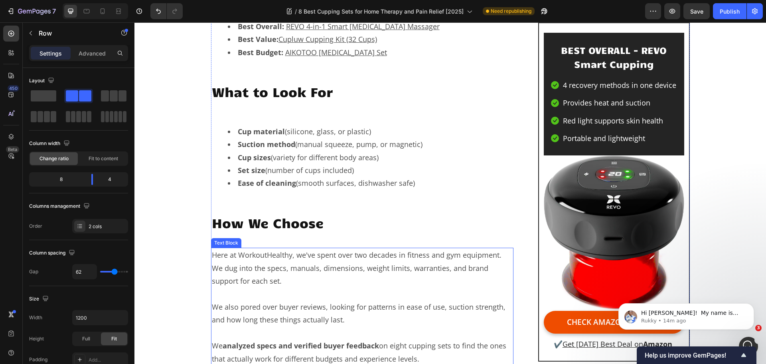
scroll to position [459, 0]
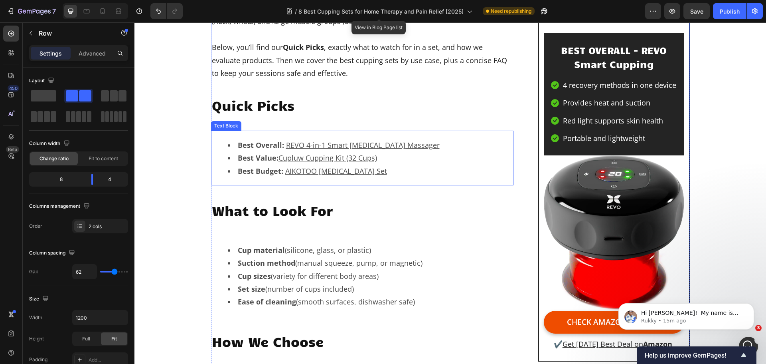
click at [379, 146] on u "REVO 4-in-1 Smart [MEDICAL_DATA] Massager" at bounding box center [363, 145] width 154 height 10
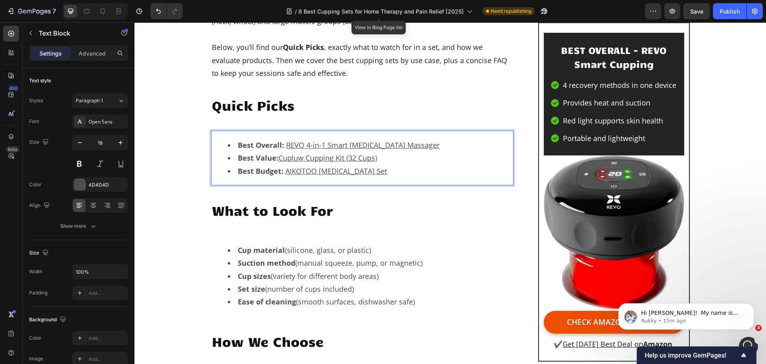
click at [436, 144] on u "REVO 4-in-1 Smart [MEDICAL_DATA] Massager" at bounding box center [363, 145] width 154 height 10
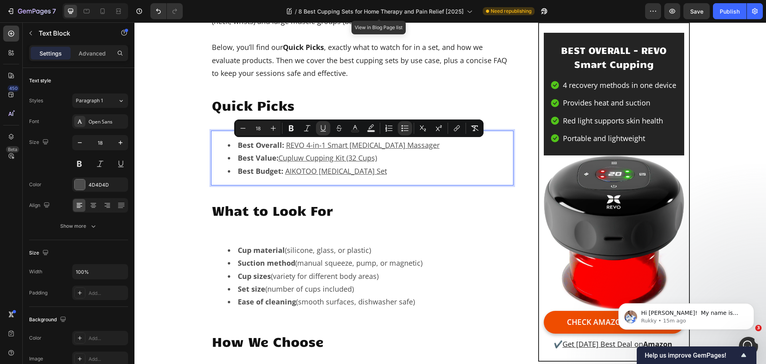
drag, startPoint x: 439, startPoint y: 144, endPoint x: 283, endPoint y: 138, distance: 157.0
click at [283, 138] on div "Best Overall: REVO 4-in-1 Smart [MEDICAL_DATA] Massager Best Value: Cupluw Cupp…" at bounding box center [362, 158] width 303 height 55
click at [462, 132] on button "link" at bounding box center [457, 128] width 14 height 14
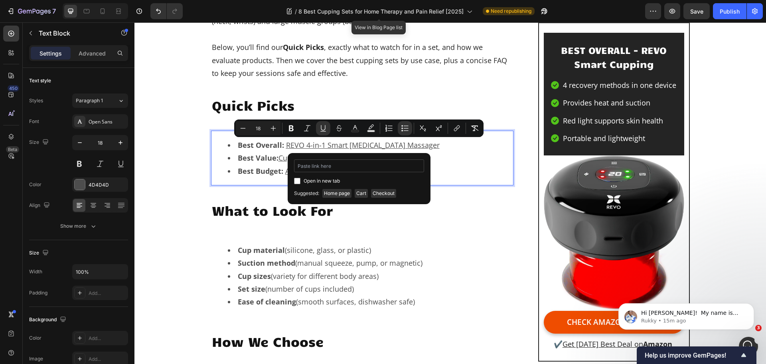
type input "[URL][DOMAIN_NAME]"
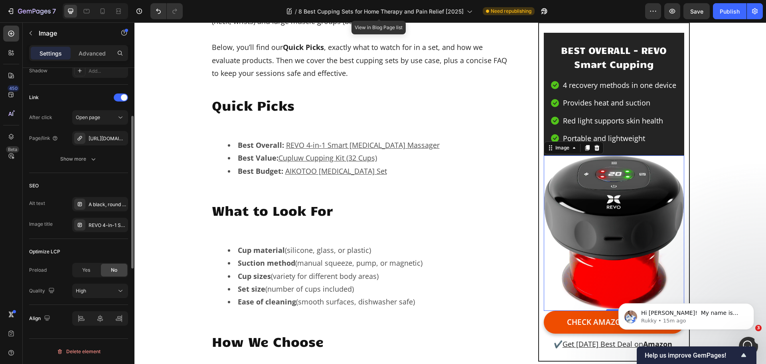
scroll to position [267, 0]
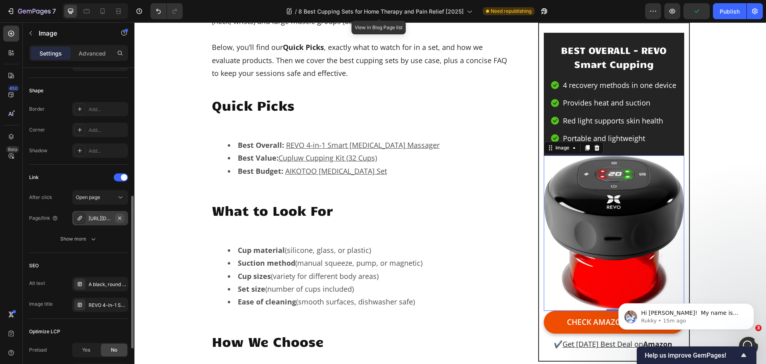
click at [120, 218] on icon "button" at bounding box center [119, 217] width 3 height 3
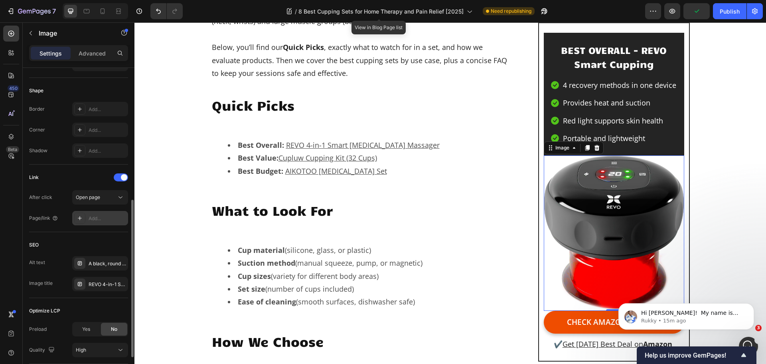
click at [105, 219] on div "Add..." at bounding box center [108, 218] width 38 height 7
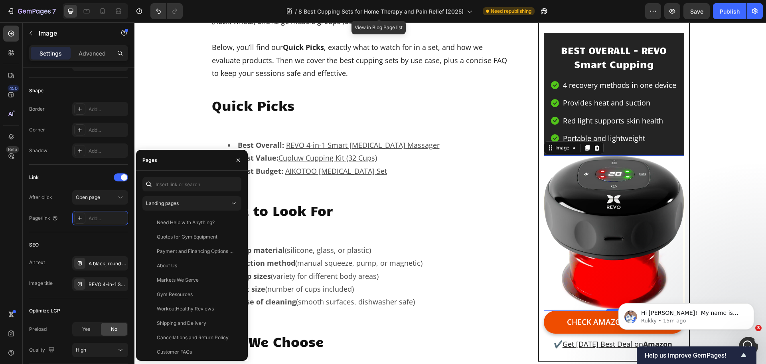
click at [162, 175] on div "Landing pages Need Help with Anything? View Quotes for Gym Equipment View Payme…" at bounding box center [192, 265] width 112 height 190
click at [166, 180] on input "text" at bounding box center [191, 184] width 99 height 14
paste input "[URL][DOMAIN_NAME]"
type input "[URL][DOMAIN_NAME]"
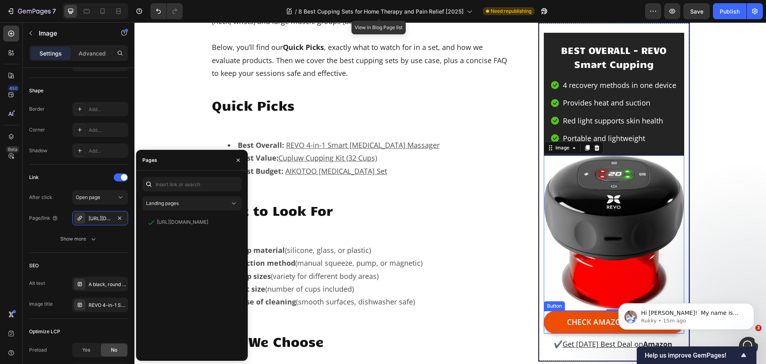
click at [558, 321] on link "CHECK AMAZON PRICE" at bounding box center [614, 322] width 140 height 23
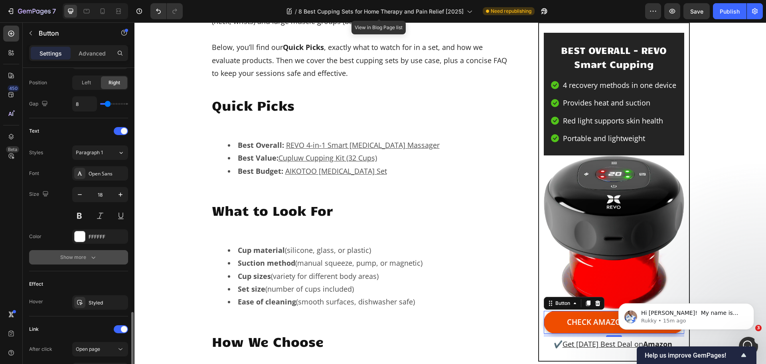
scroll to position [379, 0]
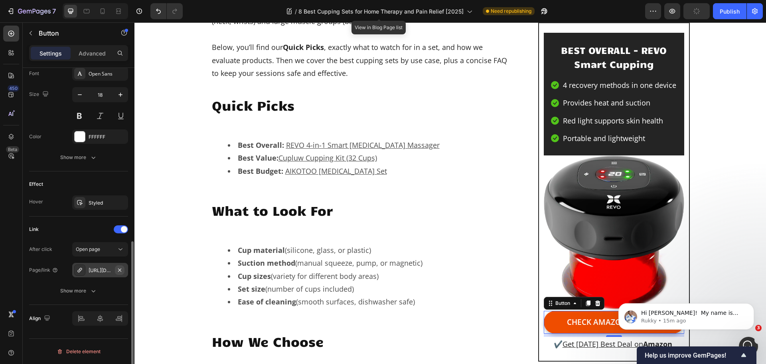
click at [123, 272] on icon "button" at bounding box center [120, 270] width 6 height 6
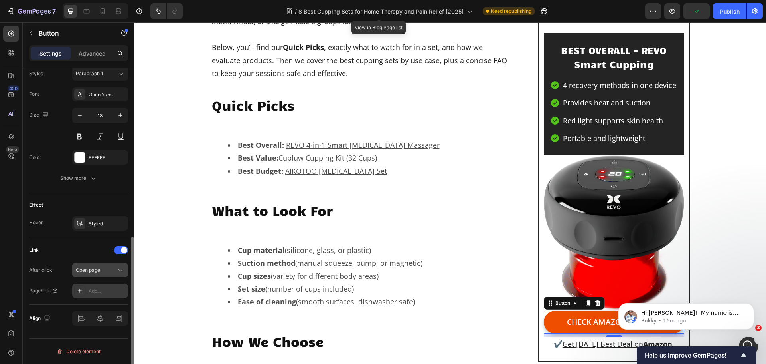
scroll to position [358, 0]
click at [105, 291] on div "Add..." at bounding box center [108, 290] width 38 height 7
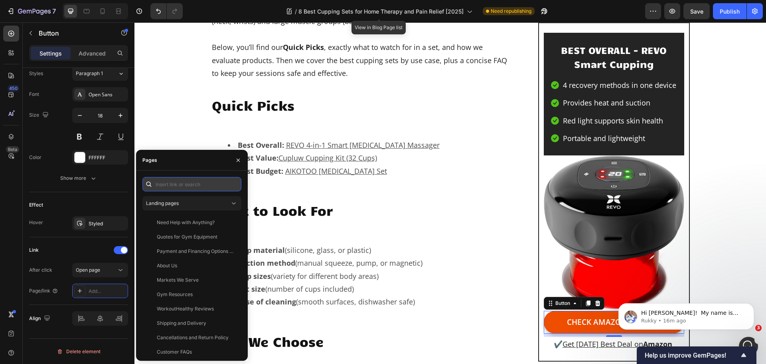
click at [196, 185] on input "text" at bounding box center [191, 184] width 99 height 14
paste input "[URL][DOMAIN_NAME]"
type input "[URL][DOMAIN_NAME]"
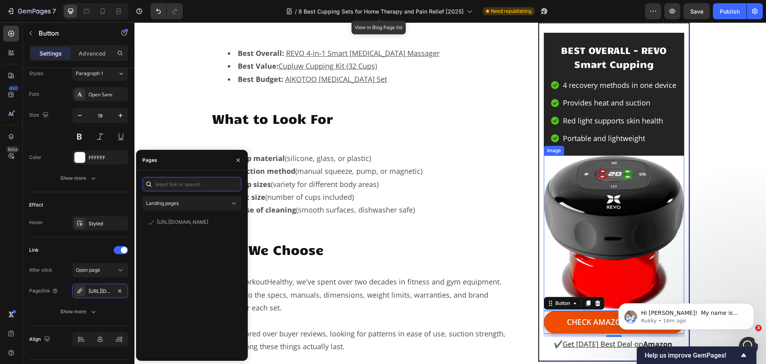
scroll to position [579, 0]
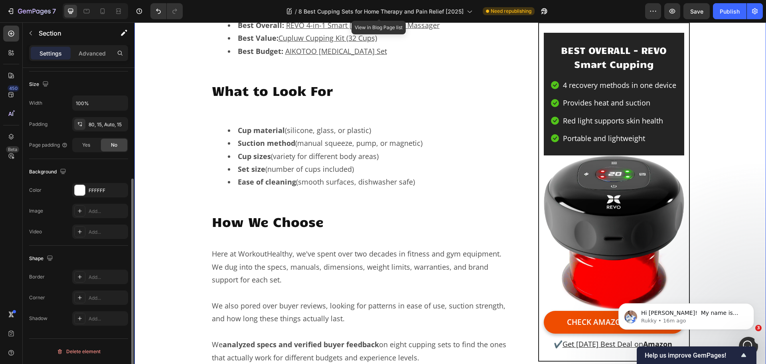
scroll to position [0, 0]
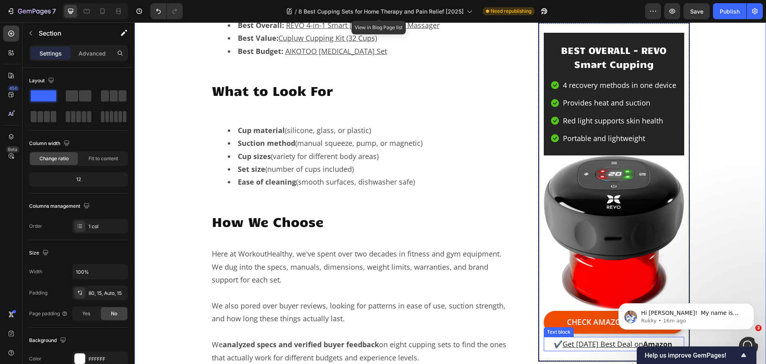
click at [661, 343] on u "Amazon" at bounding box center [657, 344] width 29 height 10
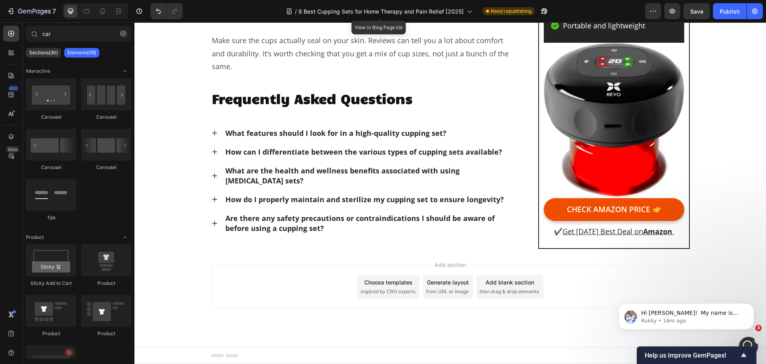
scroll to position [7696, 0]
click at [654, 231] on u "Amazon" at bounding box center [657, 231] width 29 height 10
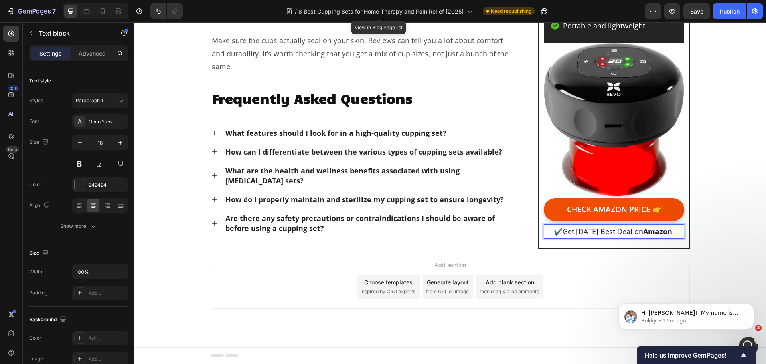
click at [647, 231] on u "Amazon" at bounding box center [657, 231] width 29 height 10
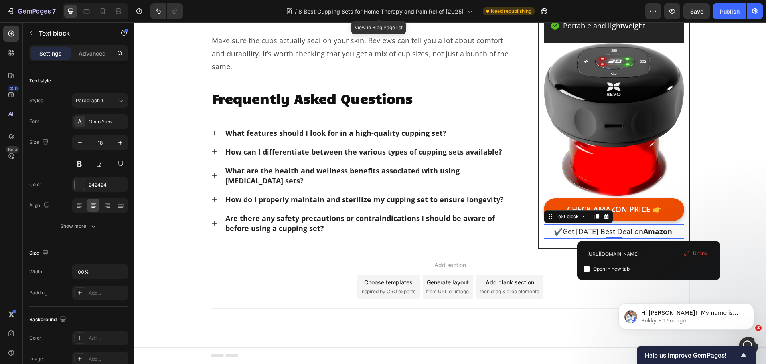
click at [691, 253] on div "Unlink" at bounding box center [696, 253] width 30 height 10
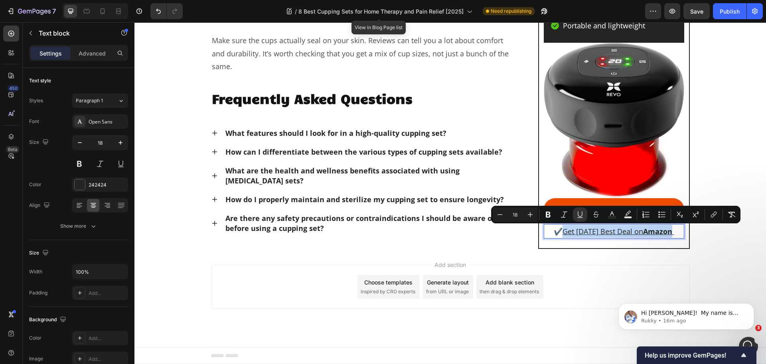
drag, startPoint x: 673, startPoint y: 231, endPoint x: 560, endPoint y: 231, distance: 112.2
click at [709, 216] on button "link" at bounding box center [714, 214] width 14 height 14
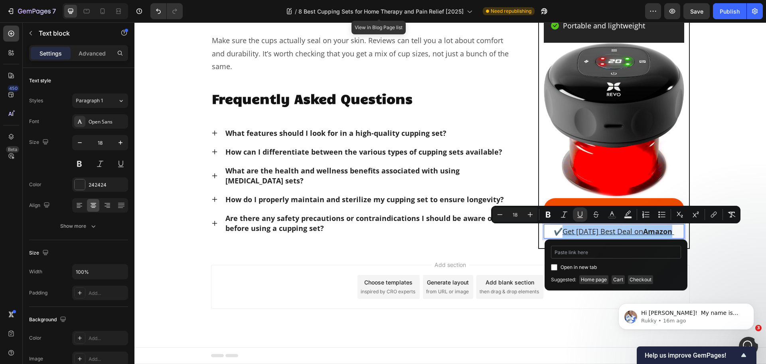
type input "[URL][DOMAIN_NAME]"
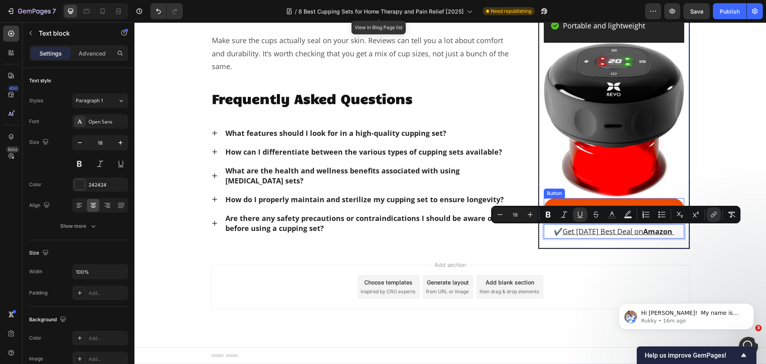
click at [562, 201] on link "CHECK AMAZON PRICE" at bounding box center [614, 209] width 140 height 23
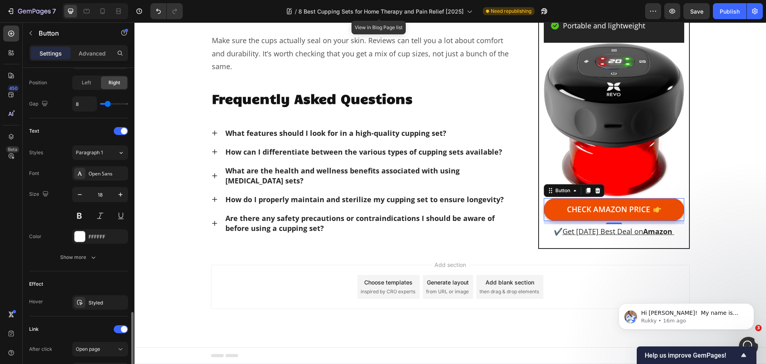
scroll to position [379, 0]
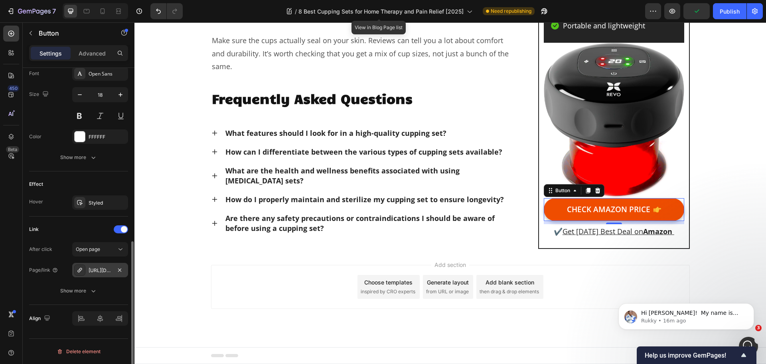
click at [109, 269] on div "[URL][DOMAIN_NAME]" at bounding box center [100, 270] width 23 height 7
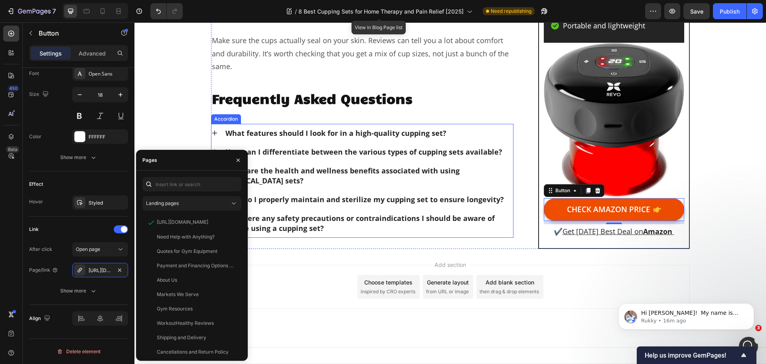
scroll to position [90, 0]
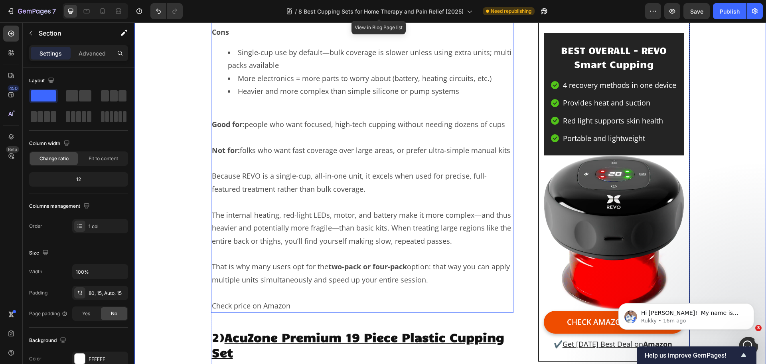
scroll to position [1709, 0]
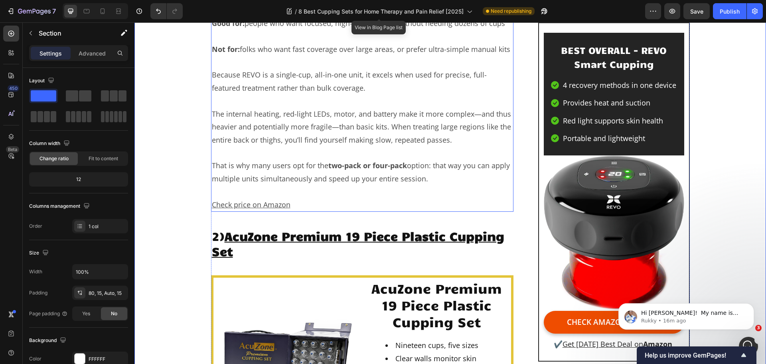
click at [256, 209] on u "Check price on Amazon" at bounding box center [251, 205] width 79 height 10
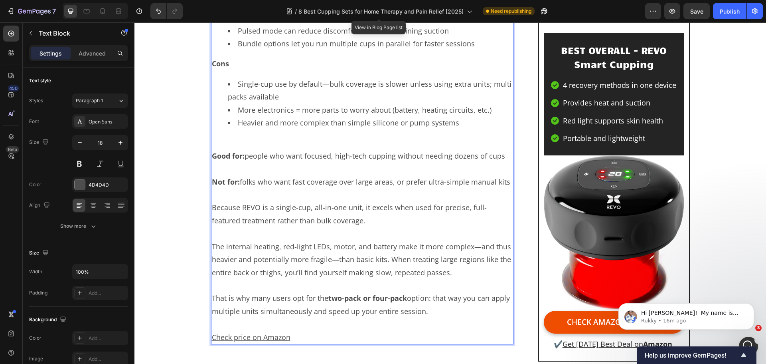
scroll to position [1803, 0]
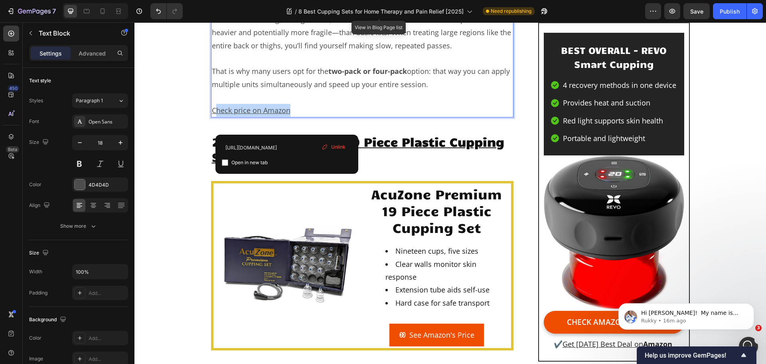
drag, startPoint x: 289, startPoint y: 124, endPoint x: 215, endPoint y: 126, distance: 74.3
click at [215, 117] on p "Check price on Amazon" at bounding box center [362, 110] width 301 height 13
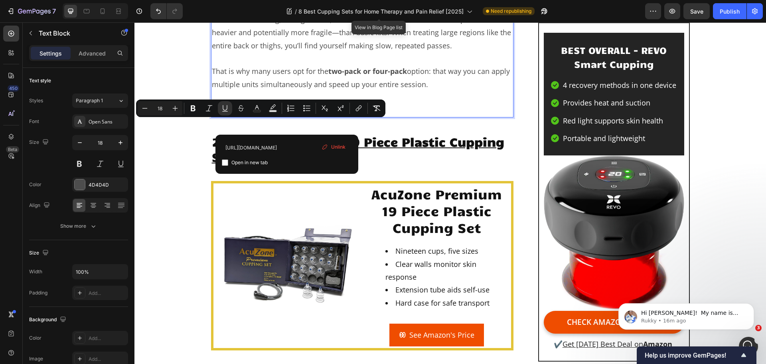
click at [338, 145] on span "Unlink" at bounding box center [338, 146] width 14 height 7
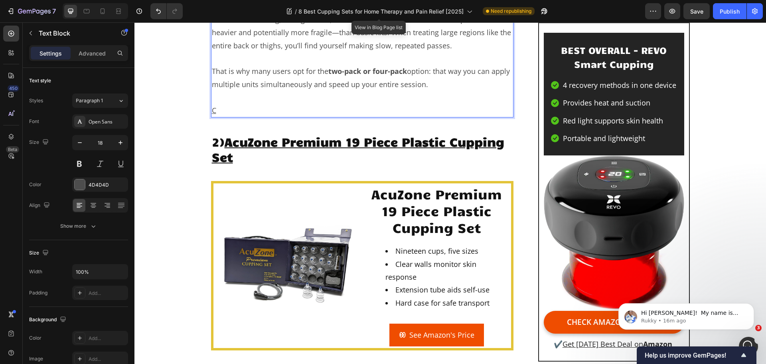
click at [317, 87] on p "That is why many users opt for the two-pack or four-pack option: that way you c…" at bounding box center [362, 78] width 301 height 26
click at [154, 17] on button "Undo/Redo" at bounding box center [158, 11] width 16 height 16
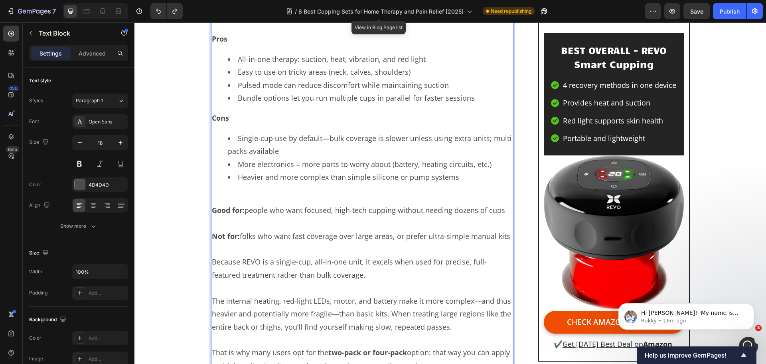
scroll to position [1682, 0]
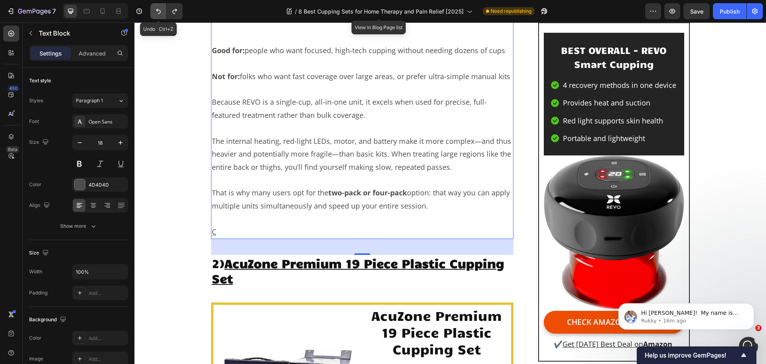
click at [155, 12] on icon "Undo/Redo" at bounding box center [158, 11] width 8 height 8
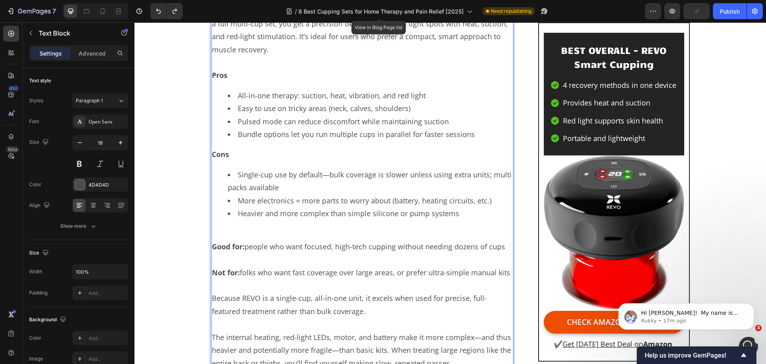
scroll to position [1485, 0]
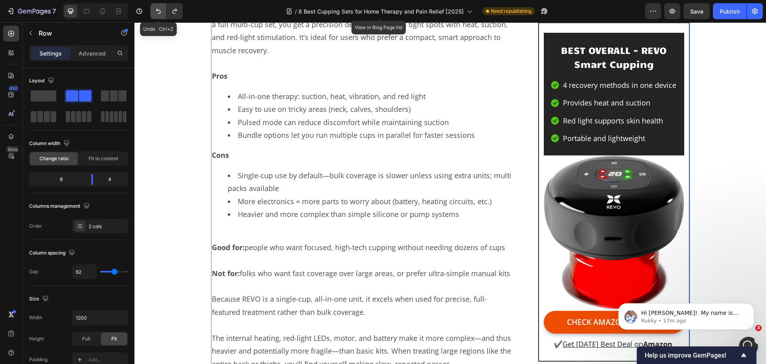
click at [158, 14] on icon "Undo/Redo" at bounding box center [158, 11] width 8 height 8
click at [172, 12] on icon "Undo/Redo" at bounding box center [175, 11] width 8 height 8
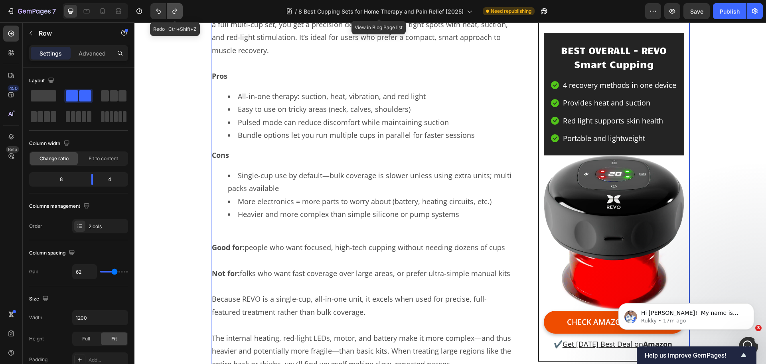
click at [172, 12] on icon "Undo/Redo" at bounding box center [175, 11] width 8 height 8
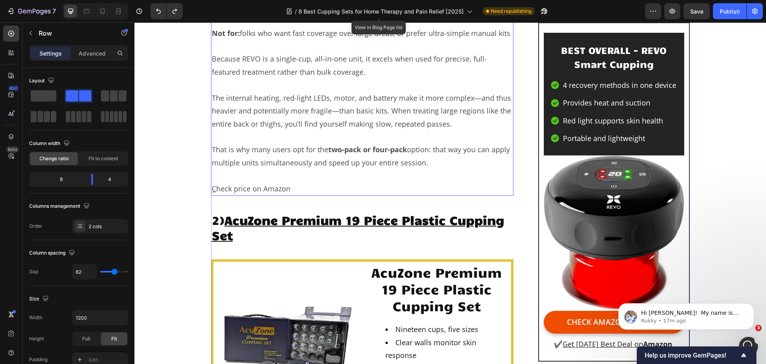
scroll to position [1724, 0]
click at [304, 195] on p "C heck price on Amazon" at bounding box center [362, 188] width 301 height 13
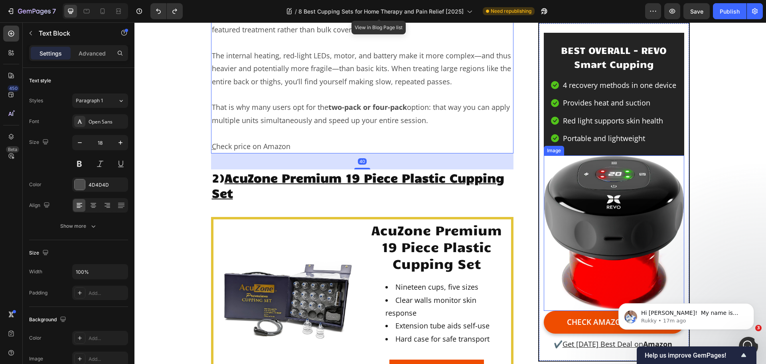
scroll to position [1844, 0]
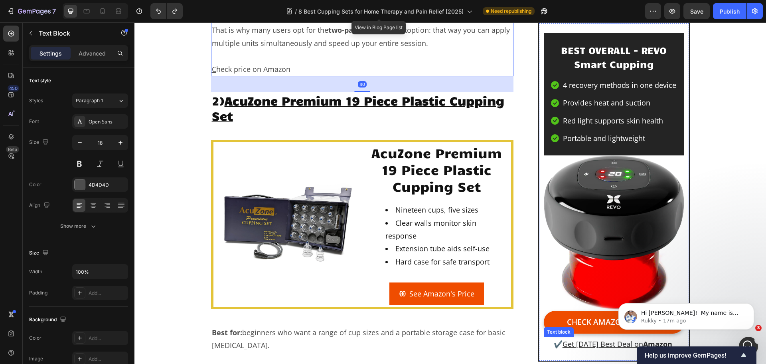
click at [588, 343] on u "Get [DATE] Best Deal on" at bounding box center [603, 344] width 81 height 10
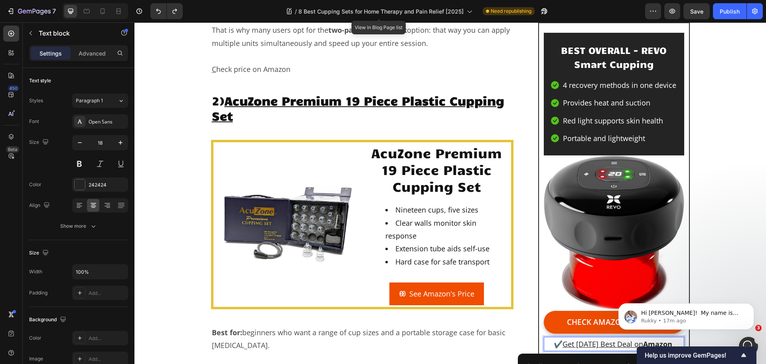
click at [588, 344] on u "Get [DATE] Best Deal on" at bounding box center [603, 344] width 81 height 10
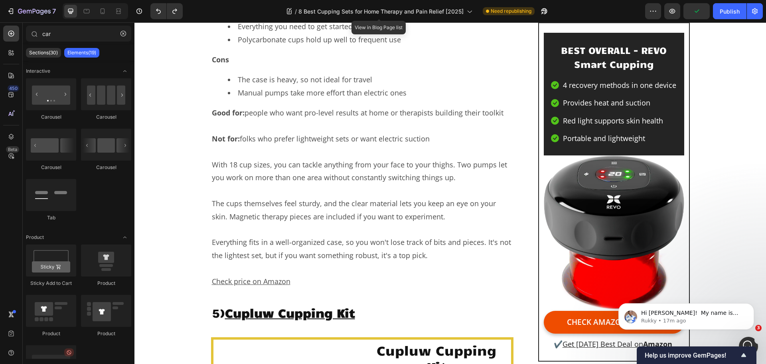
scroll to position [7696, 0]
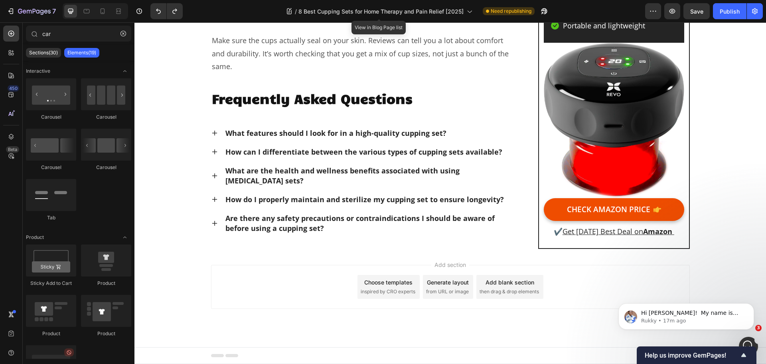
drag, startPoint x: 765, startPoint y: 159, endPoint x: 886, endPoint y: 384, distance: 255.9
click at [618, 231] on u "Get [DATE] Best Deal on" at bounding box center [603, 231] width 81 height 10
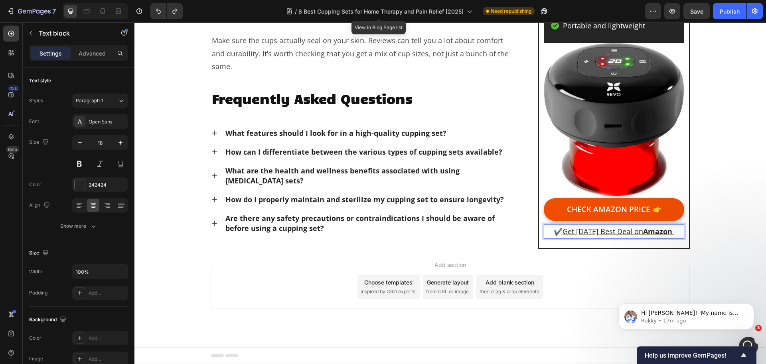
click at [617, 231] on u "Get [DATE] Best Deal on" at bounding box center [603, 231] width 81 height 10
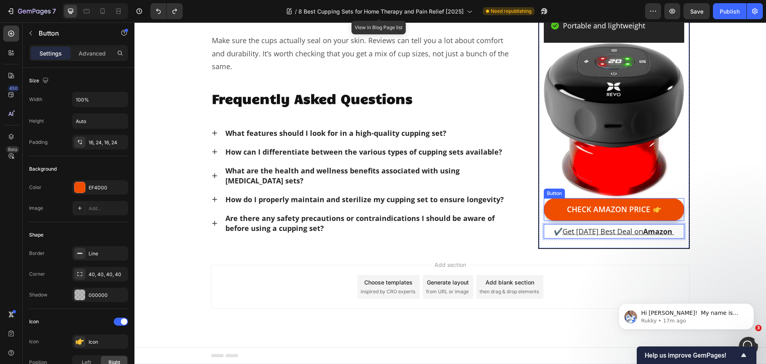
click at [657, 202] on link "CHECK AMAZON PRICE" at bounding box center [614, 209] width 140 height 23
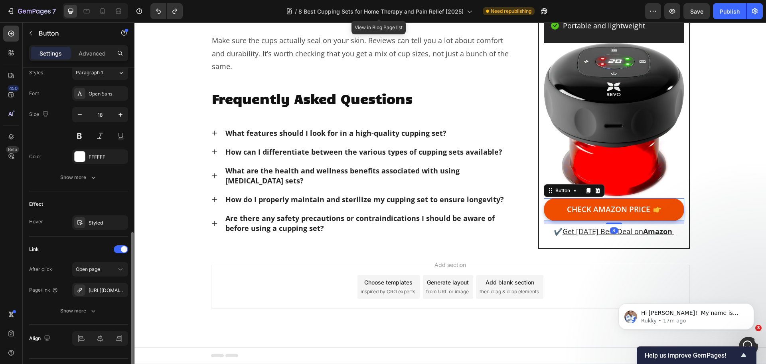
scroll to position [379, 0]
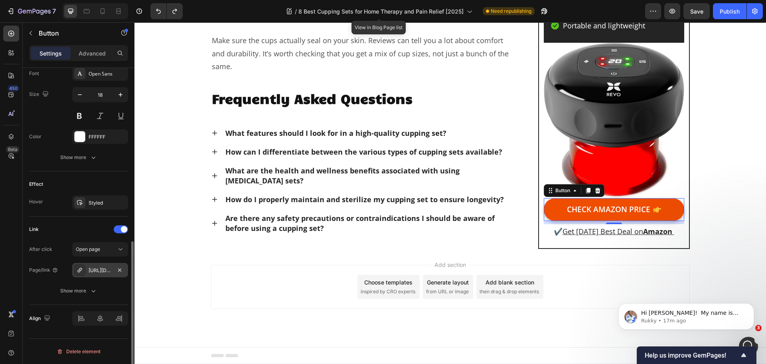
click at [103, 273] on div "[URL][DOMAIN_NAME]" at bounding box center [100, 270] width 23 height 7
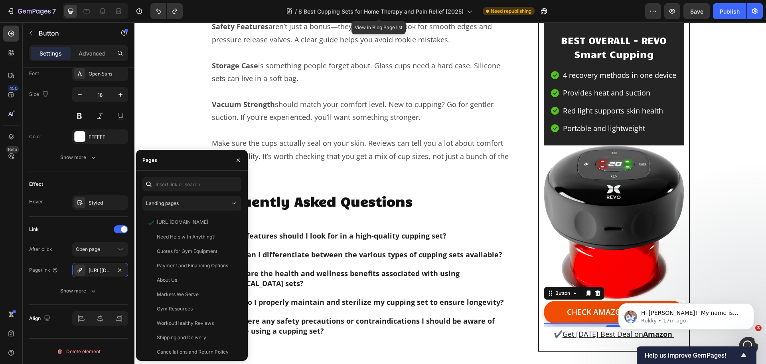
scroll to position [7576, 0]
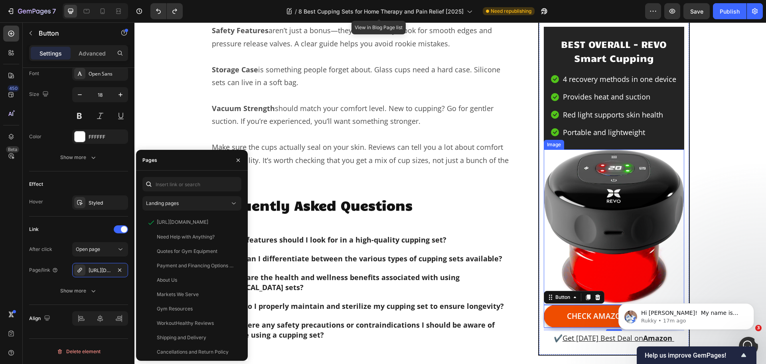
click at [628, 213] on img at bounding box center [614, 226] width 140 height 155
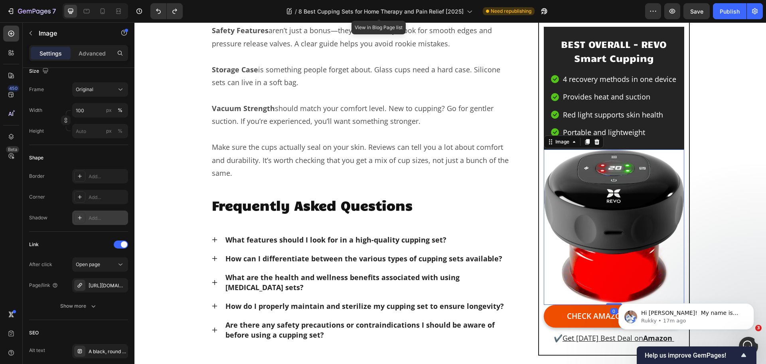
scroll to position [346, 0]
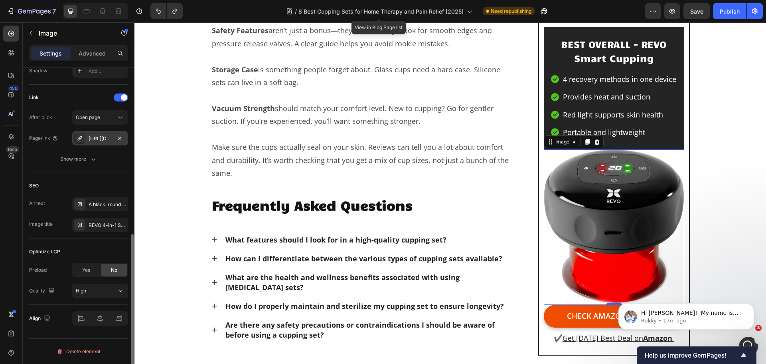
click at [105, 140] on div "[URL][DOMAIN_NAME]" at bounding box center [100, 138] width 23 height 7
click at [102, 12] on icon at bounding box center [103, 11] width 8 height 8
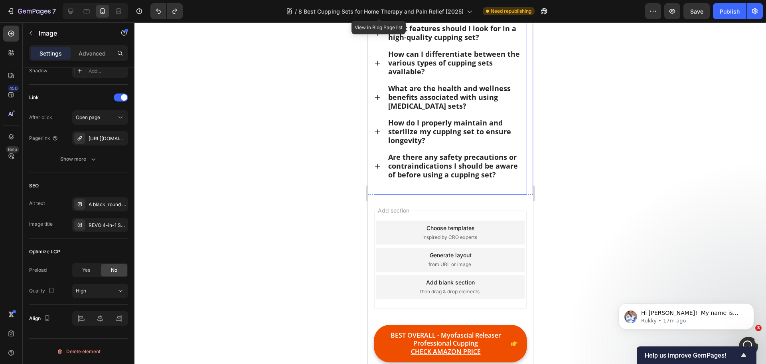
scroll to position [11869, 0]
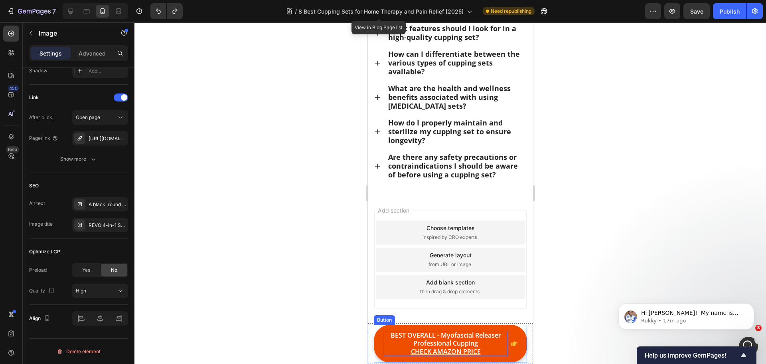
click at [492, 345] on p "BEST OVERALL - Myofascial Releaser Professional Cupping CHECK AMAZON PRICE" at bounding box center [445, 343] width 125 height 25
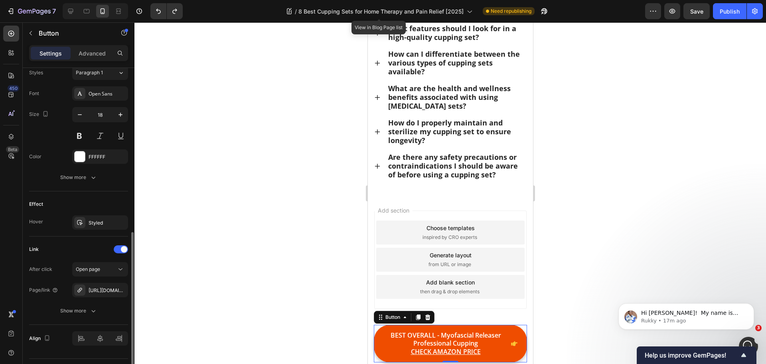
scroll to position [379, 0]
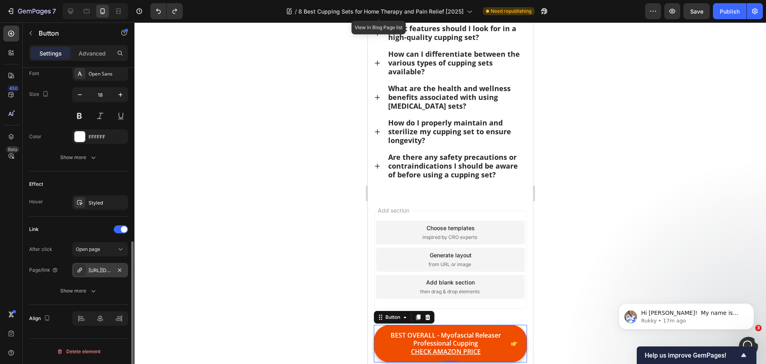
click at [103, 271] on div "[URL][DOMAIN_NAME]" at bounding box center [100, 270] width 23 height 7
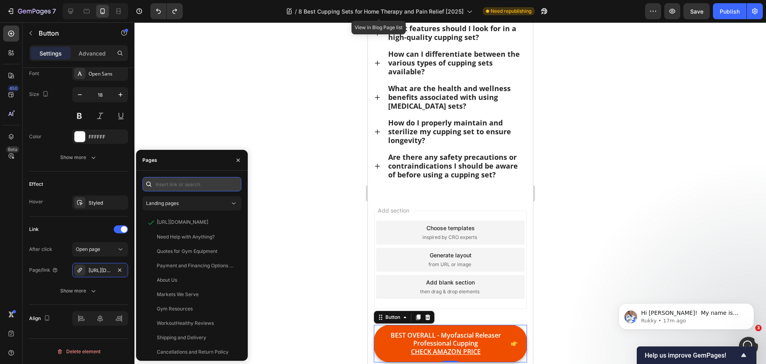
click at [194, 186] on input "text" at bounding box center [191, 184] width 99 height 14
paste input "[URL][DOMAIN_NAME]"
type input "[URL][DOMAIN_NAME]"
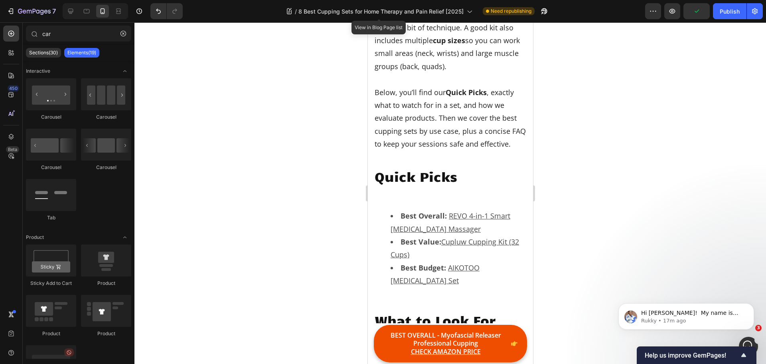
scroll to position [572, 0]
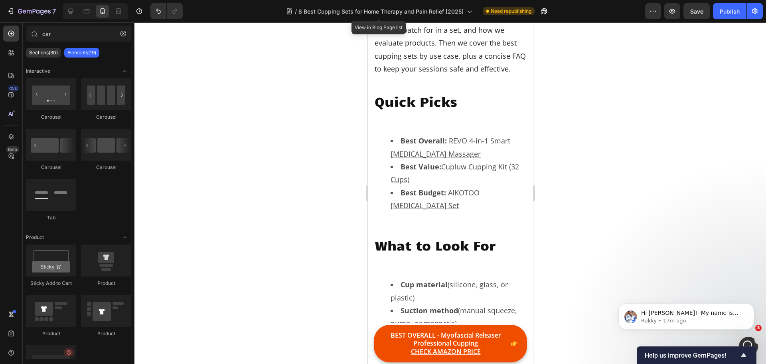
drag, startPoint x: 530, startPoint y: 339, endPoint x: 900, endPoint y: 73, distance: 456.1
click at [71, 15] on div at bounding box center [70, 11] width 13 height 13
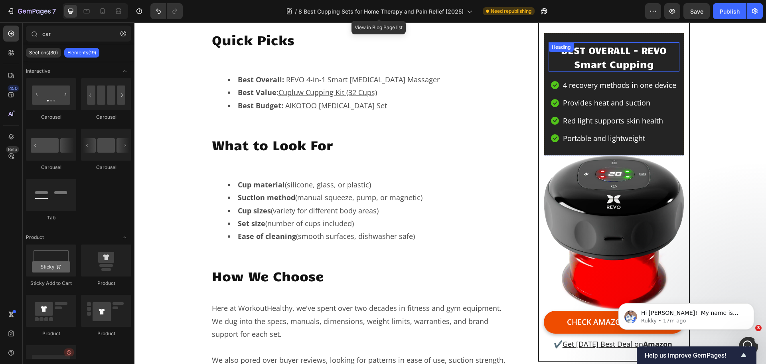
click at [639, 54] on p "BEST OVERALL - REVO Smart Cupping" at bounding box center [614, 57] width 129 height 28
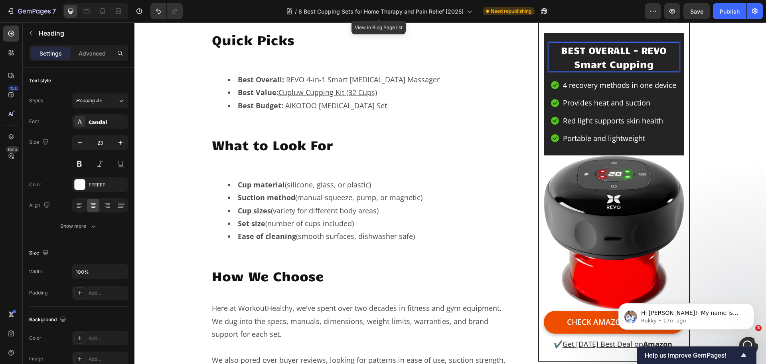
click at [640, 50] on p "BEST OVERALL - REVO Smart Cupping" at bounding box center [614, 57] width 129 height 28
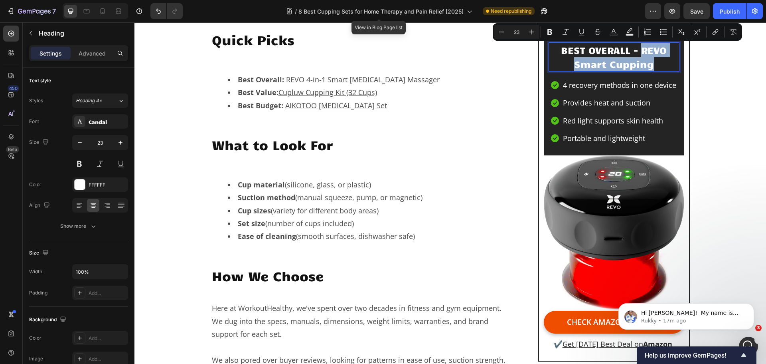
drag, startPoint x: 640, startPoint y: 52, endPoint x: 652, endPoint y: 65, distance: 17.2
click at [652, 65] on p "BEST OVERALL - REVO Smart Cupping" at bounding box center [614, 57] width 129 height 28
copy p "REVO Smart Cupping"
click at [103, 15] on icon at bounding box center [103, 11] width 8 height 8
type input "20"
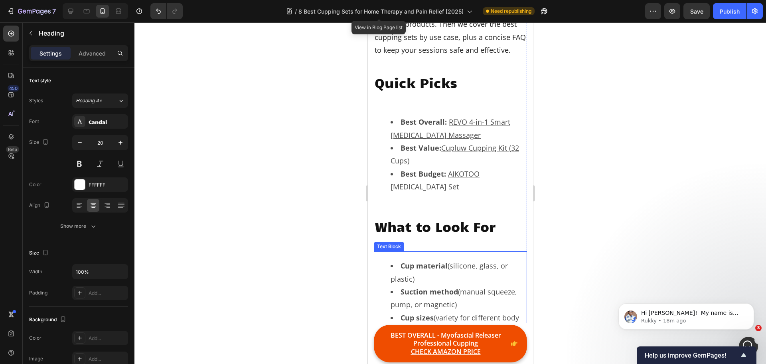
scroll to position [563, 0]
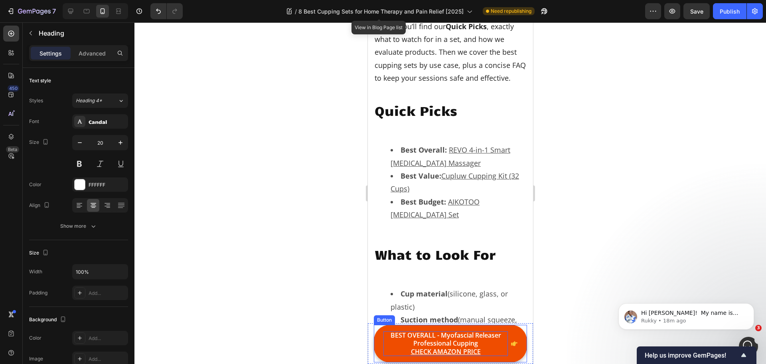
click at [475, 339] on p "BEST OVERALL - Myofascial Releaser Professional Cupping CHECK AMAZON PRICE" at bounding box center [445, 343] width 125 height 25
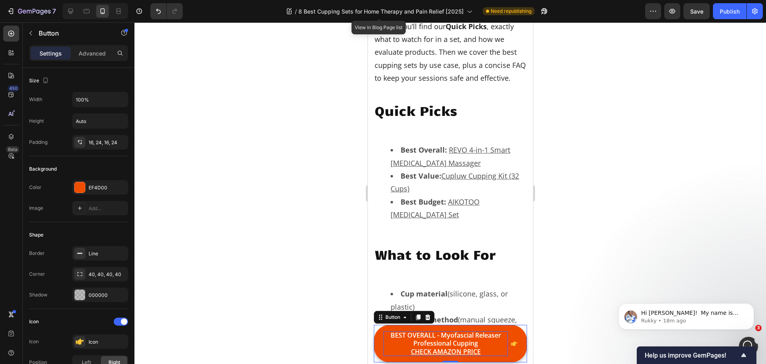
click at [461, 336] on p "BEST OVERALL - Myofascial Releaser Professional Cupping CHECK AMAZON PRICE" at bounding box center [445, 343] width 125 height 25
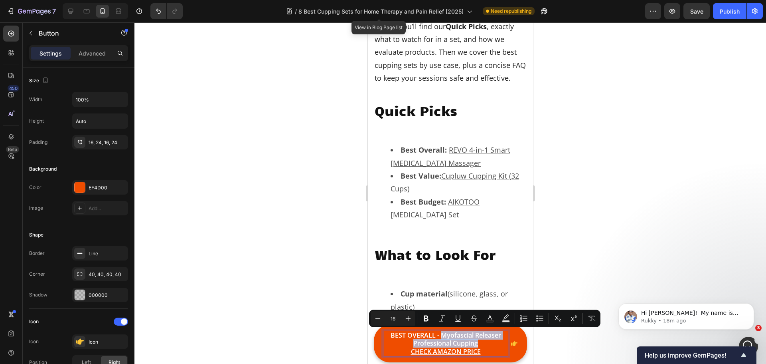
drag, startPoint x: 438, startPoint y: 335, endPoint x: 473, endPoint y: 344, distance: 36.2
click at [473, 344] on p "BEST OVERALL - Myofascial Releaser Professional Cupping CHECK AMAZON PRICE" at bounding box center [445, 343] width 125 height 25
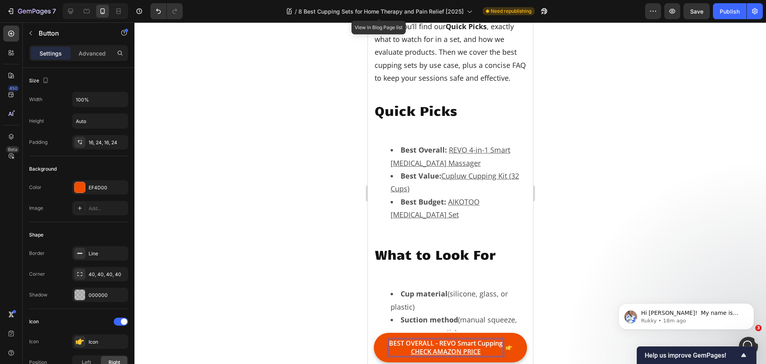
click at [481, 352] on p "BEST OVERALL - REVO Smart Cupping CHECK AMAZON PRICE" at bounding box center [446, 347] width 114 height 17
click at [474, 352] on u "CHECK AMAZON PRICE" at bounding box center [446, 351] width 70 height 9
click at [457, 349] on u "CHECK AMAZON PRICE" at bounding box center [446, 351] width 70 height 9
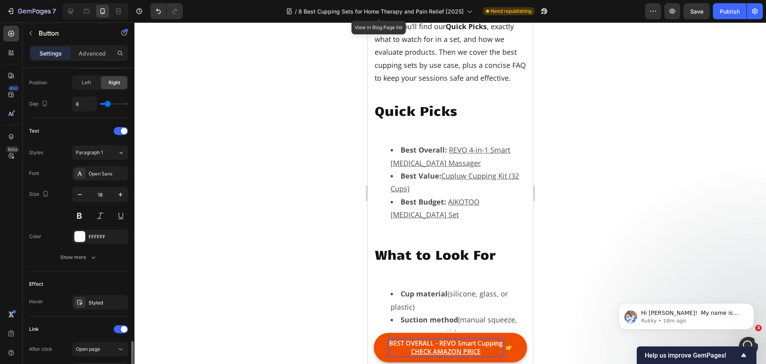
scroll to position [379, 0]
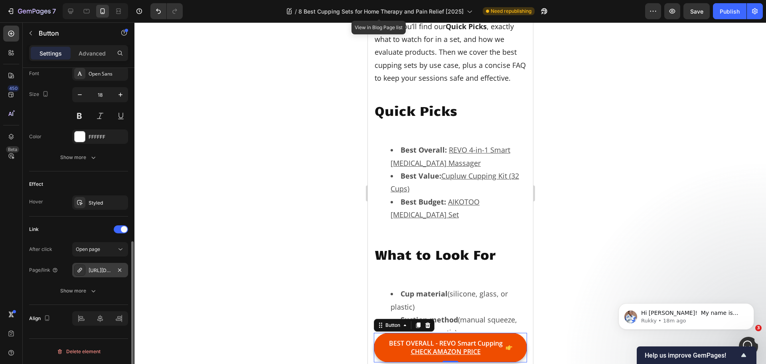
click at [108, 271] on div "[URL][DOMAIN_NAME]" at bounding box center [100, 270] width 23 height 7
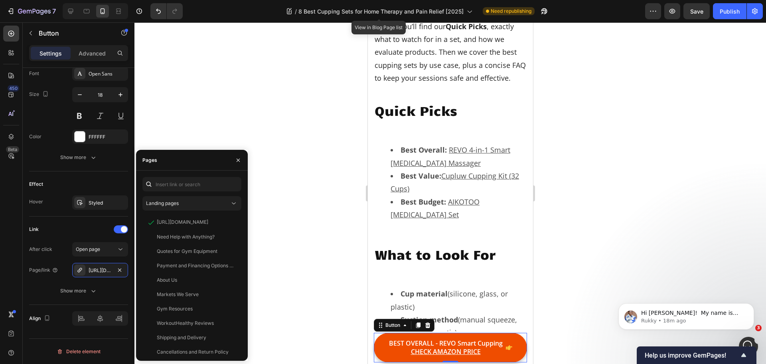
click at [184, 139] on div at bounding box center [451, 192] width 632 height 341
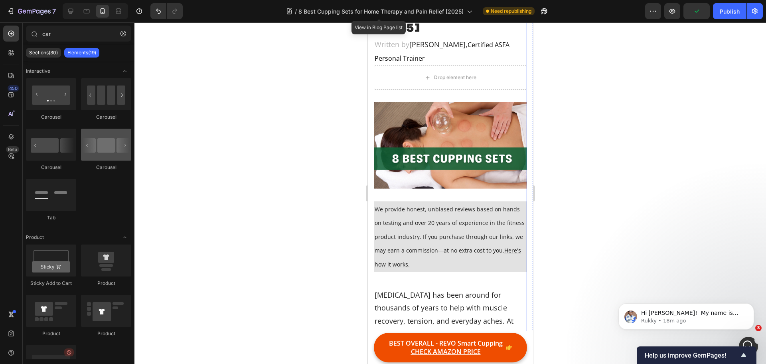
scroll to position [4, 0]
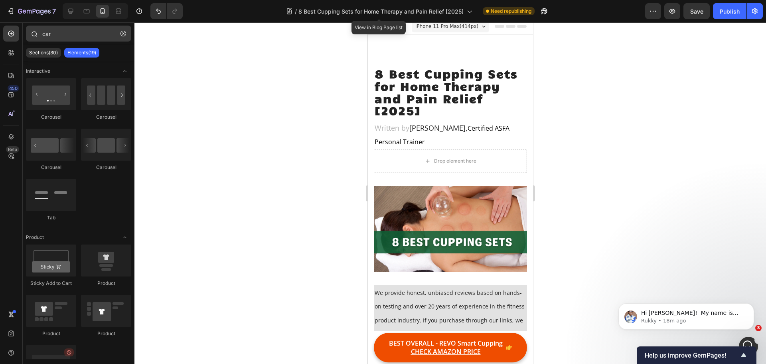
click at [121, 33] on icon "button" at bounding box center [124, 34] width 6 height 6
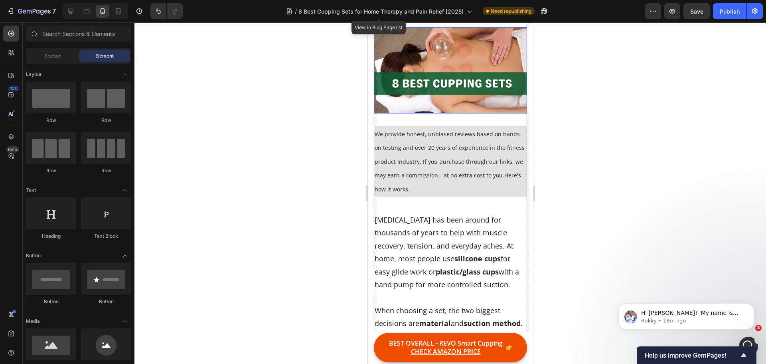
scroll to position [80, 0]
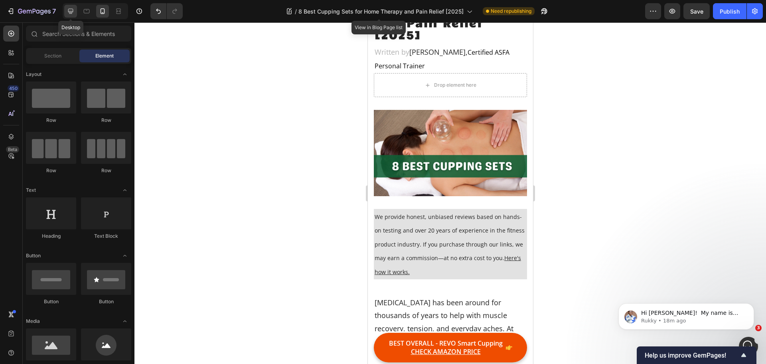
click at [73, 9] on icon at bounding box center [71, 11] width 8 height 8
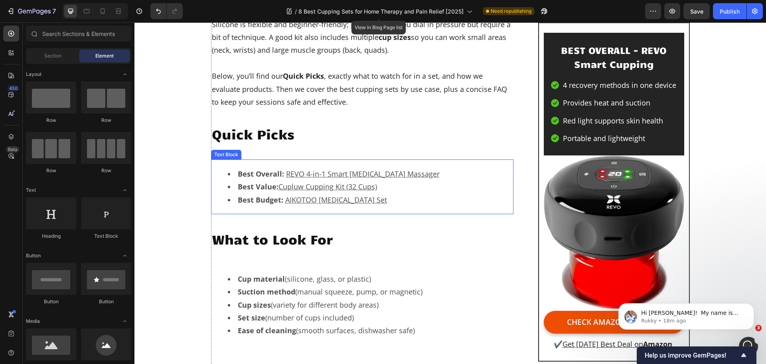
scroll to position [359, 0]
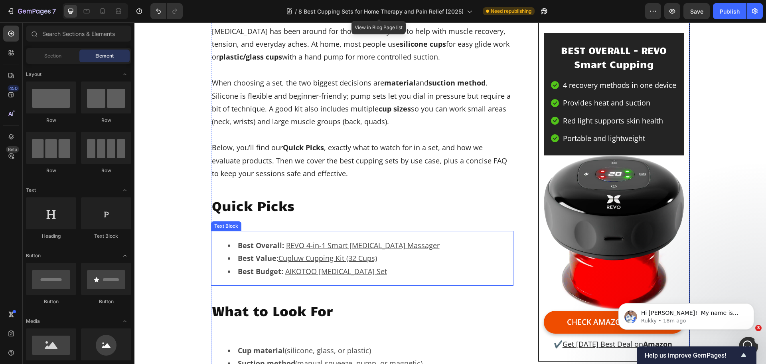
click at [373, 242] on u "REVO 4-in-1 Smart [MEDICAL_DATA] Massager" at bounding box center [363, 245] width 154 height 10
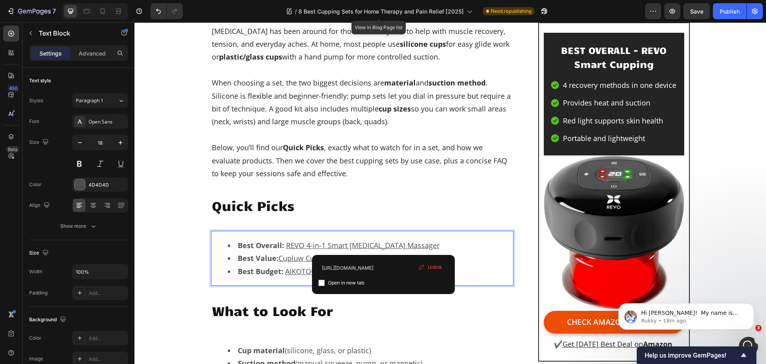
click at [385, 243] on u "REVO 4-in-1 Smart [MEDICAL_DATA] Massager" at bounding box center [363, 245] width 154 height 10
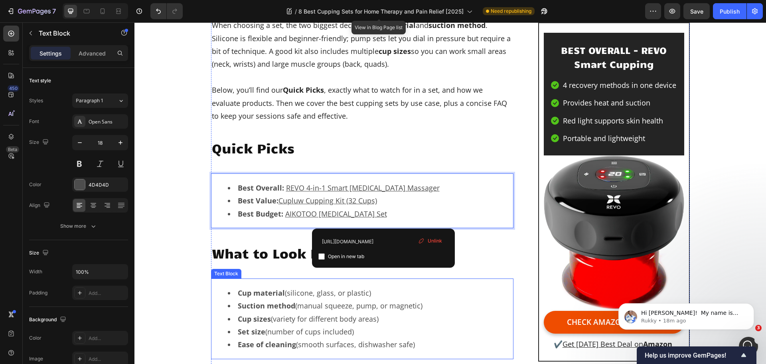
scroll to position [519, 0]
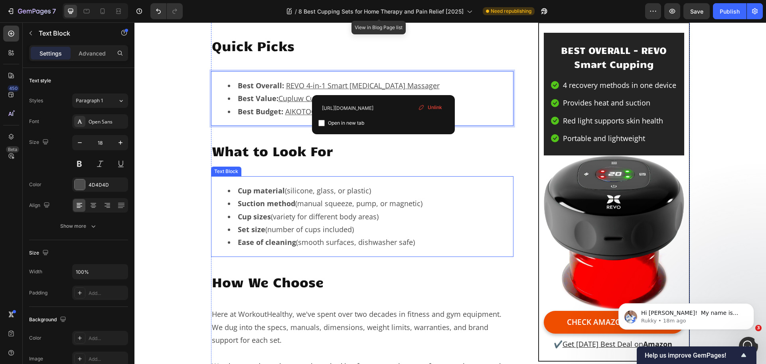
click at [422, 232] on li "Set size (number of cups included)" at bounding box center [370, 229] width 285 height 13
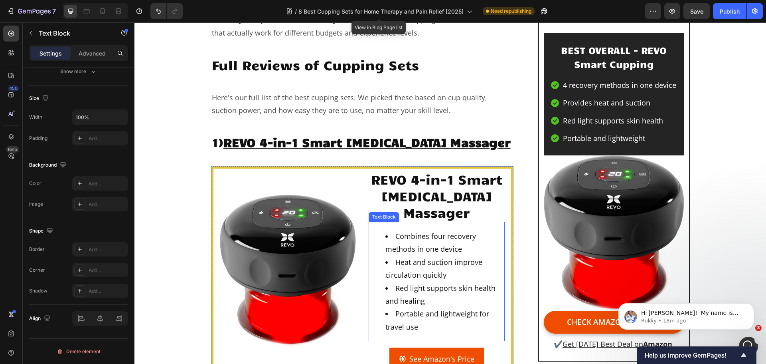
scroll to position [918, 0]
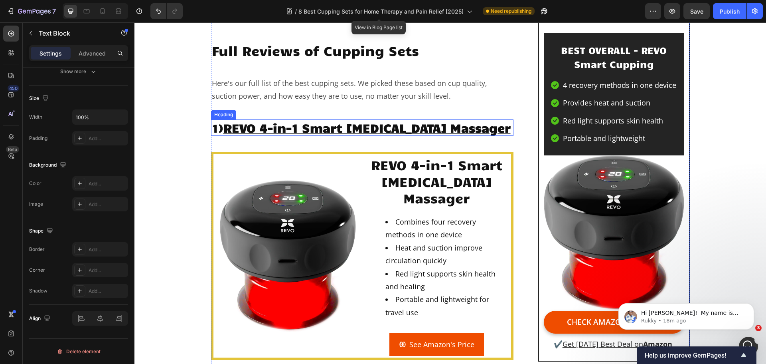
click at [372, 125] on u "REVO 4-in-1 Smart [MEDICAL_DATA] Massager" at bounding box center [367, 127] width 287 height 15
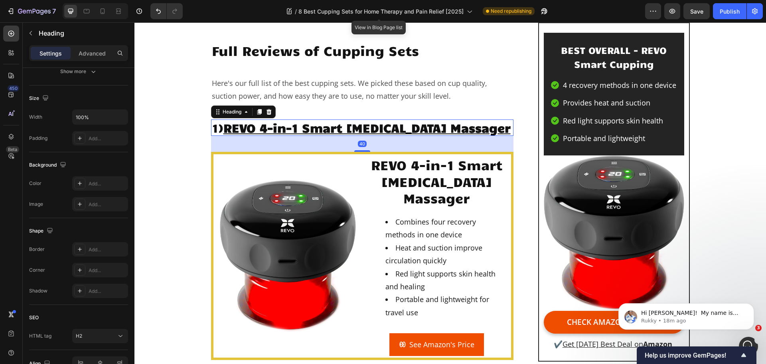
scroll to position [0, 0]
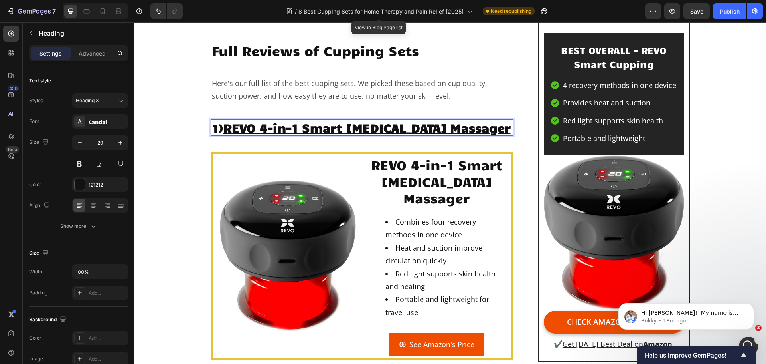
click at [252, 135] on u "REVO 4-in-1 Smart [MEDICAL_DATA] Massager" at bounding box center [367, 127] width 287 height 15
click at [251, 135] on u "REVO 4-in-1 Smart [MEDICAL_DATA] Massager" at bounding box center [367, 127] width 287 height 15
click at [257, 131] on u "REVO 4-in-1 Smart [MEDICAL_DATA] Massager" at bounding box center [367, 127] width 287 height 15
click at [258, 126] on u "REVO 4-in-1 Smart [MEDICAL_DATA] Massager" at bounding box center [367, 127] width 287 height 15
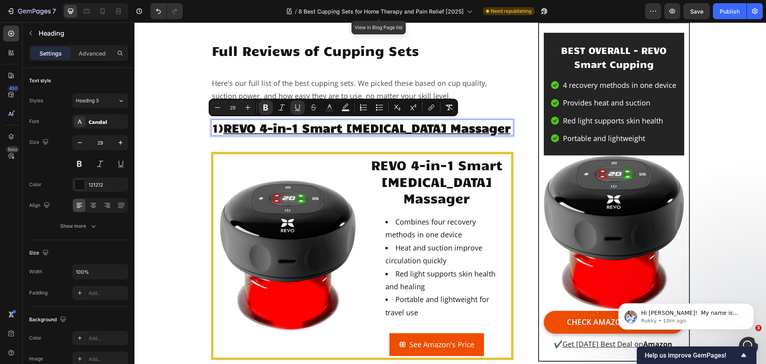
drag, startPoint x: 274, startPoint y: 143, endPoint x: 228, endPoint y: 127, distance: 49.1
click at [228, 127] on p "1) REVO 4-in-1 Smart Cupping Therapy Massager" at bounding box center [362, 127] width 301 height 15
click at [435, 107] on button "link" at bounding box center [431, 107] width 14 height 14
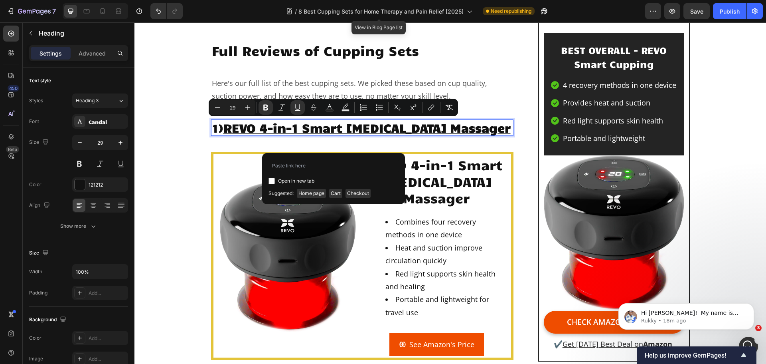
type input "REVO Smart Cupping"
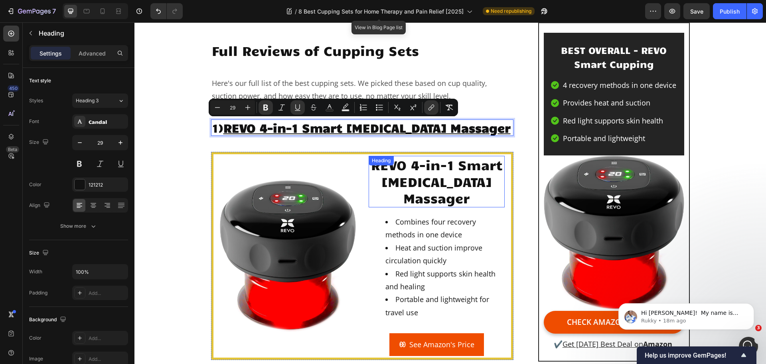
click at [420, 206] on p "REVO 4-in-1 Smart [MEDICAL_DATA] Massager" at bounding box center [437, 181] width 135 height 50
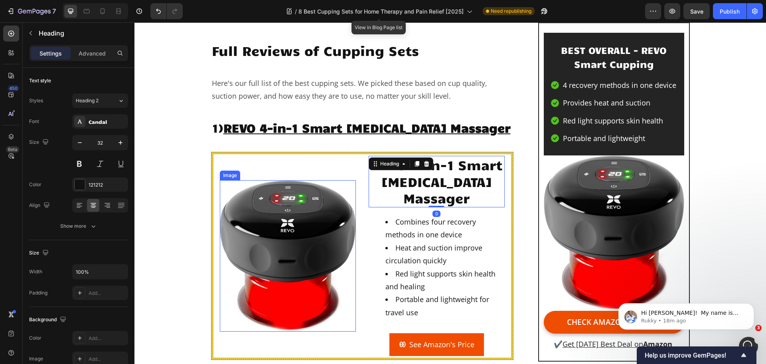
click at [304, 252] on img at bounding box center [288, 255] width 136 height 151
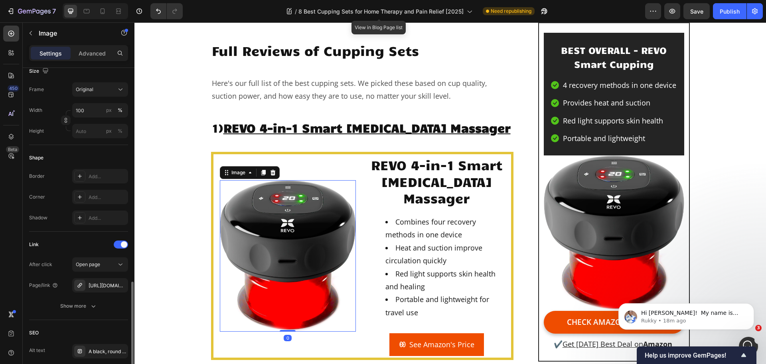
scroll to position [319, 0]
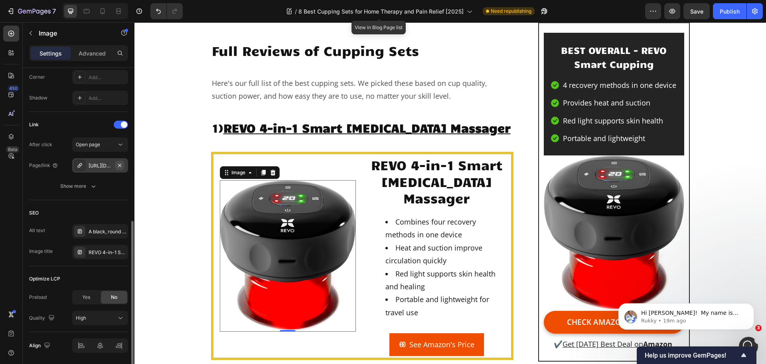
click at [119, 164] on icon "button" at bounding box center [120, 165] width 6 height 6
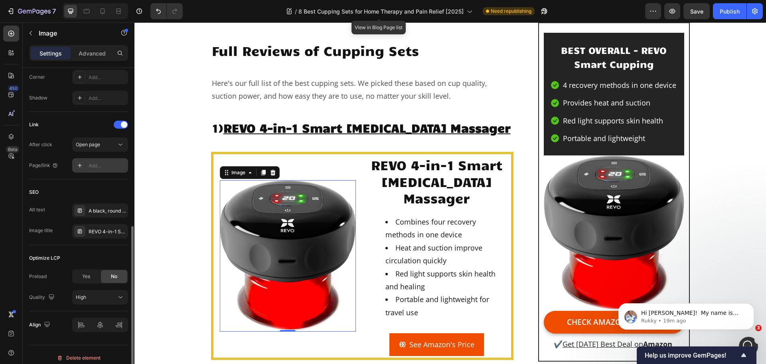
click at [105, 166] on div "Add..." at bounding box center [108, 165] width 38 height 7
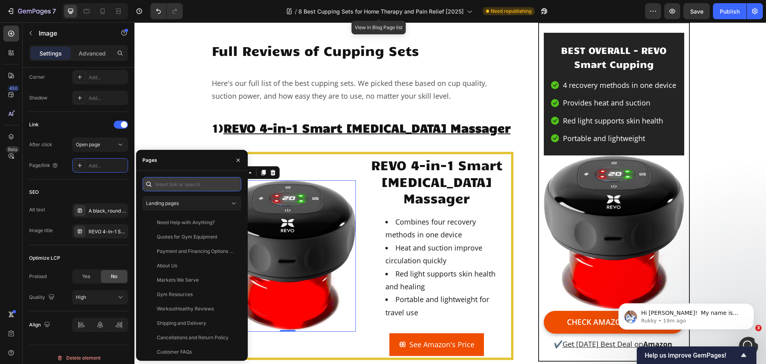
click at [195, 183] on input "text" at bounding box center [191, 184] width 99 height 14
paste input "REVO Smart Cupping"
type input "REVO Smart Cupping"
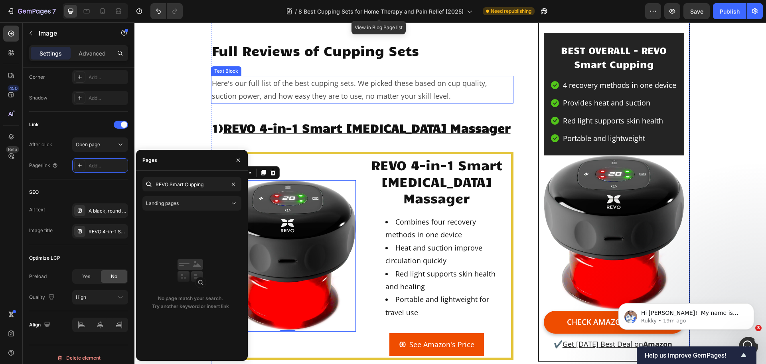
click at [444, 103] on div "Here's our full list of the best cupping sets. We picked these based on cup qua…" at bounding box center [362, 90] width 303 height 28
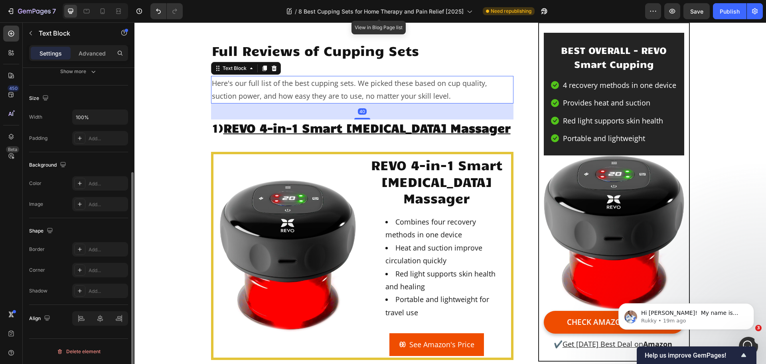
scroll to position [0, 0]
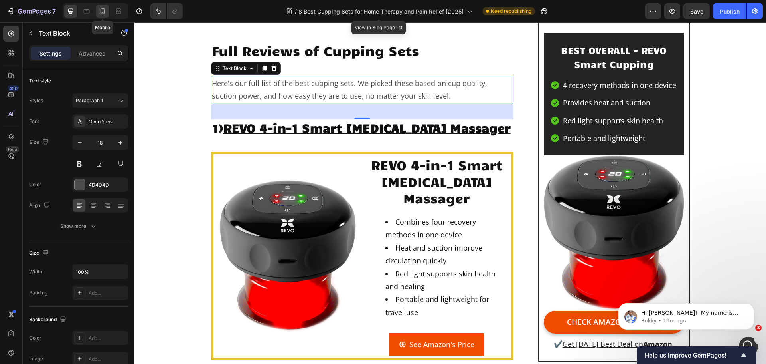
click at [102, 10] on icon at bounding box center [103, 11] width 8 height 8
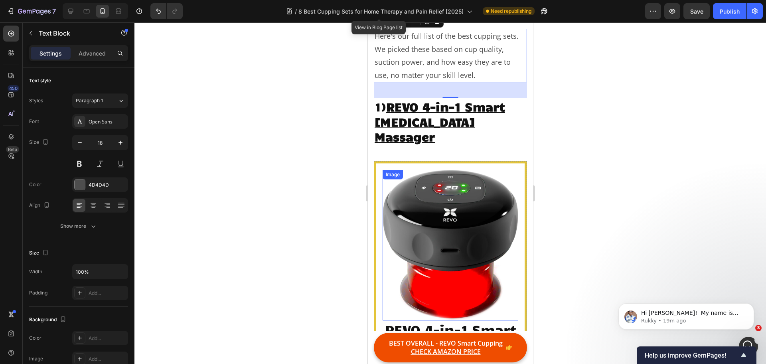
scroll to position [1246, 0]
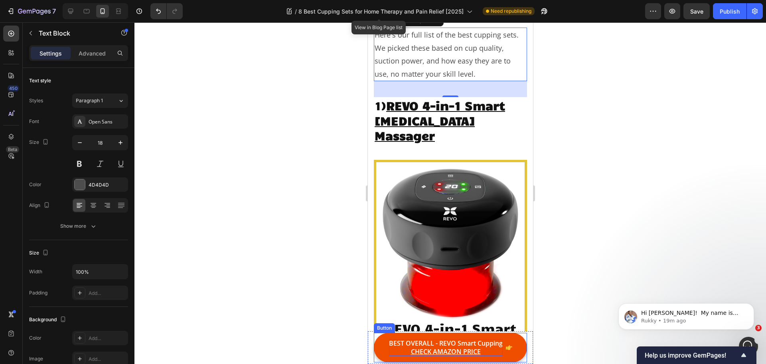
click at [492, 350] on p "BEST OVERALL - REVO Smart Cupping CHECK AMAZON PRICE" at bounding box center [446, 347] width 114 height 17
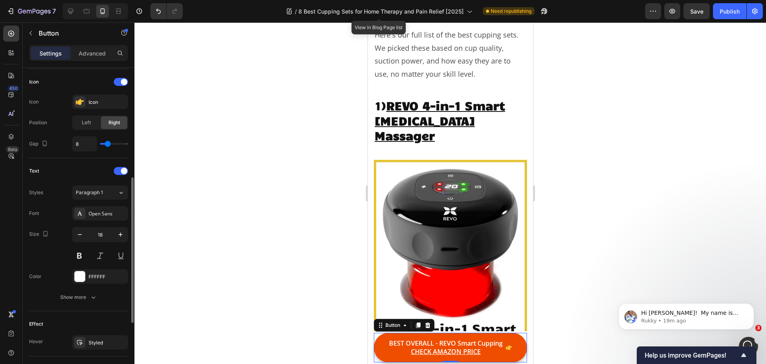
scroll to position [379, 0]
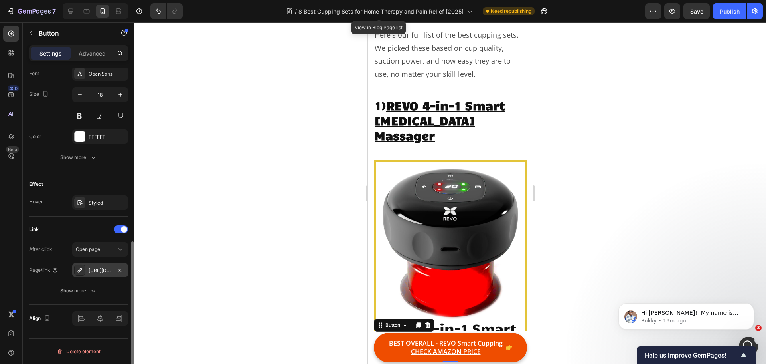
click at [105, 270] on div "[URL][DOMAIN_NAME]" at bounding box center [100, 270] width 23 height 7
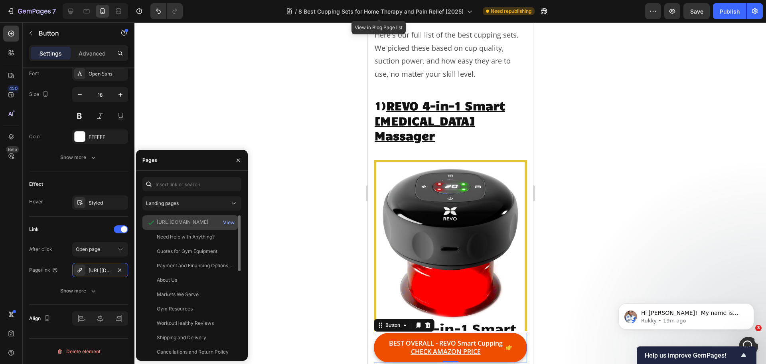
drag, startPoint x: 157, startPoint y: 221, endPoint x: 216, endPoint y: 223, distance: 58.3
click at [208, 223] on div "[URL][DOMAIN_NAME]" at bounding box center [182, 221] width 51 height 7
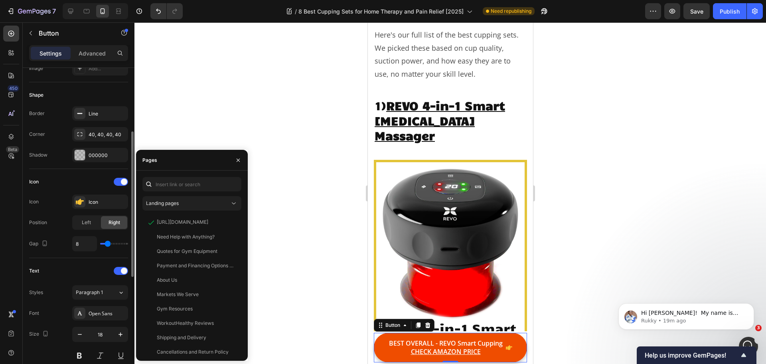
scroll to position [0, 0]
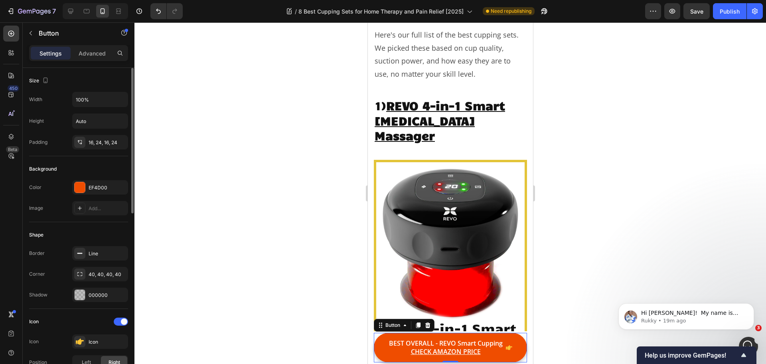
click at [208, 110] on div at bounding box center [451, 192] width 632 height 341
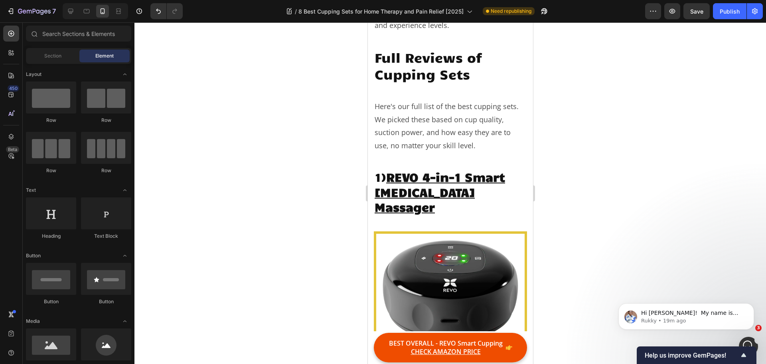
scroll to position [1166, 0]
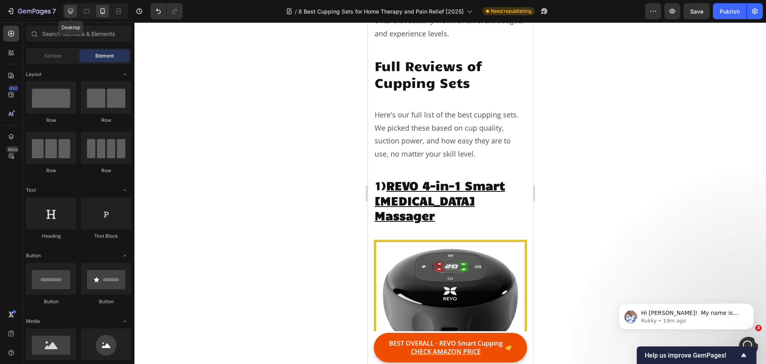
click at [73, 12] on icon at bounding box center [70, 11] width 5 height 5
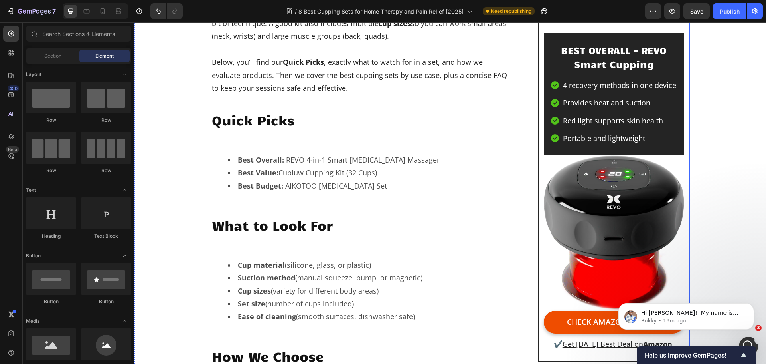
scroll to position [511, 0]
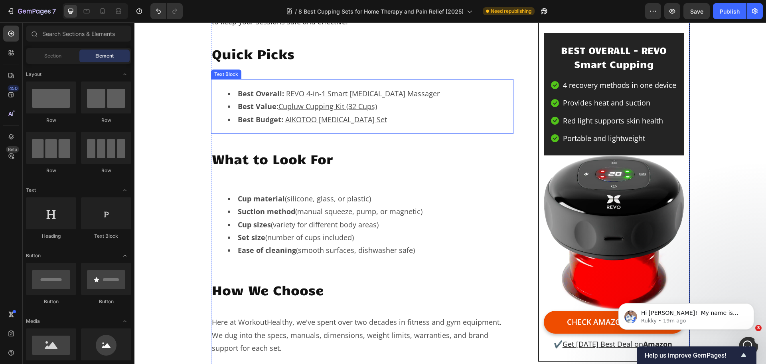
click at [350, 90] on u "REVO 4-in-1 Smart [MEDICAL_DATA] Massager" at bounding box center [363, 94] width 154 height 10
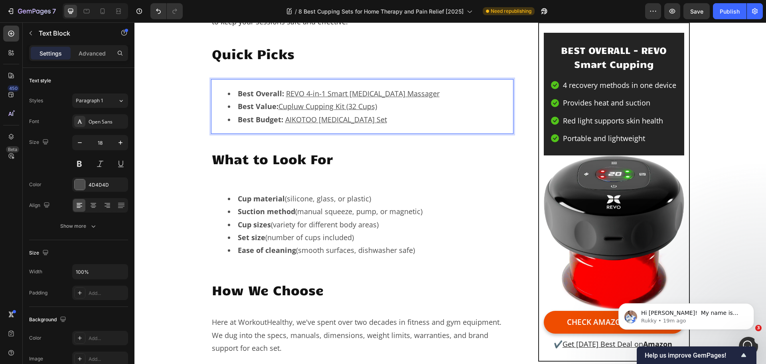
click at [354, 93] on u "REVO 4-in-1 Smart [MEDICAL_DATA] Massager" at bounding box center [363, 94] width 154 height 10
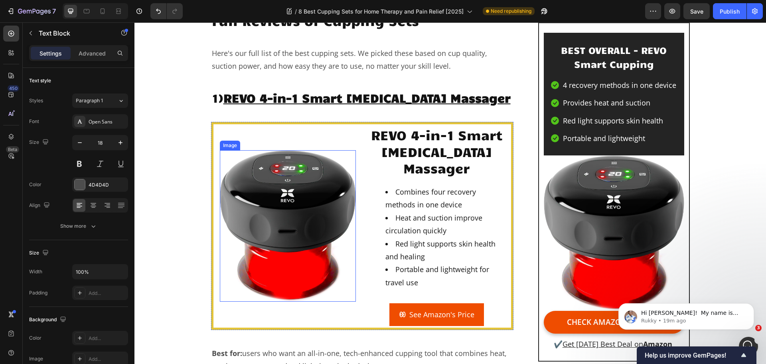
scroll to position [950, 0]
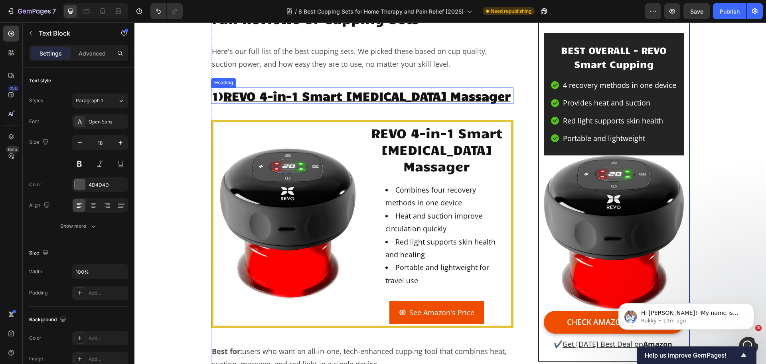
click at [299, 98] on u "REVO 4-in-1 Smart [MEDICAL_DATA] Massager" at bounding box center [367, 95] width 287 height 15
click at [283, 95] on u "REVO 4-in-1 Smart [MEDICAL_DATA] Massager" at bounding box center [367, 95] width 287 height 15
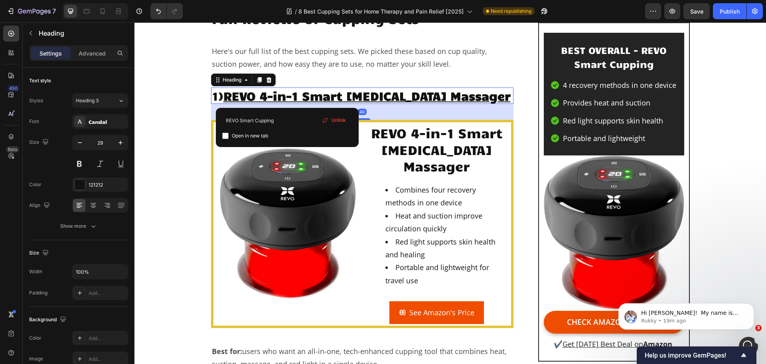
click at [328, 122] on icon at bounding box center [325, 120] width 6 height 6
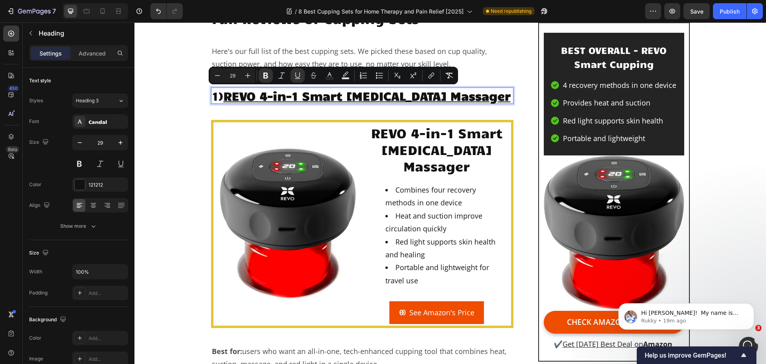
drag, startPoint x: 275, startPoint y: 111, endPoint x: 226, endPoint y: 95, distance: 51.5
click at [226, 95] on p "1) REVO 4-in-1 Smart Cupping Therapy Massager ⁠⁠⁠⁠⁠⁠⁠" at bounding box center [362, 95] width 301 height 15
click at [430, 79] on button "link" at bounding box center [431, 75] width 14 height 14
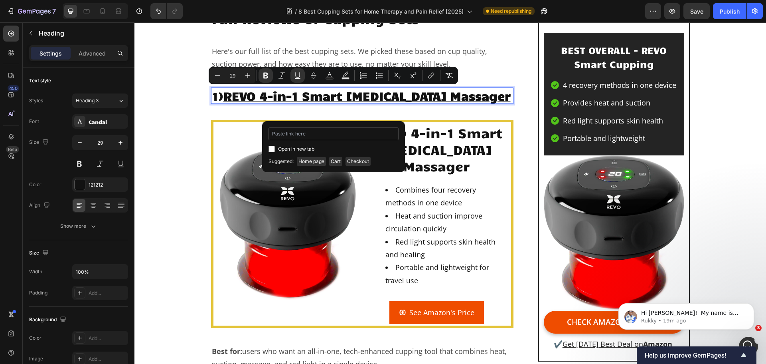
type input "[URL][DOMAIN_NAME]"
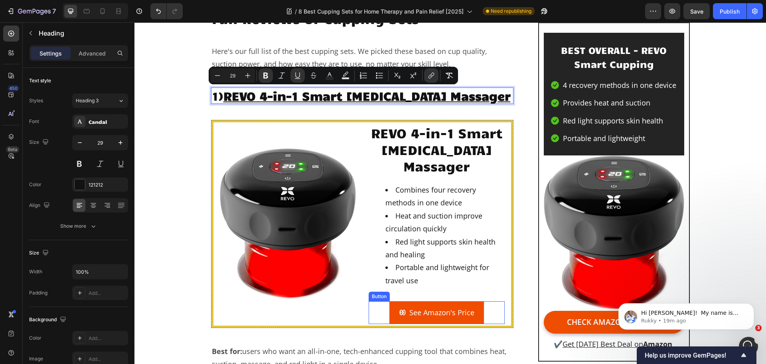
click at [440, 320] on link "See Amazon's Price" at bounding box center [437, 312] width 95 height 22
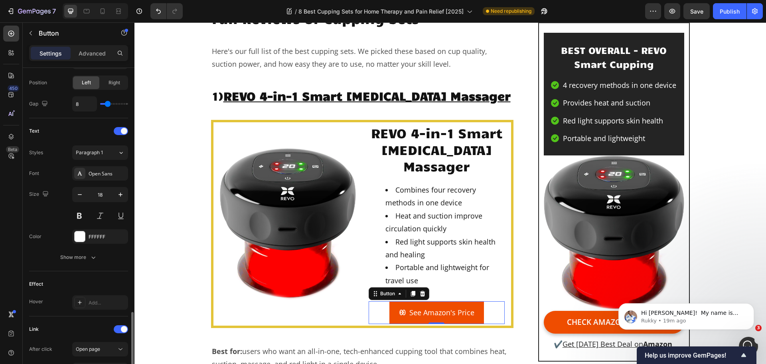
scroll to position [379, 0]
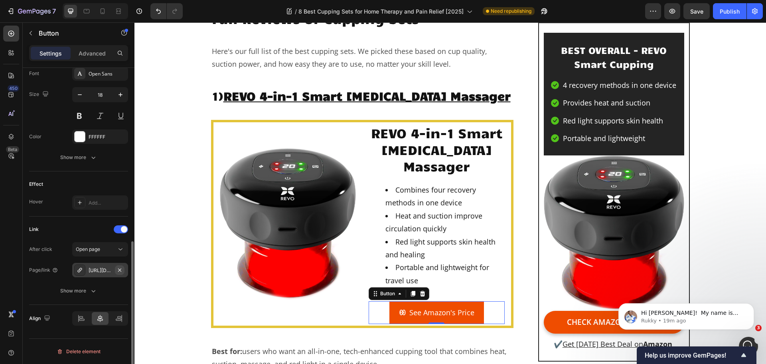
click at [119, 272] on icon "button" at bounding box center [120, 270] width 6 height 6
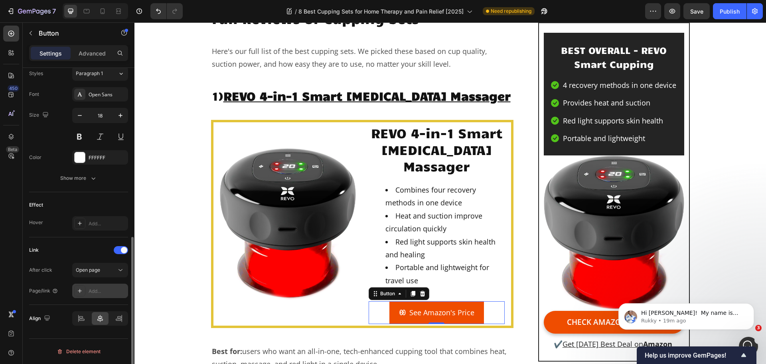
scroll to position [358, 0]
click at [96, 294] on div "Add..." at bounding box center [108, 290] width 38 height 7
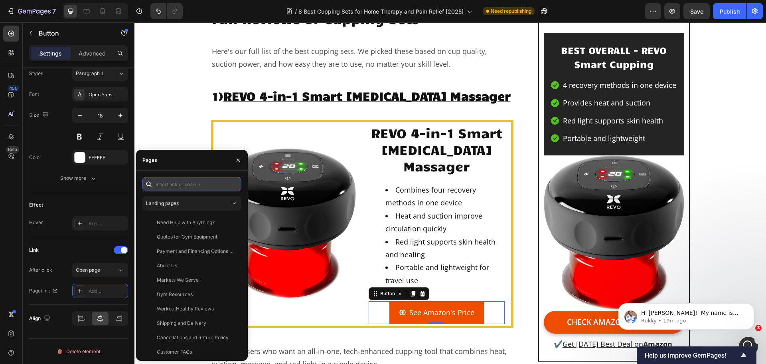
click at [180, 186] on input "text" at bounding box center [191, 184] width 99 height 14
paste input "[URL][DOMAIN_NAME]"
type input "[URL][DOMAIN_NAME]"
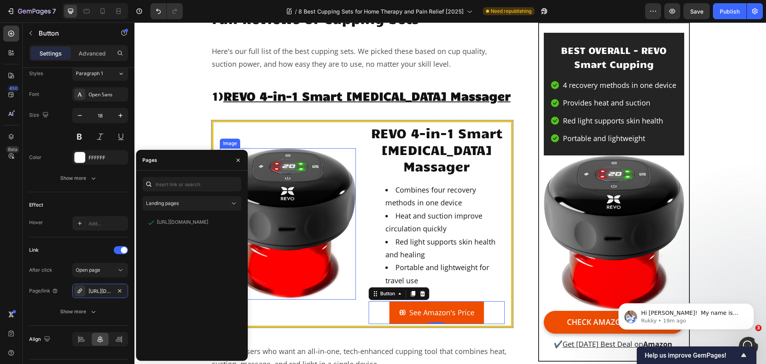
click at [305, 203] on img at bounding box center [288, 223] width 136 height 151
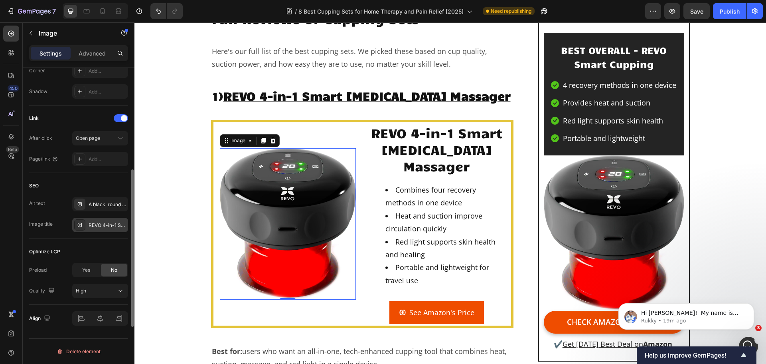
scroll to position [206, 0]
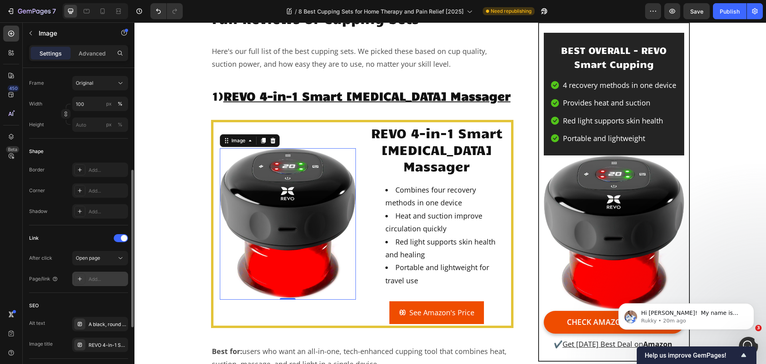
click at [93, 279] on div "Add..." at bounding box center [108, 278] width 38 height 7
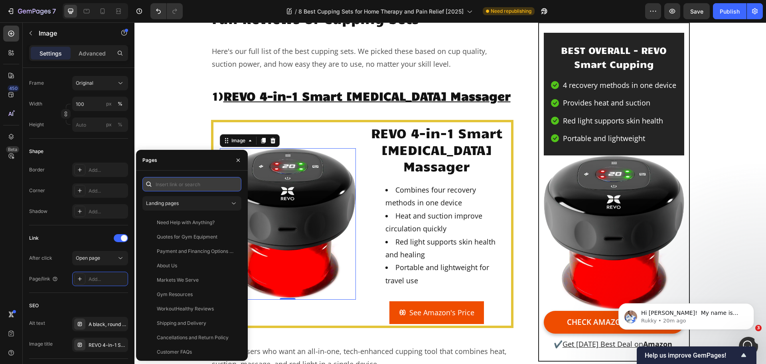
click at [178, 187] on input "text" at bounding box center [191, 184] width 99 height 14
paste input "[URL][DOMAIN_NAME]"
type input "[URL][DOMAIN_NAME]"
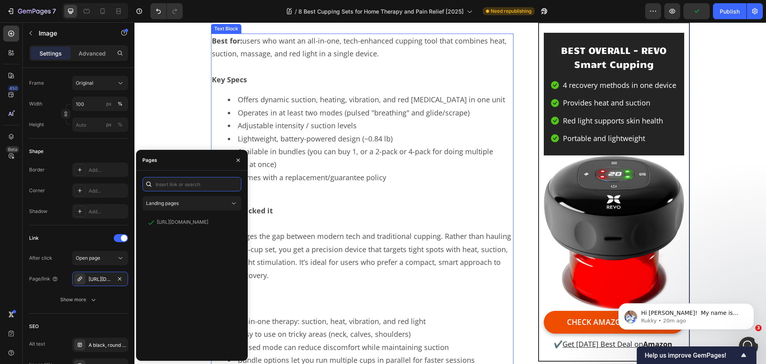
scroll to position [1349, 0]
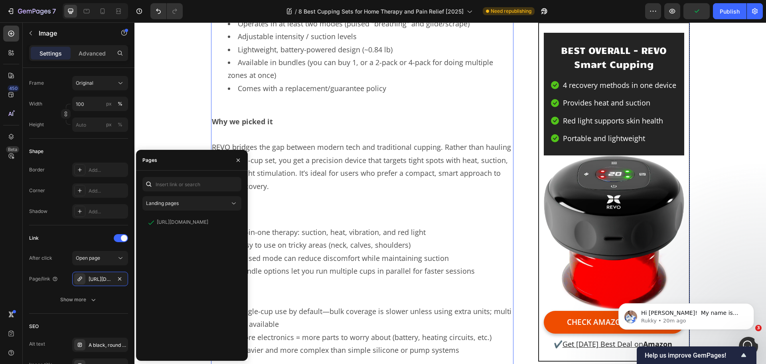
click at [378, 218] on p "Pros" at bounding box center [362, 211] width 301 height 13
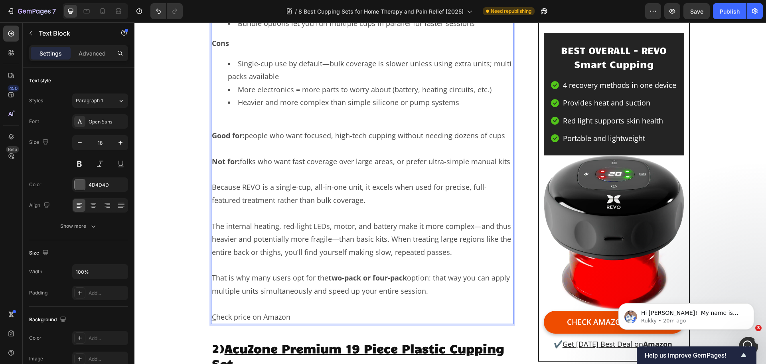
scroll to position [1605, 0]
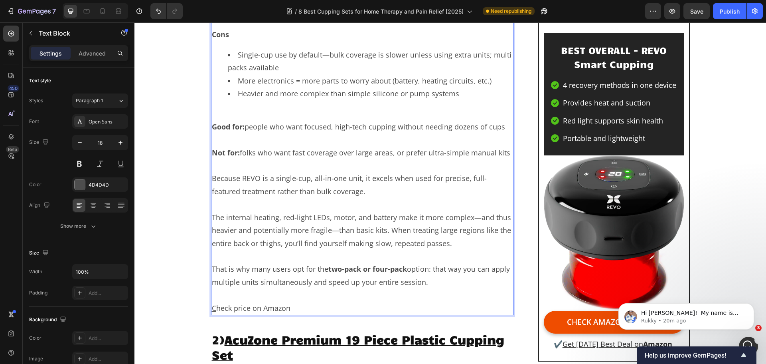
click at [281, 314] on p "C heck price on Amazon" at bounding box center [362, 307] width 301 height 13
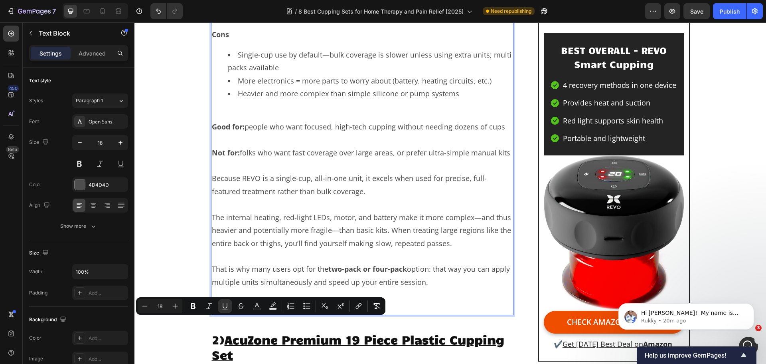
drag, startPoint x: 289, startPoint y: 323, endPoint x: 210, endPoint y: 323, distance: 78.6
click at [212, 314] on p "C heck price on Amazon" at bounding box center [362, 307] width 301 height 13
click at [356, 307] on icon "Editor contextual toolbar" at bounding box center [359, 306] width 8 height 8
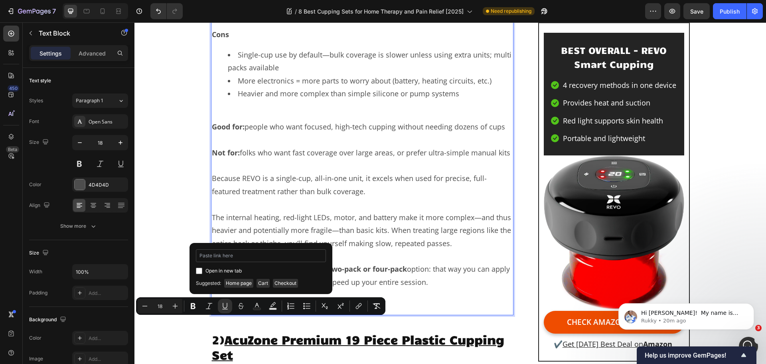
click at [263, 259] on input "Editor contextual toolbar" at bounding box center [261, 255] width 130 height 13
click at [367, 249] on p "The internal heating, red-light LEDs, motor, and battery make it more complex—a…" at bounding box center [362, 230] width 301 height 39
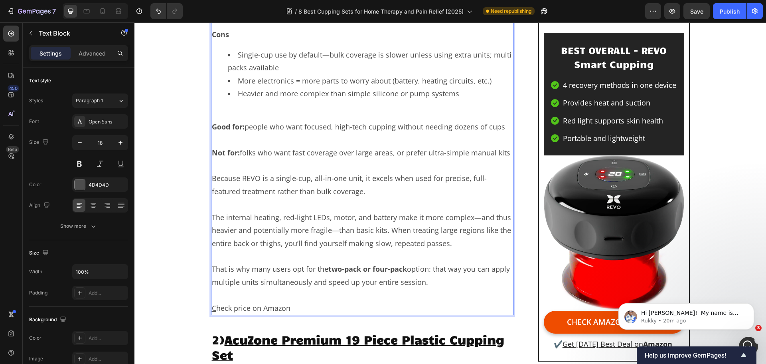
click at [212, 313] on u "C" at bounding box center [214, 308] width 4 height 10
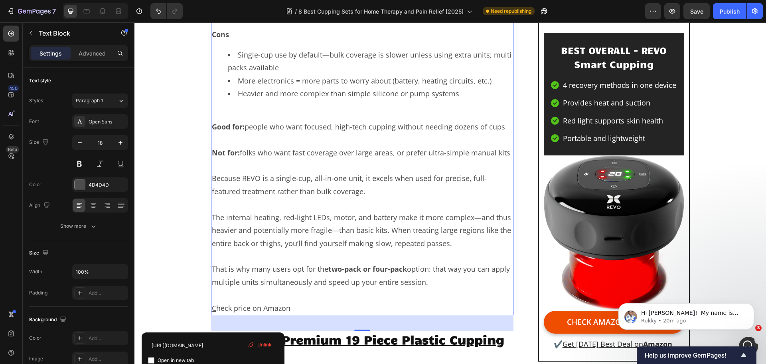
click at [256, 344] on div "Unlink" at bounding box center [260, 344] width 30 height 10
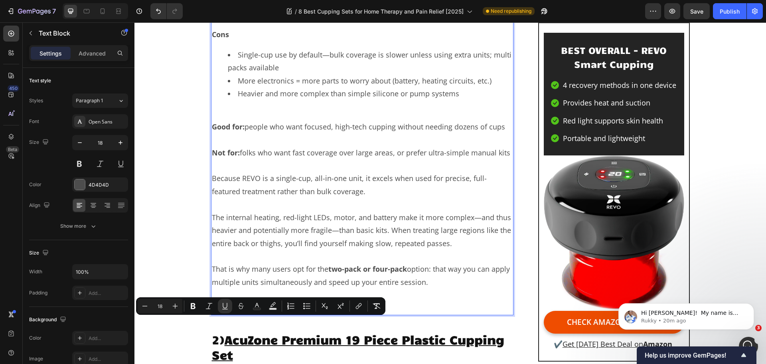
drag, startPoint x: 289, startPoint y: 320, endPoint x: 210, endPoint y: 323, distance: 78.7
click at [212, 314] on p "C heck price on Amazon" at bounding box center [362, 307] width 301 height 13
click at [356, 306] on icon "Editor contextual toolbar" at bounding box center [359, 306] width 8 height 8
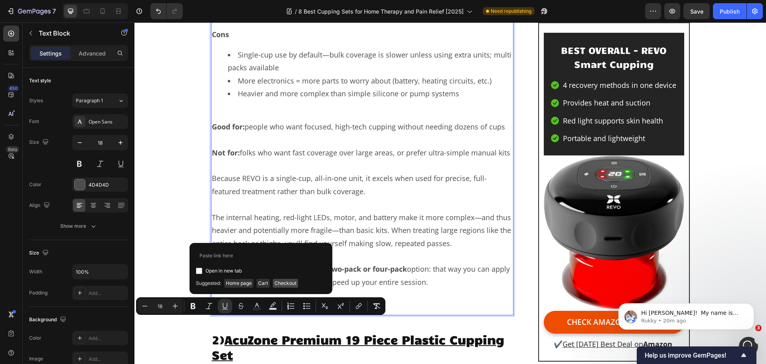
type input "[URL][DOMAIN_NAME]"
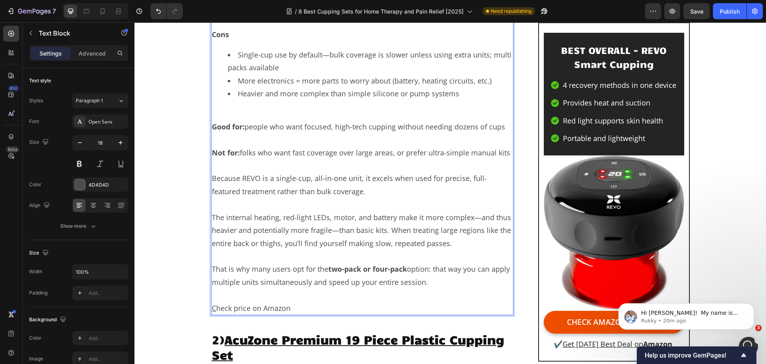
click at [316, 210] on p "Rich Text Editor. Editing area: main" at bounding box center [362, 204] width 301 height 13
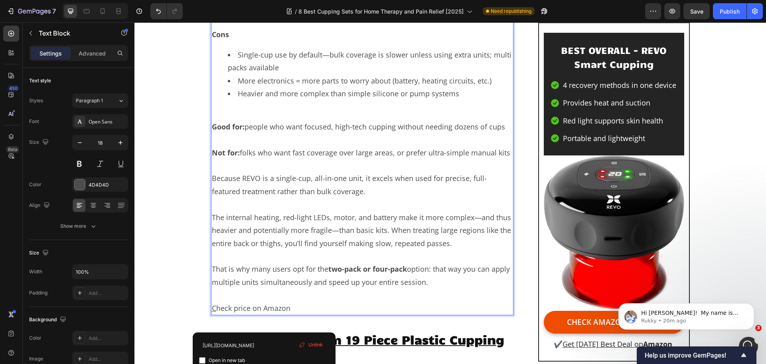
click at [266, 313] on link "C heck price on Amazon" at bounding box center [251, 308] width 79 height 10
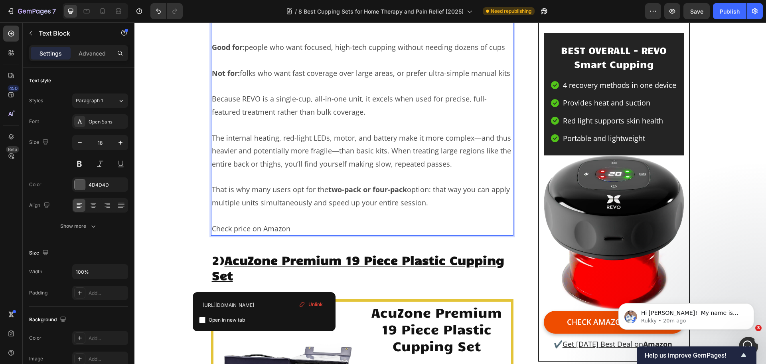
scroll to position [1685, 0]
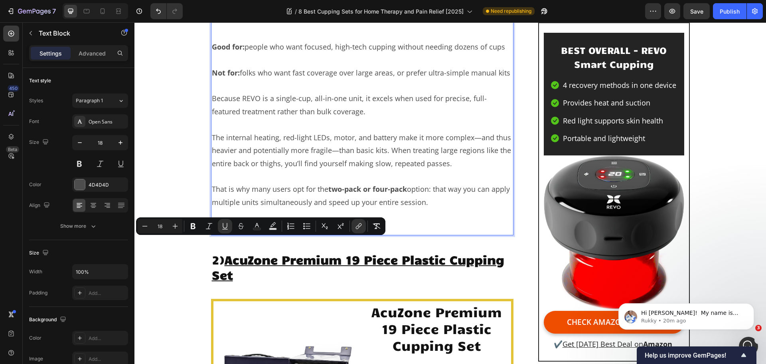
drag, startPoint x: 288, startPoint y: 243, endPoint x: 209, endPoint y: 245, distance: 79.4
click at [212, 234] on p "C heck price on Amazon" at bounding box center [362, 228] width 301 height 13
drag, startPoint x: 285, startPoint y: 242, endPoint x: 209, endPoint y: 244, distance: 75.5
click at [212, 234] on p "Check price in Amazon" at bounding box center [362, 228] width 301 height 13
click at [357, 228] on icon "Editor contextual toolbar" at bounding box center [359, 226] width 8 height 8
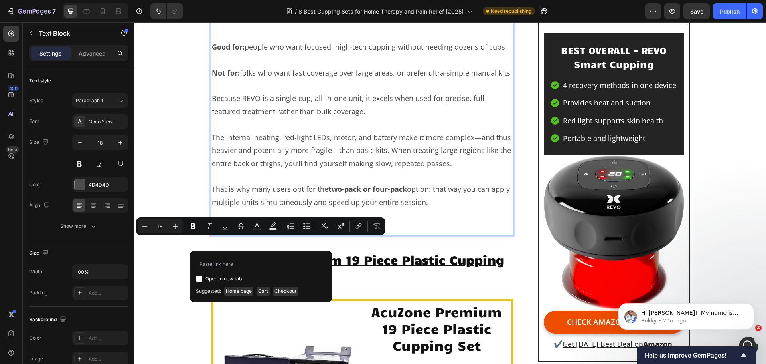
type input "[URL][DOMAIN_NAME]"
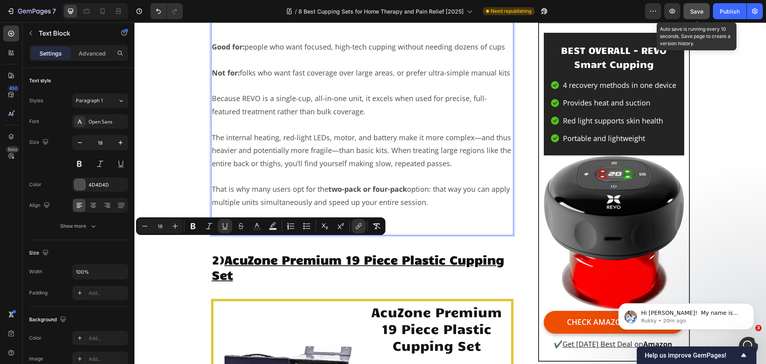
click at [691, 15] on div "Save" at bounding box center [696, 11] width 13 height 8
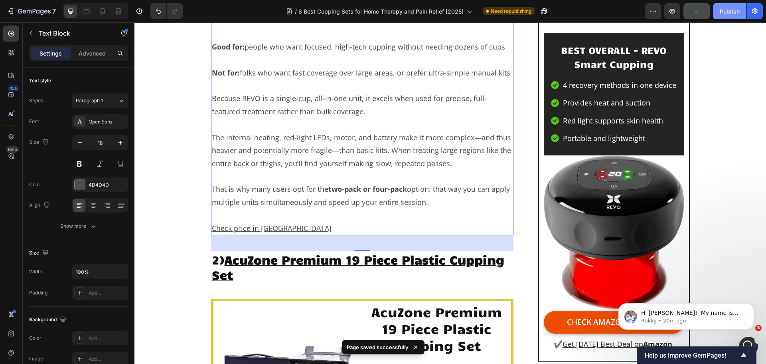
click at [730, 10] on div "Publish" at bounding box center [730, 11] width 20 height 8
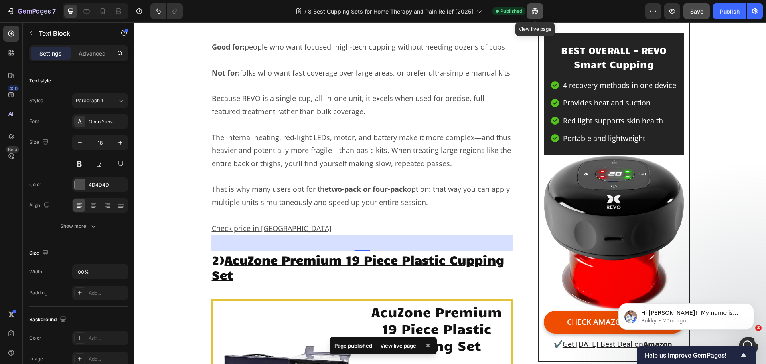
click at [537, 14] on icon "button" at bounding box center [535, 11] width 8 height 8
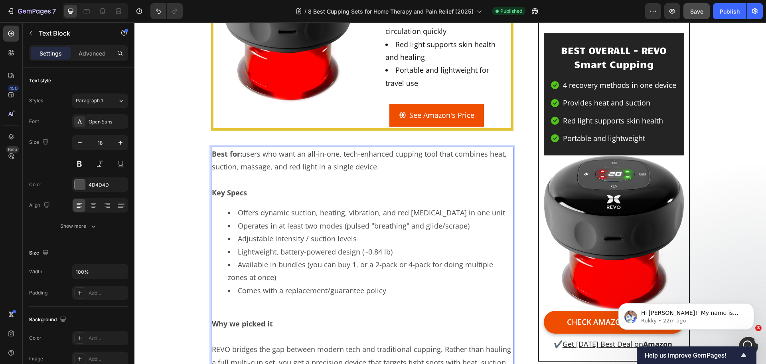
drag, startPoint x: 326, startPoint y: 203, endPoint x: 332, endPoint y: 204, distance: 5.7
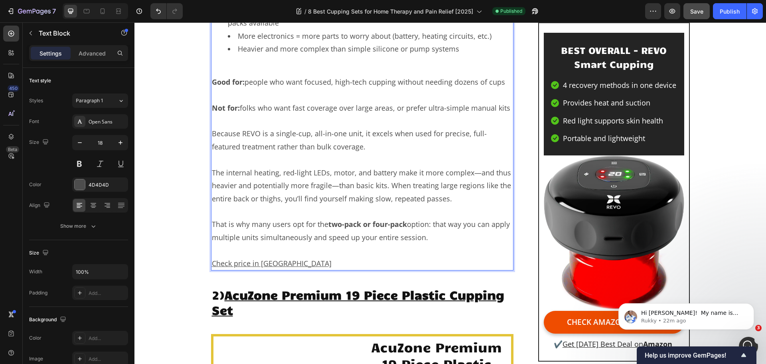
scroll to position [1721, 0]
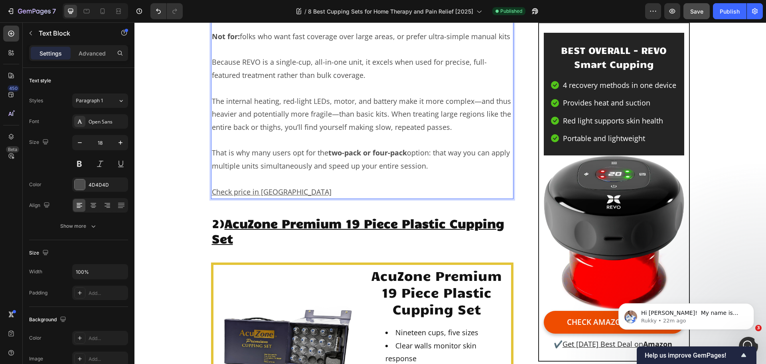
click at [356, 157] on strong "two-pack or four-pack" at bounding box center [367, 153] width 79 height 10
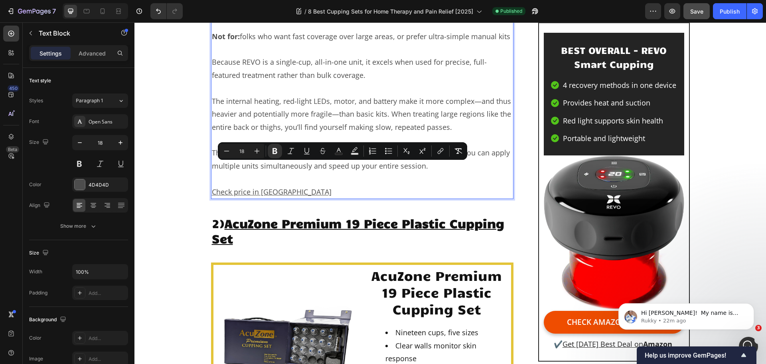
drag, startPoint x: 358, startPoint y: 168, endPoint x: 326, endPoint y: 170, distance: 32.8
click at [326, 170] on p "That is why many users opt for the two-pack or four-pack option: that way you c…" at bounding box center [362, 159] width 301 height 26
click at [440, 152] on icon "Editor contextual toolbar" at bounding box center [441, 151] width 8 height 8
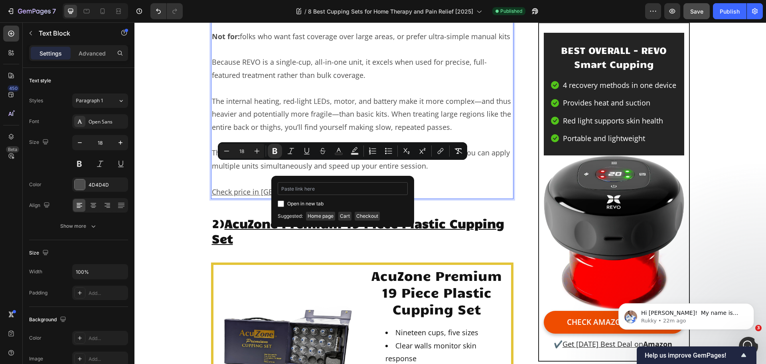
type input "https://geni.us/REVO-Cupping-2pck"
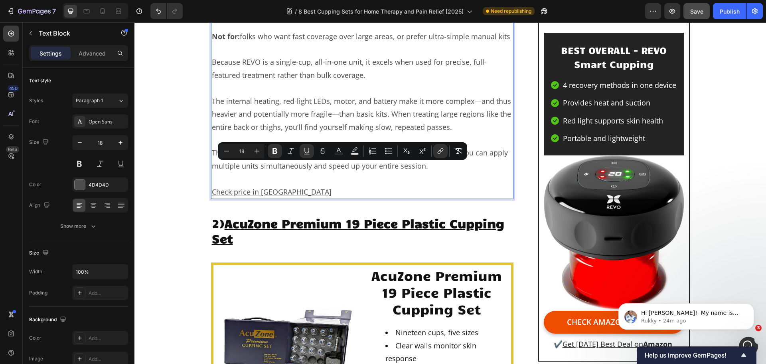
click at [401, 157] on strong "or four-pack" at bounding box center [383, 153] width 44 height 10
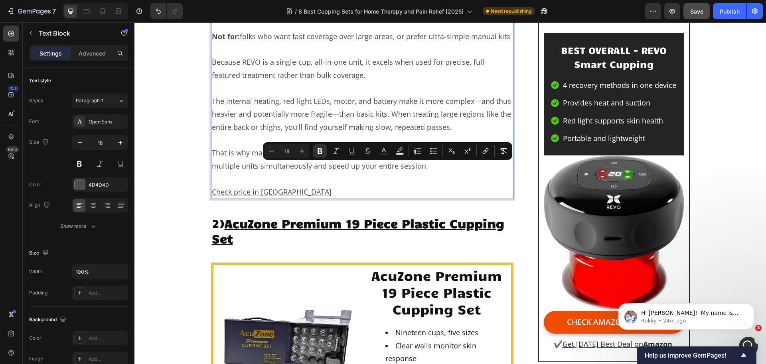
drag, startPoint x: 404, startPoint y: 169, endPoint x: 371, endPoint y: 166, distance: 33.3
click at [371, 157] on strong "or four-pack" at bounding box center [383, 153] width 44 height 10
click at [483, 149] on icon "Editor contextual toolbar" at bounding box center [486, 151] width 8 height 8
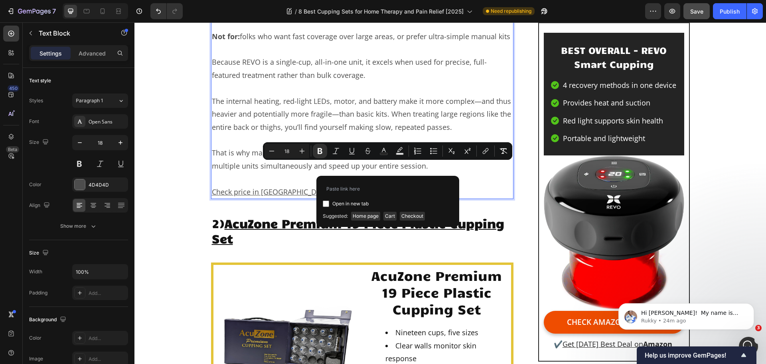
type input "https://geni.us/REVO-Cupping-4pck"
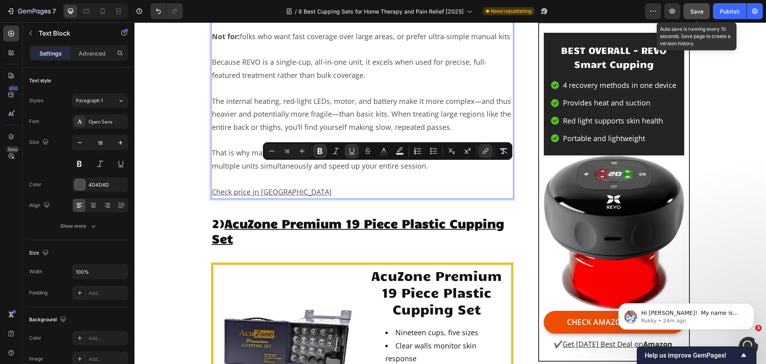
click at [697, 13] on span "Save" at bounding box center [696, 11] width 13 height 7
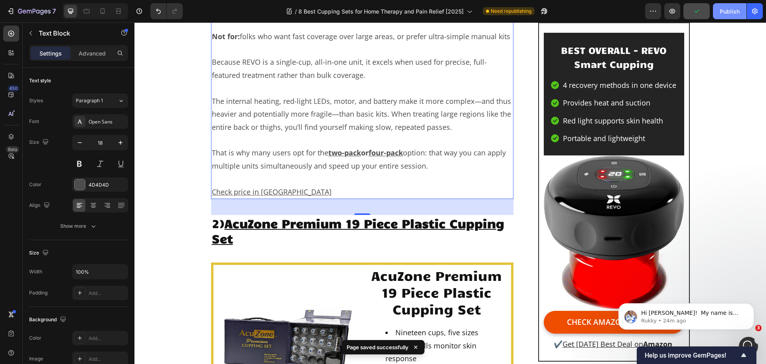
click at [726, 14] on div "Publish" at bounding box center [730, 11] width 20 height 8
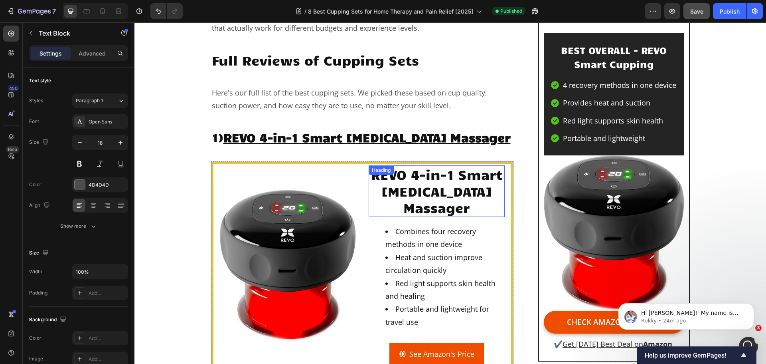
scroll to position [998, 0]
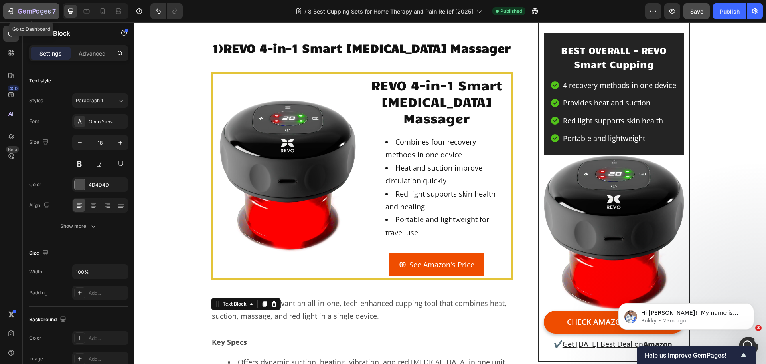
click at [28, 4] on button "7" at bounding box center [31, 11] width 56 height 16
